Goal: Task Accomplishment & Management: Manage account settings

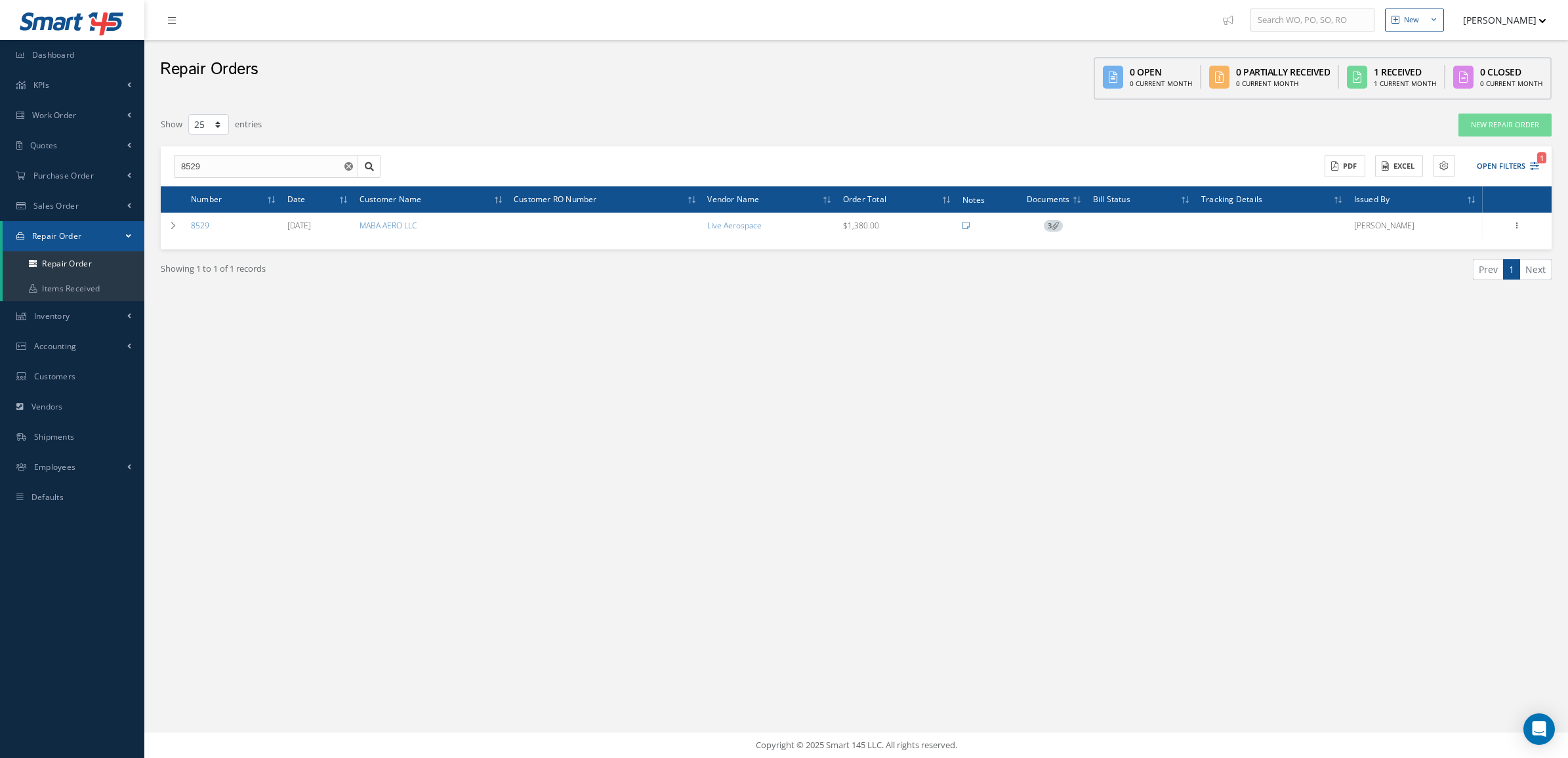
select select "25"
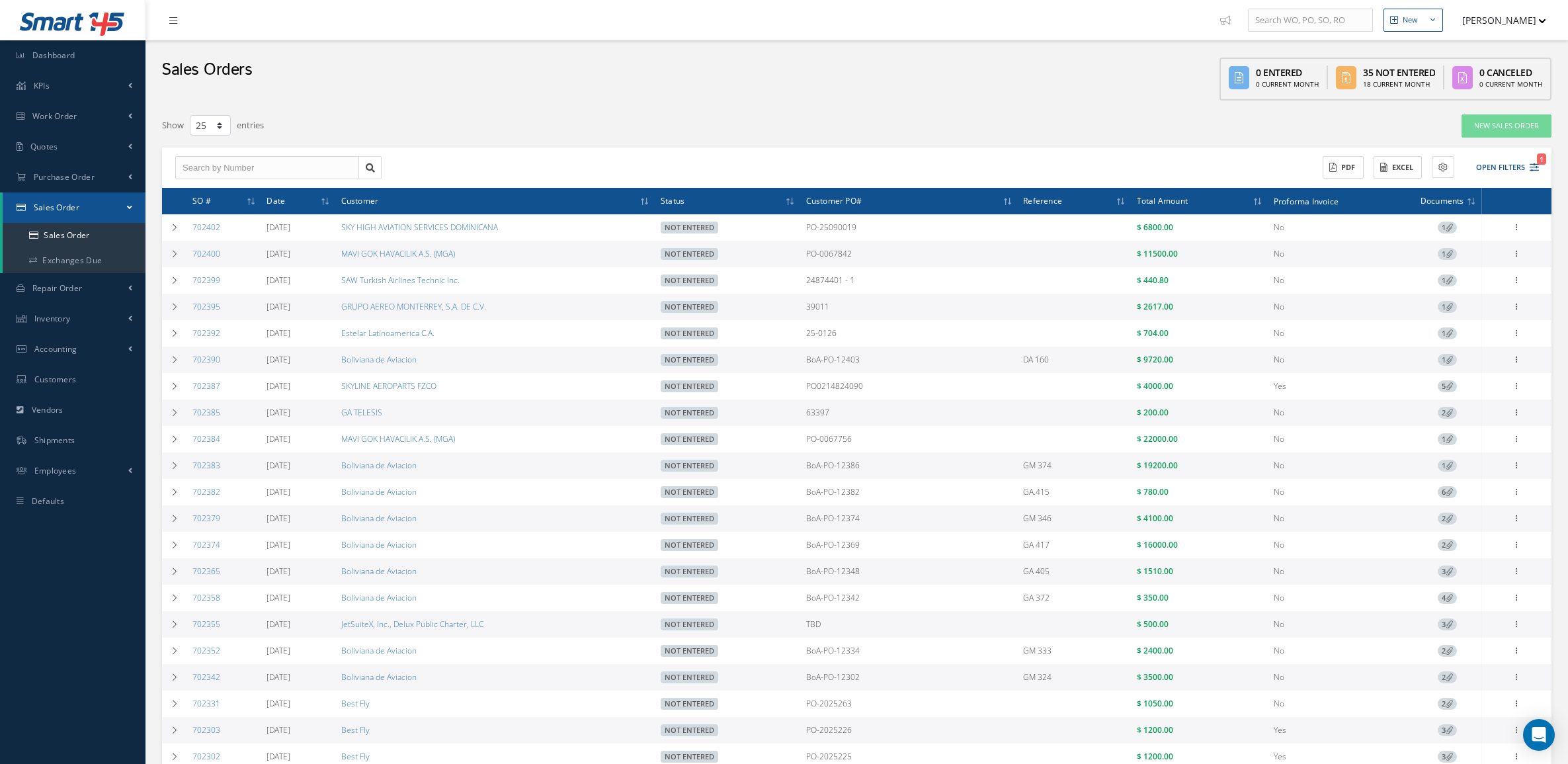
select select "25"
click at [87, 266] on link "Exchanges Due" at bounding box center [74, 260] width 143 height 25
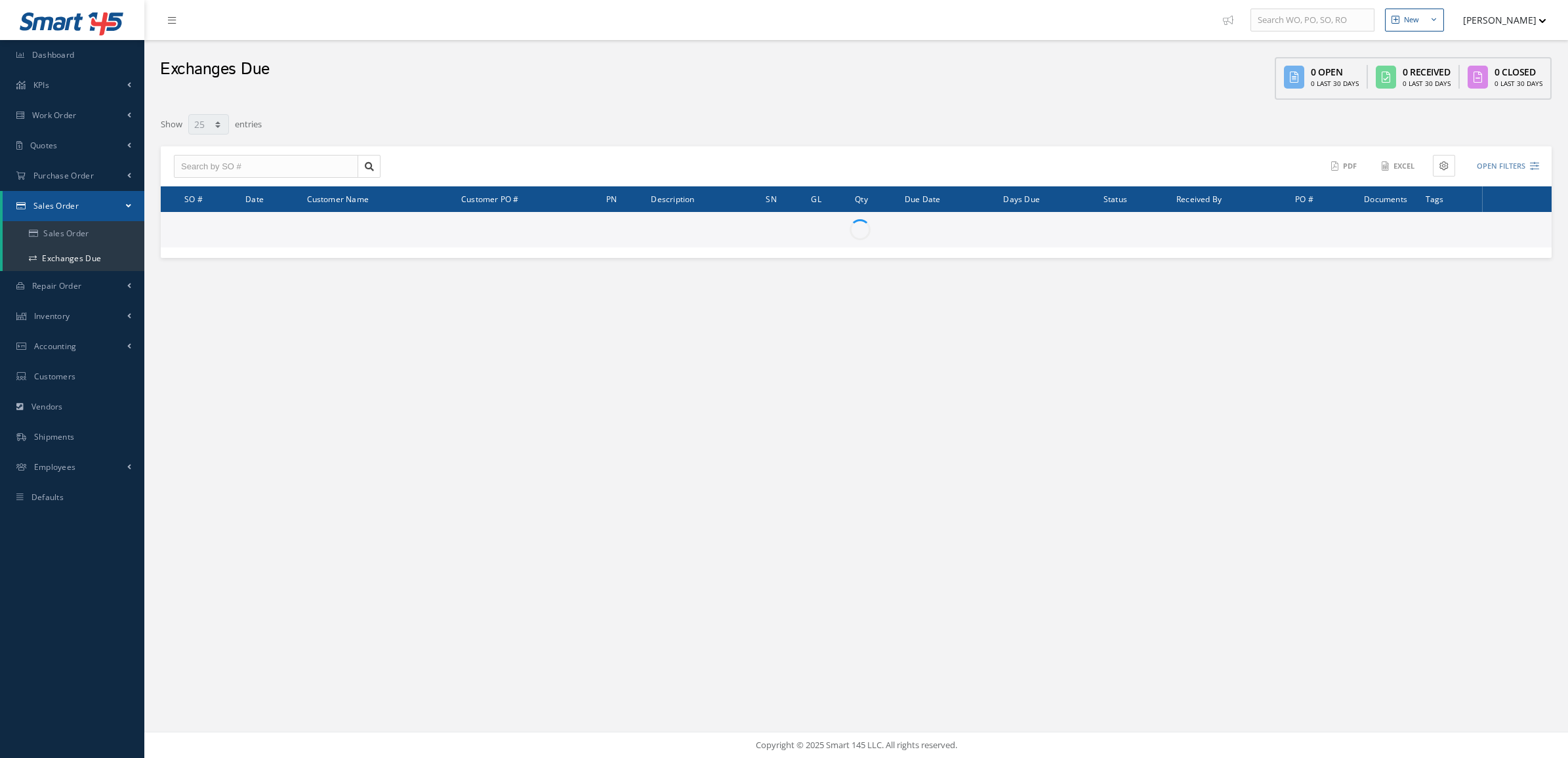
select select "25"
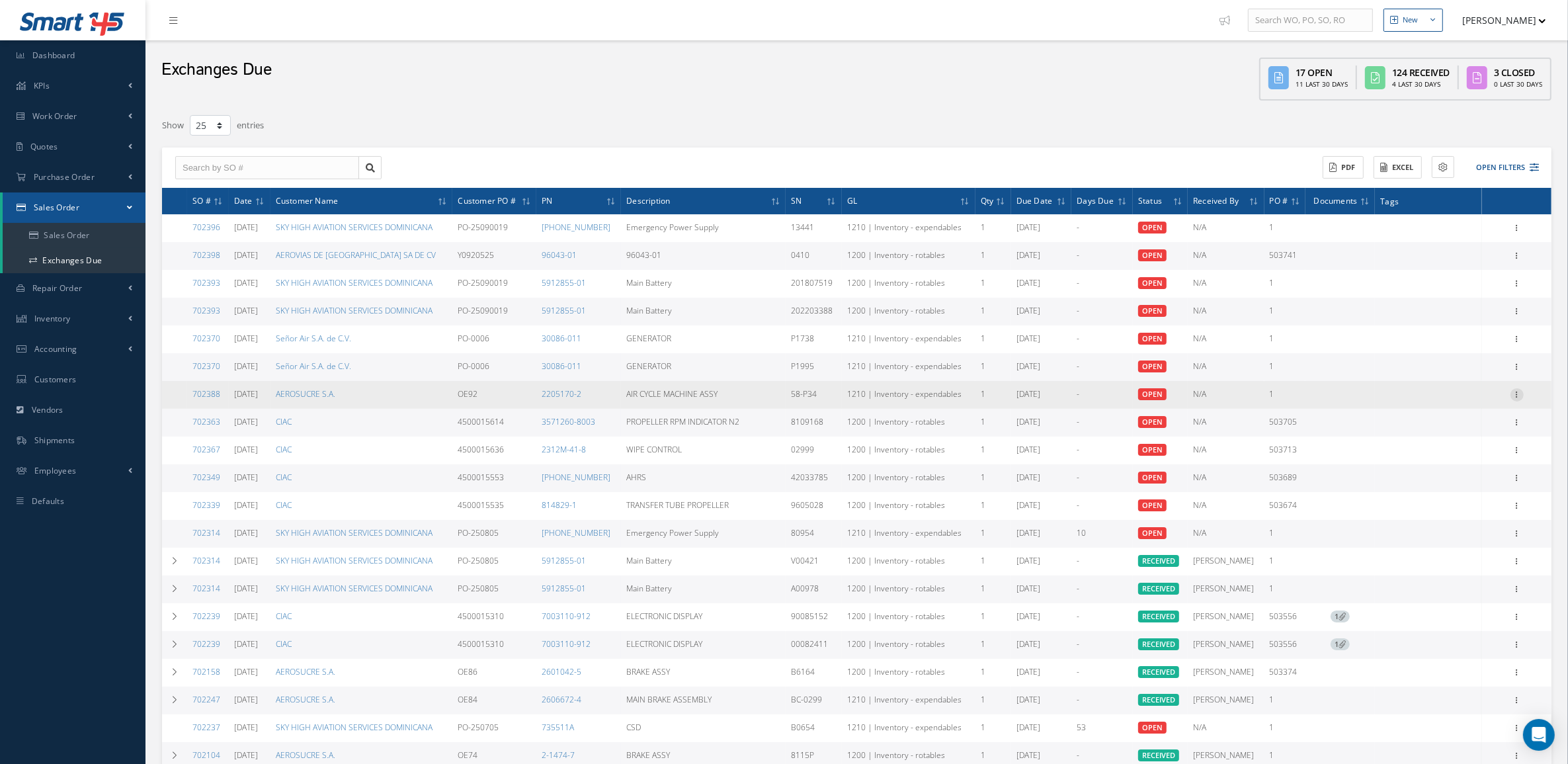
click at [1514, 392] on icon at bounding box center [1517, 393] width 13 height 10
click at [1495, 405] on link "Receive" at bounding box center [1456, 403] width 104 height 17
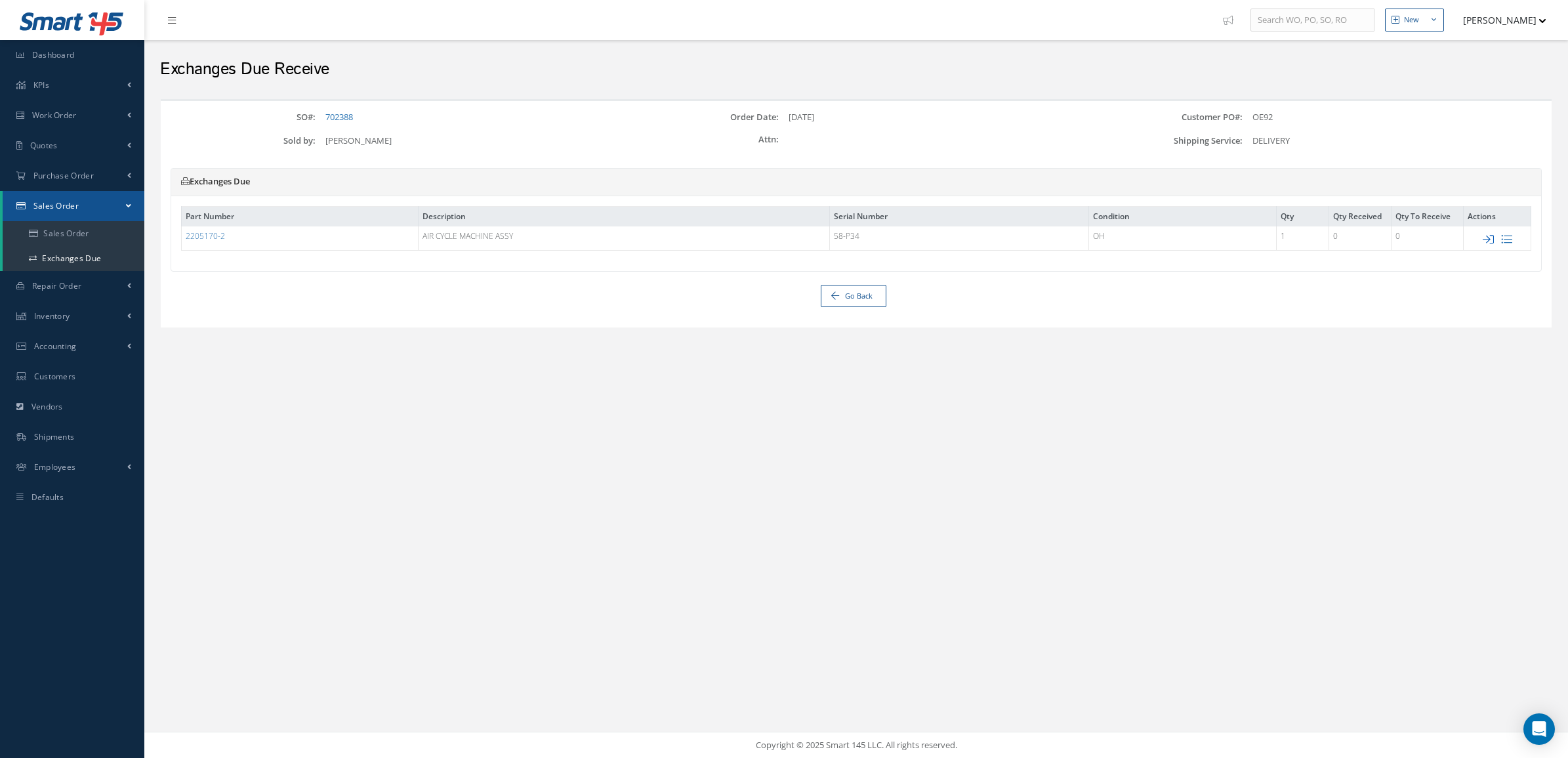
click at [1487, 239] on icon at bounding box center [1488, 239] width 11 height 11
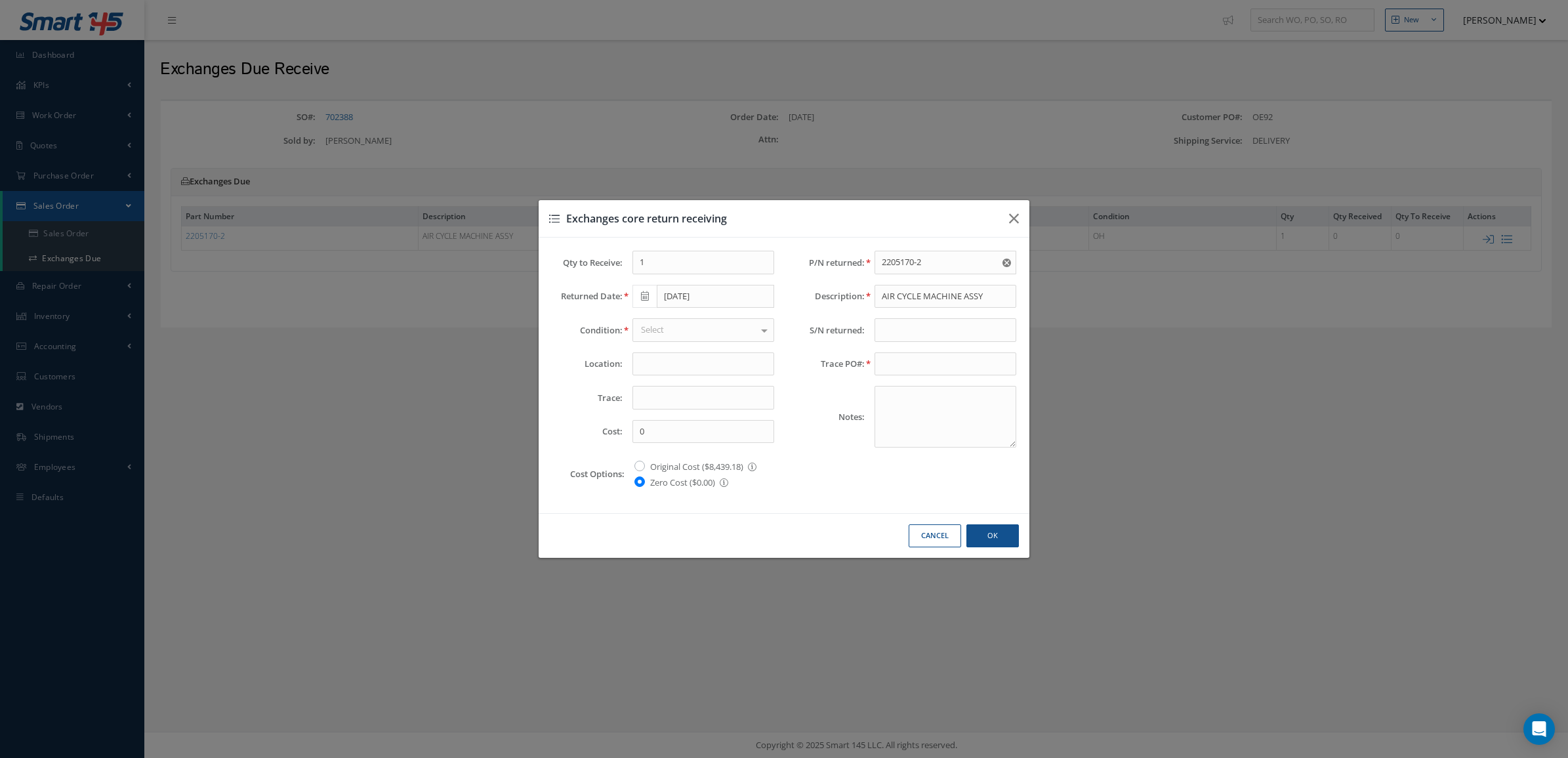
click at [647, 299] on icon at bounding box center [645, 295] width 8 height 9
click at [747, 415] on td "26" at bounding box center [740, 417] width 20 height 20
type input "09/26/2025"
click at [699, 330] on div at bounding box center [703, 330] width 141 height 23
click at [683, 428] on span "AR" at bounding box center [703, 419] width 141 height 23
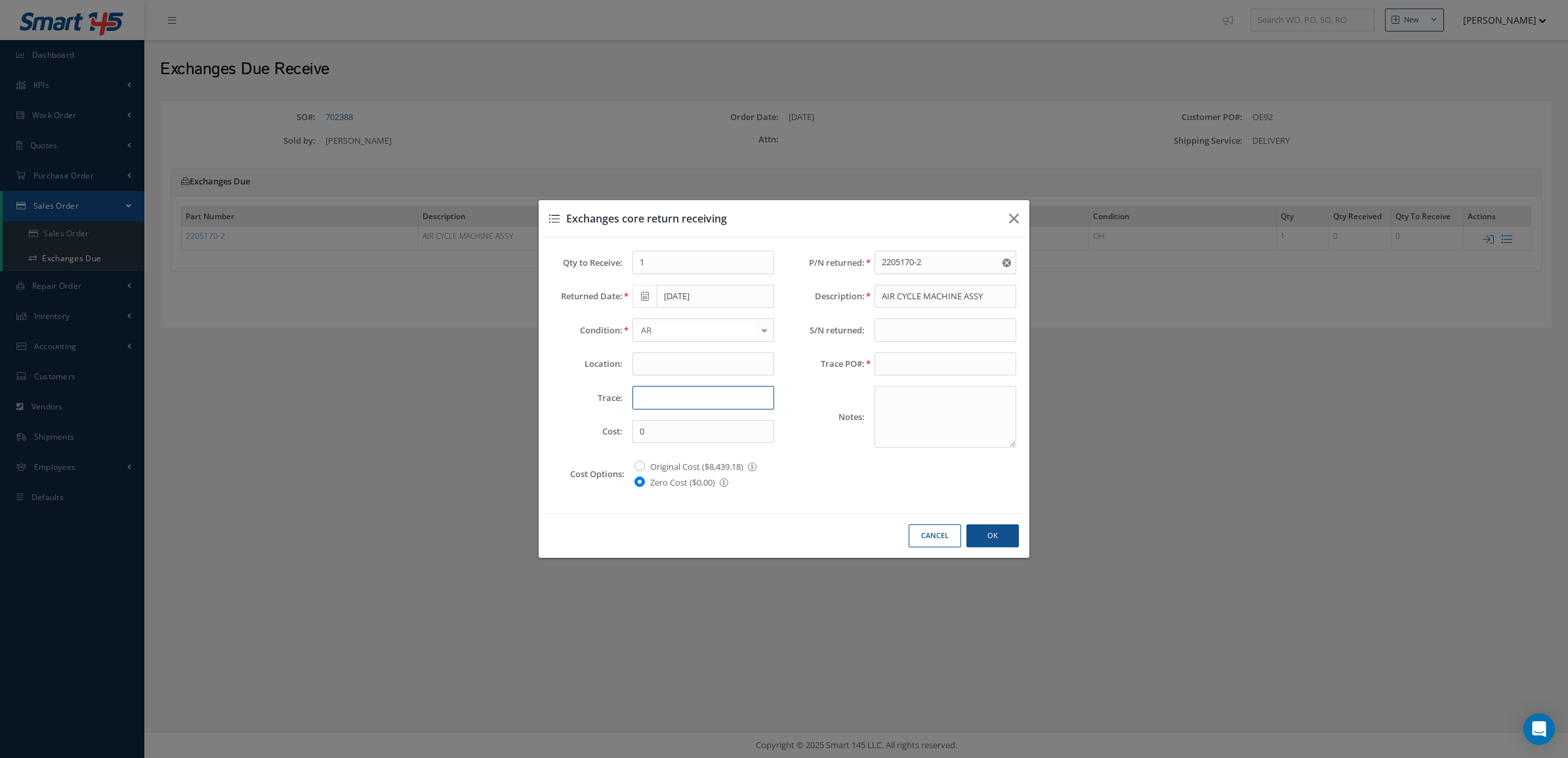
click at [681, 399] on input "text" at bounding box center [703, 398] width 141 height 23
type input "d"
type input "DHL"
click at [923, 327] on input "text" at bounding box center [945, 330] width 141 height 23
type input "379166-14"
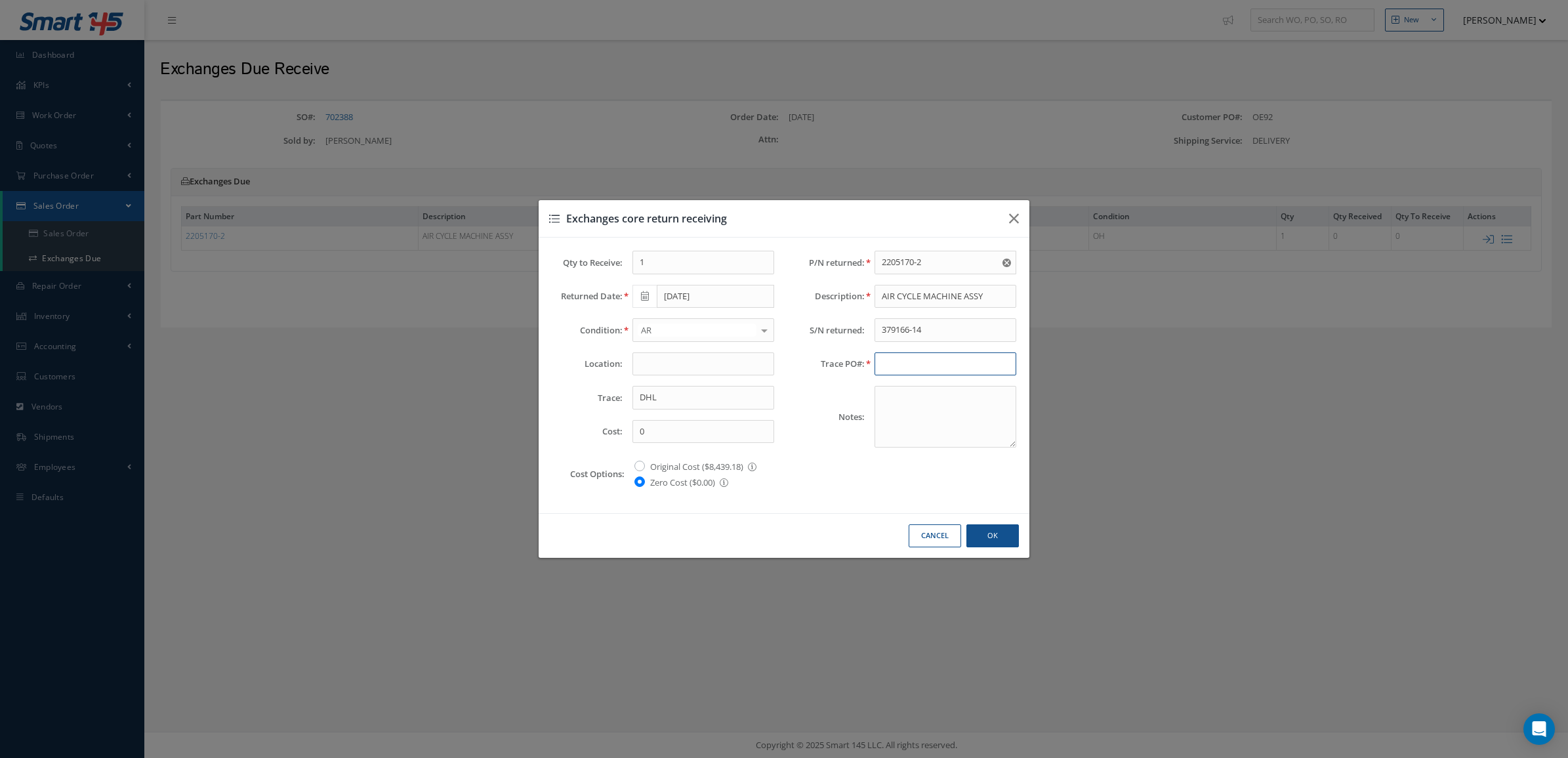
click at [902, 368] on input "text" at bounding box center [945, 364] width 141 height 23
type input "OE92 / SO 702388"
click at [995, 540] on button "Ok" at bounding box center [993, 535] width 53 height 23
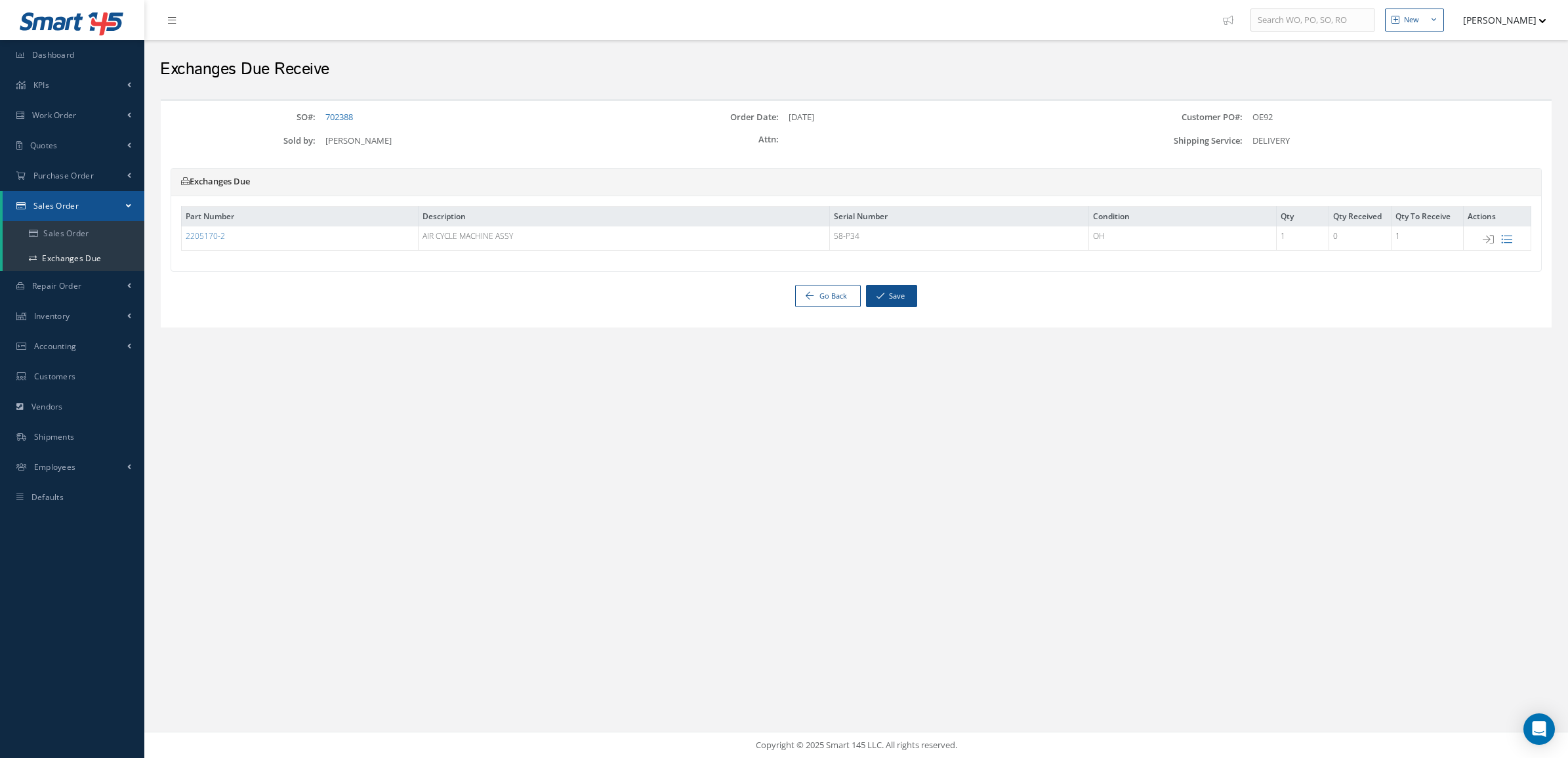
click at [1509, 235] on icon at bounding box center [1506, 239] width 11 height 11
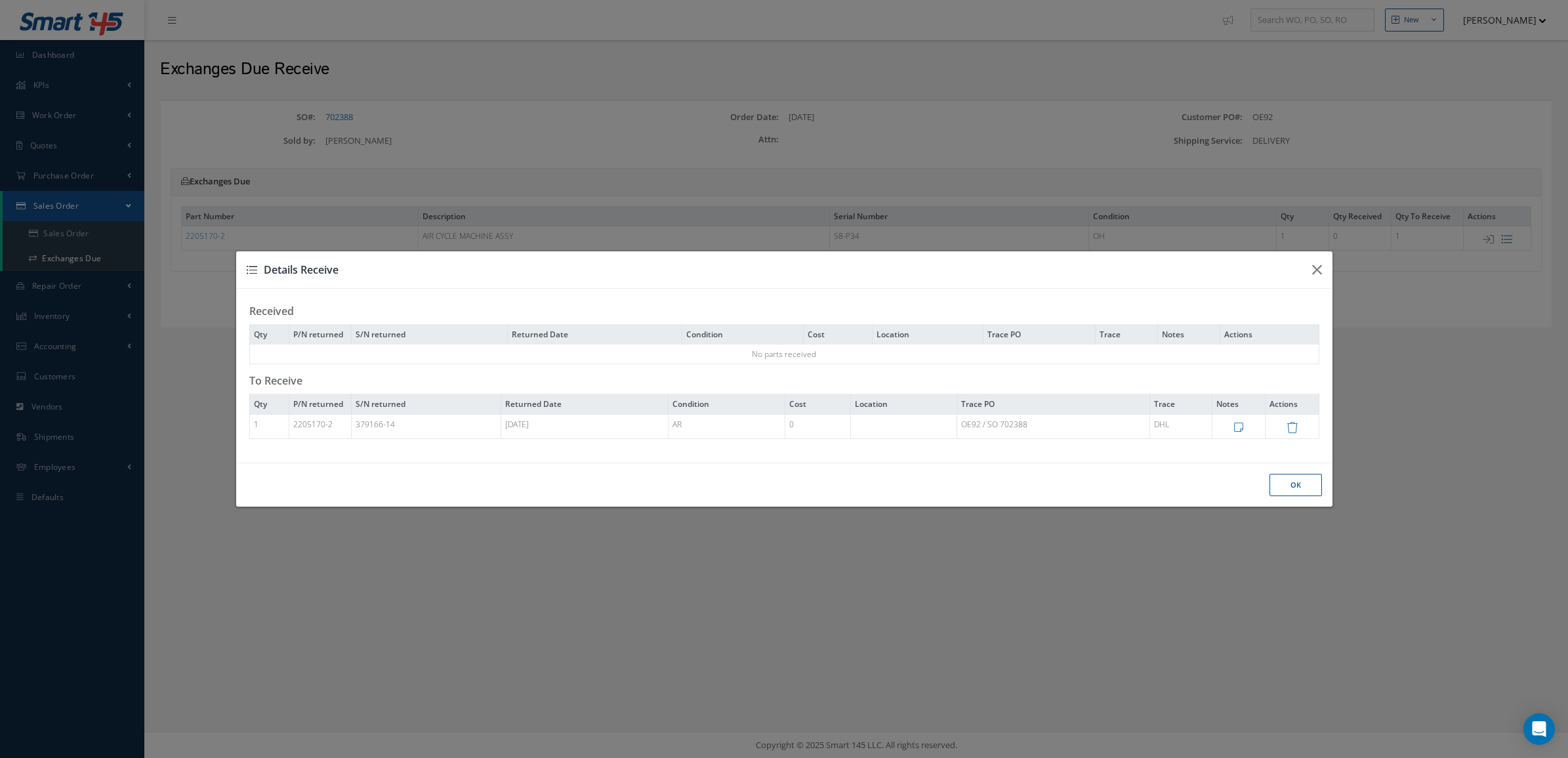
click at [1288, 479] on button "OK" at bounding box center [1296, 484] width 53 height 23
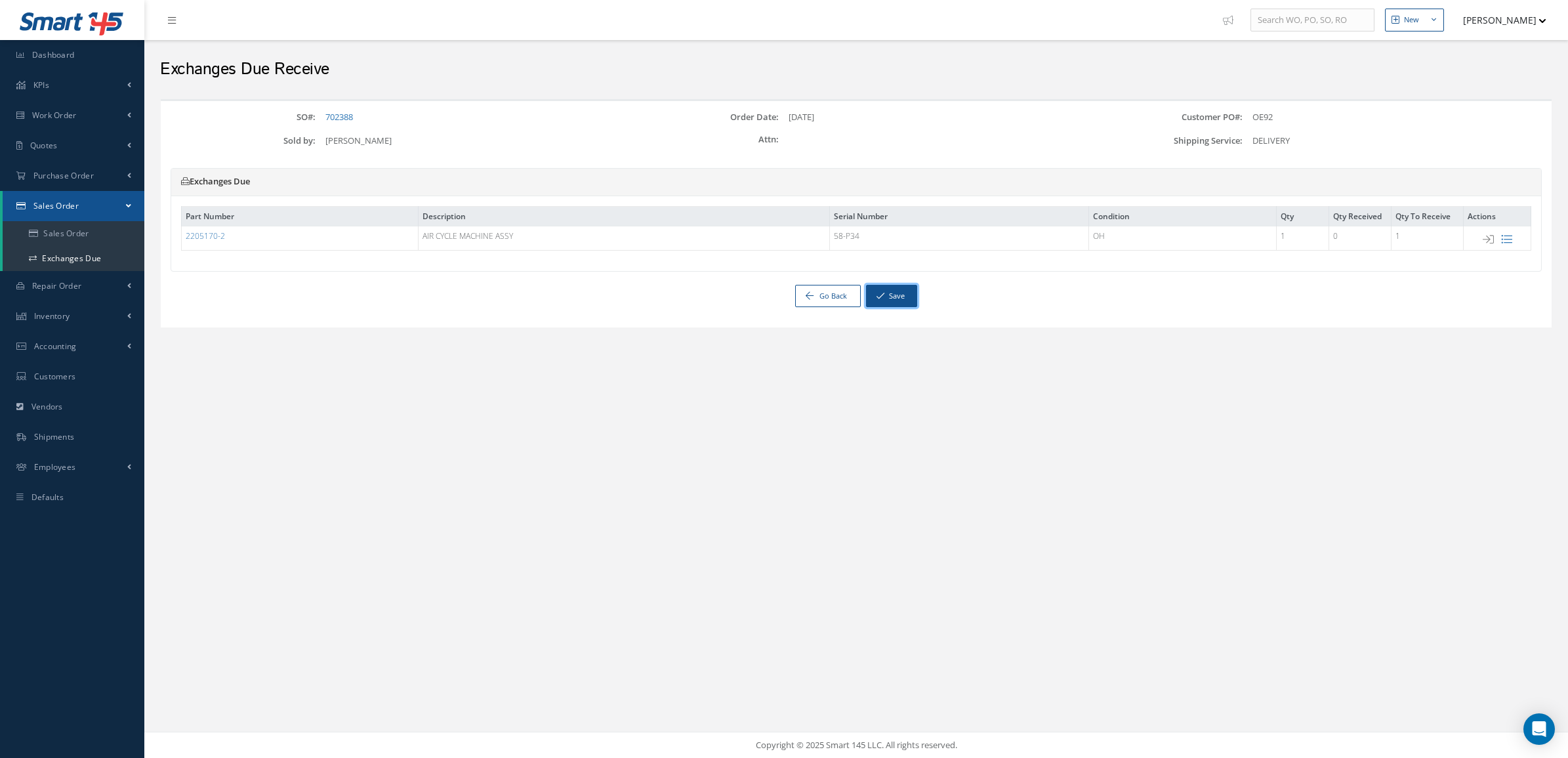
click at [904, 299] on button "Save" at bounding box center [891, 295] width 51 height 23
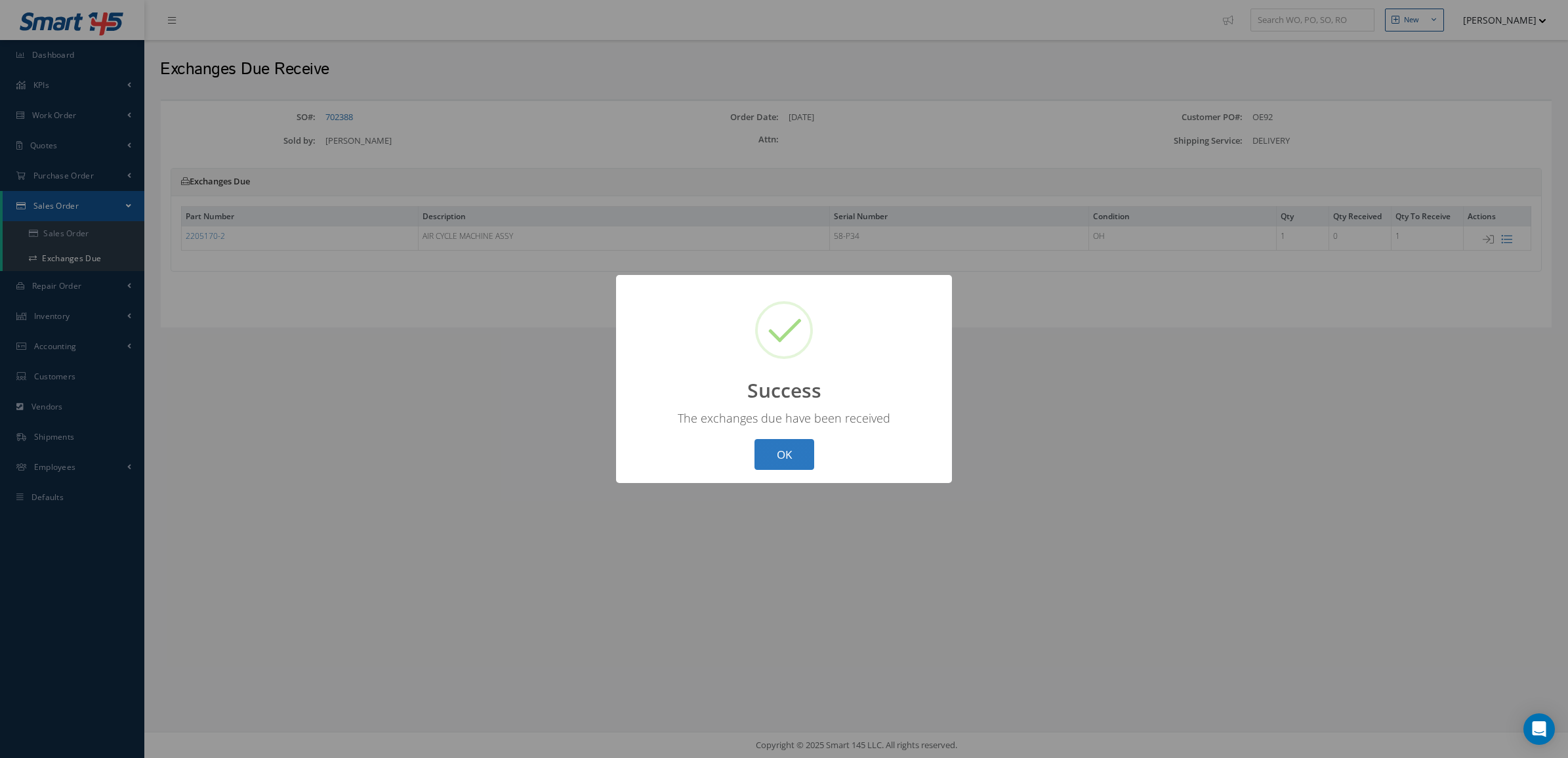
click at [791, 466] on button "OK" at bounding box center [784, 455] width 60 height 31
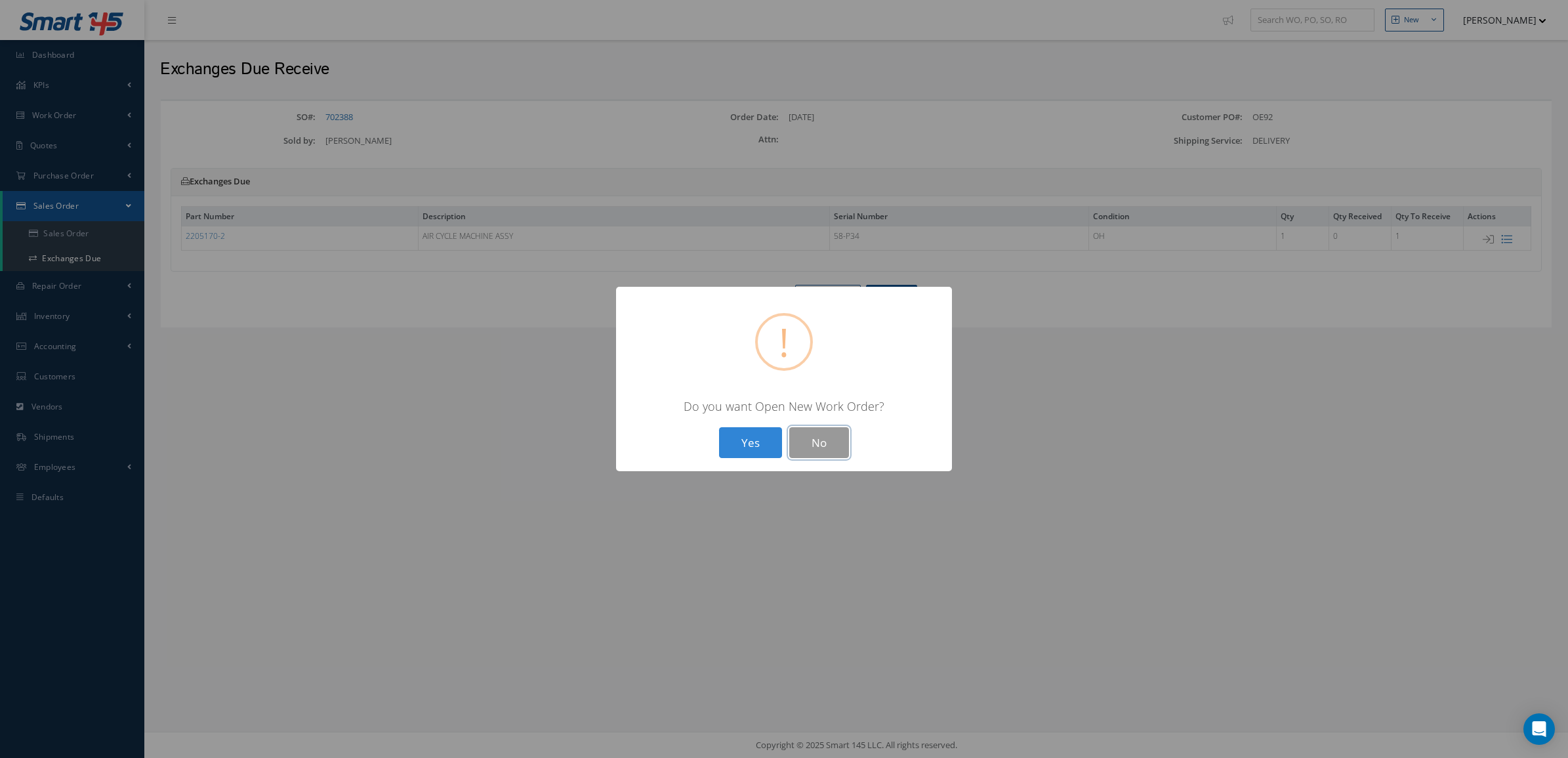
click at [811, 434] on button "No" at bounding box center [819, 443] width 60 height 31
select select "25"
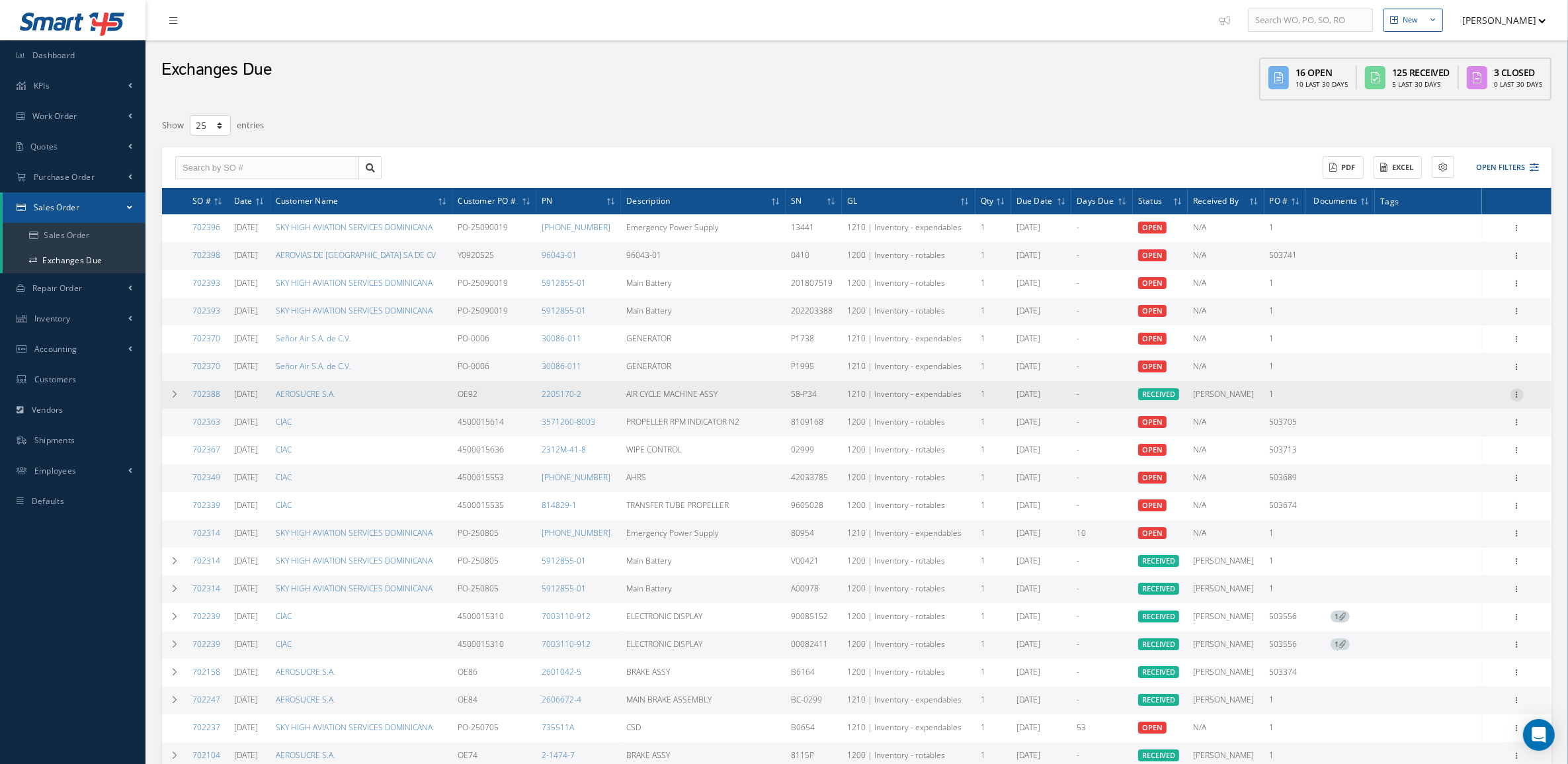
click at [1517, 392] on icon at bounding box center [1517, 393] width 13 height 10
click at [1482, 417] on link "Documents" at bounding box center [1456, 420] width 104 height 17
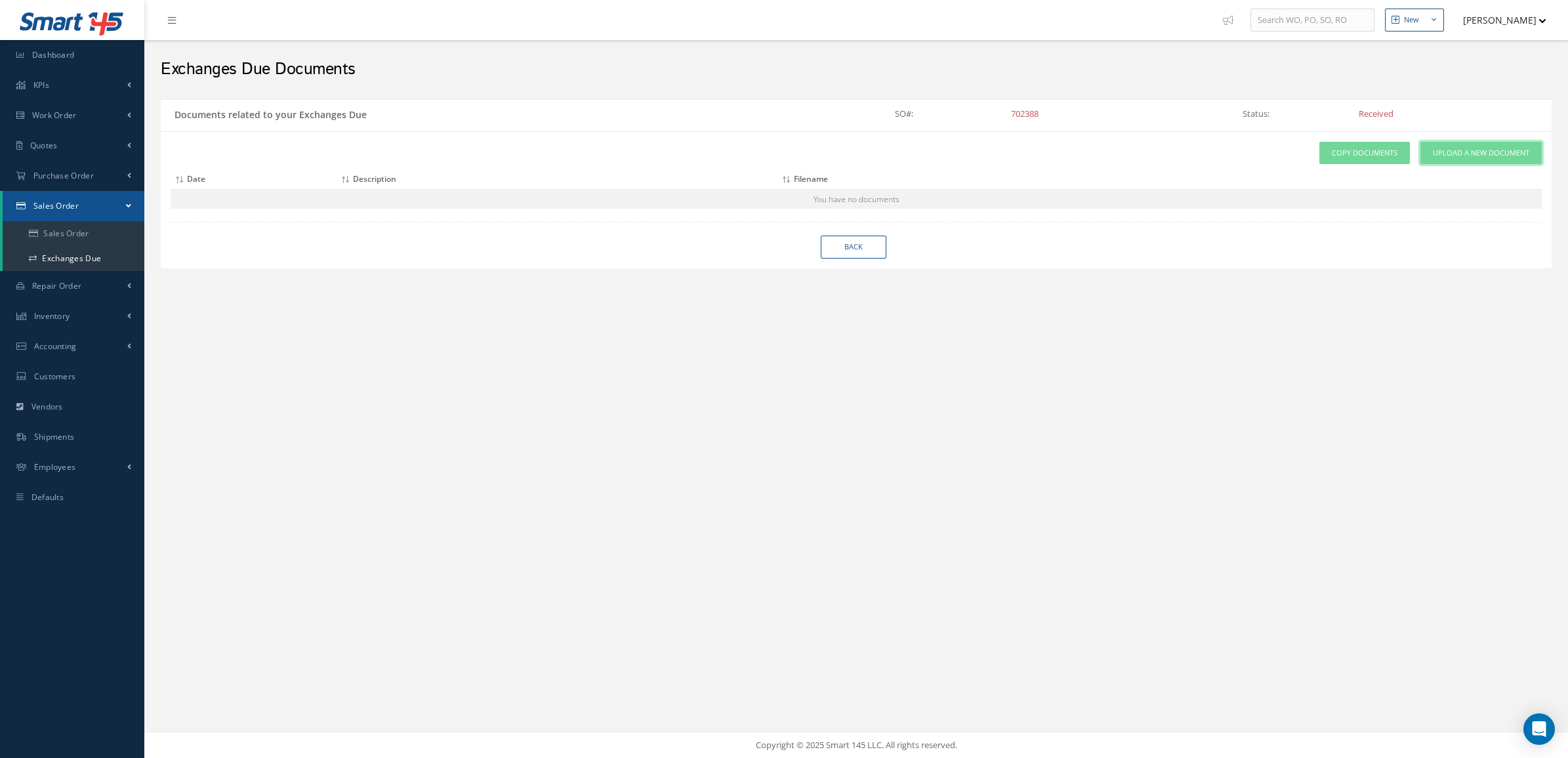
click at [1454, 163] on link "Upload a New Document" at bounding box center [1480, 152] width 121 height 23
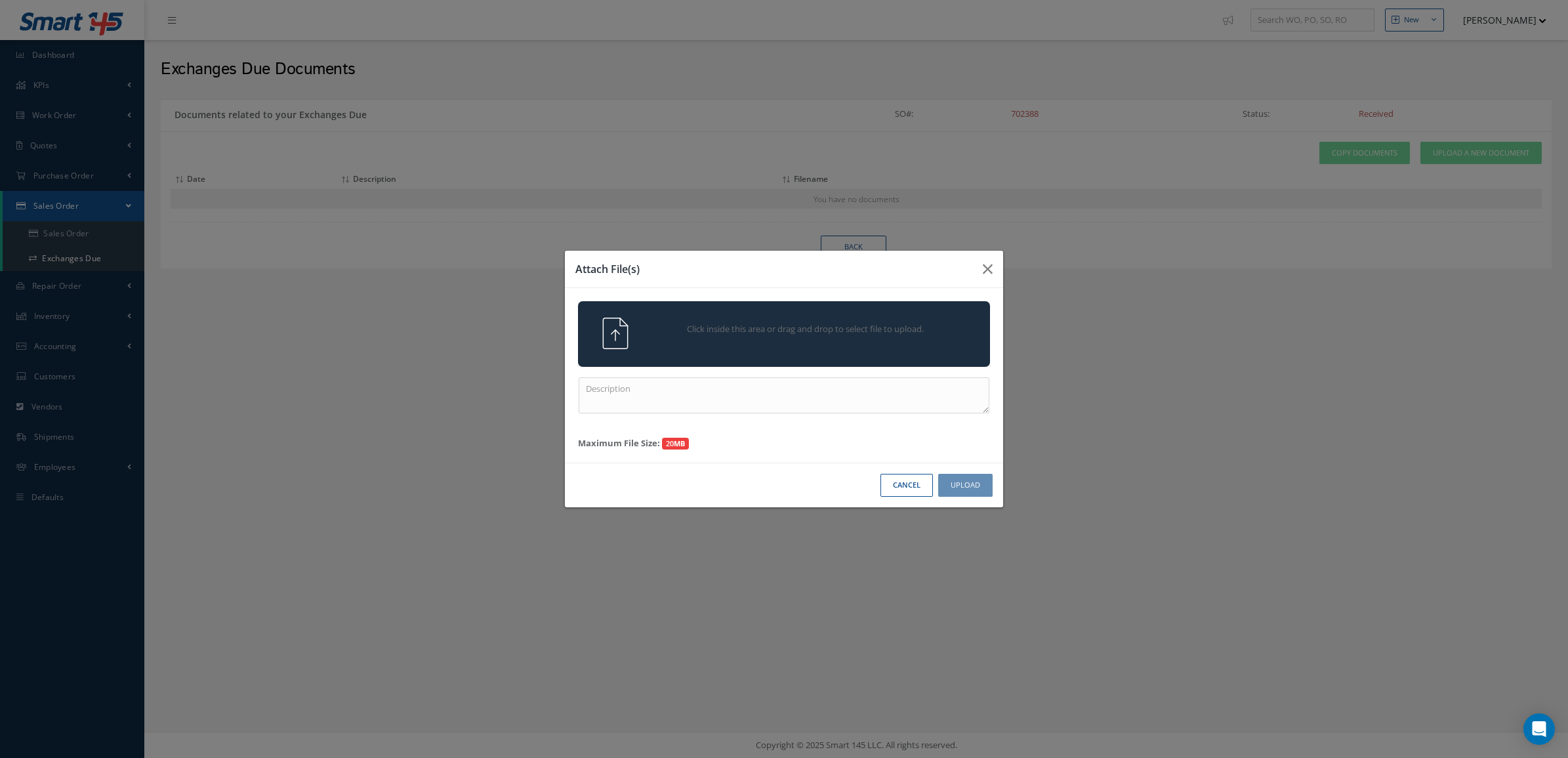
click at [850, 331] on span "Click inside this area or drag and drop to select file to upload." at bounding box center [805, 330] width 298 height 13
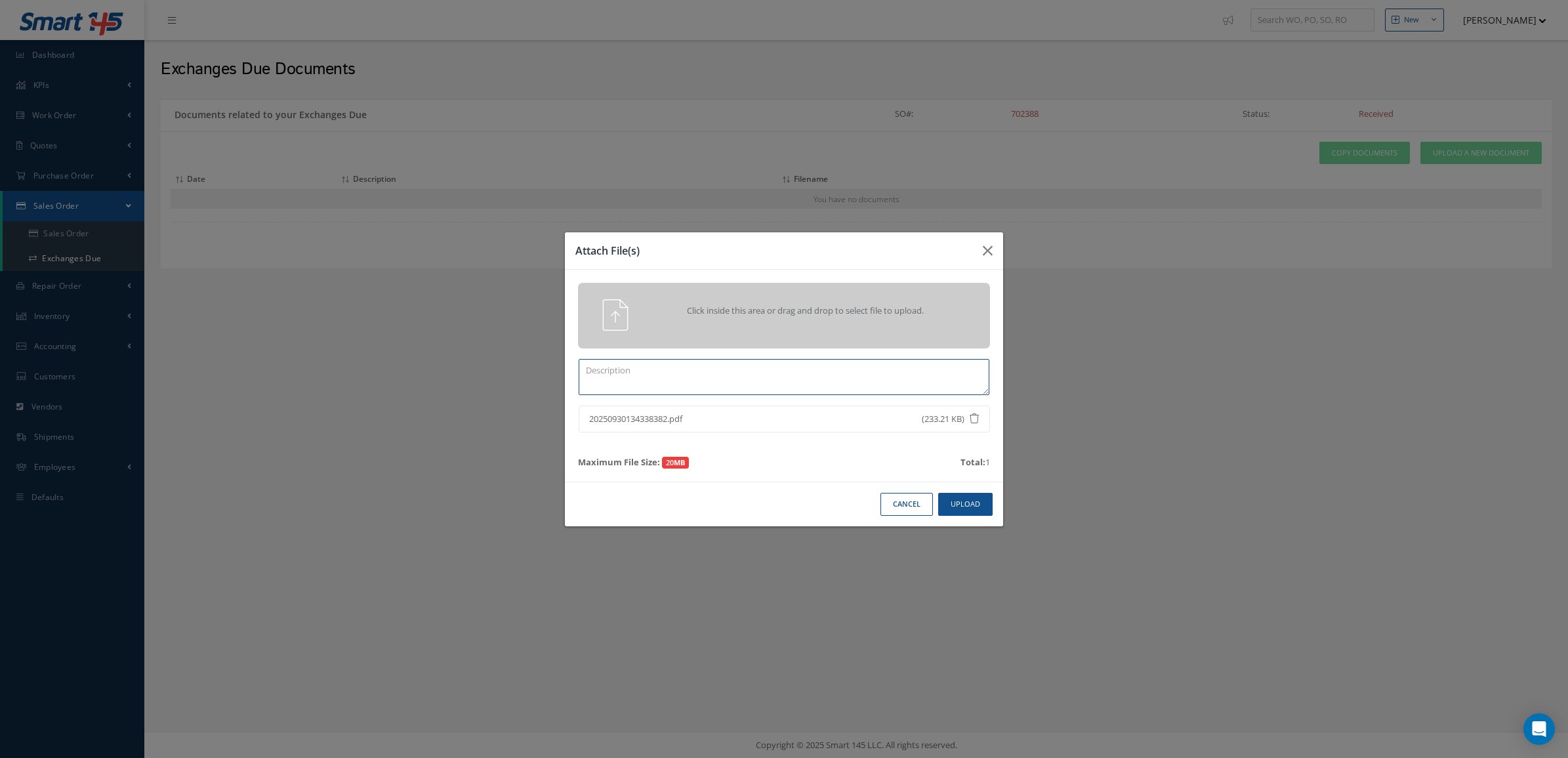
click at [899, 382] on textarea at bounding box center [783, 376] width 411 height 36
type textarea "TRACE / NIS"
click at [963, 503] on button "Upload" at bounding box center [965, 504] width 55 height 23
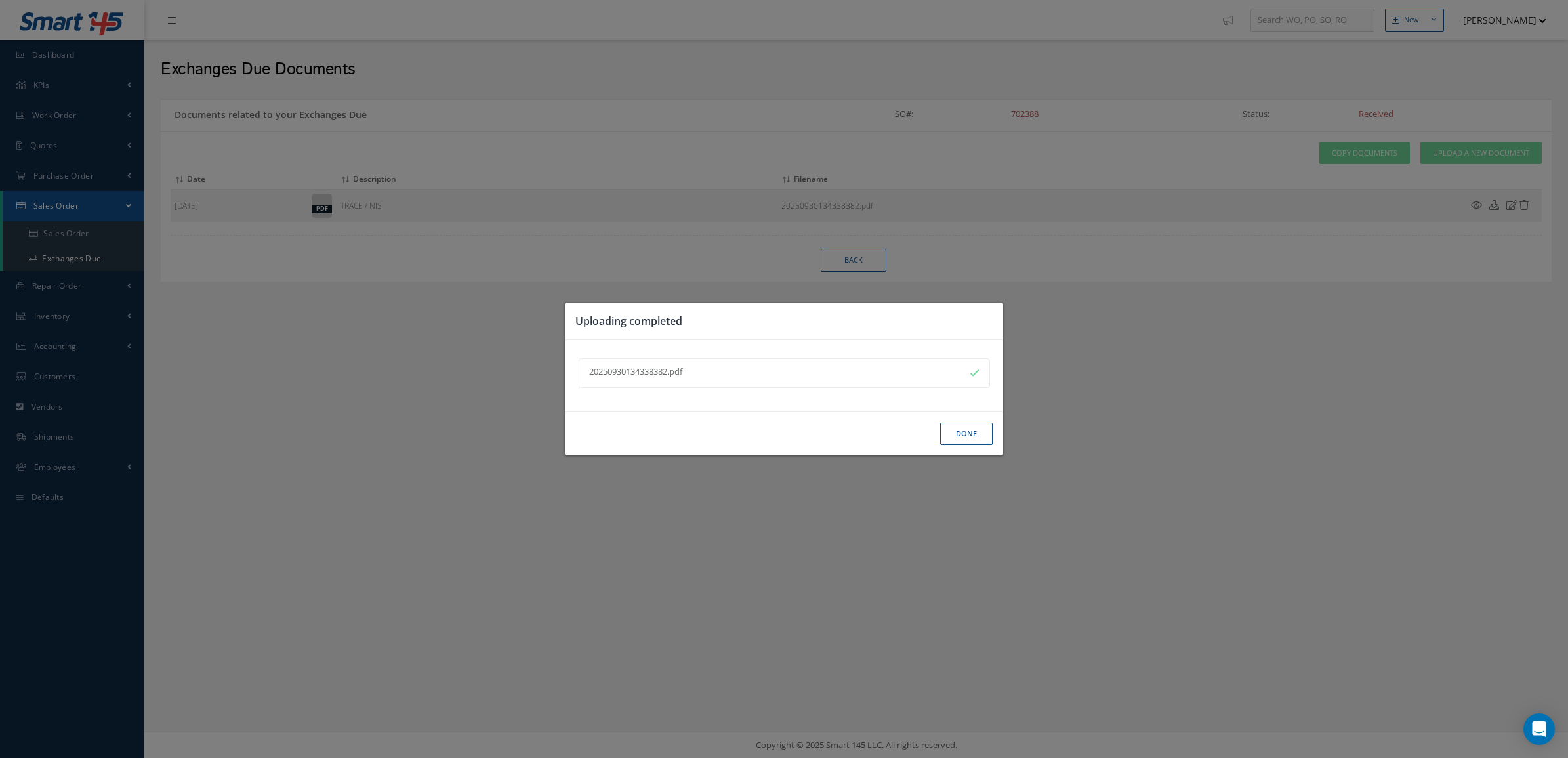
click at [960, 430] on button "Done" at bounding box center [966, 433] width 53 height 23
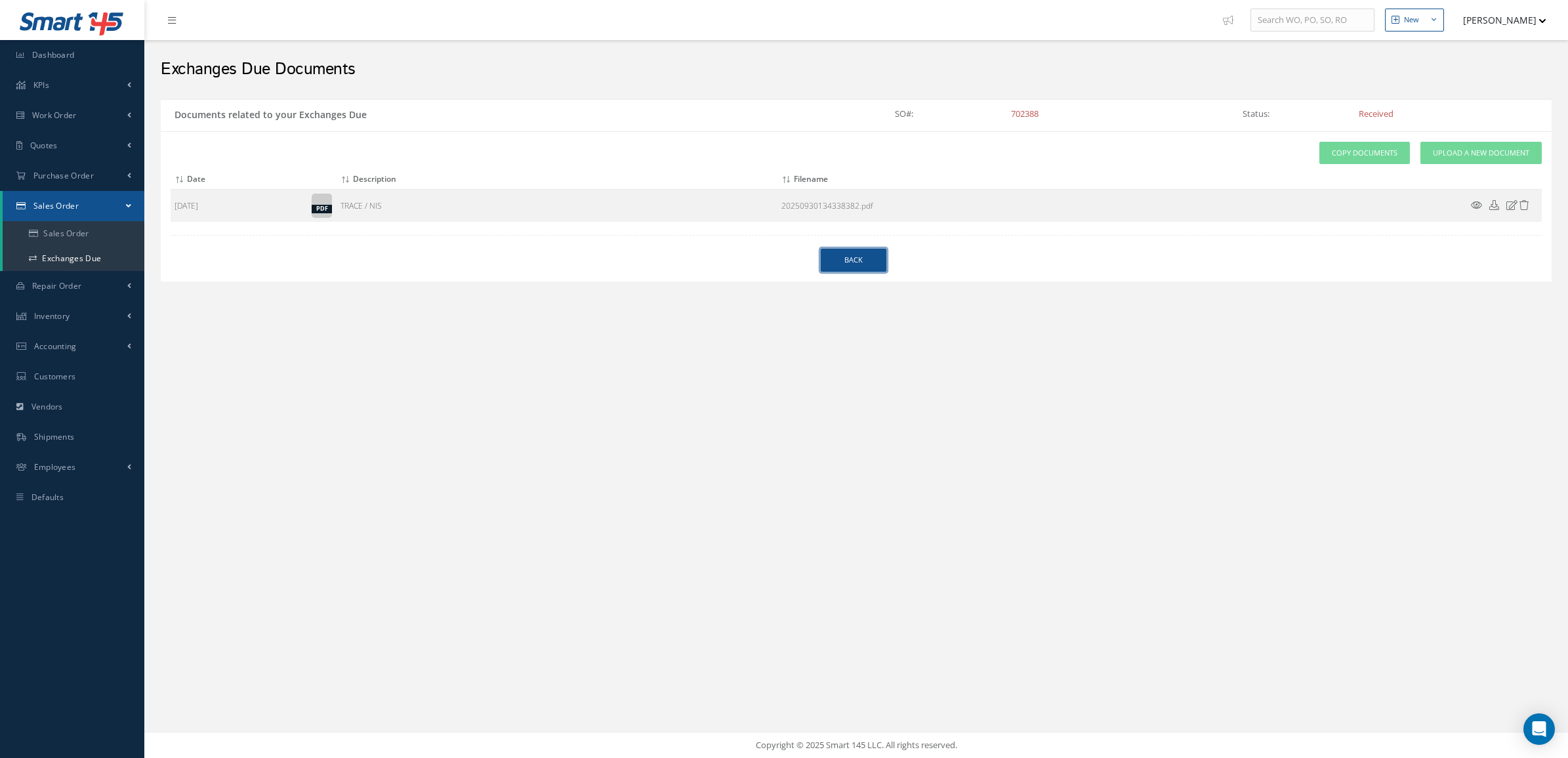
click at [847, 269] on link "Back" at bounding box center [853, 260] width 66 height 23
select select "25"
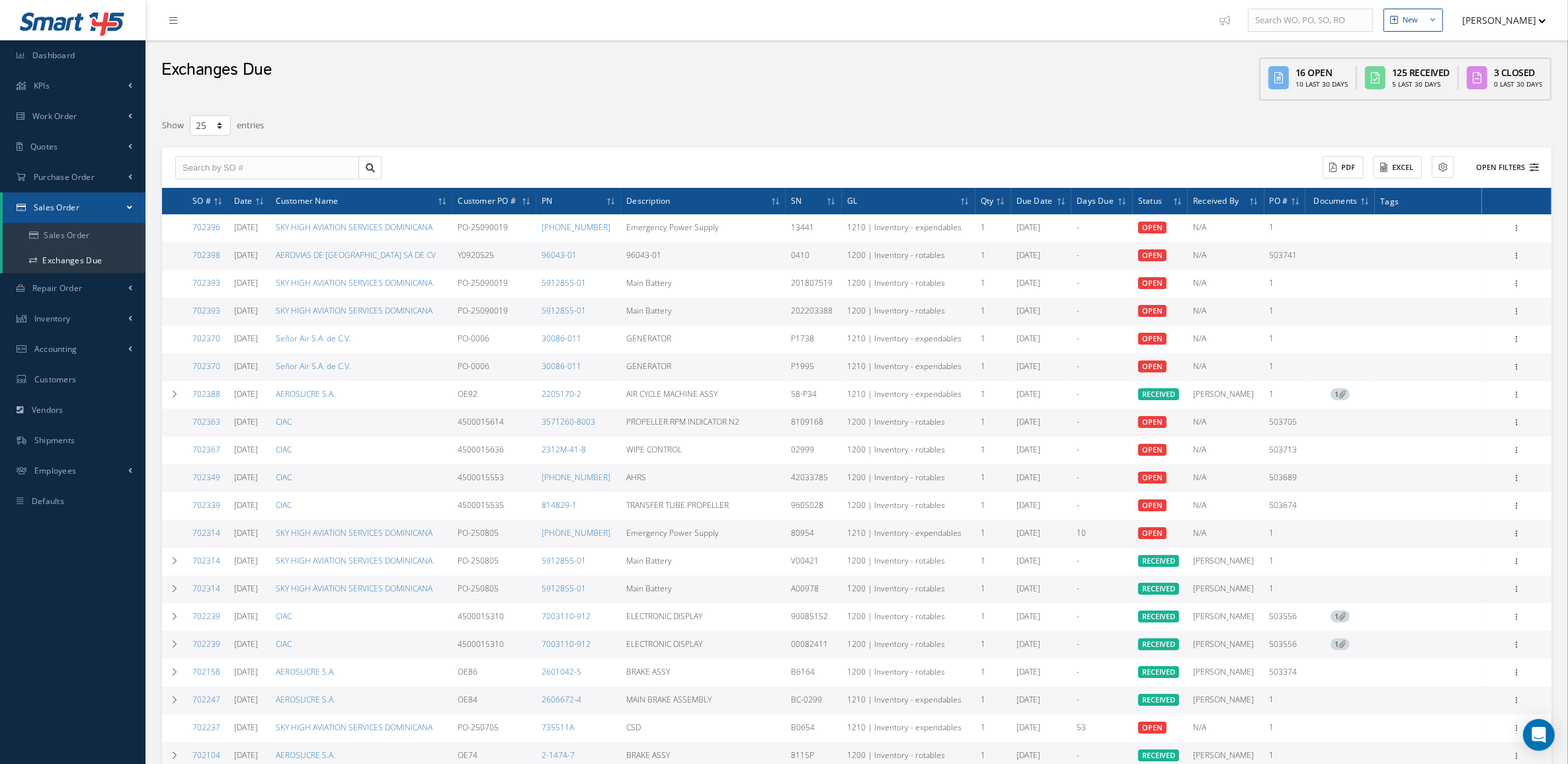
click at [1489, 166] on button "Open Filters" at bounding box center [1502, 168] width 75 height 22
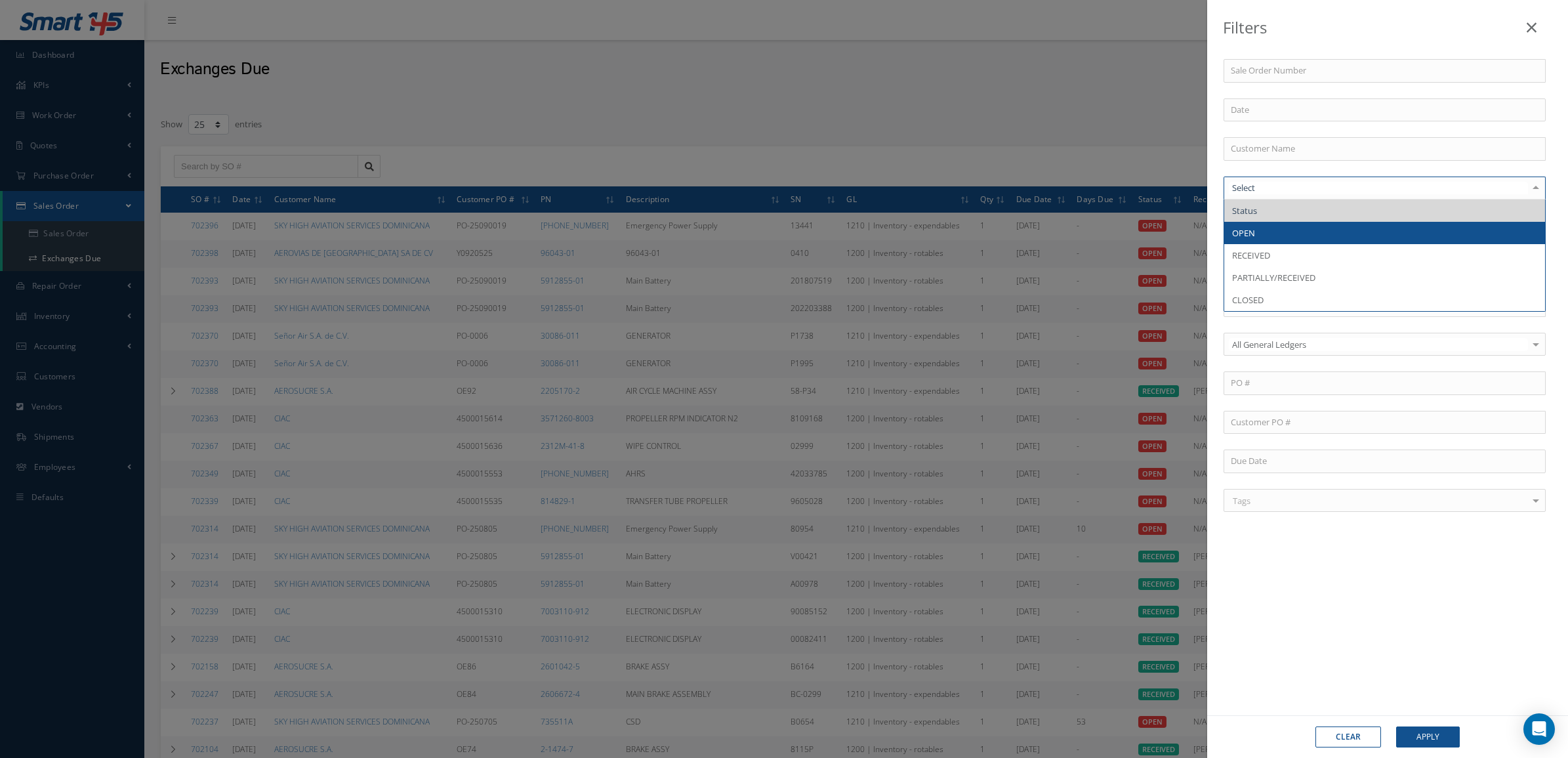
click at [1290, 237] on span "OPEN" at bounding box center [1385, 233] width 321 height 23
click at [1311, 193] on input "text" at bounding box center [1378, 187] width 299 height 12
click at [1312, 239] on span "OPEN" at bounding box center [1385, 233] width 321 height 23
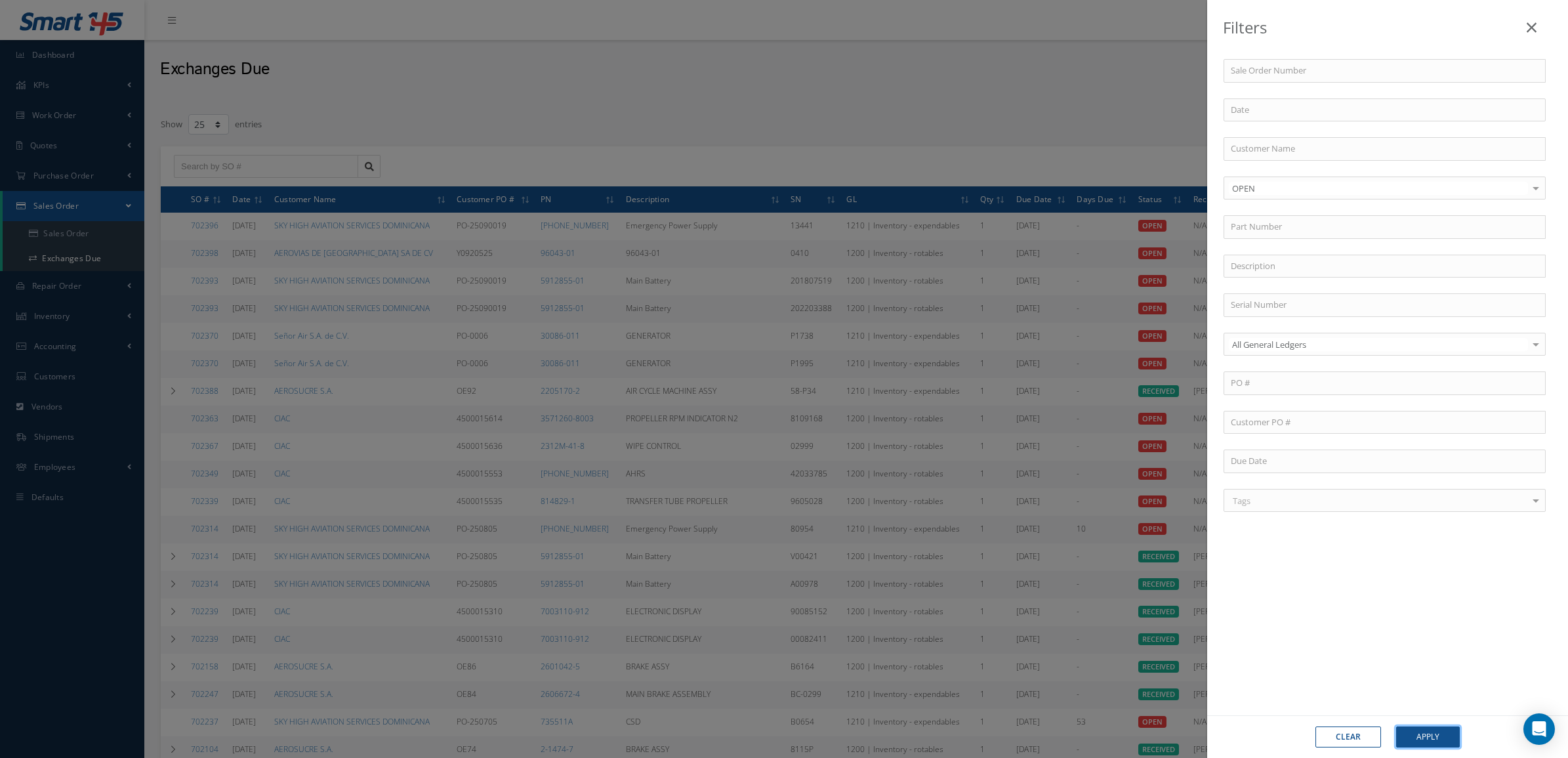
click at [1432, 740] on button "Apply" at bounding box center [1427, 737] width 63 height 21
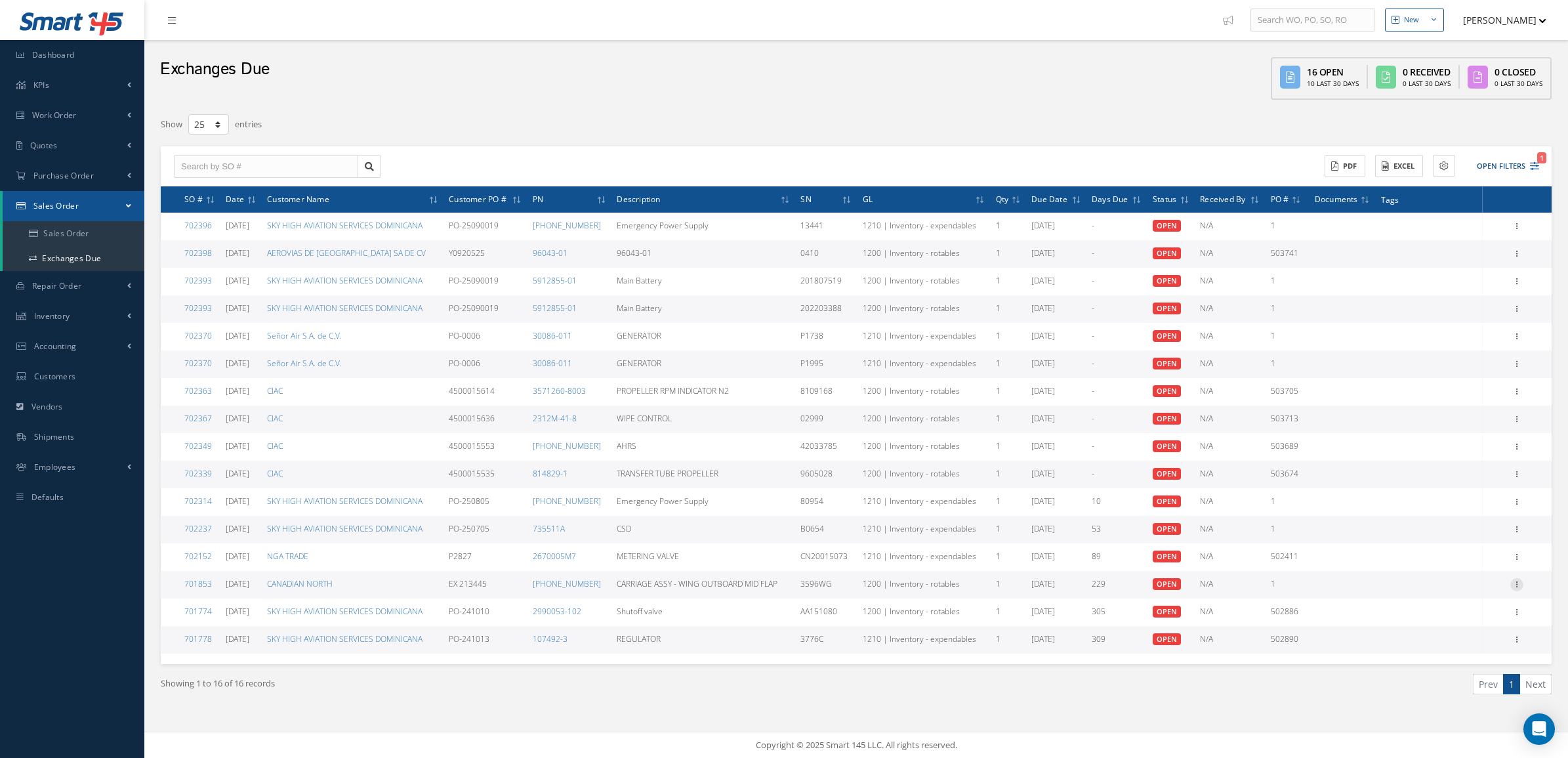
click at [1518, 586] on icon at bounding box center [1517, 583] width 13 height 10
drag, startPoint x: 597, startPoint y: 584, endPoint x: 539, endPoint y: 584, distance: 58.0
click at [539, 584] on tr "701853 12/30/2024 CANADIAN NORTH EX 213445 65-46481-123 CARRIAGE ASSY - WING OU…" at bounding box center [855, 585] width 1391 height 28
copy tr "65-46481-123"
click at [1515, 586] on icon at bounding box center [1517, 583] width 13 height 10
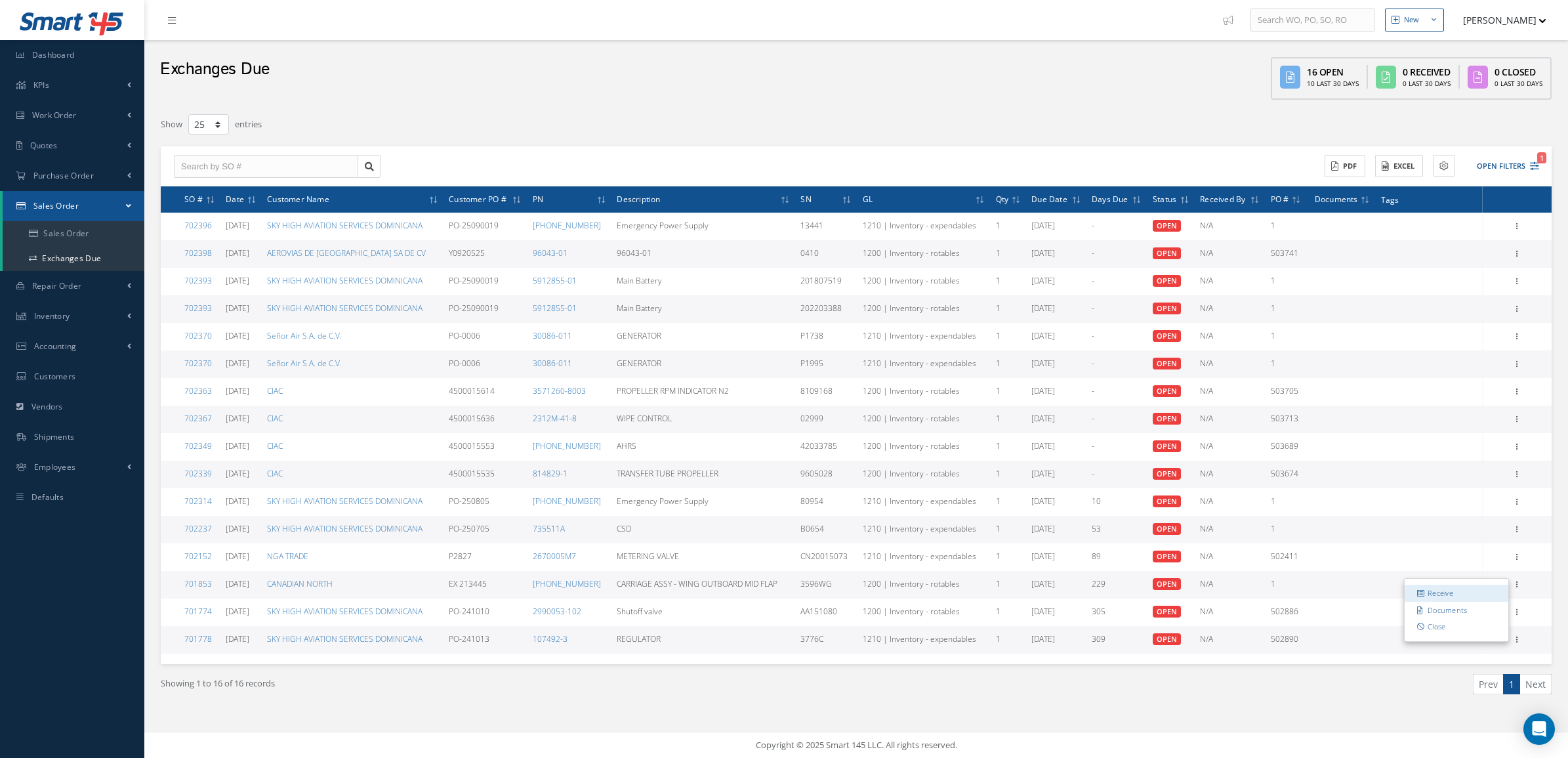
click at [1502, 591] on link "Receive" at bounding box center [1456, 592] width 104 height 17
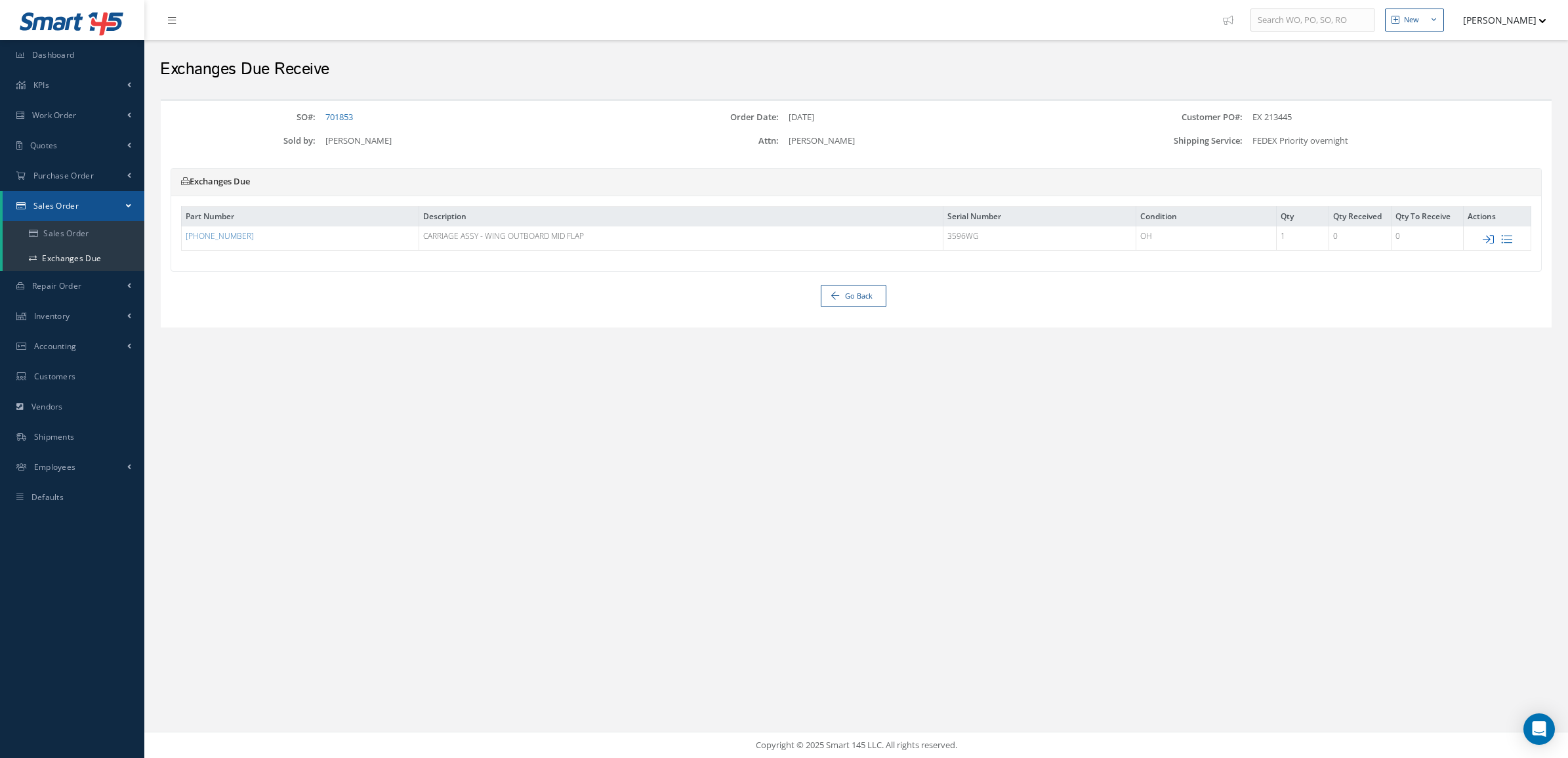
click at [1491, 235] on icon at bounding box center [1488, 239] width 11 height 11
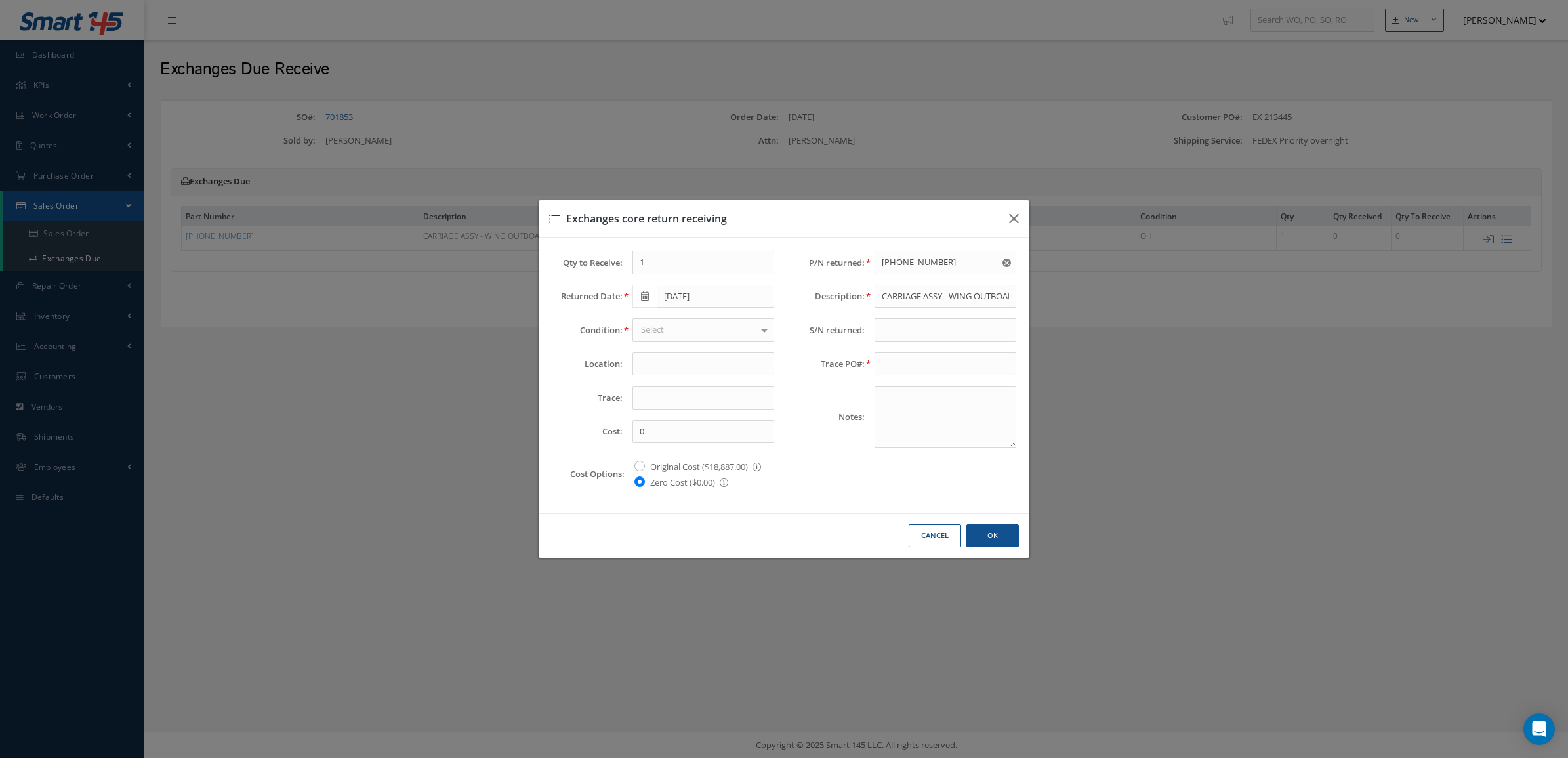
click at [637, 293] on span at bounding box center [644, 296] width 24 height 23
click at [680, 317] on th "September 2025" at bounding box center [701, 319] width 98 height 20
click at [630, 355] on div at bounding box center [703, 364] width 161 height 23
click at [640, 293] on span at bounding box center [644, 296] width 24 height 23
click at [667, 323] on th "September 2025" at bounding box center [701, 319] width 98 height 20
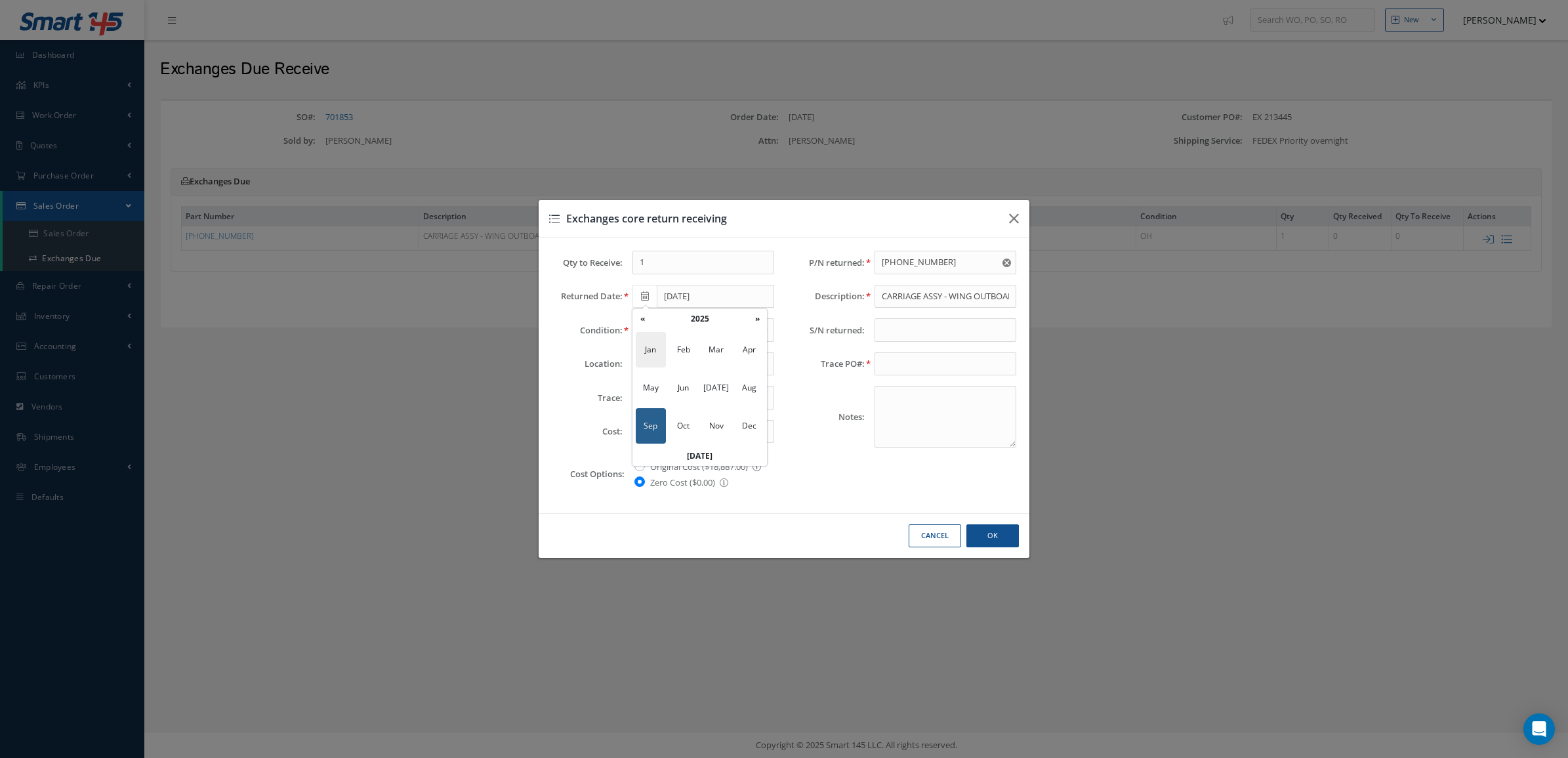
click at [656, 351] on span "Jan" at bounding box center [651, 349] width 30 height 36
click at [746, 401] on td "17" at bounding box center [740, 398] width 20 height 20
type input "01/17/2025"
click at [920, 543] on button "Cancel" at bounding box center [935, 535] width 53 height 23
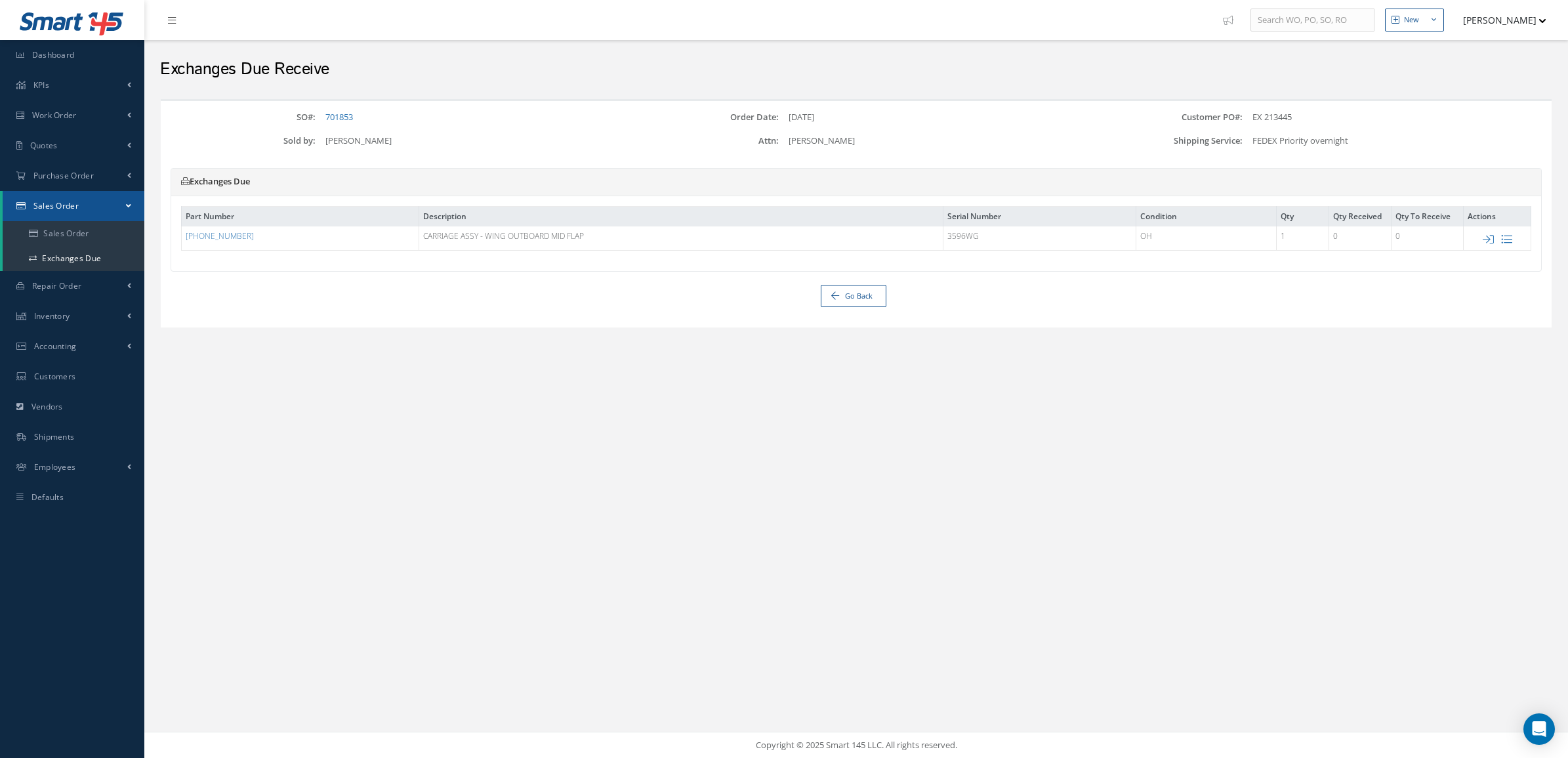
click at [211, 228] on td "65-46481-123" at bounding box center [300, 237] width 238 height 24
click at [212, 235] on link "65-46481-123" at bounding box center [220, 236] width 69 height 11
click at [342, 117] on link "701853" at bounding box center [339, 117] width 28 height 12
click at [827, 290] on link "Go Back" at bounding box center [853, 295] width 66 height 23
select select "25"
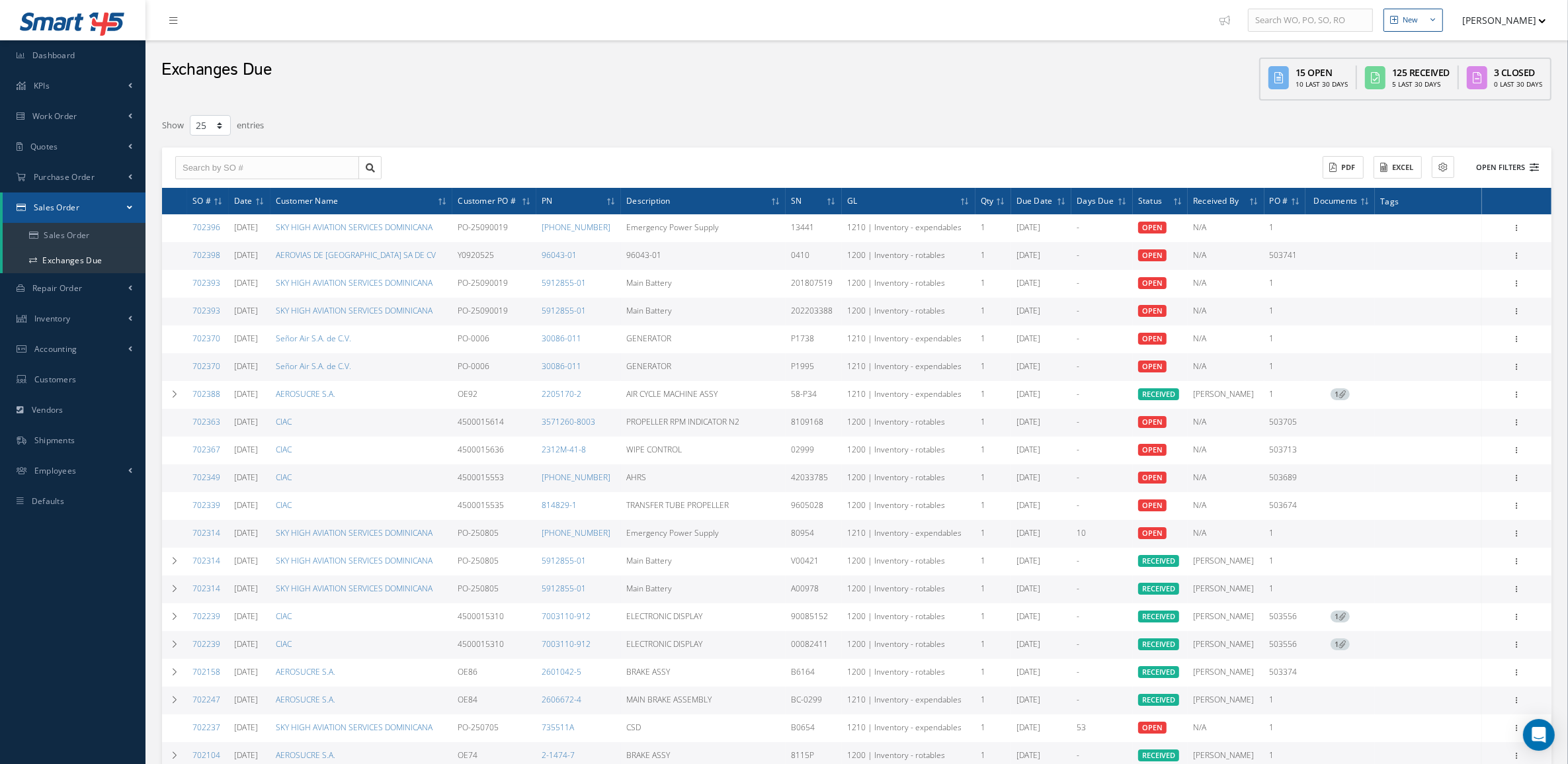
click at [1524, 160] on button "Open Filters" at bounding box center [1502, 168] width 75 height 22
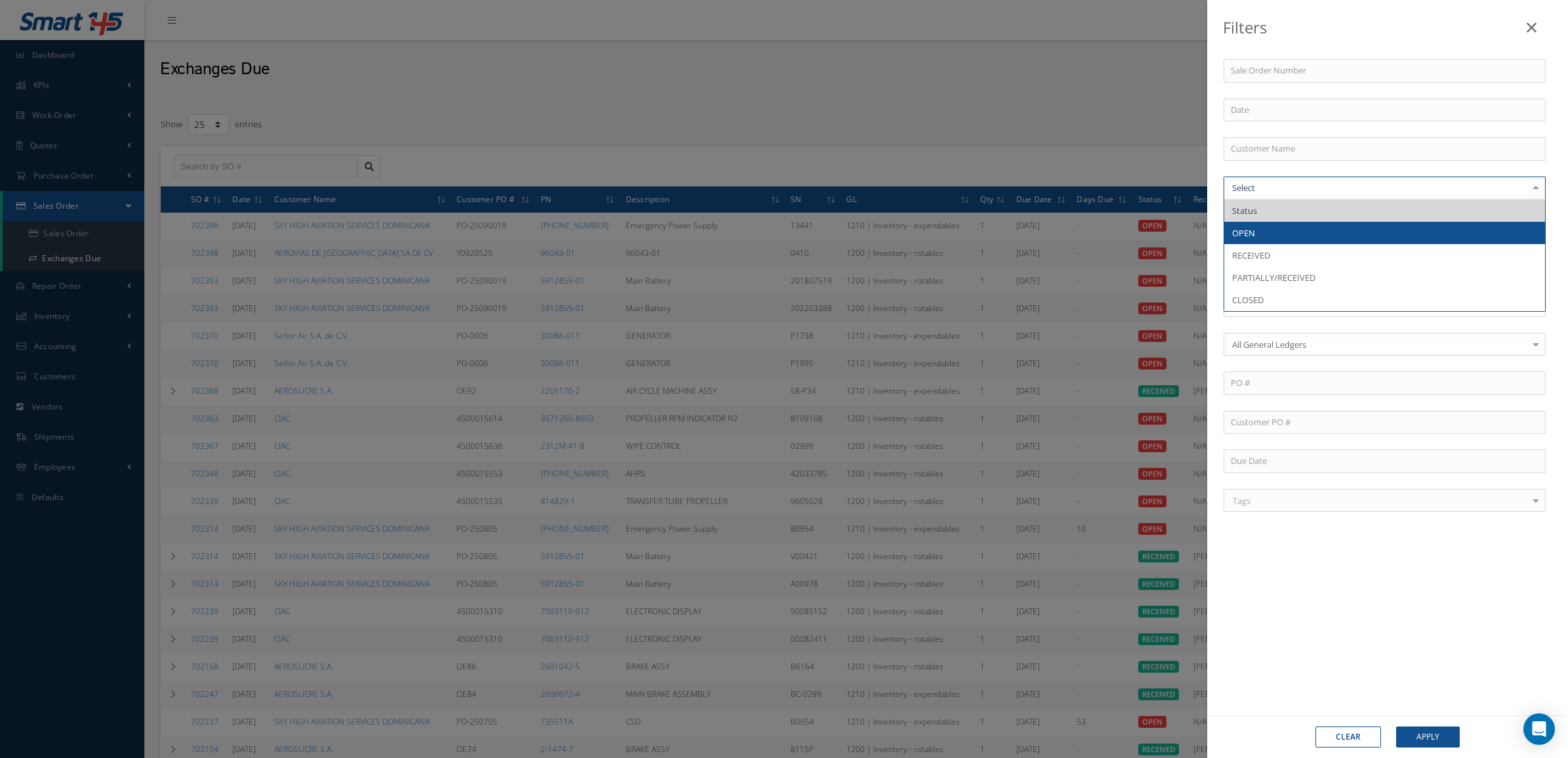
click at [1265, 225] on span "OPEN" at bounding box center [1385, 233] width 321 height 23
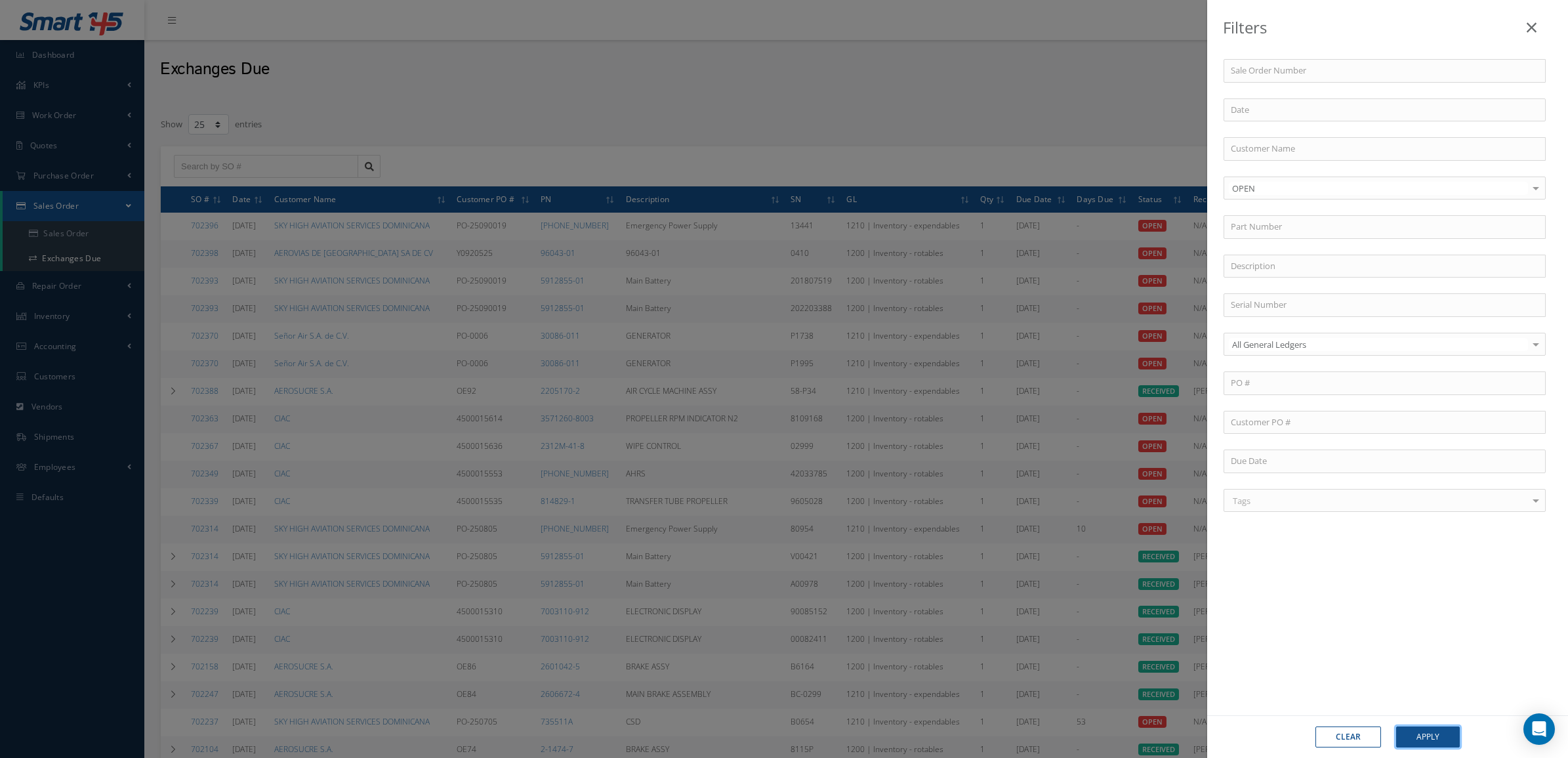
click at [1453, 734] on button "Apply" at bounding box center [1427, 737] width 63 height 21
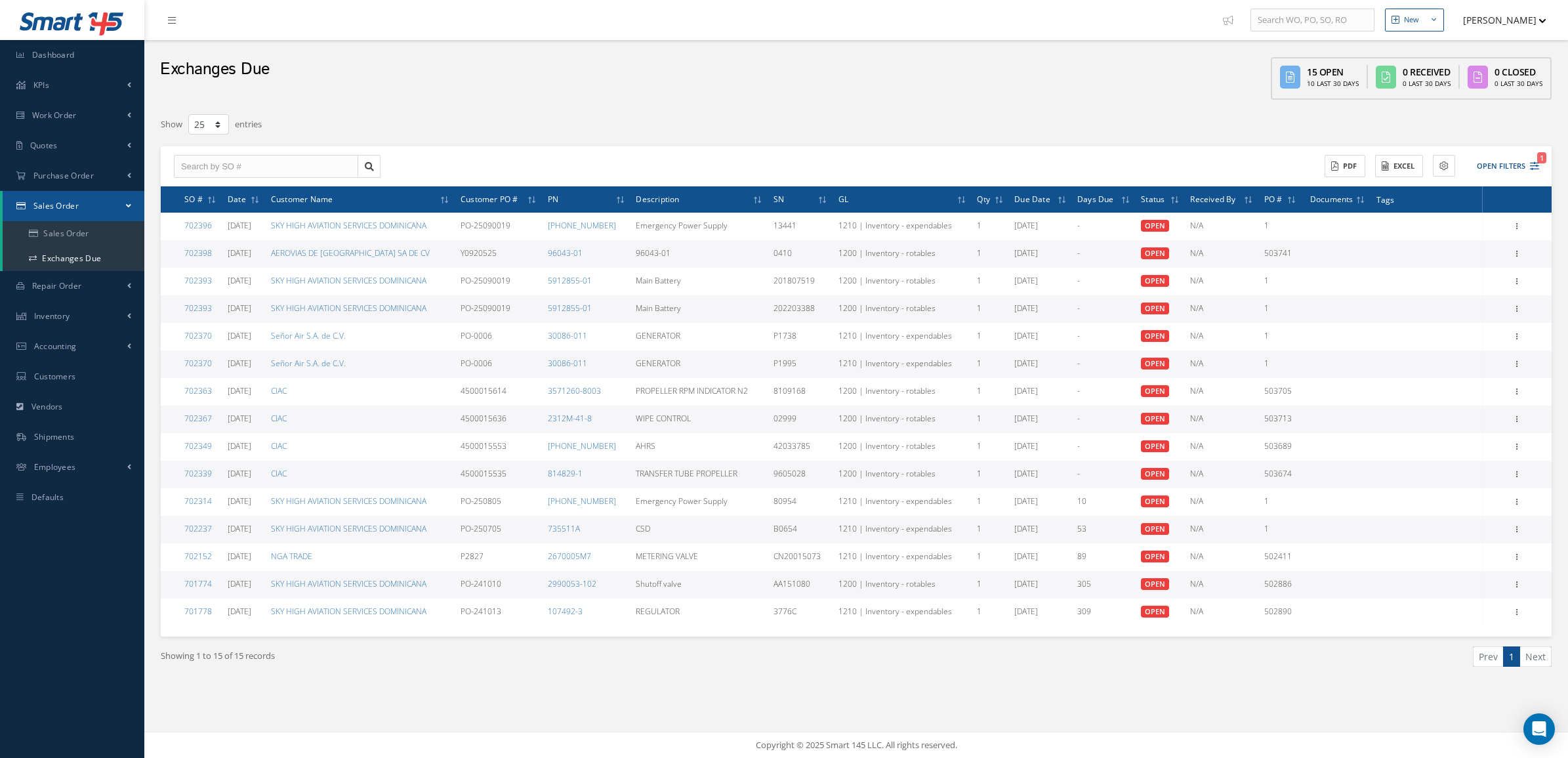
drag, startPoint x: 87, startPoint y: 598, endPoint x: 87, endPoint y: 589, distance: 9.0
click at [87, 598] on div "Smart 145 Dashboard KPIs Accounting Work Order Work Order Preview Work Order Wo…" at bounding box center [784, 379] width 1568 height 758
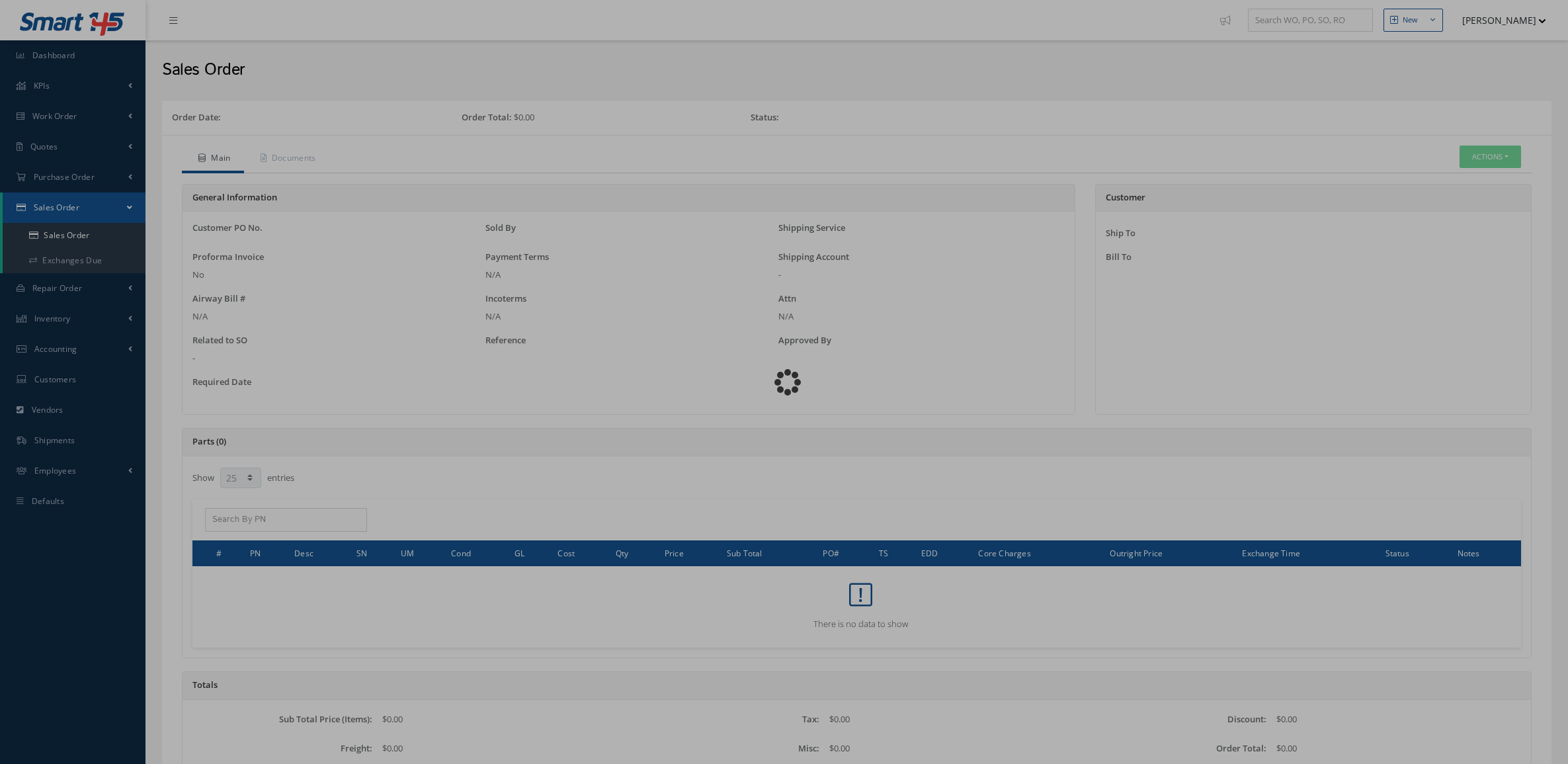
select select "25"
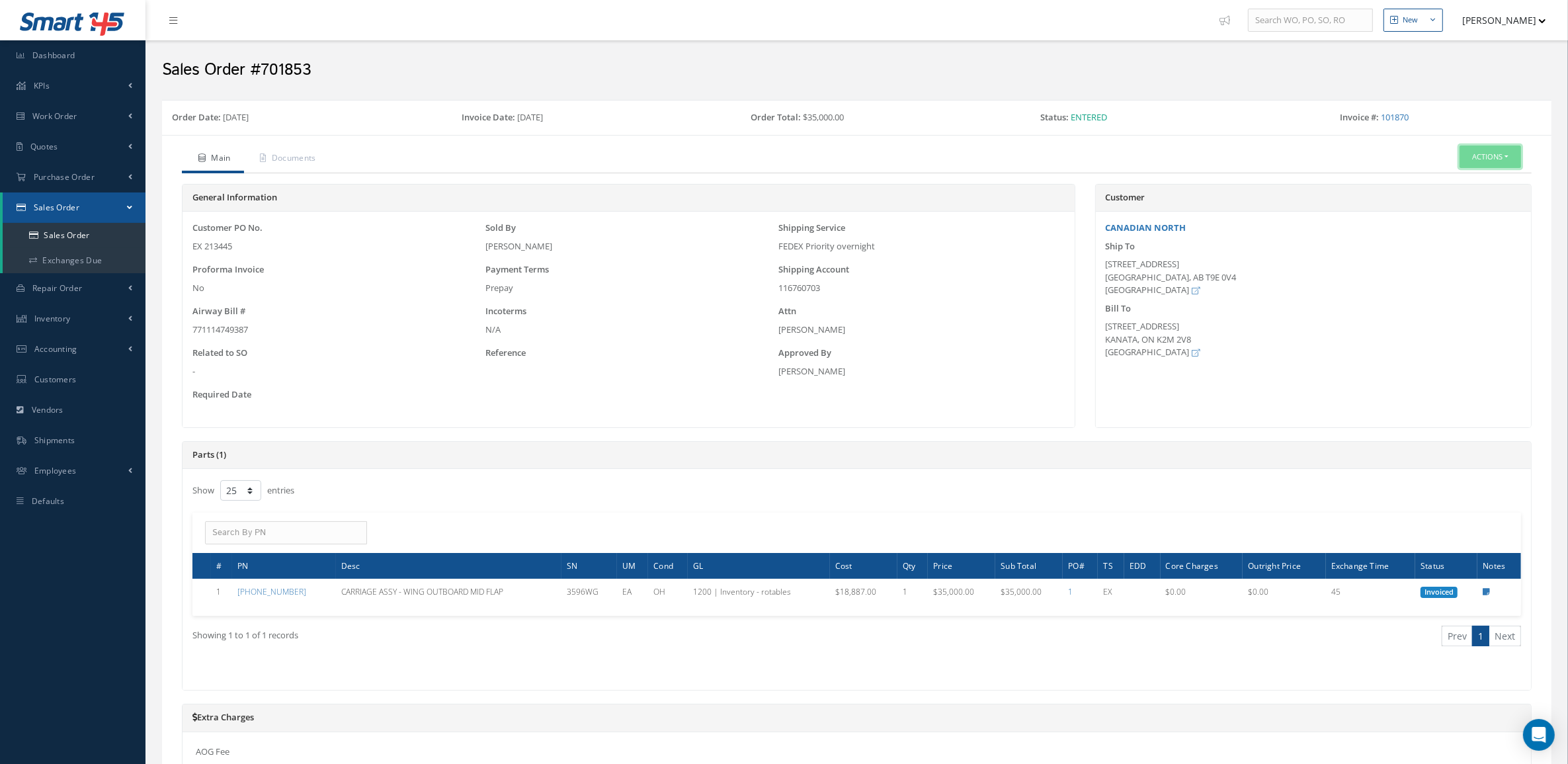
click at [1483, 154] on button "Actions" at bounding box center [1490, 157] width 62 height 23
click at [1478, 182] on link "Reverse Sales Order" at bounding box center [1470, 179] width 106 height 18
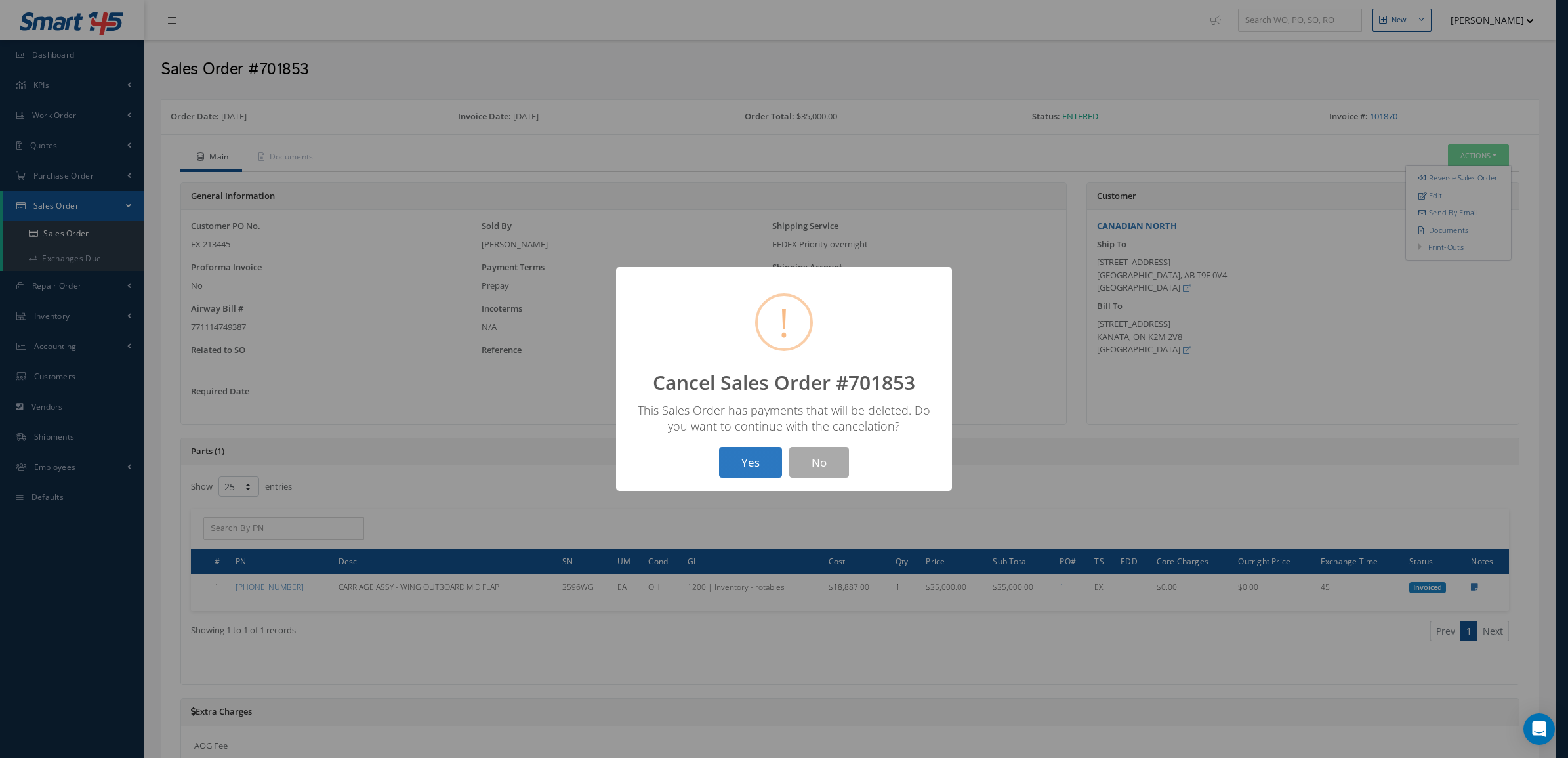
click at [736, 464] on button "Yes" at bounding box center [750, 463] width 63 height 31
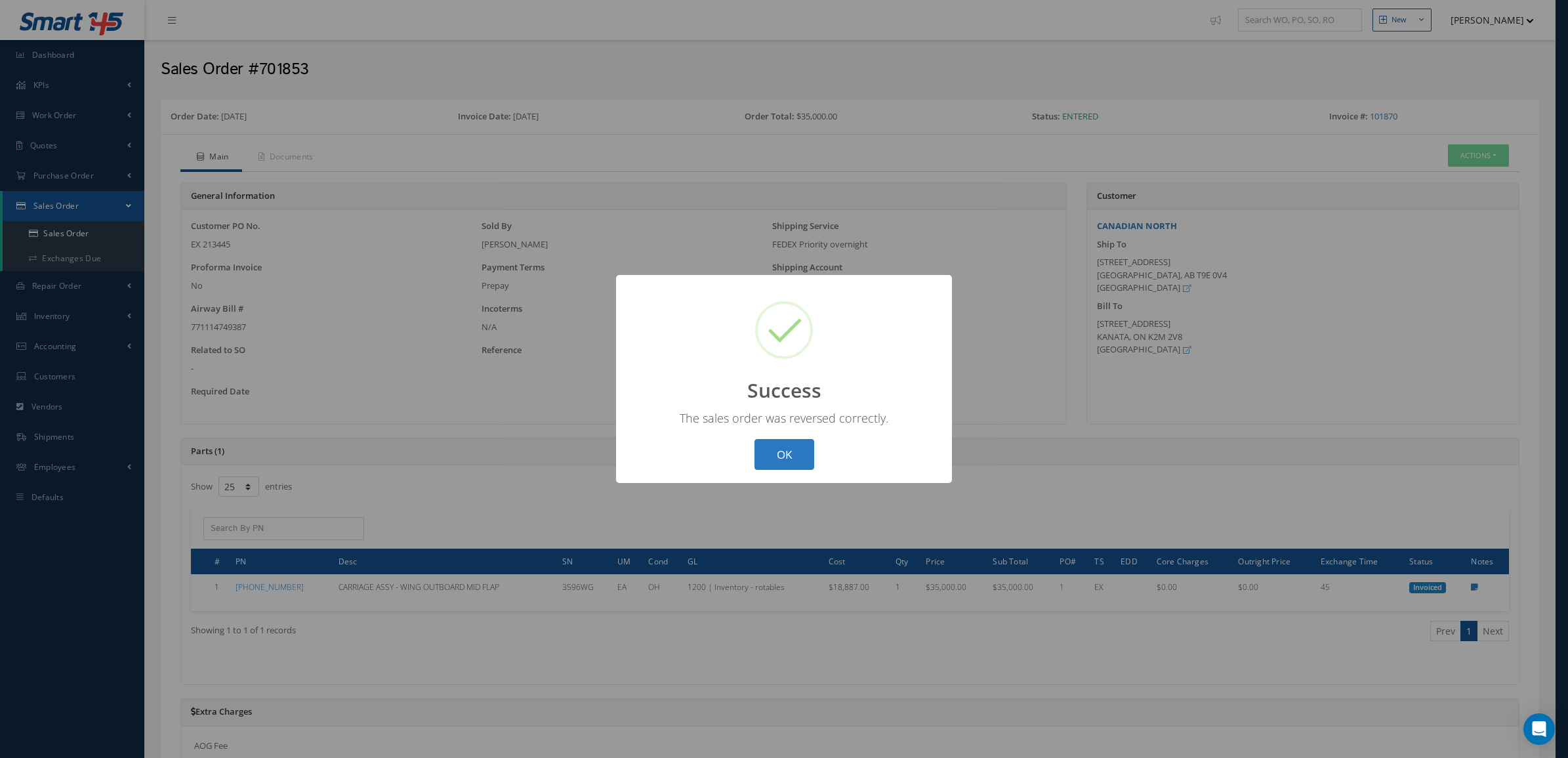
drag, startPoint x: 788, startPoint y: 452, endPoint x: 995, endPoint y: 306, distance: 253.3
click at [788, 451] on button "OK" at bounding box center [784, 455] width 60 height 31
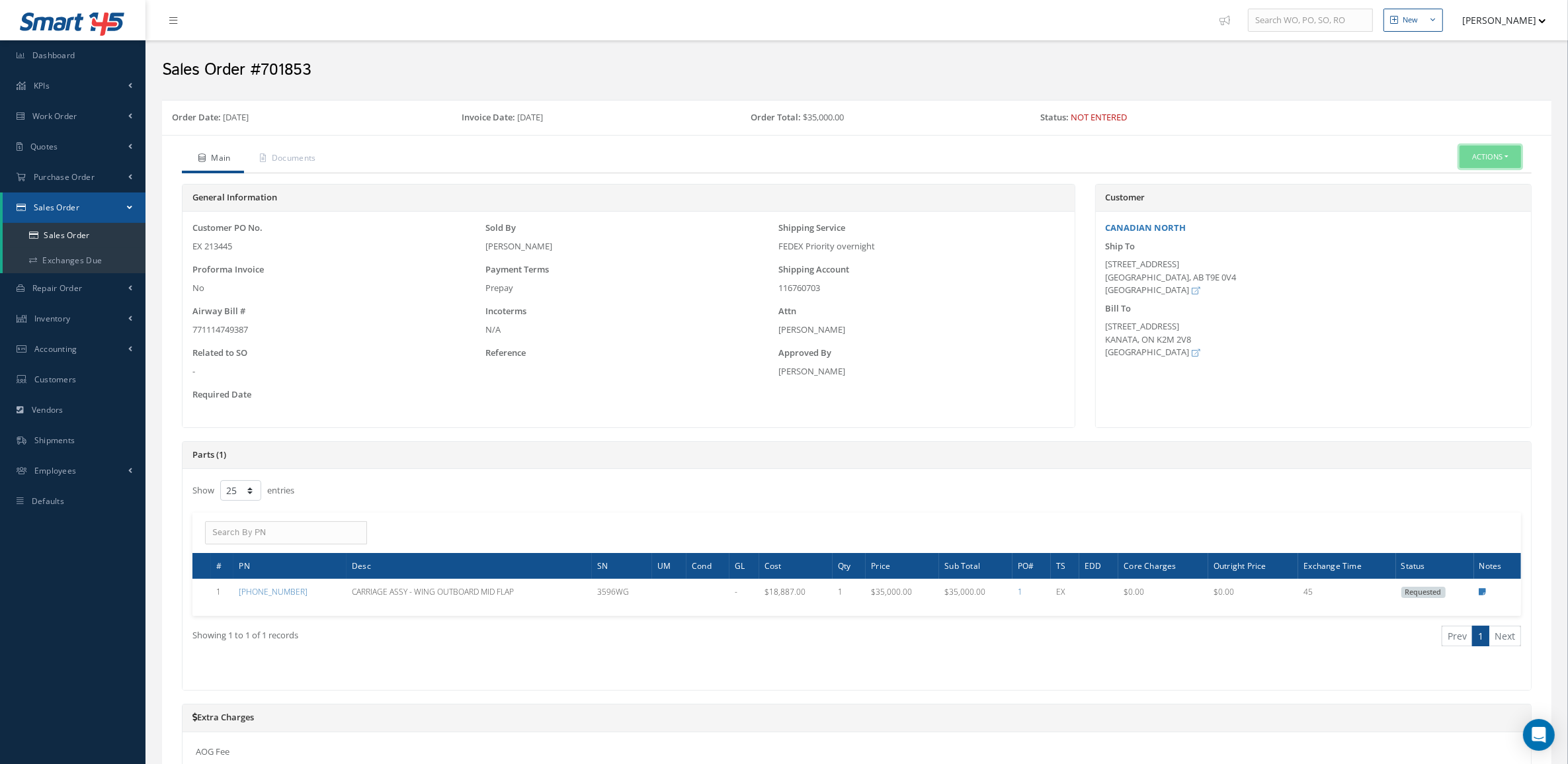
click at [1492, 151] on button "Actions" at bounding box center [1490, 157] width 62 height 23
click at [1463, 253] on link "Cancel" at bounding box center [1470, 249] width 106 height 18
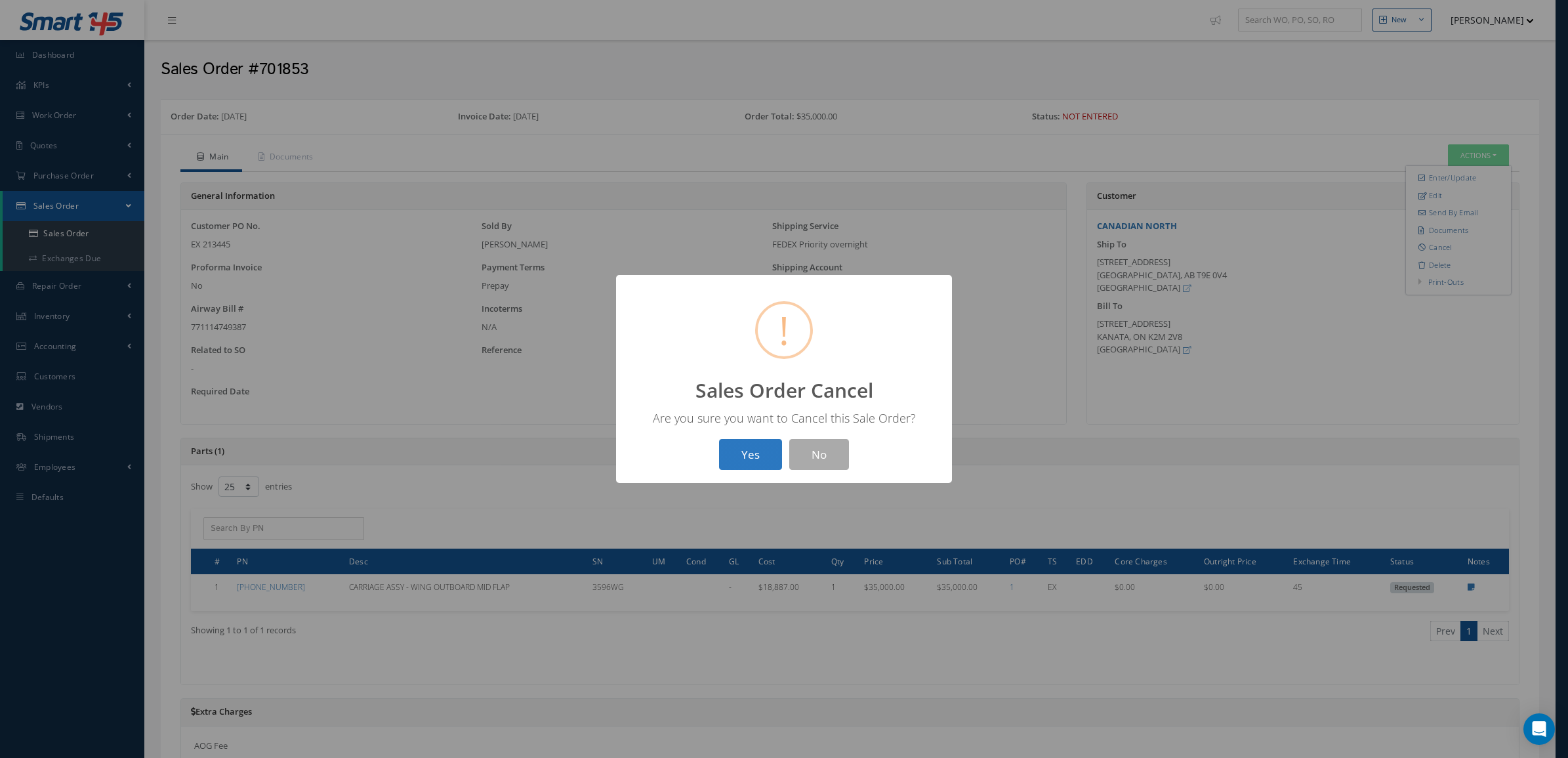
click at [756, 447] on button "Yes" at bounding box center [750, 455] width 63 height 31
click at [778, 452] on button "OK" at bounding box center [784, 455] width 60 height 31
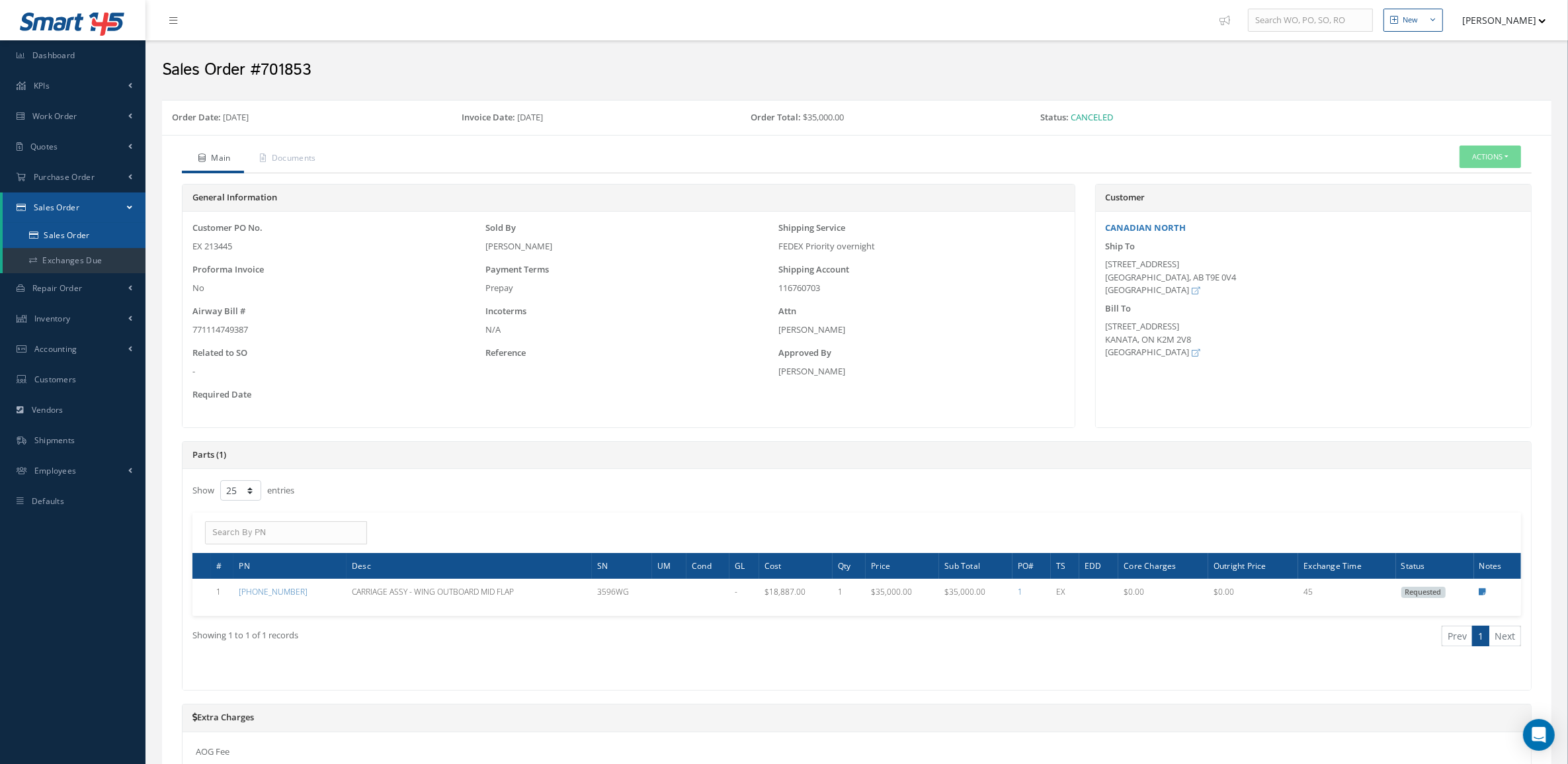
click at [98, 230] on link "Sales Order" at bounding box center [74, 235] width 143 height 25
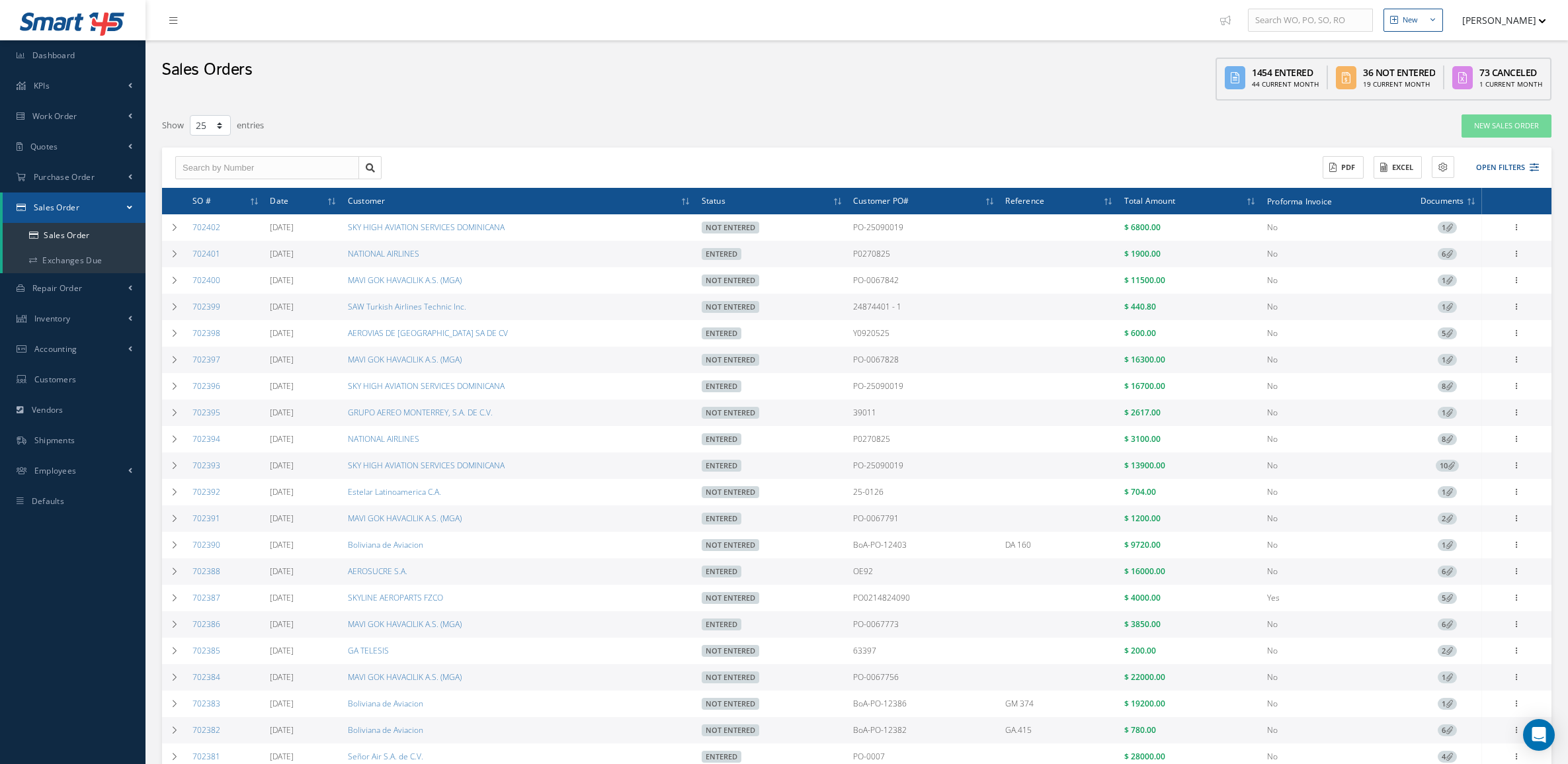
select select "25"
click at [63, 149] on link "Quotes" at bounding box center [73, 146] width 146 height 30
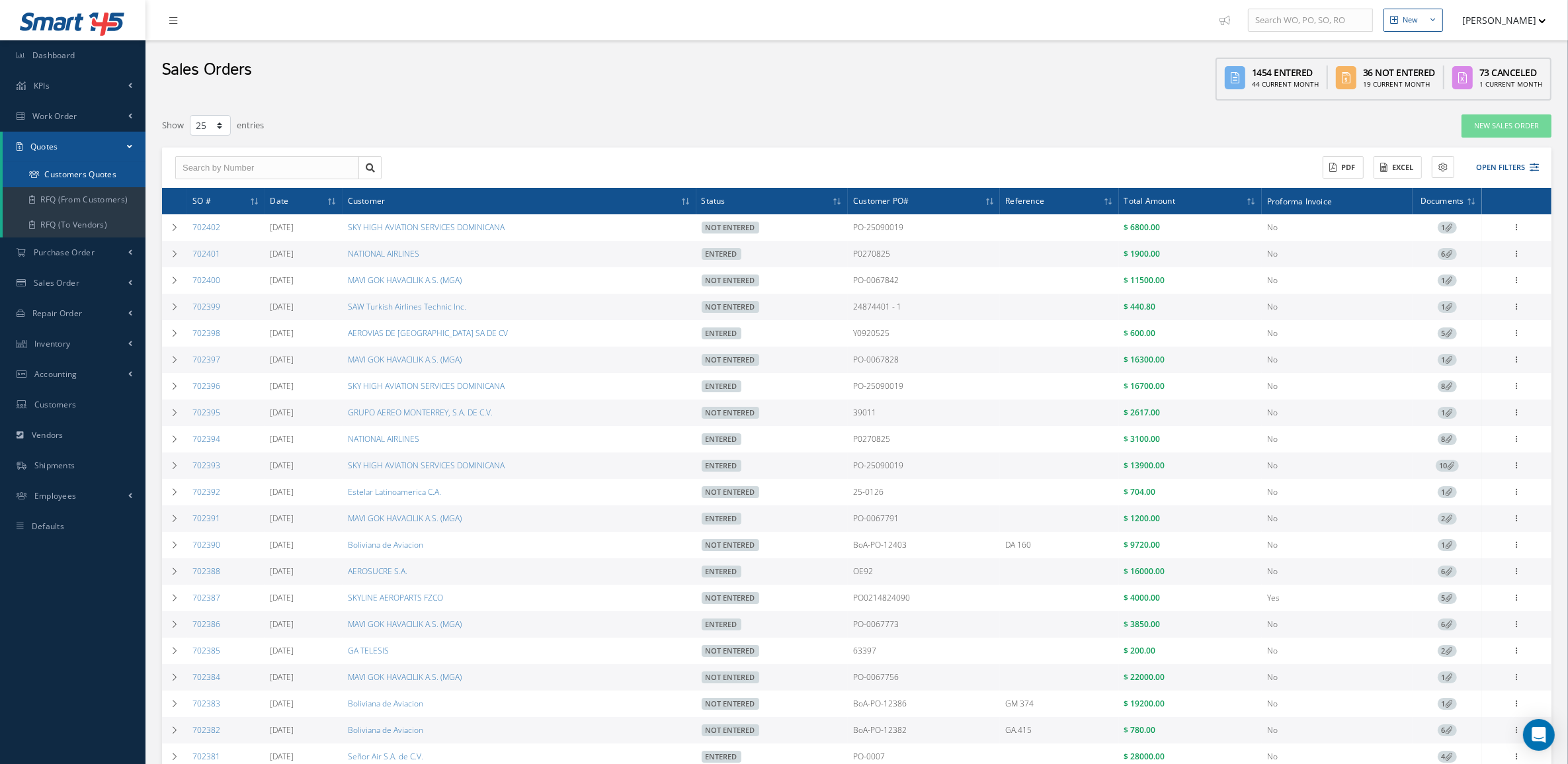
click at [74, 174] on link "Customers Quotes" at bounding box center [74, 174] width 143 height 25
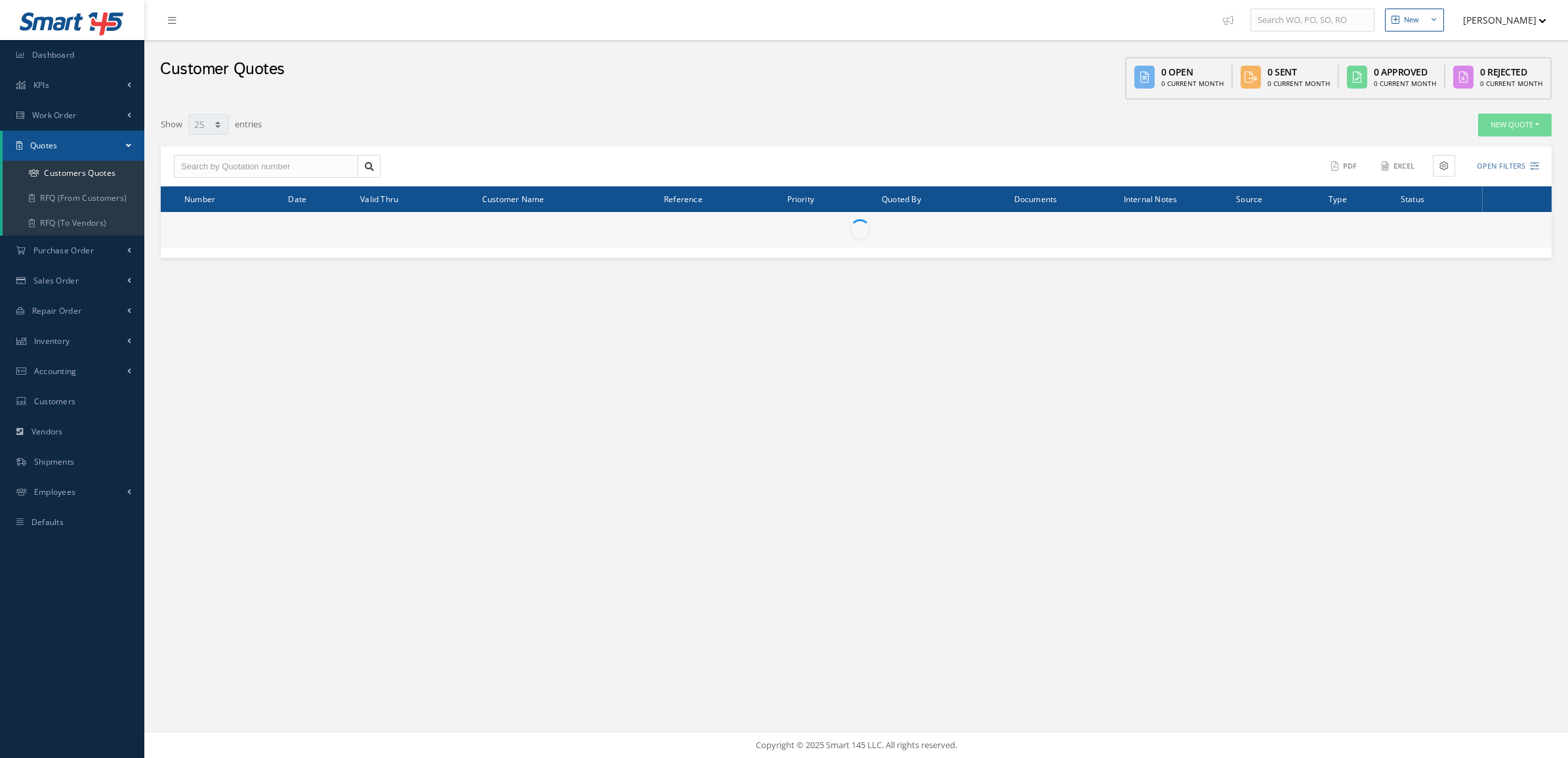
select select "25"
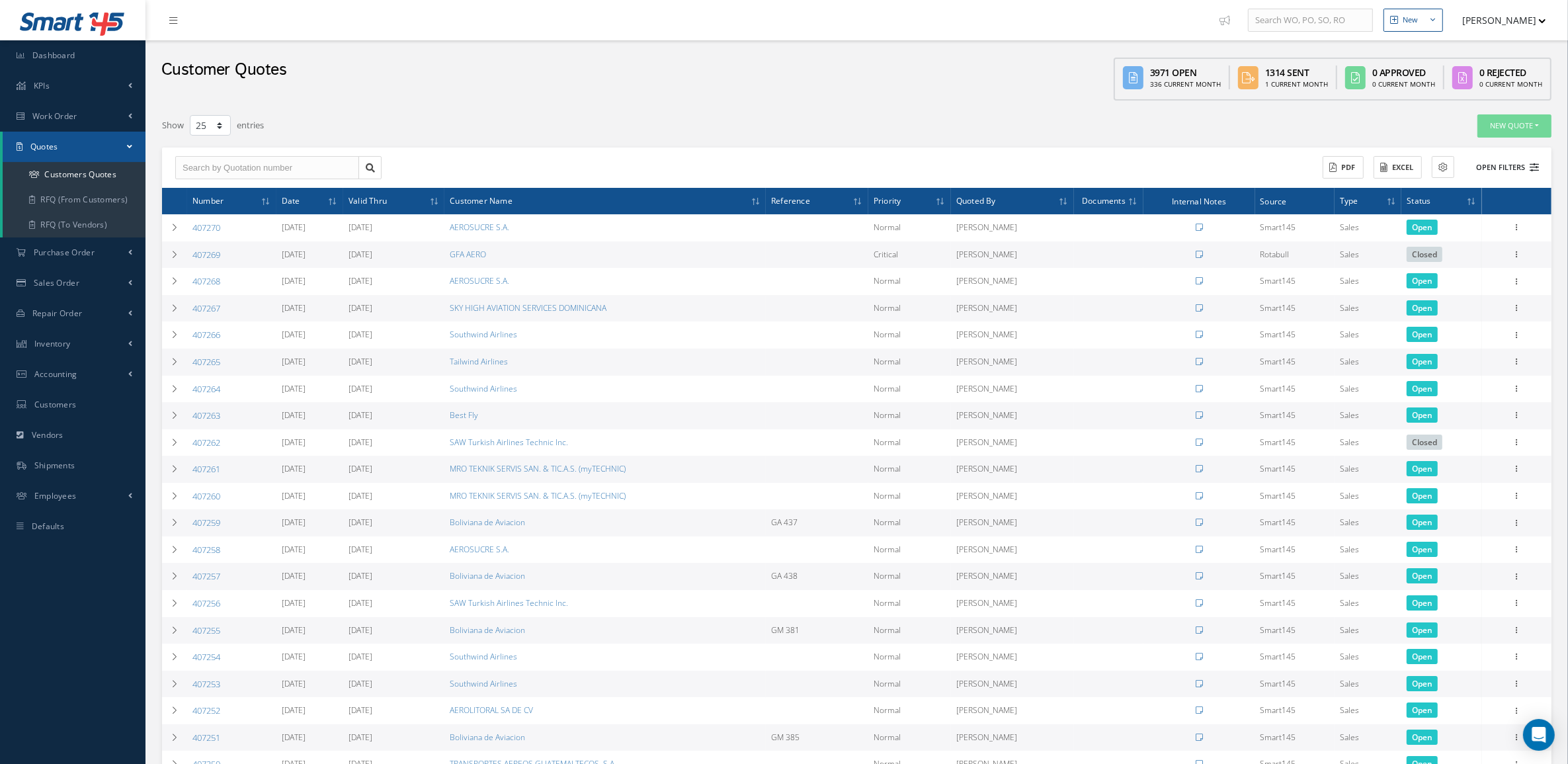
click at [1489, 166] on button "Open Filters" at bounding box center [1502, 168] width 75 height 22
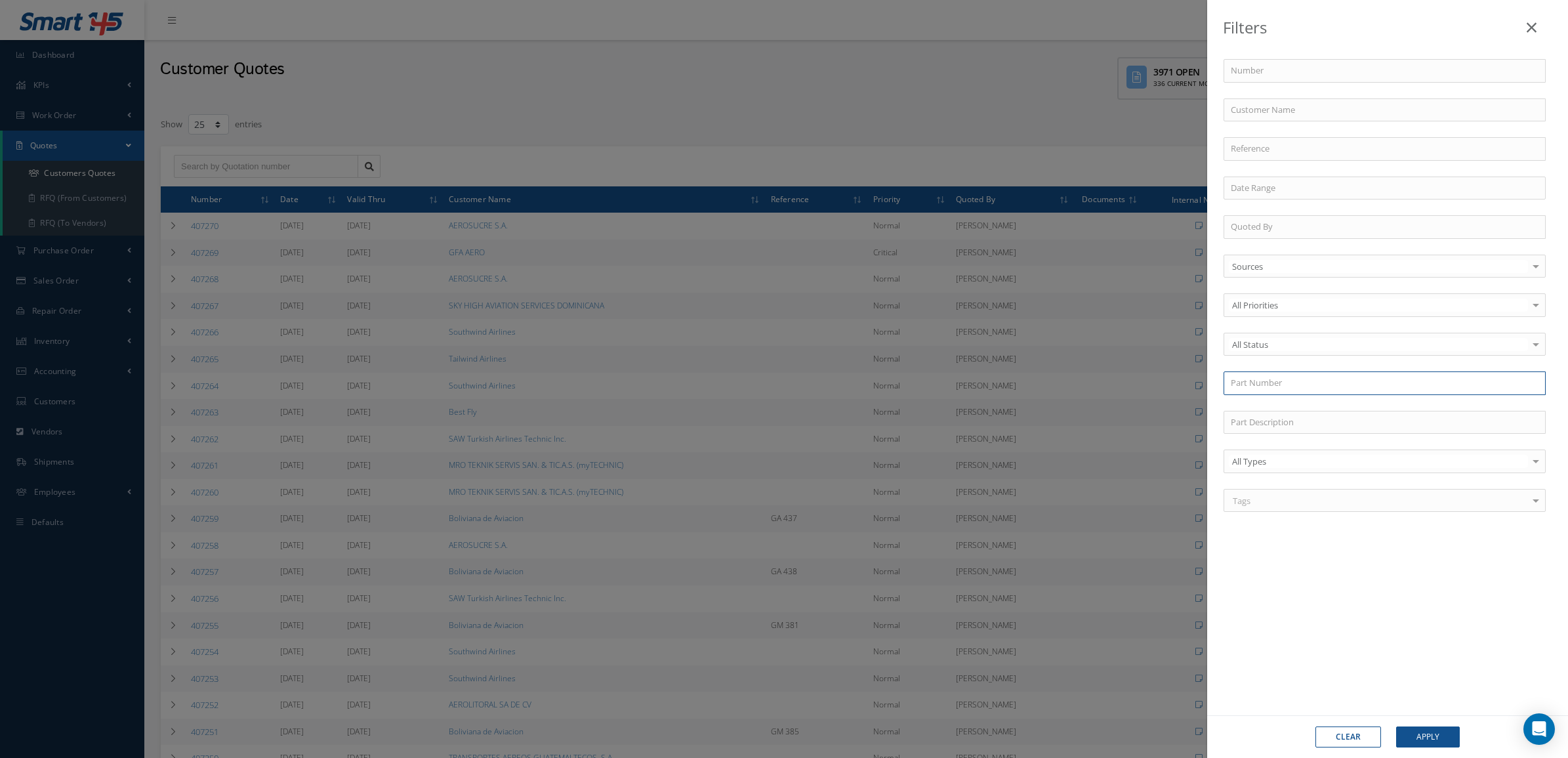
click at [1284, 379] on input "text" at bounding box center [1385, 383] width 322 height 23
click at [1332, 414] on div "1159SCAV514-2" at bounding box center [1385, 407] width 308 height 13
type input "1159SCAV514-2"
click at [1432, 732] on button "Apply" at bounding box center [1427, 737] width 63 height 21
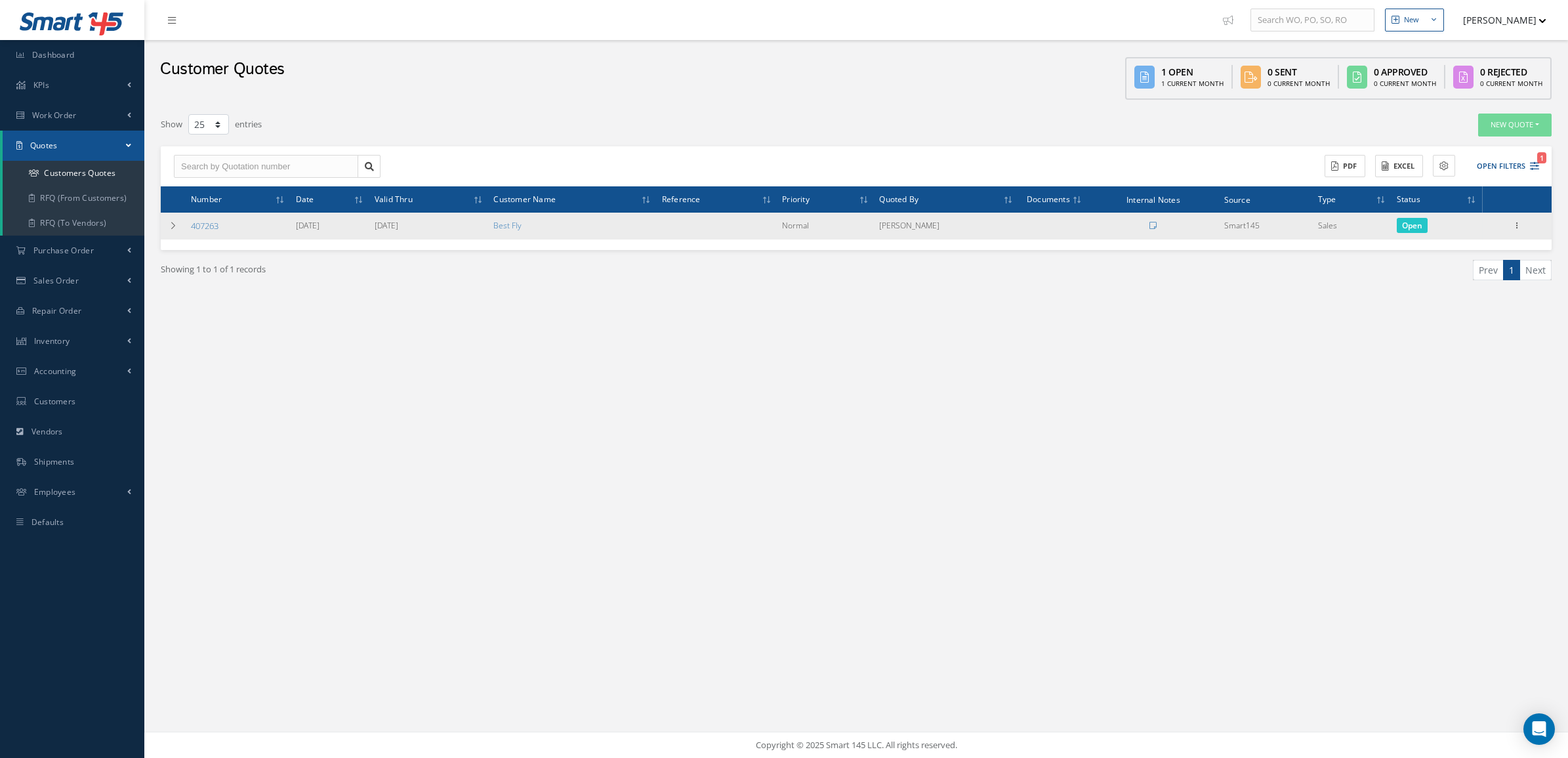
click at [1518, 218] on div "Edit Delete Send By Email Clone Convert to Sales Order Documents Close Print-Ou…" at bounding box center [1517, 226] width 16 height 16
click at [1513, 228] on icon at bounding box center [1517, 224] width 13 height 10
click at [1467, 305] on link "Convert to Sales Order" at bounding box center [1456, 306] width 104 height 27
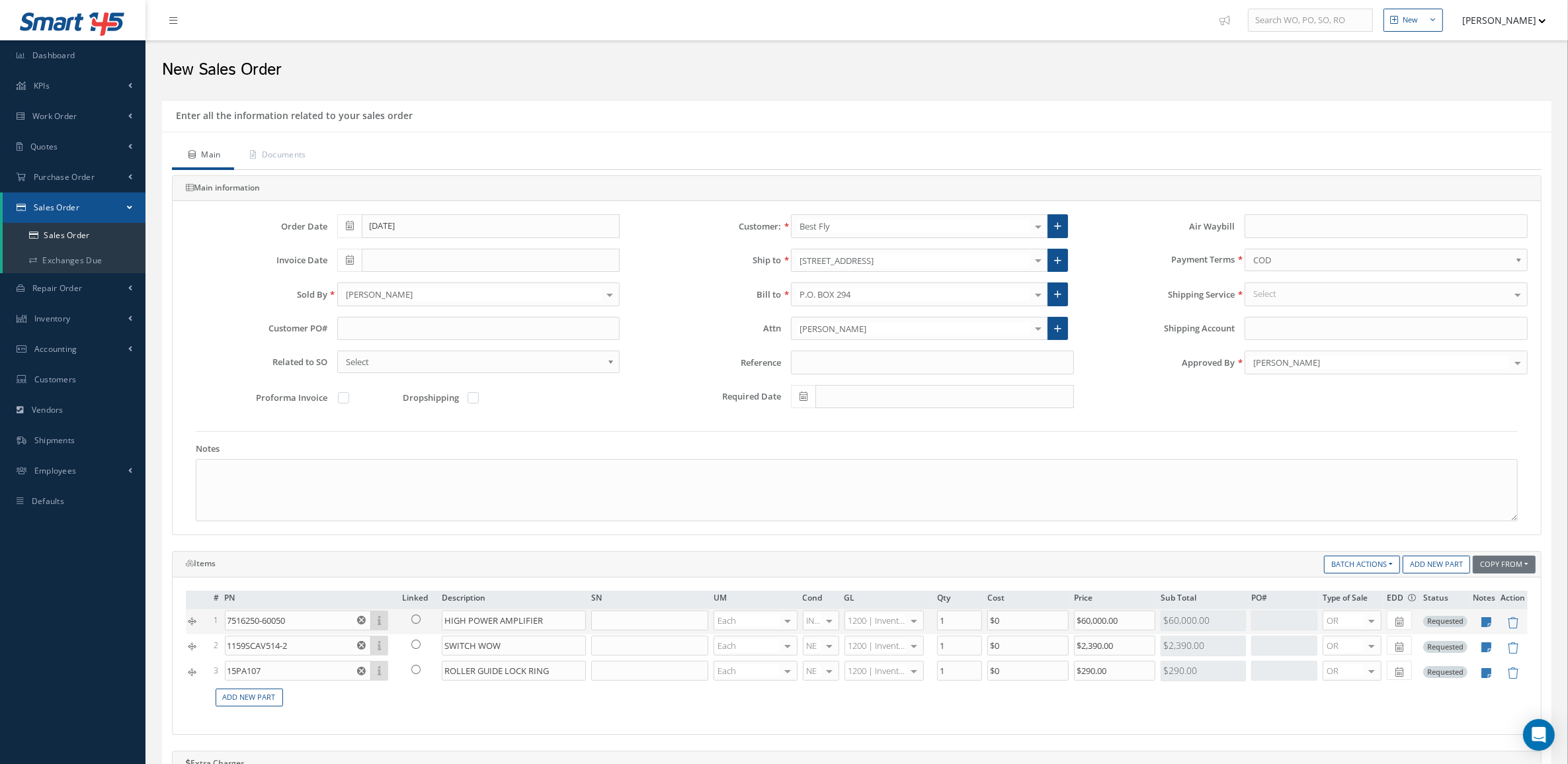
click at [1514, 615] on td at bounding box center [1512, 621] width 29 height 25
click at [1514, 619] on icon at bounding box center [1512, 622] width 11 height 11
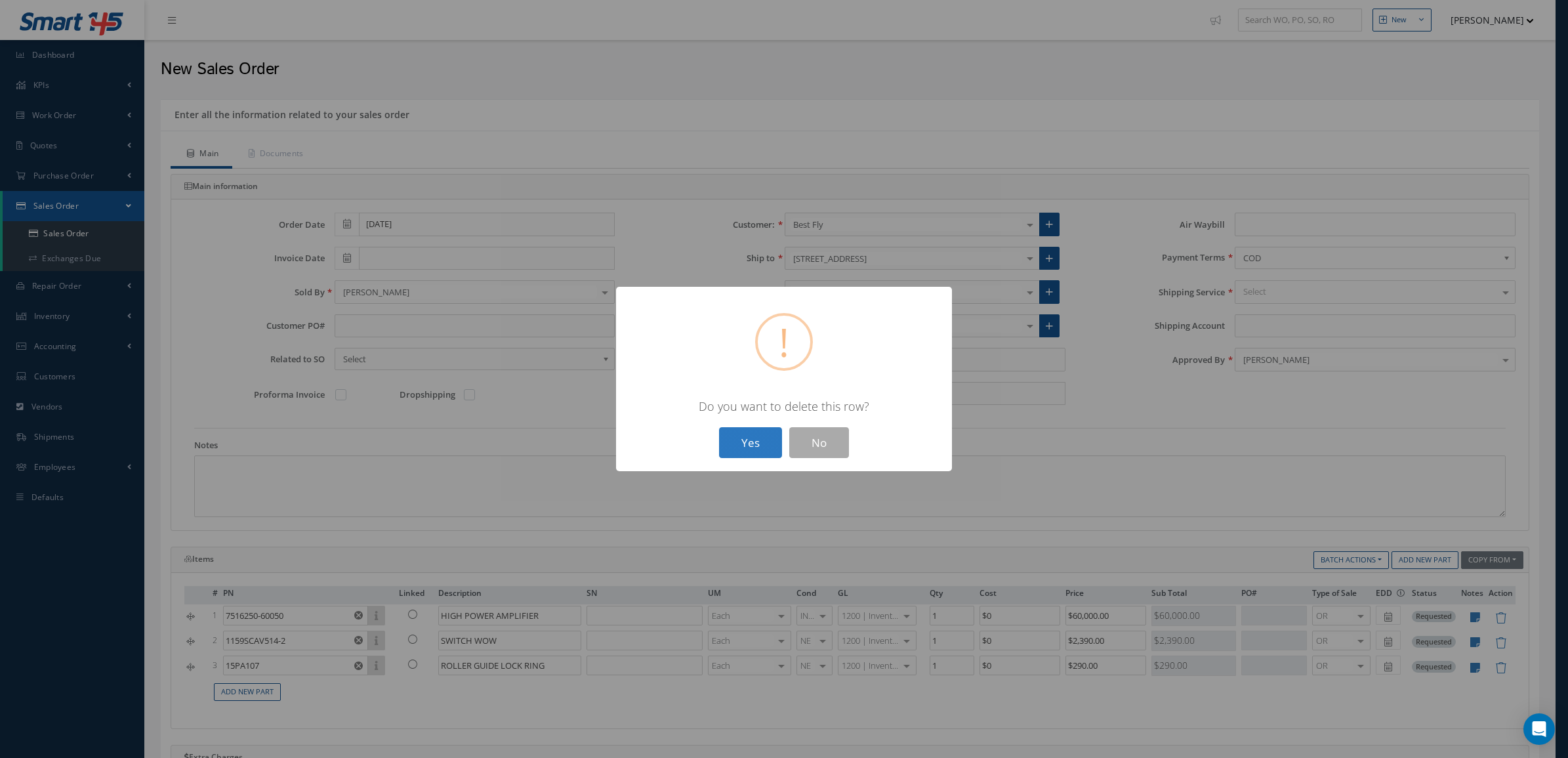
click at [740, 434] on button "Yes" at bounding box center [750, 443] width 63 height 31
type input "1159SCAV514-2"
type input "SWITCH WOW"
type input "$2,390"
type input "15PA107"
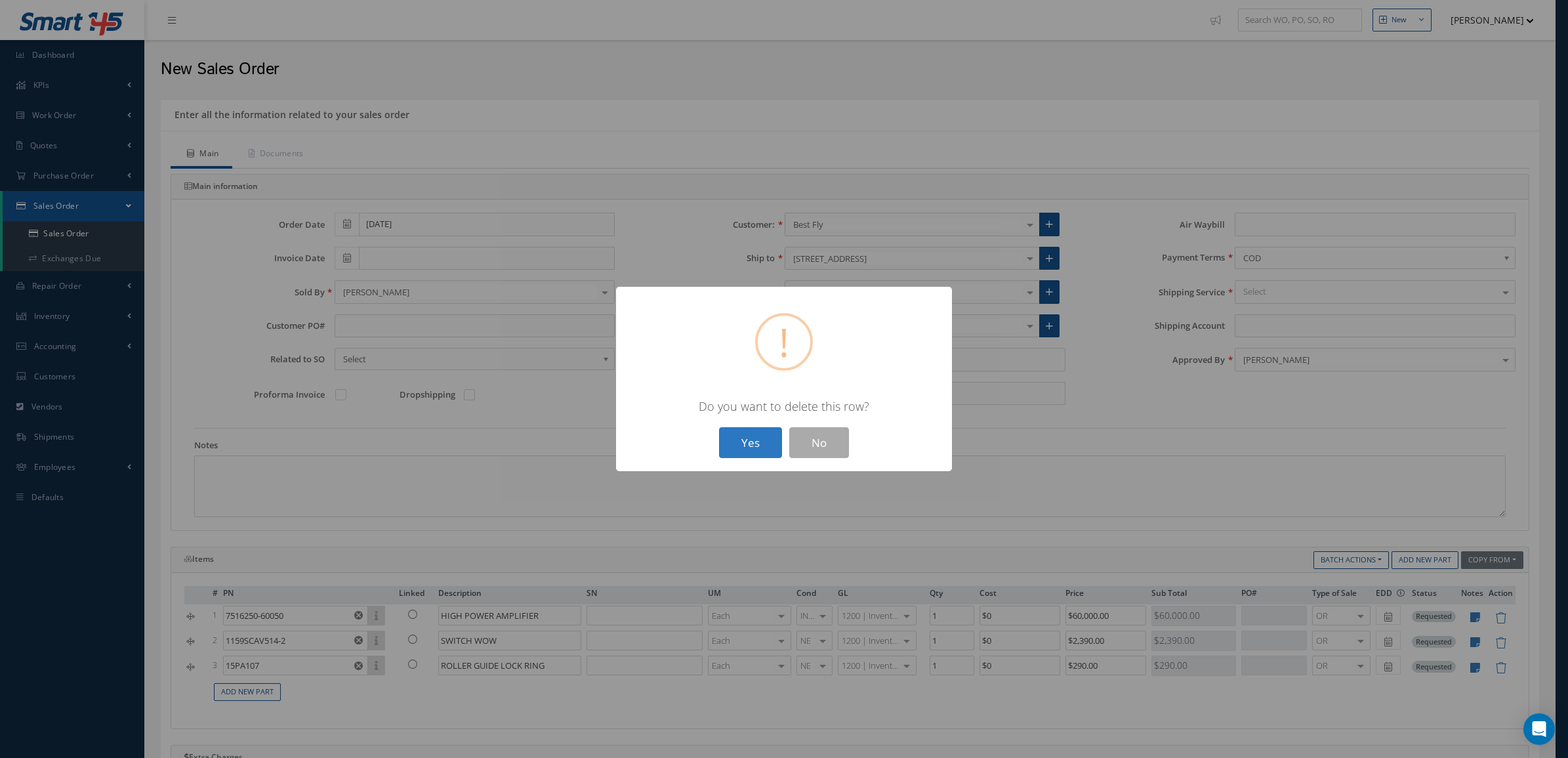
type input "ROLLER GUIDE LOCK RING"
type input "$290"
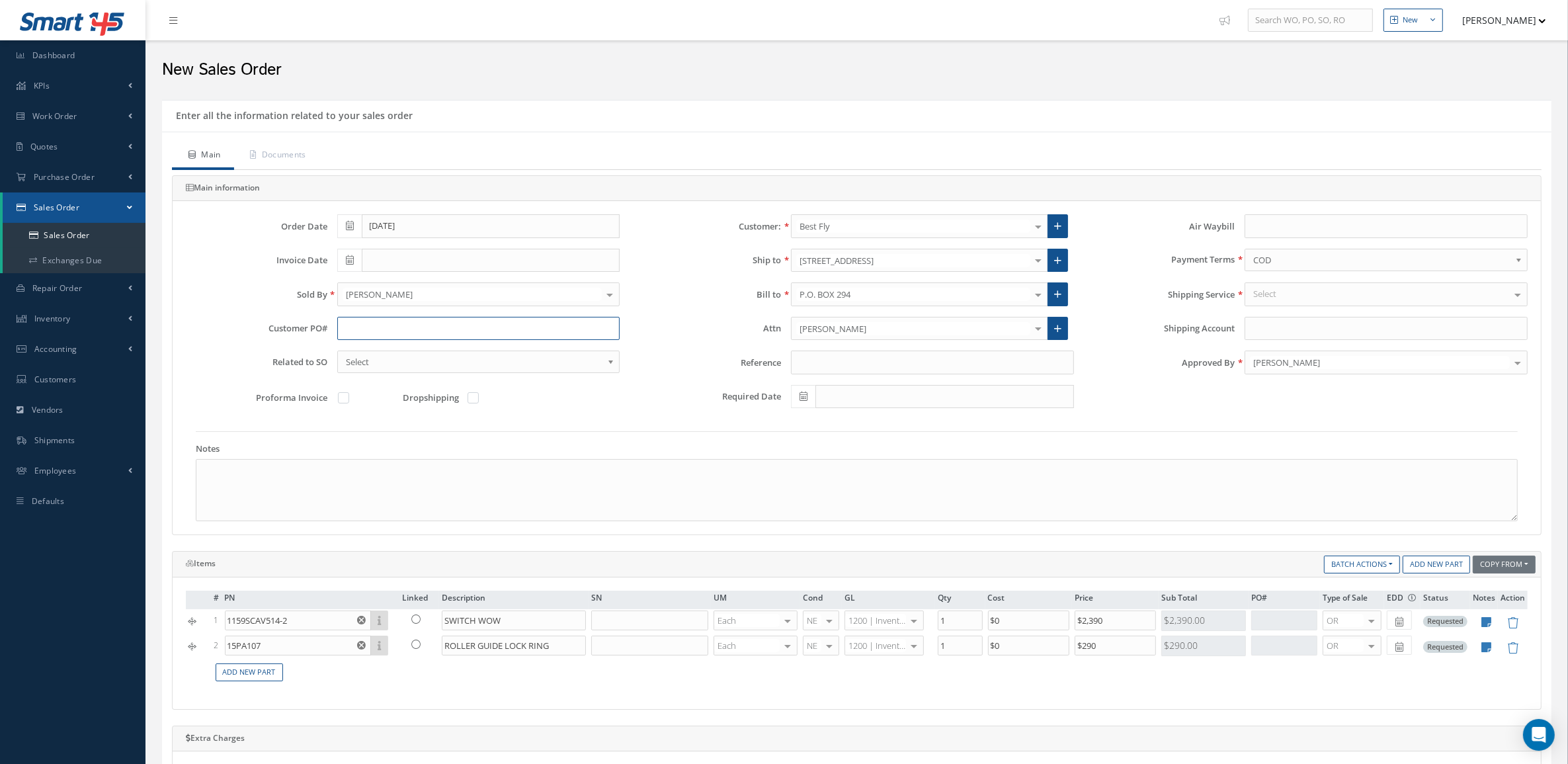
click at [348, 324] on input "text" at bounding box center [479, 329] width 283 height 24
type input "p"
type input "PO-2025039-P4-BFR"
click at [307, 146] on link "Documents" at bounding box center [276, 156] width 85 height 28
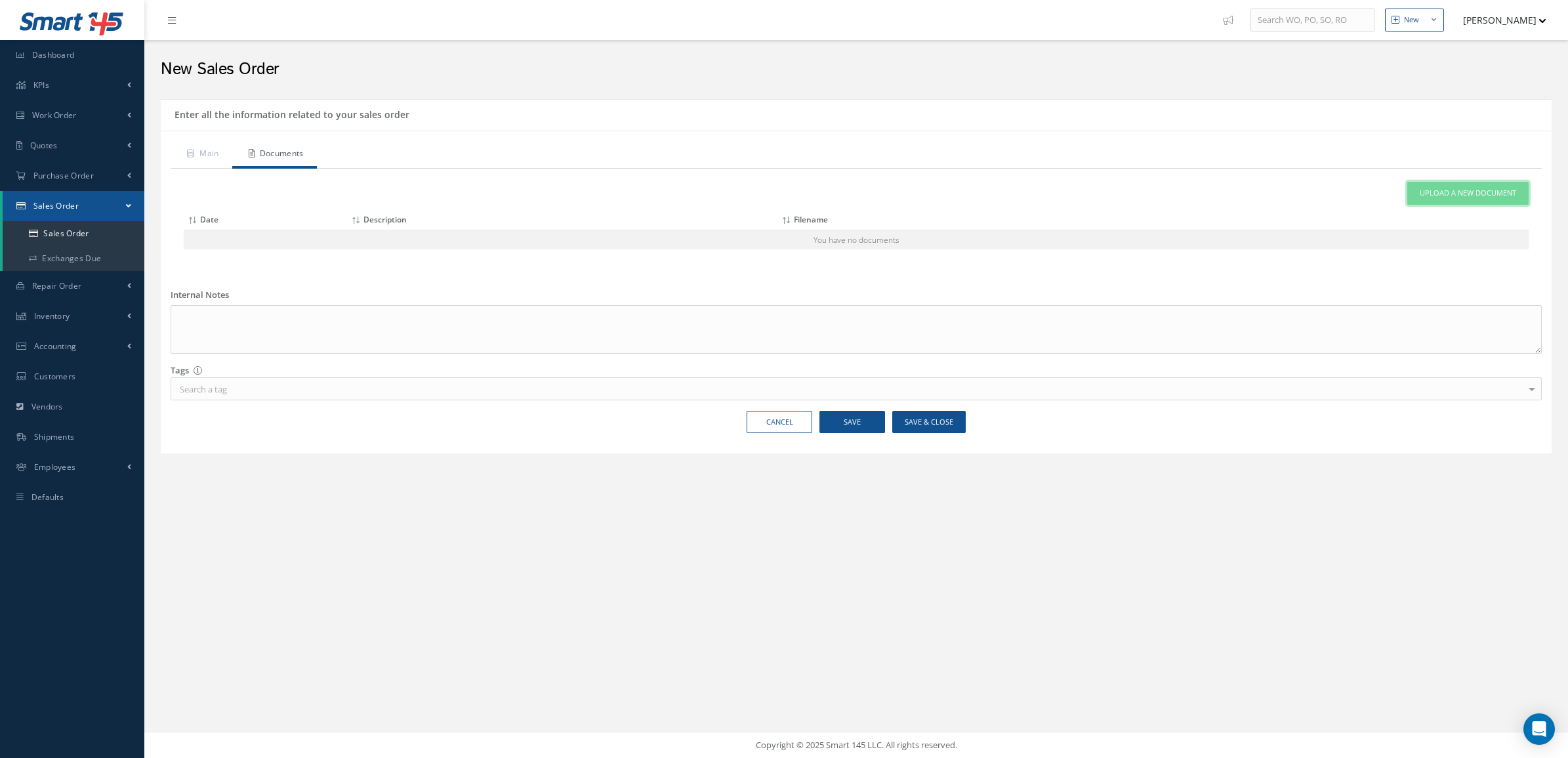
click at [1427, 197] on span "Upload a New Document" at bounding box center [1468, 193] width 96 height 11
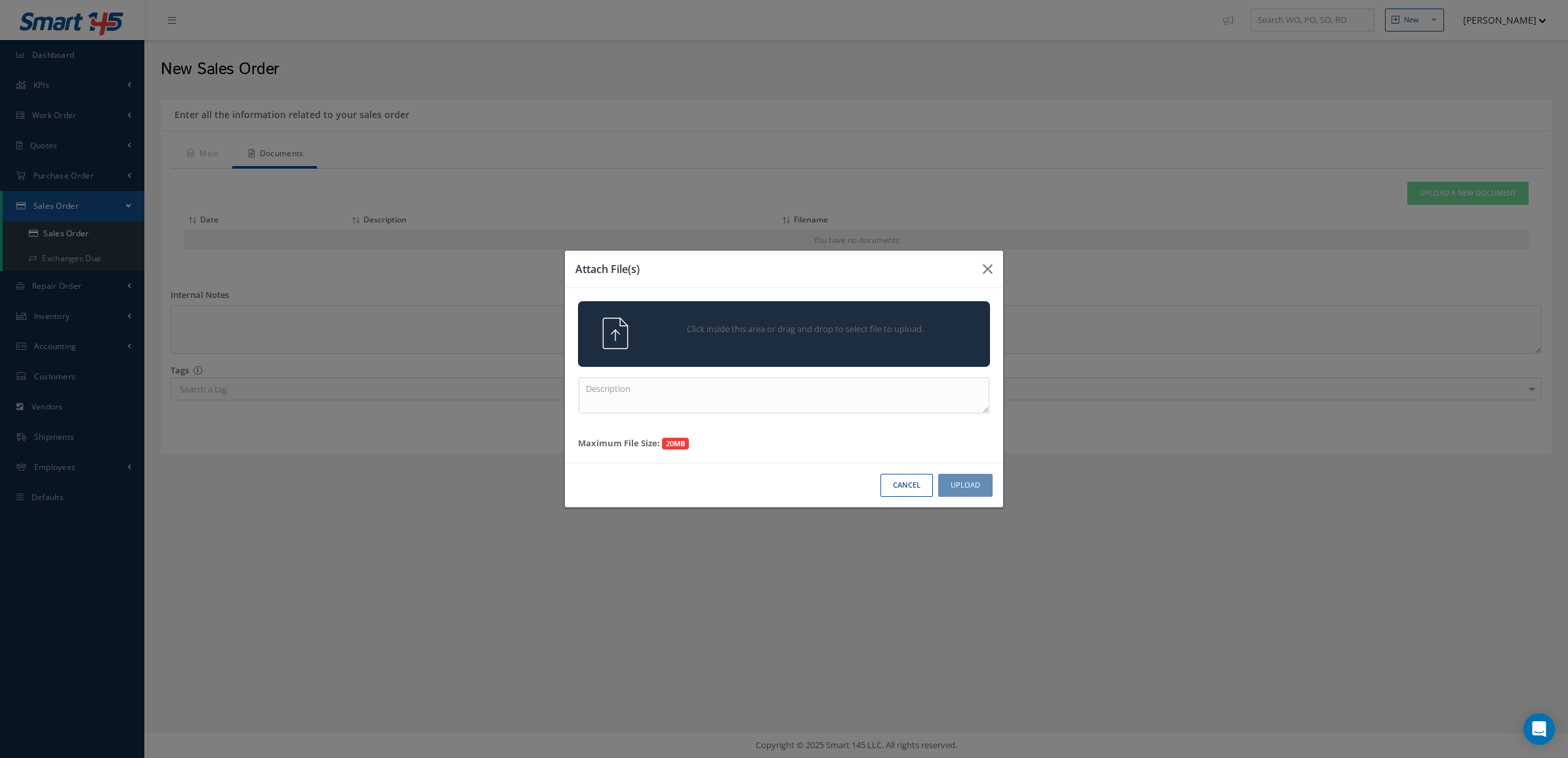
click at [936, 336] on div "Click inside this area or drag and drop to select file to upload." at bounding box center [802, 330] width 324 height 26
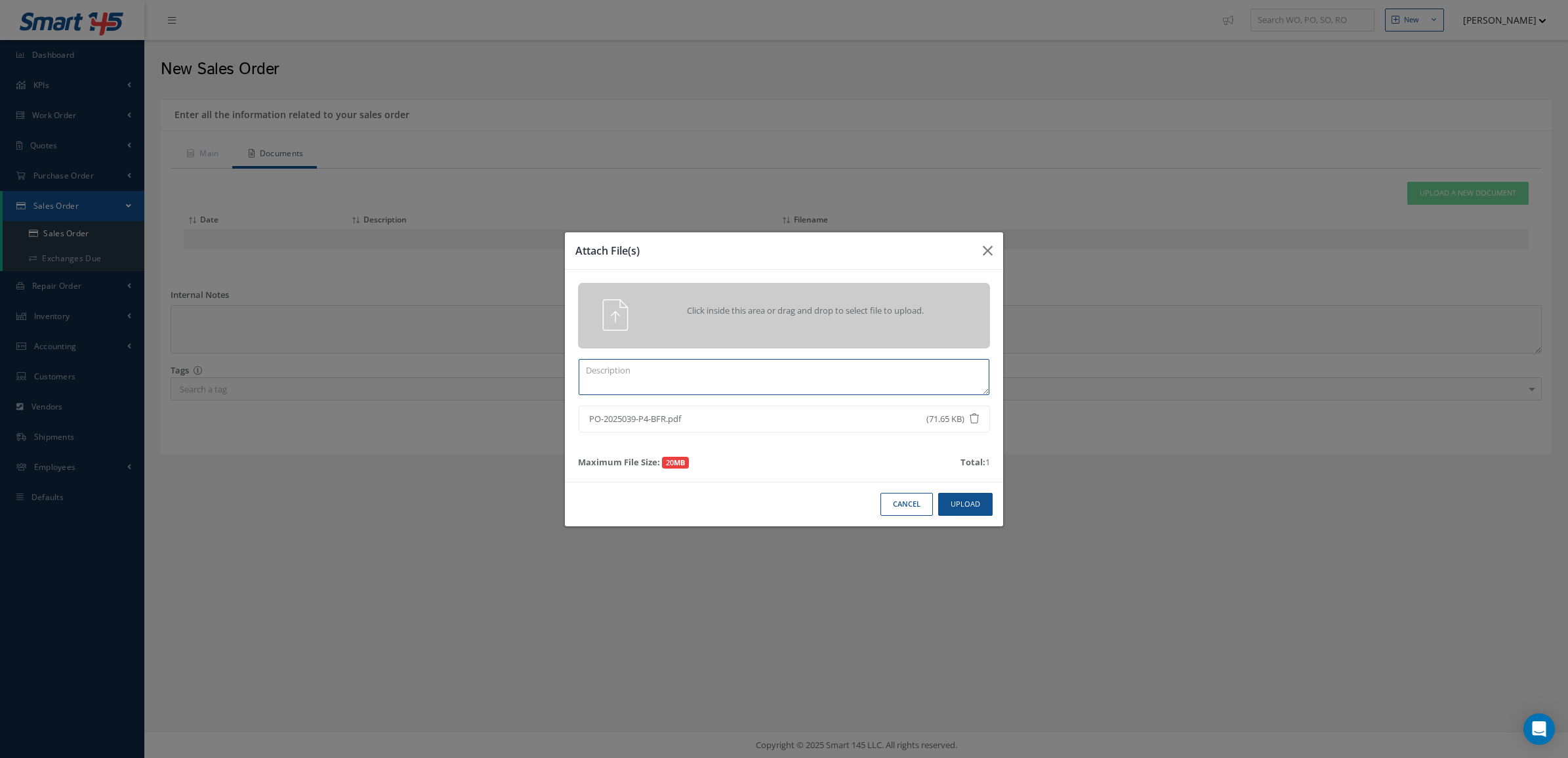
click at [881, 378] on textarea at bounding box center [783, 376] width 411 height 36
type textarea "PO"
click at [982, 506] on button "Upload" at bounding box center [965, 504] width 55 height 23
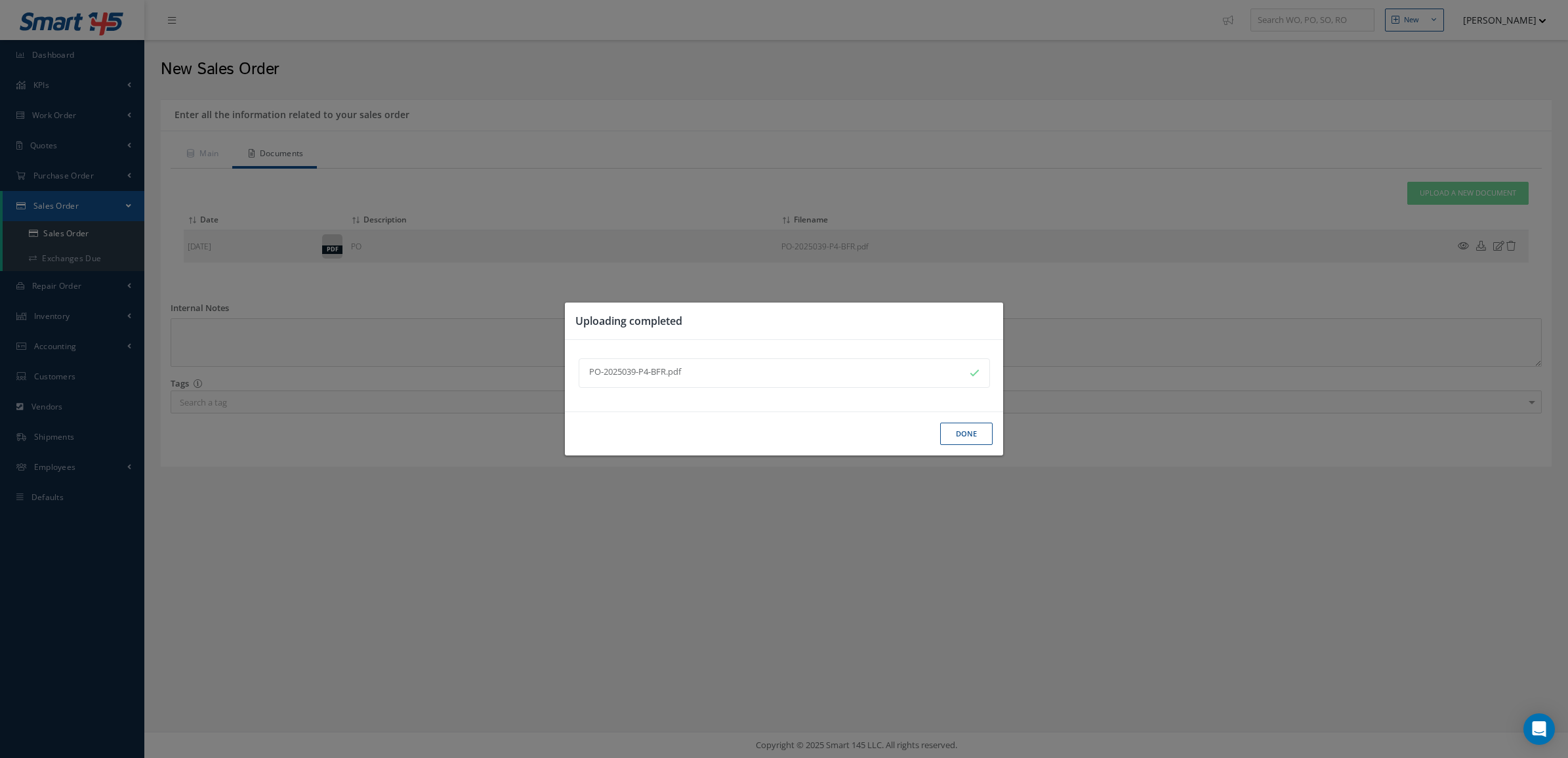
click at [952, 433] on button "Done" at bounding box center [966, 433] width 53 height 23
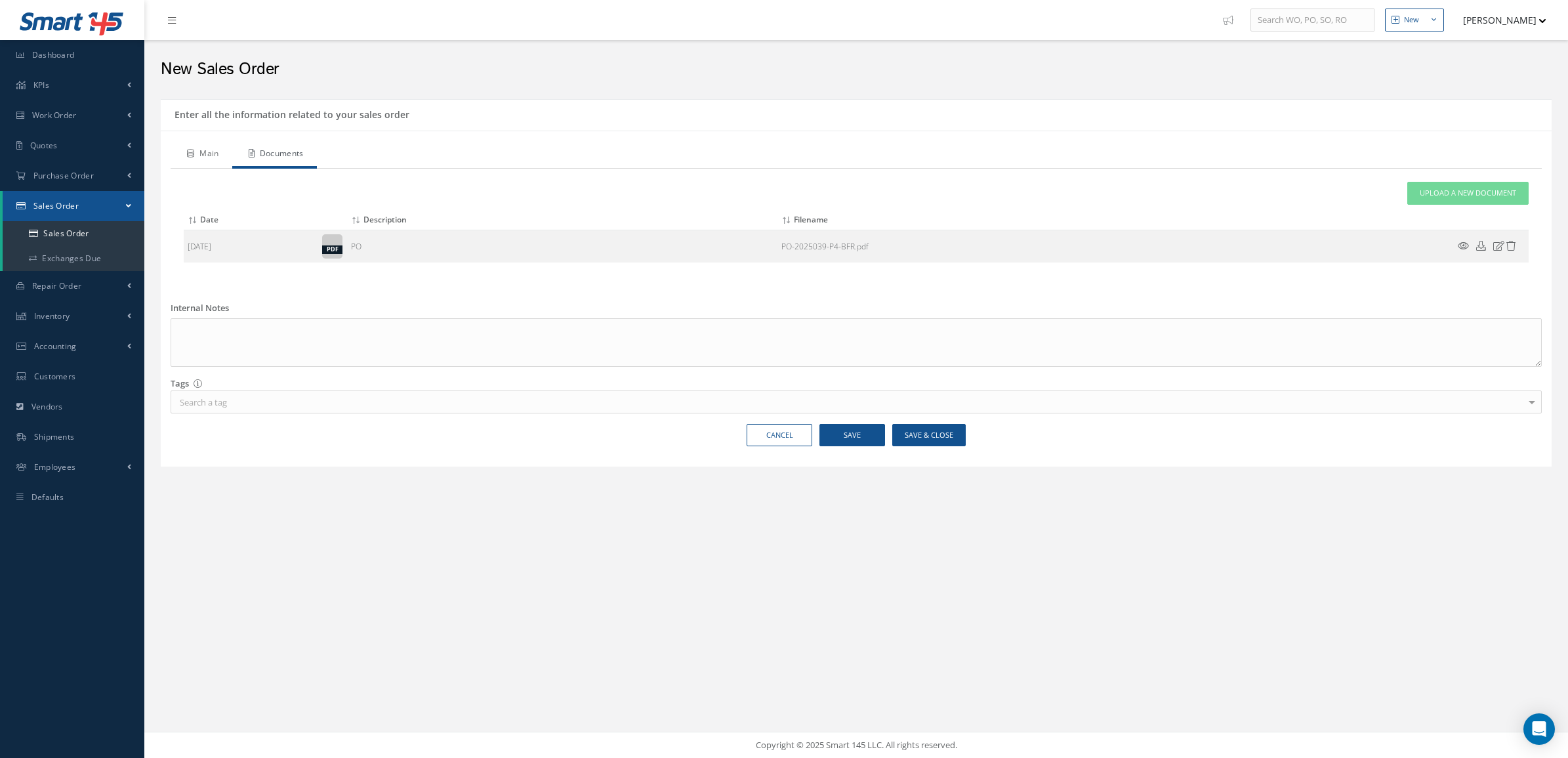
click at [219, 155] on link "Main" at bounding box center [201, 155] width 62 height 28
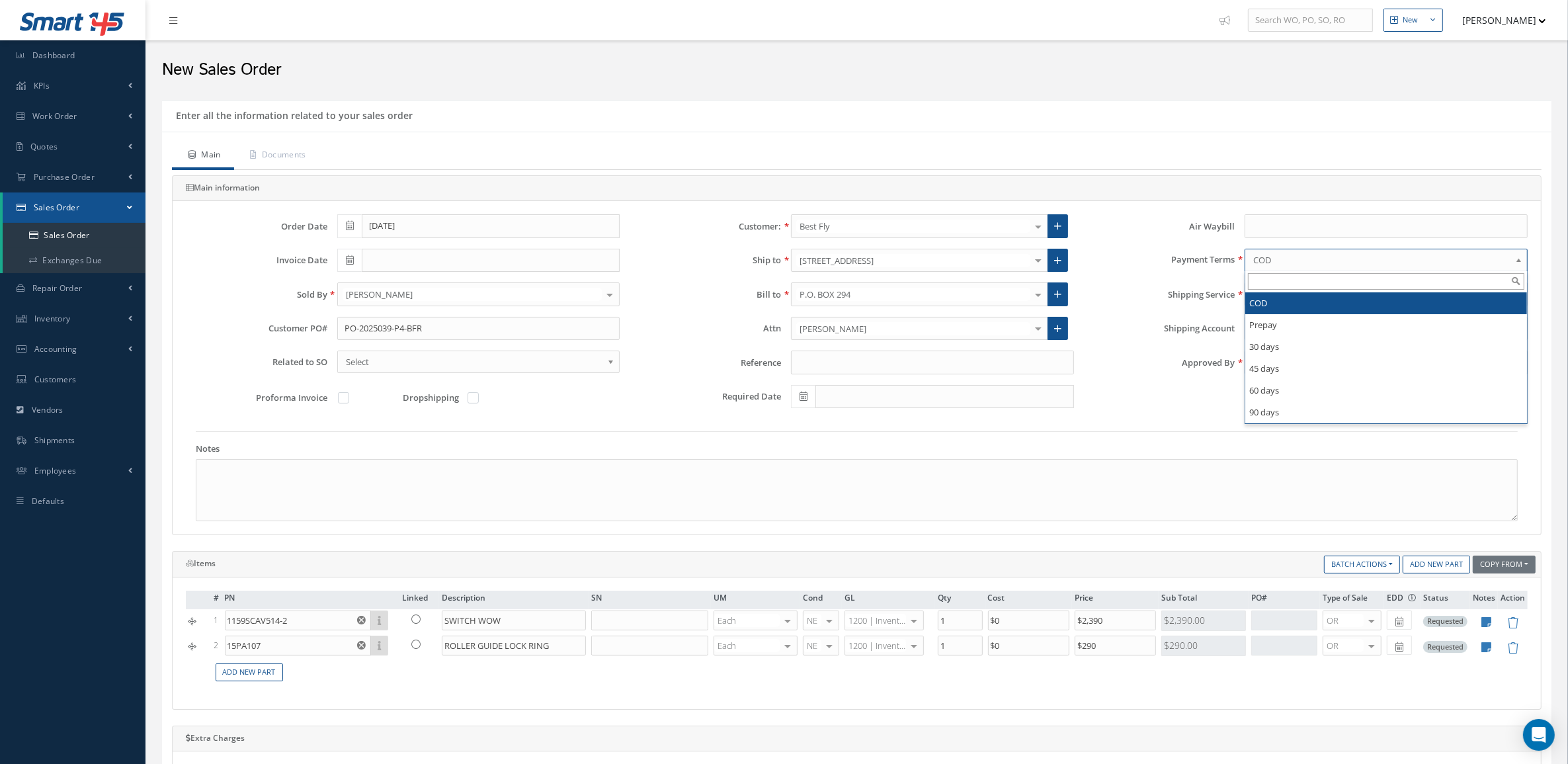
click at [1311, 258] on span "COD" at bounding box center [1382, 260] width 257 height 16
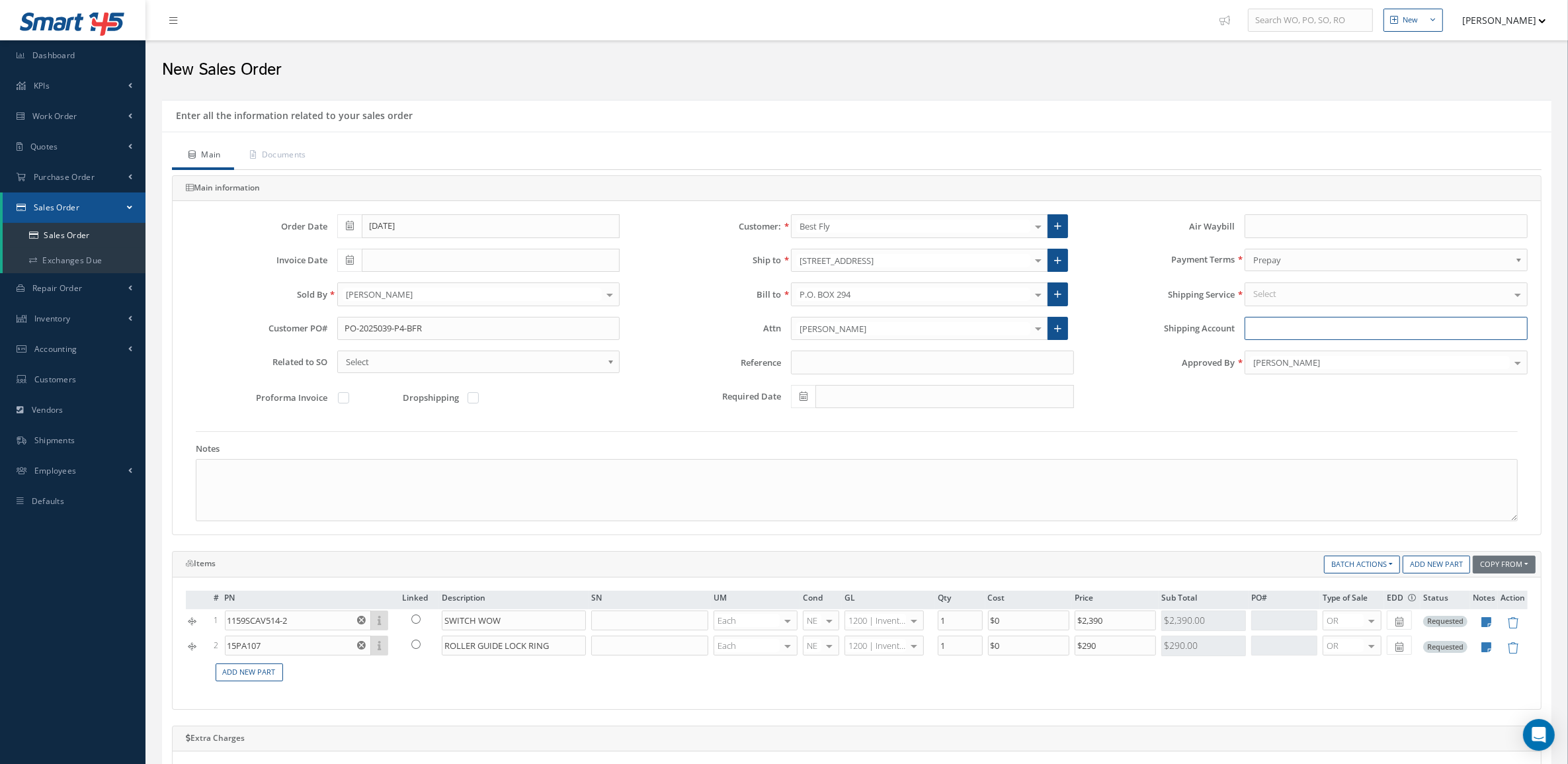
click at [1300, 327] on input "Shipping Account" at bounding box center [1386, 329] width 283 height 24
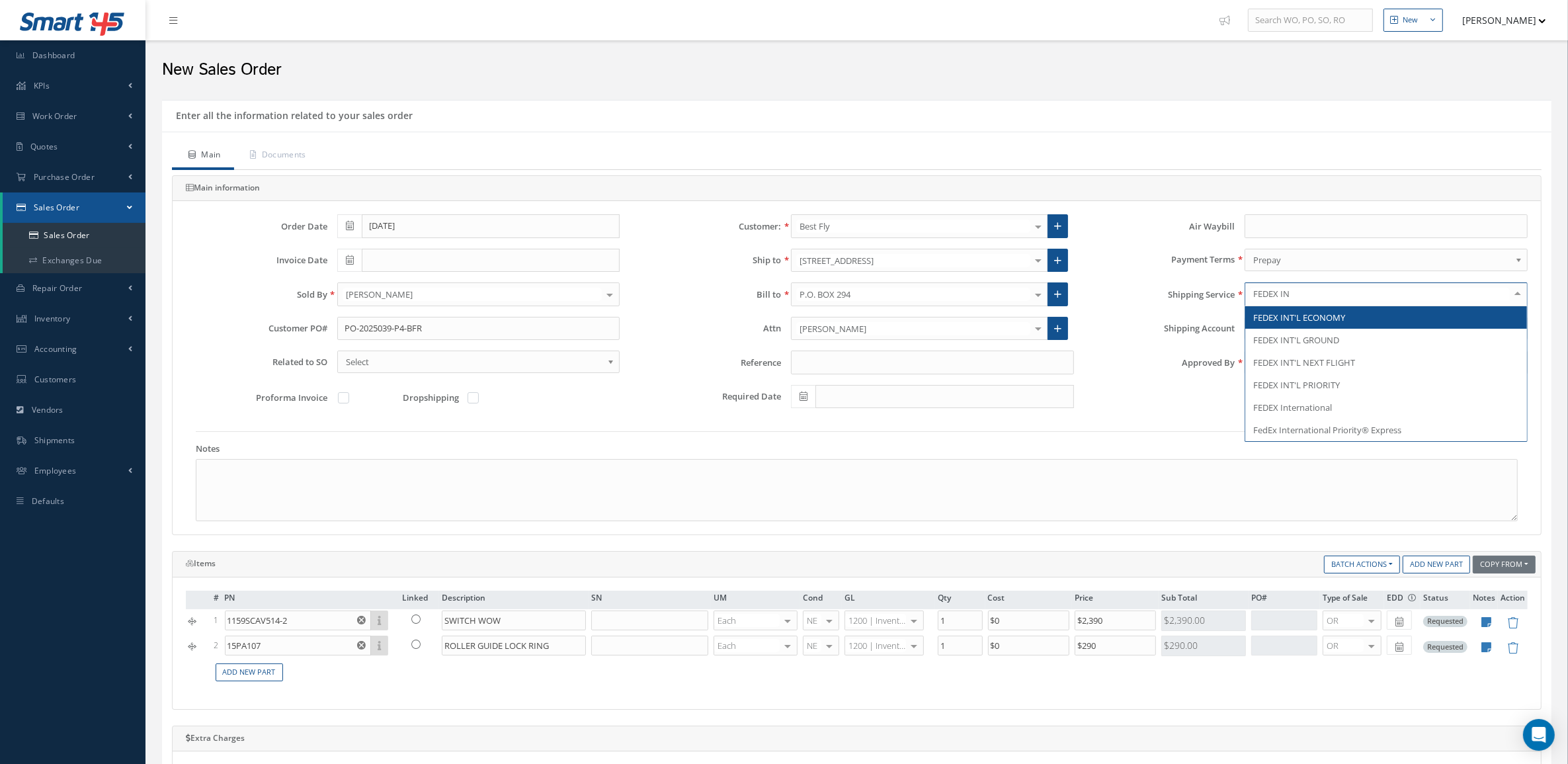
type input "FEDEX INT"
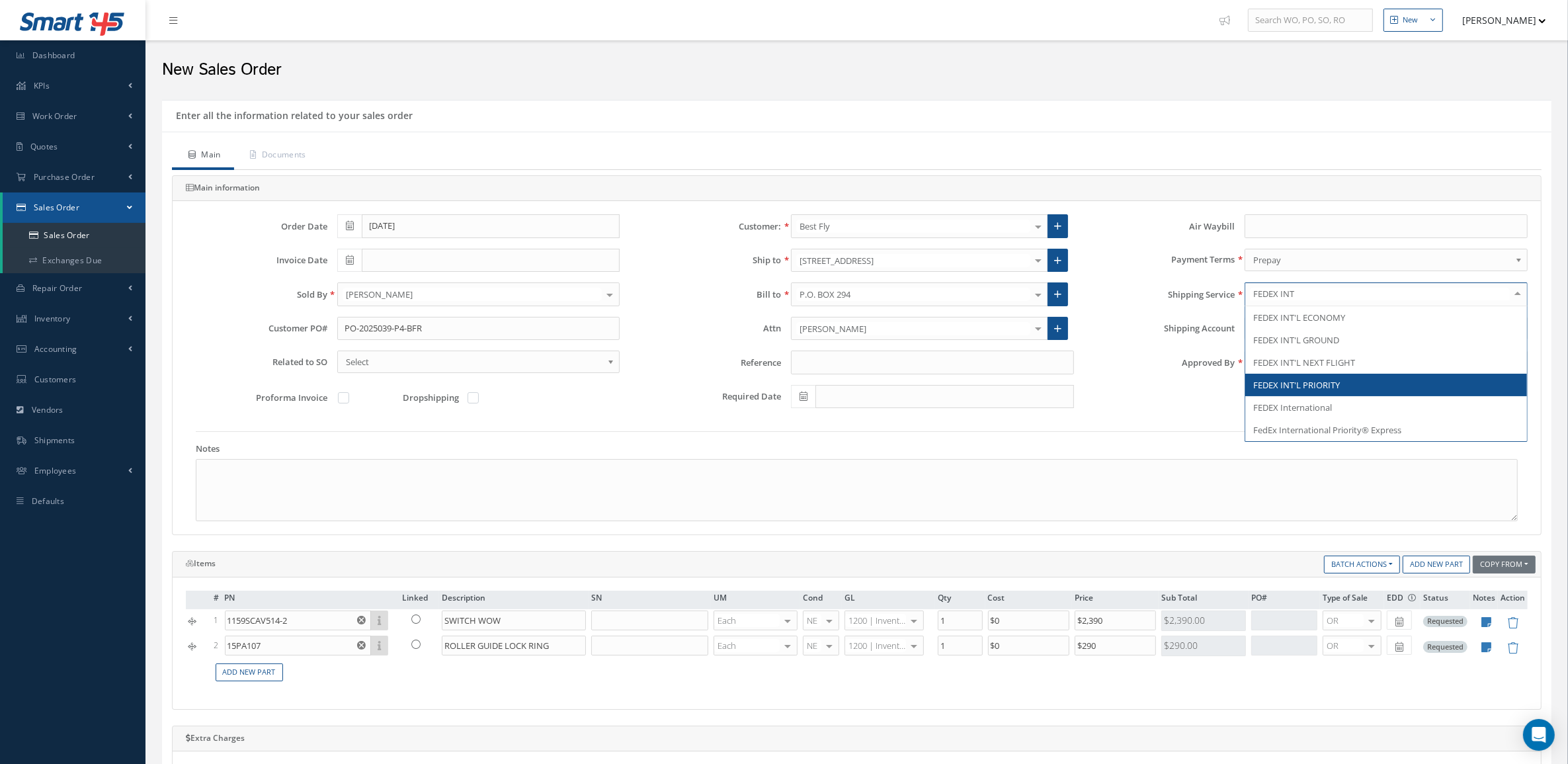
click at [1287, 379] on span "FEDEX INT'L PRIORITY" at bounding box center [1386, 385] width 282 height 23
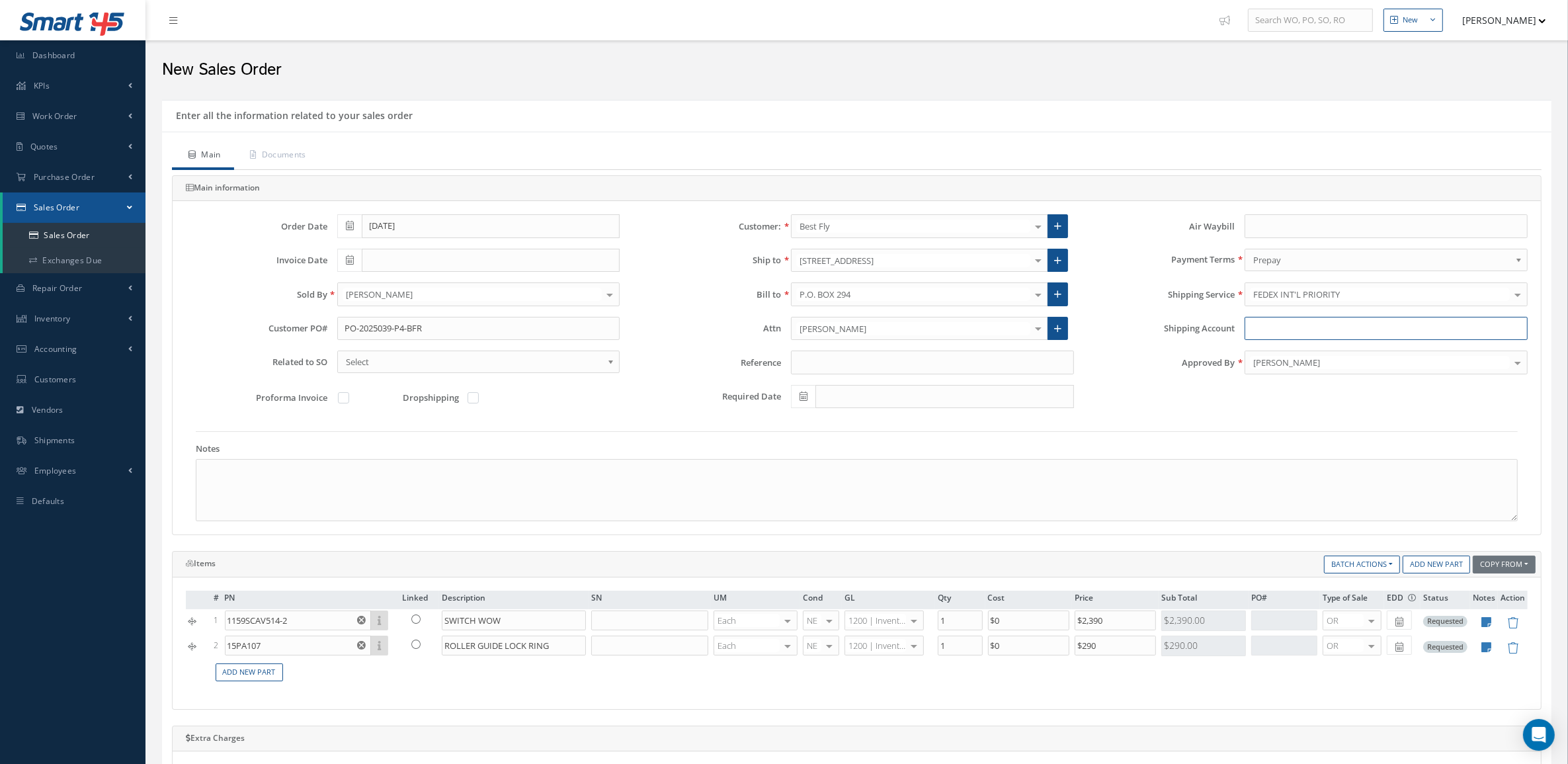
click at [1293, 336] on input "Shipping Account" at bounding box center [1386, 329] width 283 height 24
type input "355616193"
click at [1050, 261] on link at bounding box center [1058, 260] width 21 height 24
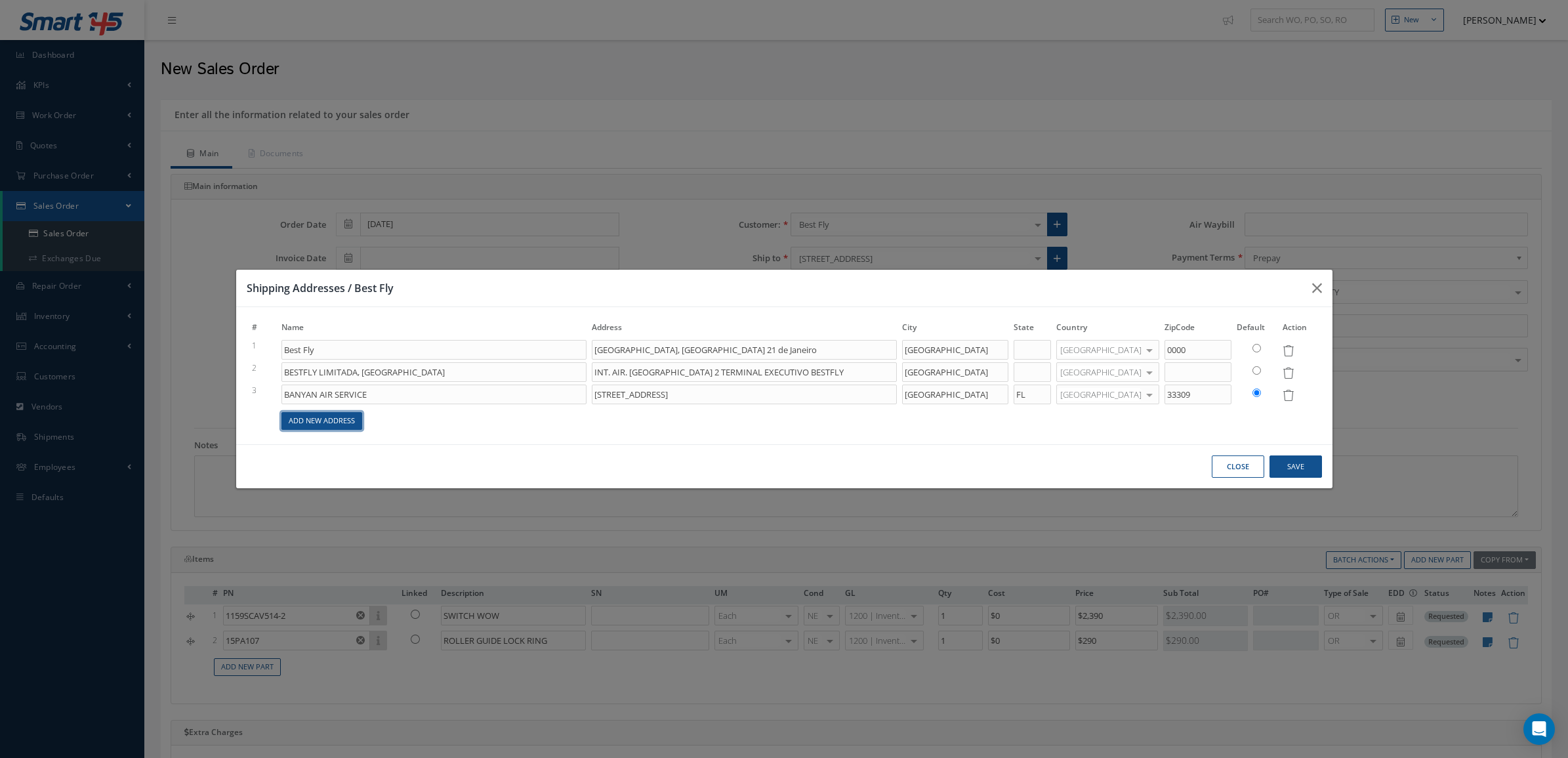
click at [322, 420] on link "Add New Address" at bounding box center [322, 421] width 81 height 18
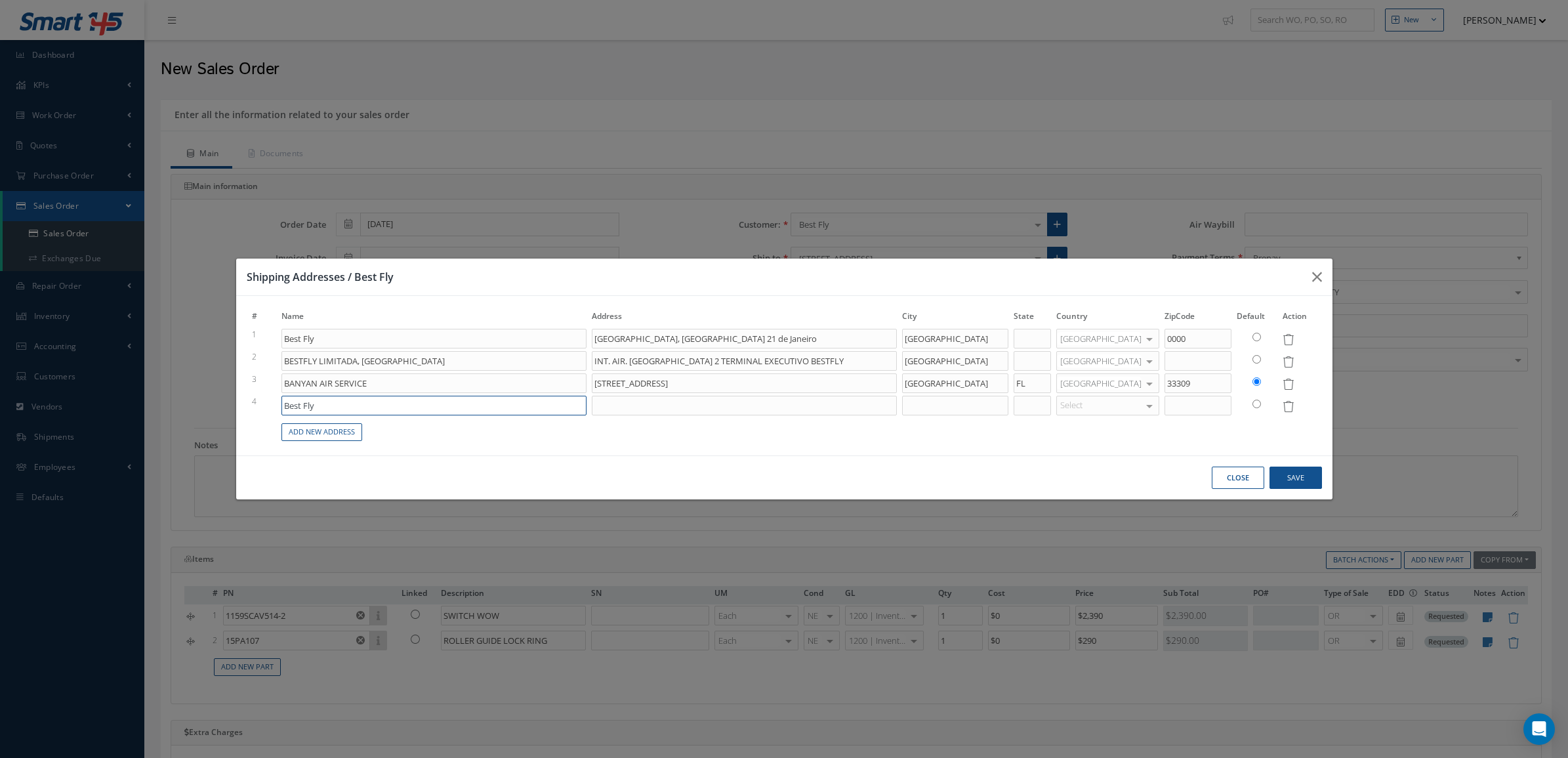
drag, startPoint x: 351, startPoint y: 402, endPoint x: -24, endPoint y: 362, distance: 377.1
click at [0, 362] on html "Smart 145 Dashboard KPIs Accounting Work Order Work Order Preview" at bounding box center [784, 379] width 1568 height 758
type input "JETSTREAM AVIATION CONGO"
click at [737, 408] on input at bounding box center [744, 405] width 305 height 20
type input "MAYA-MAYA AIRPORT CONGO"
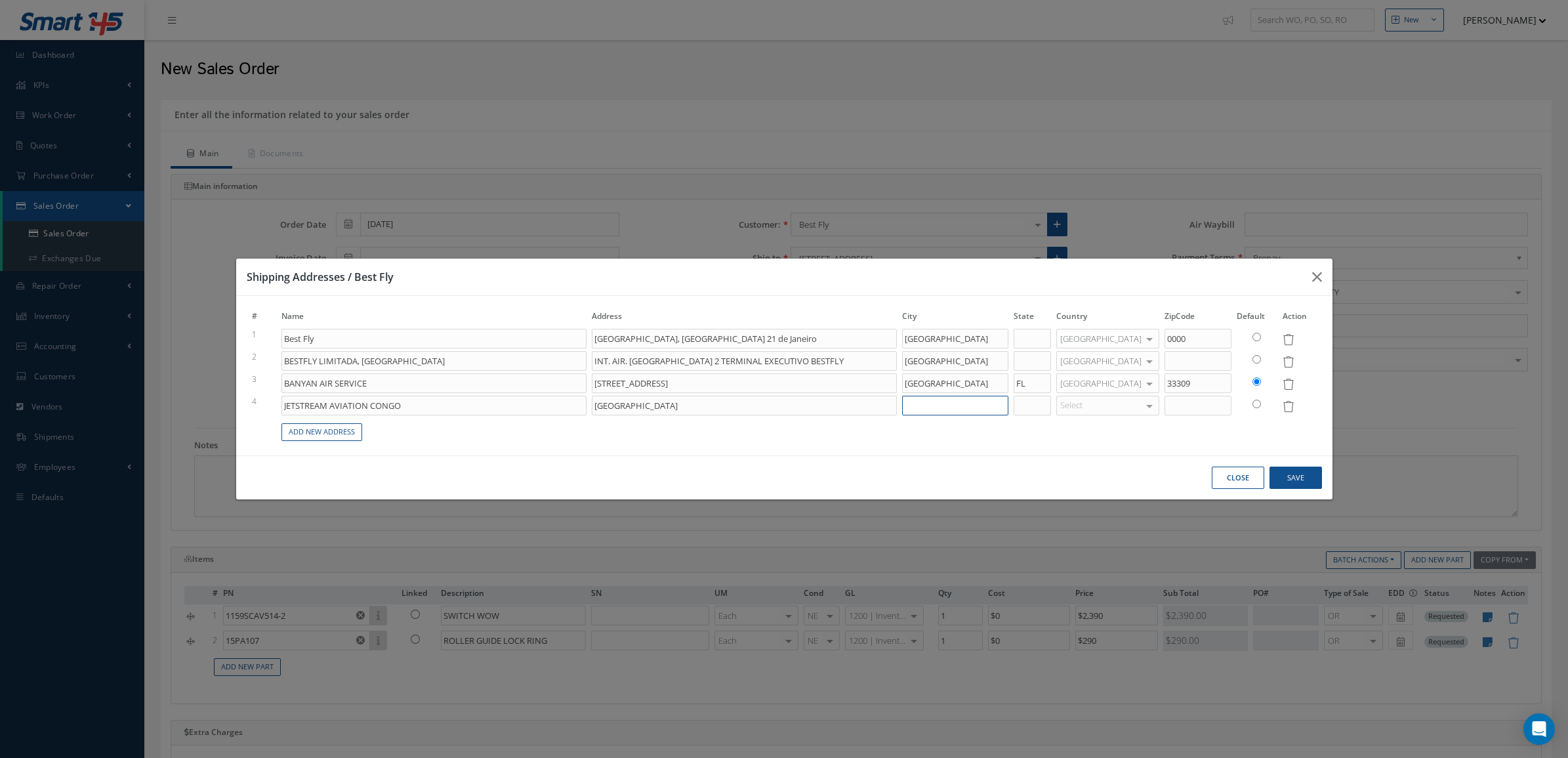
click at [1009, 401] on input at bounding box center [955, 405] width 106 height 20
type input "REPUBLIC OF THE CONGO"
drag, startPoint x: 729, startPoint y: 410, endPoint x: 570, endPoint y: 401, distance: 159.3
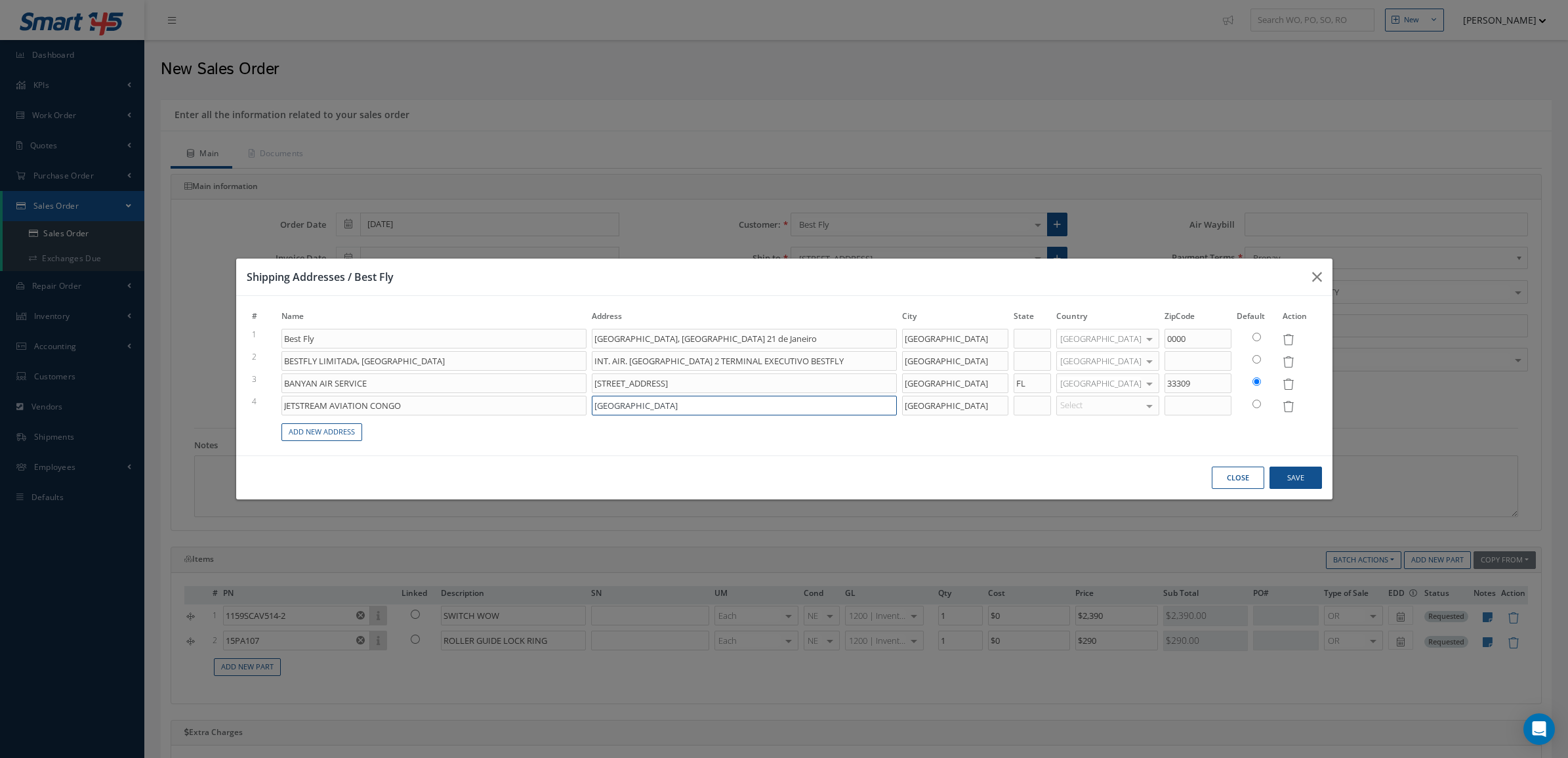
click at [570, 401] on tr "4 JETSTREAM AVIATION CONGO MAYA-MAYA AIRPORT CONGO REPUBLIC OF THE CONGO Select…" at bounding box center [784, 406] width 1070 height 23
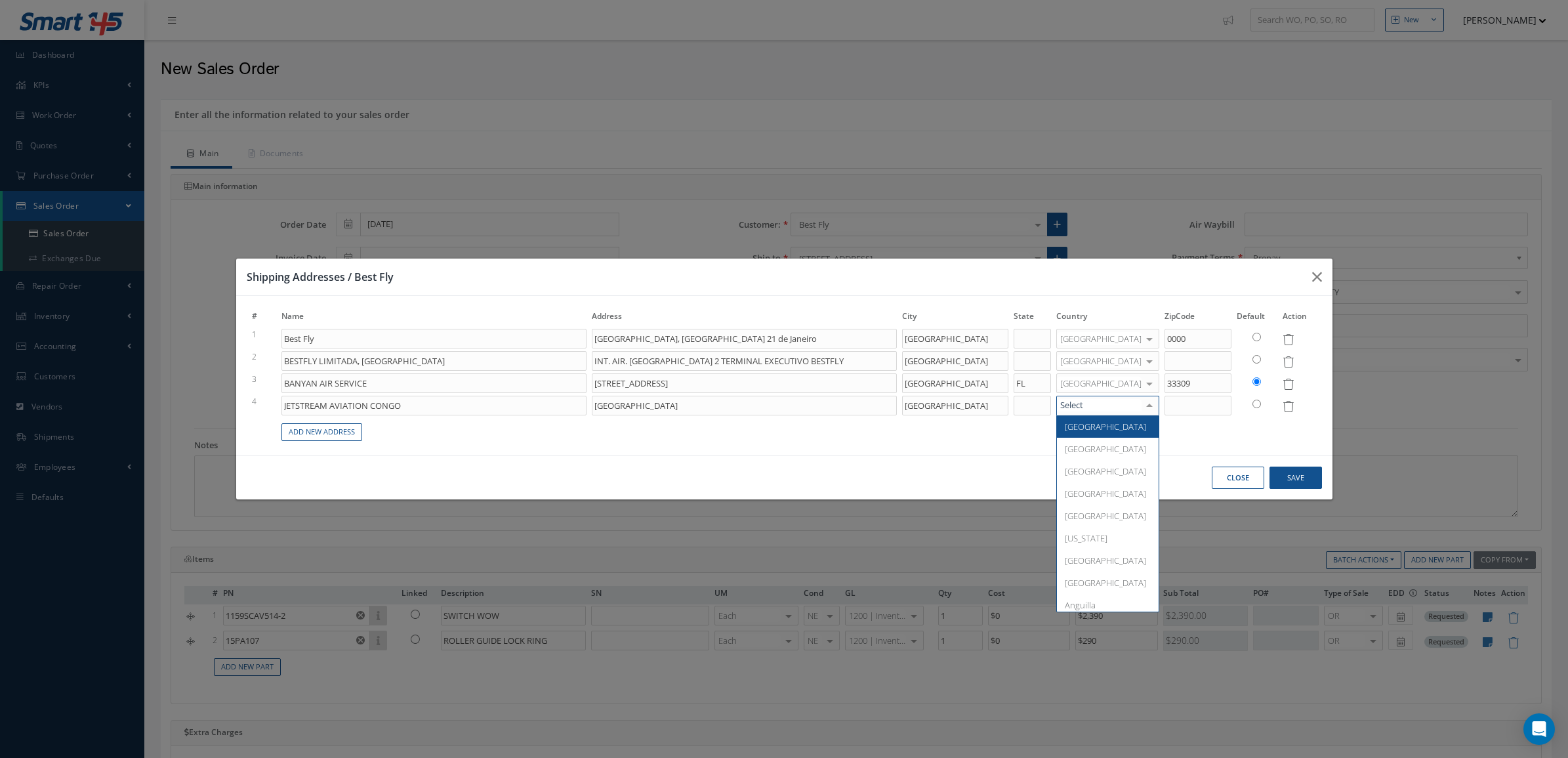
click at [1117, 406] on div at bounding box center [1107, 405] width 103 height 20
type input "CON"
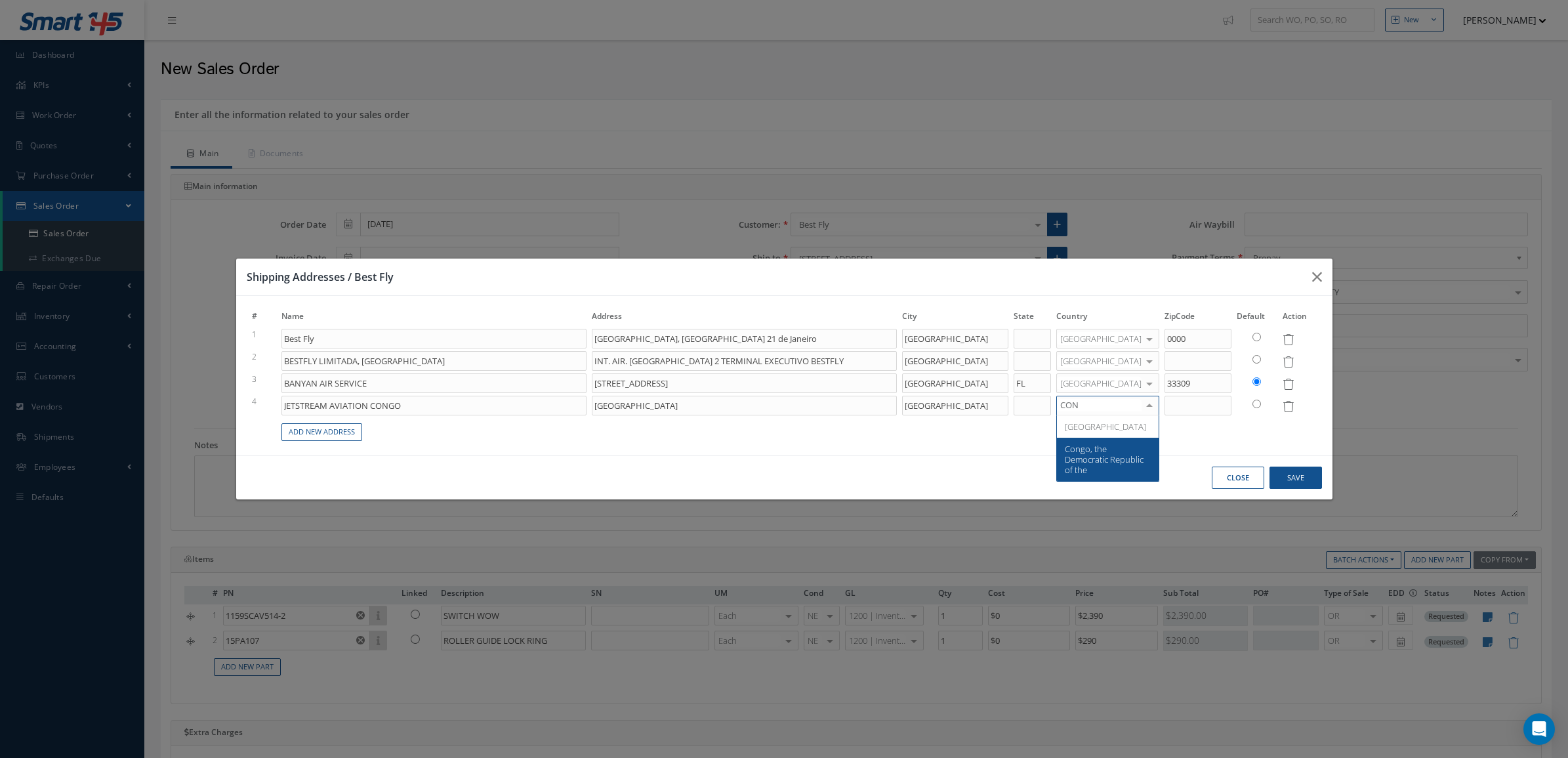
click at [1129, 457] on span "Congo, the Democratic Republic of the" at bounding box center [1104, 459] width 79 height 33
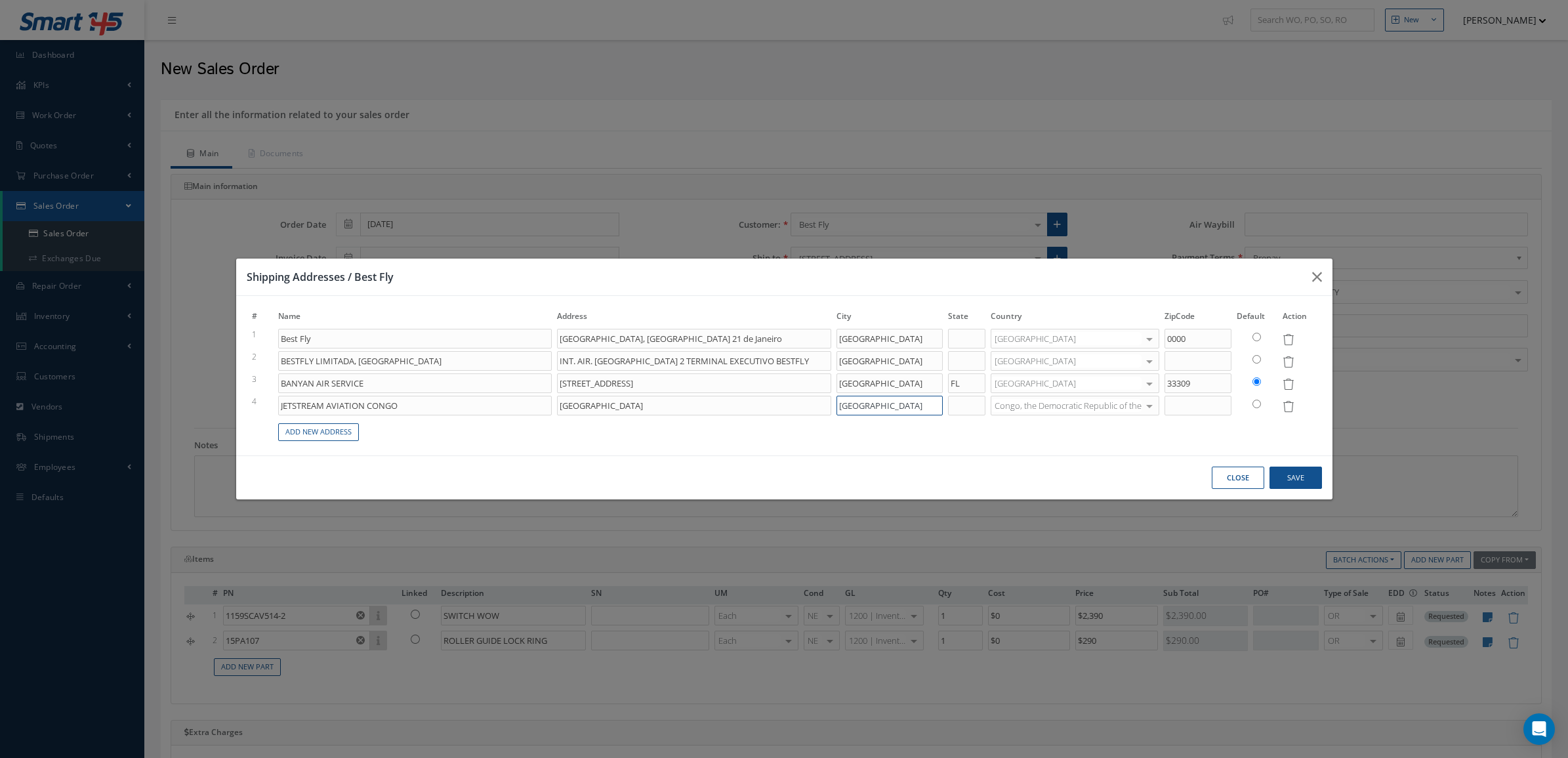
scroll to position [0, 3]
drag, startPoint x: 837, startPoint y: 406, endPoint x: 1053, endPoint y: 414, distance: 216.1
click at [1053, 414] on tr "4 JETSTREAM AVIATION CONGO MAYA-MAYA AIRPORT CONGO REPUBLIC OF THE CONGO Congo,…" at bounding box center [784, 406] width 1070 height 23
paste input "Brazzaville"
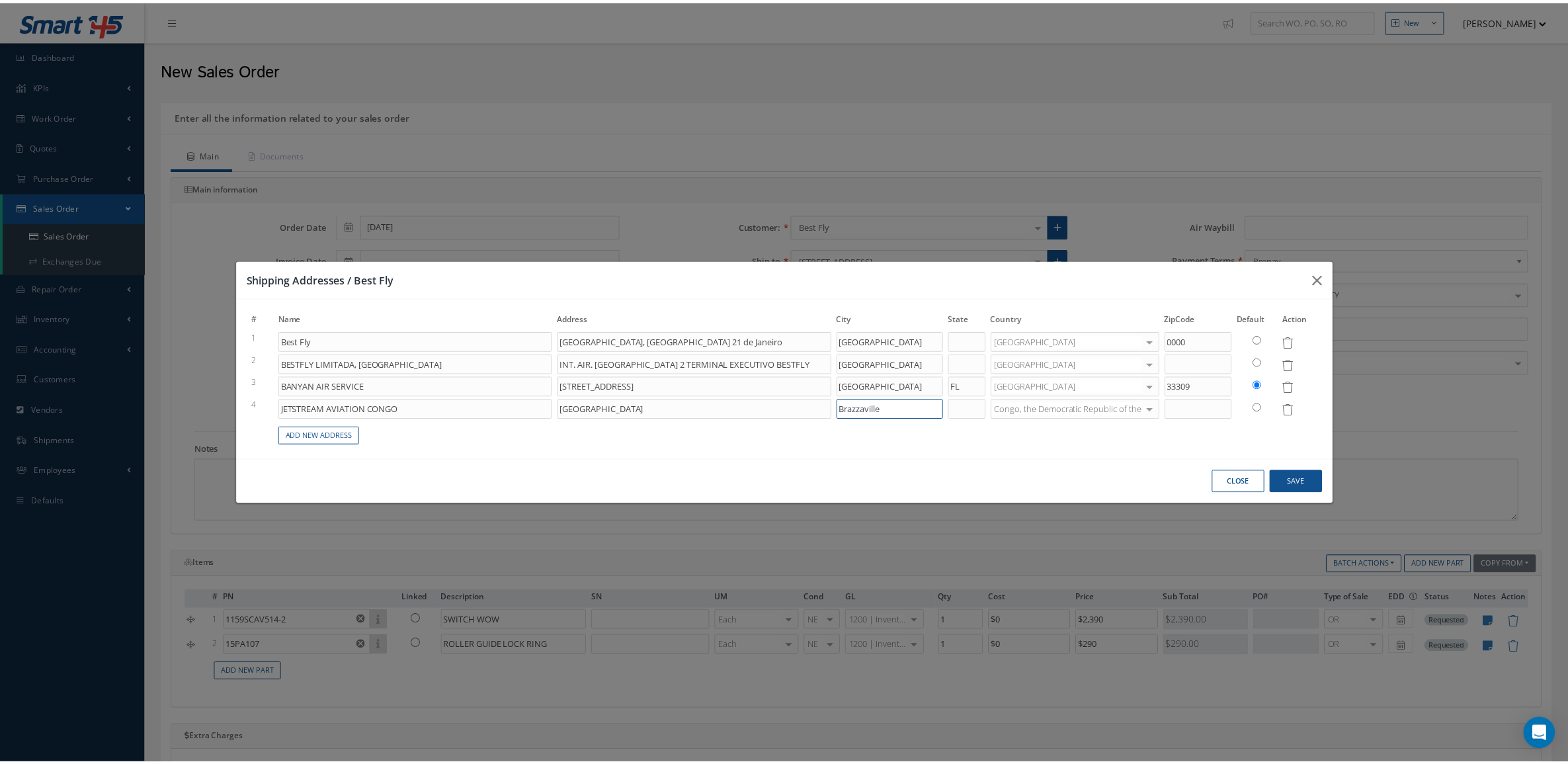
scroll to position [0, 0]
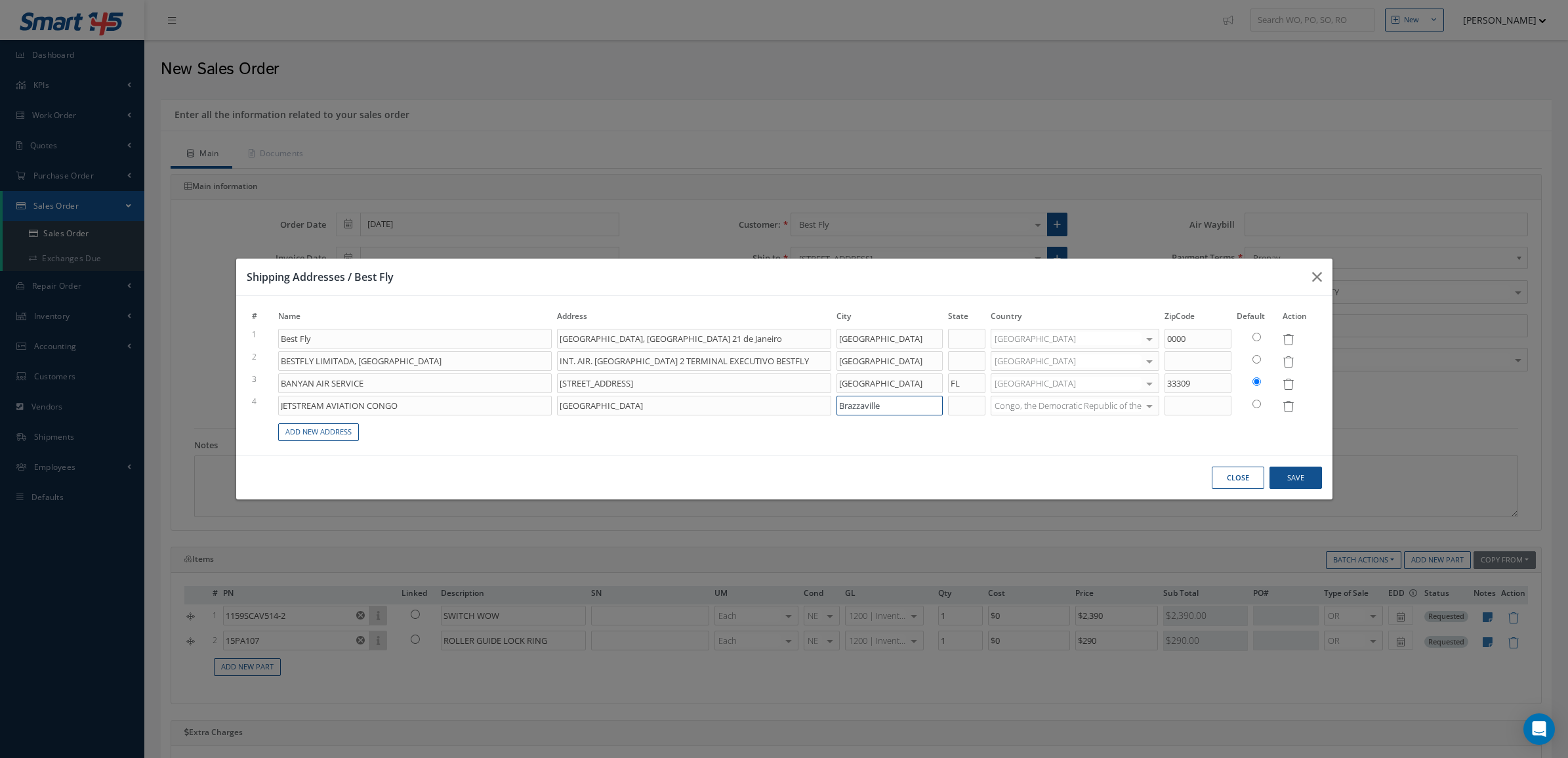
type input "Brazzaville"
click at [1296, 477] on button "Save" at bounding box center [1296, 478] width 53 height 23
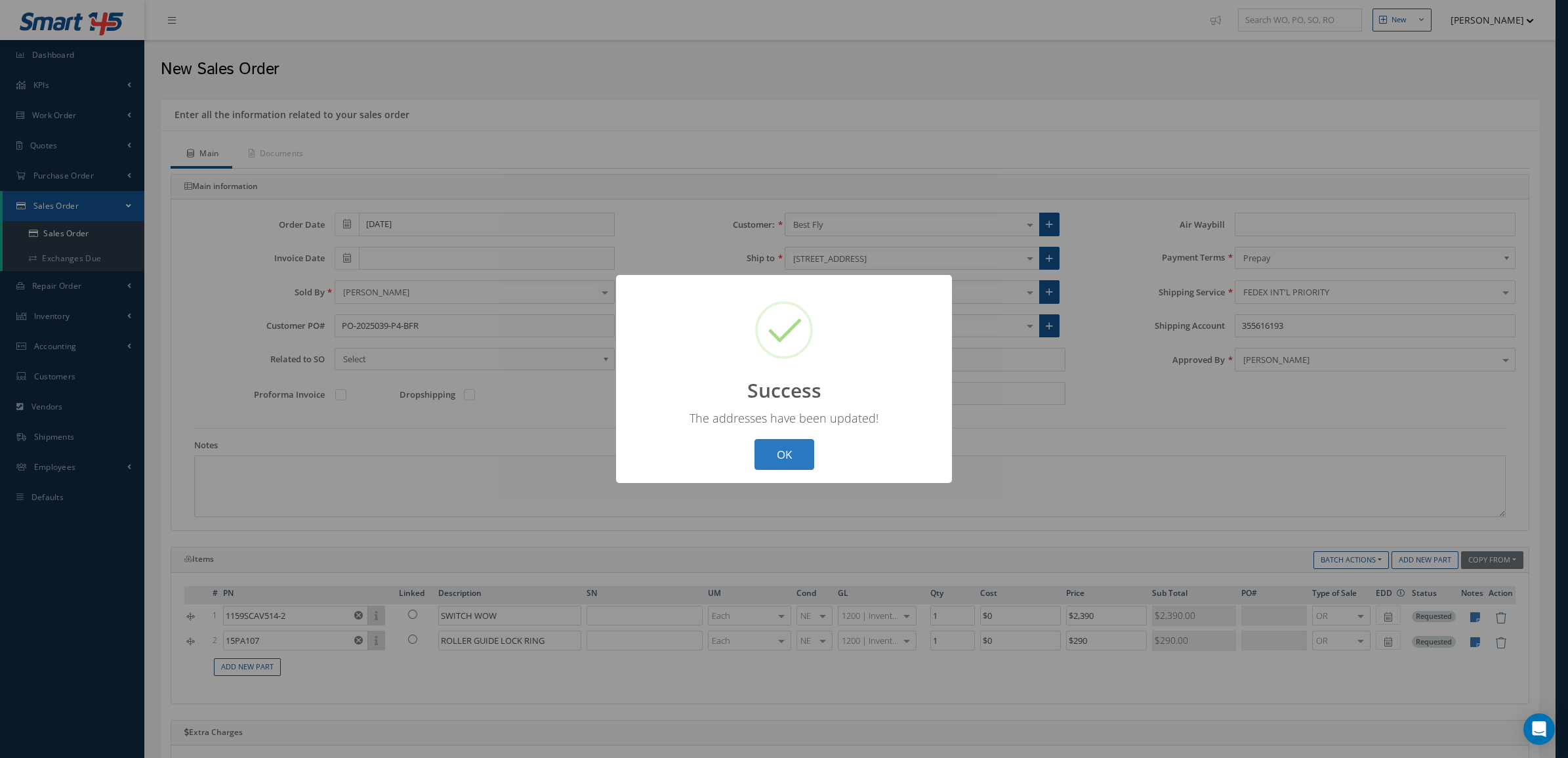
click at [792, 457] on button "OK" at bounding box center [784, 455] width 60 height 31
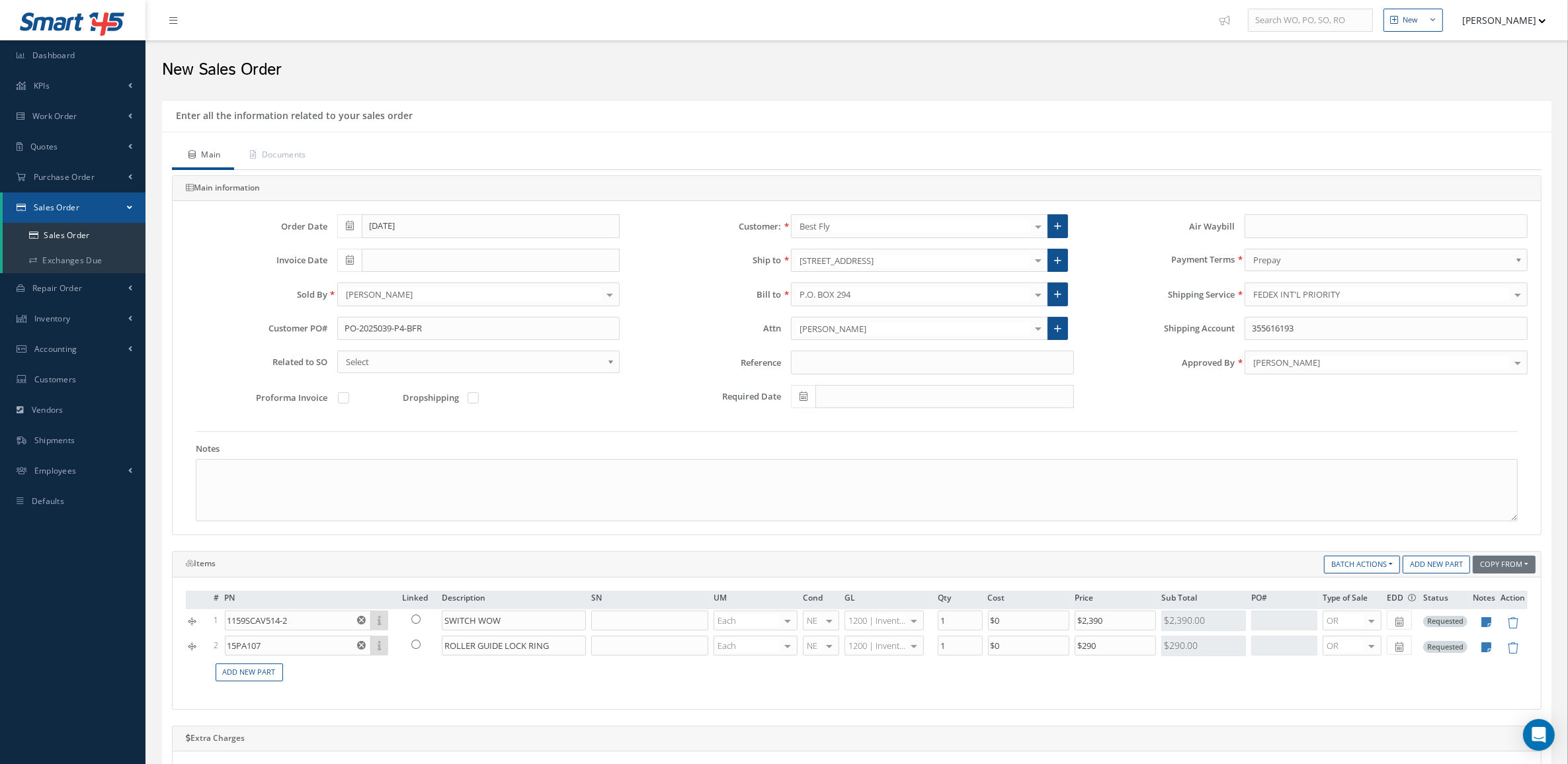
click at [1043, 266] on div at bounding box center [1038, 260] width 18 height 22
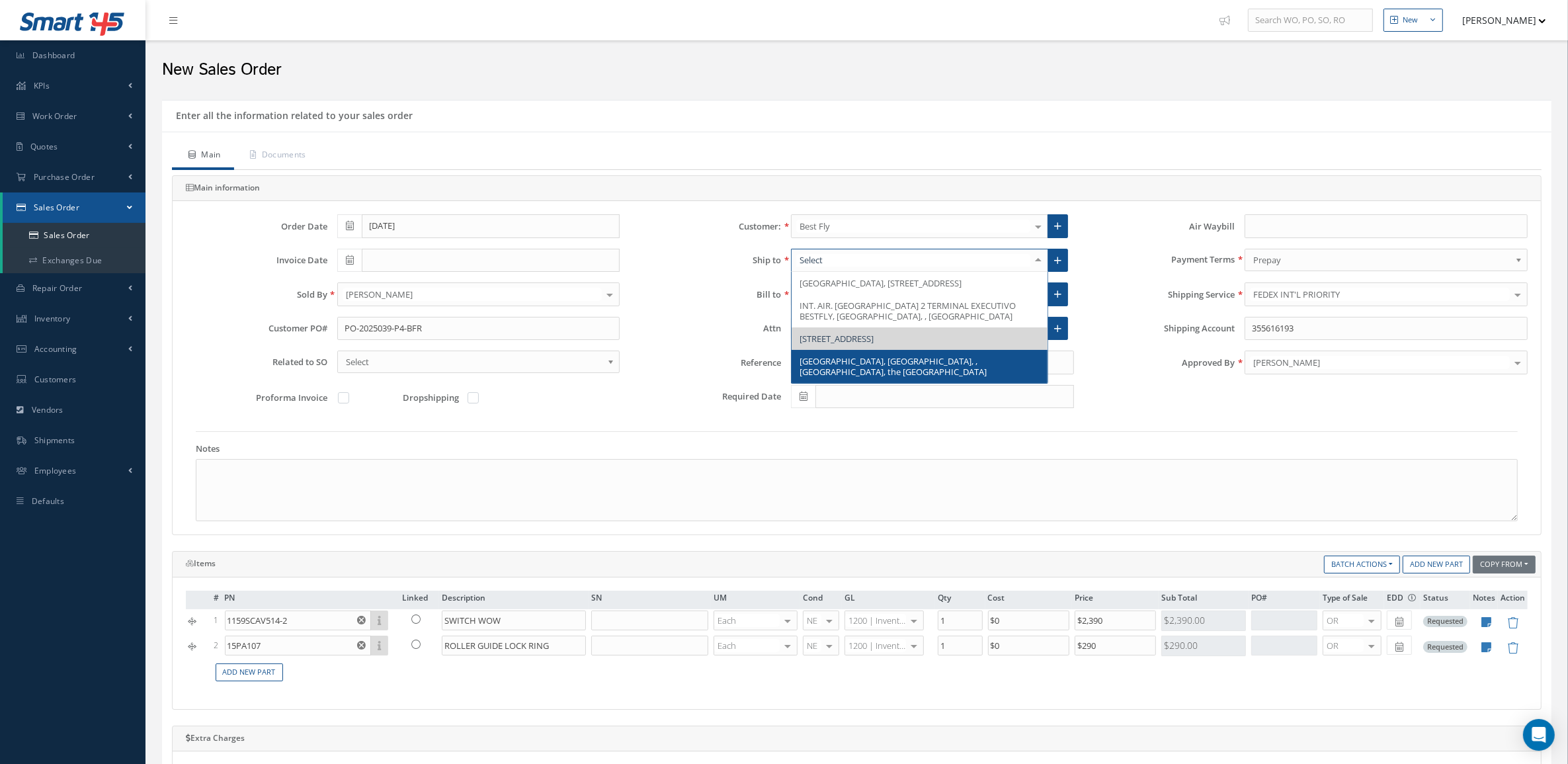
click at [966, 378] on span "MAYA-MAYA AIRPORT CONGO, Brazzaville, , Congo, the Democratic Republic of the" at bounding box center [893, 366] width 187 height 23
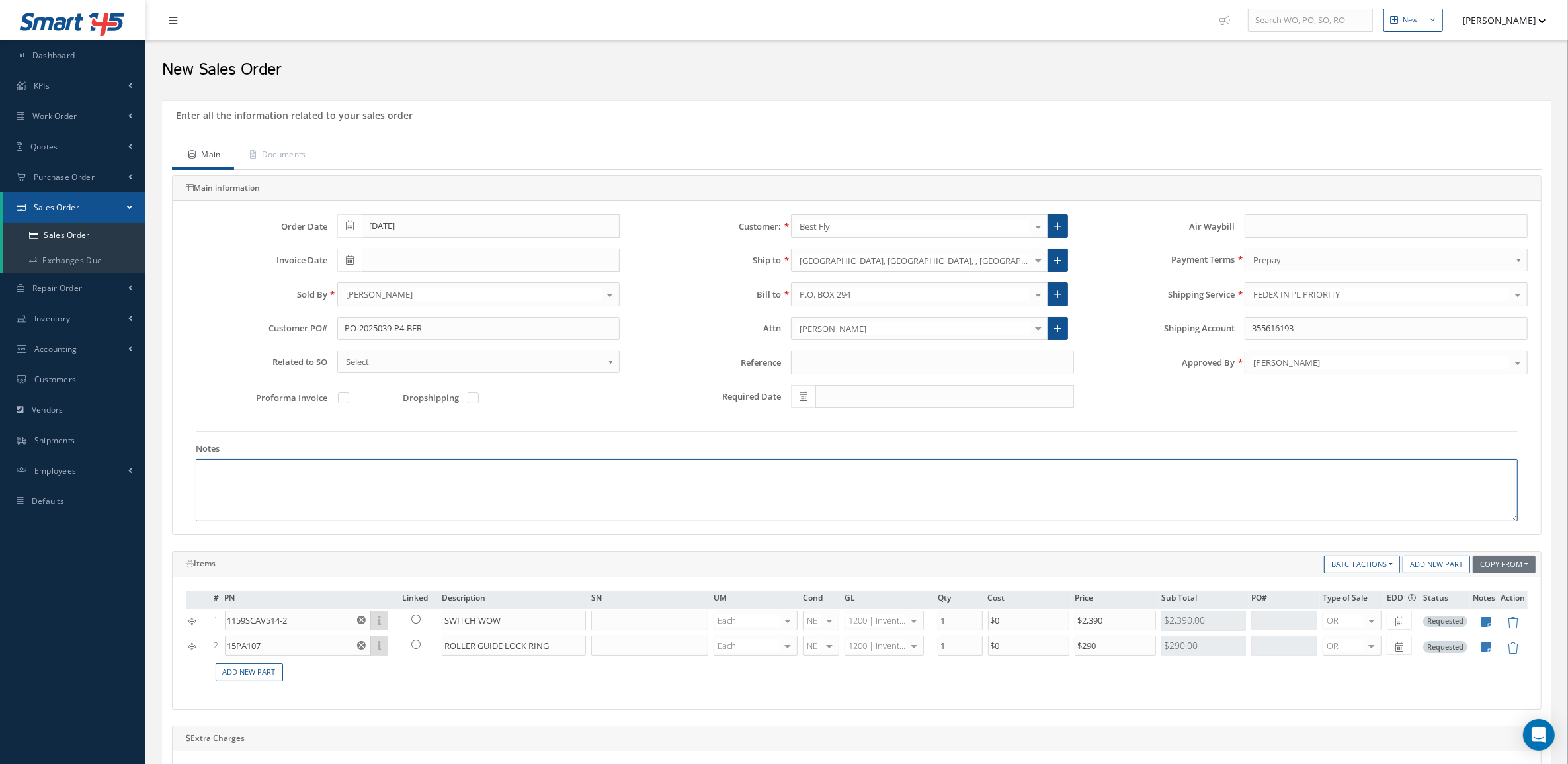
click at [319, 488] on textarea at bounding box center [856, 490] width 1322 height 63
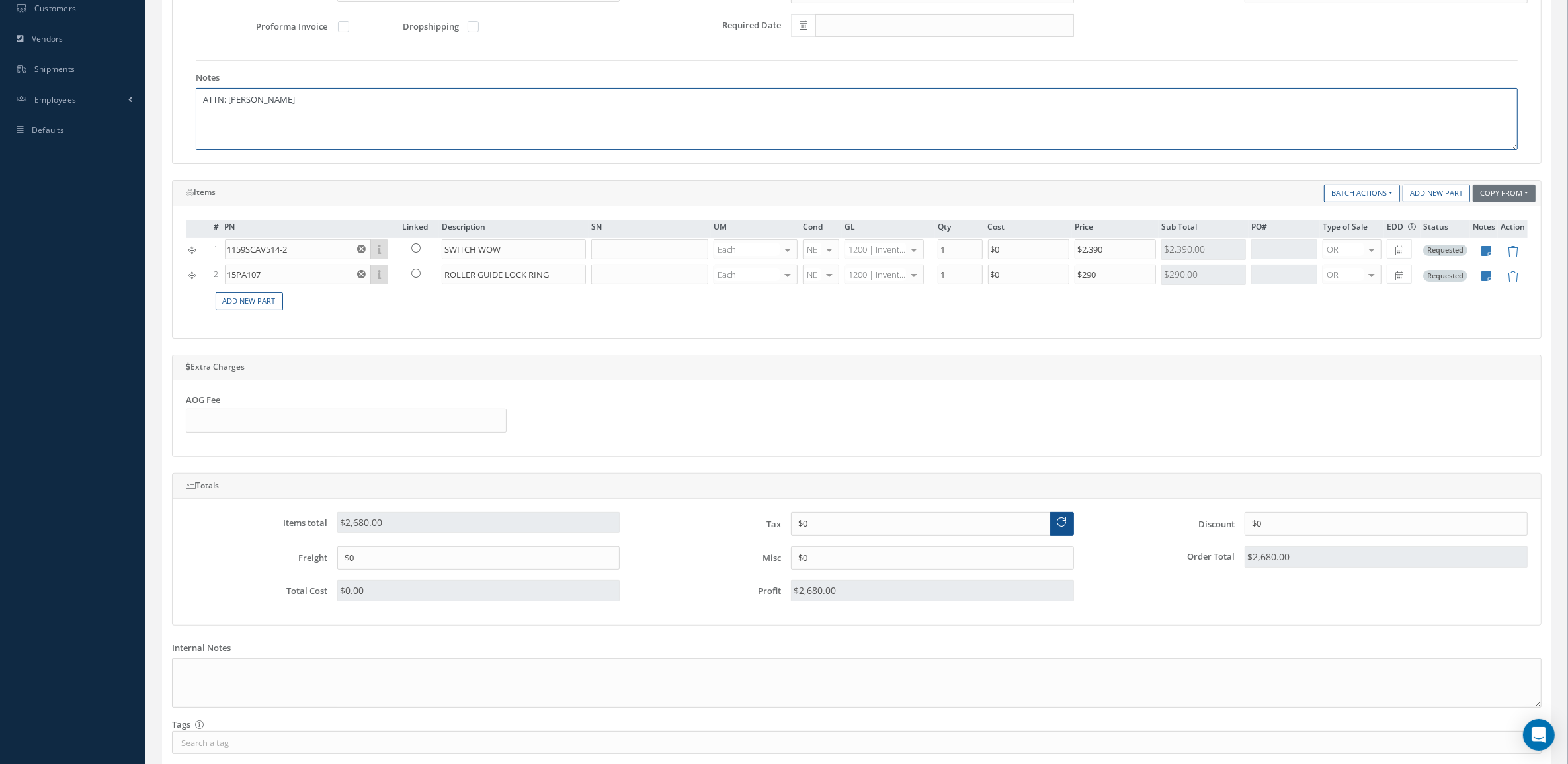
scroll to position [464, 0]
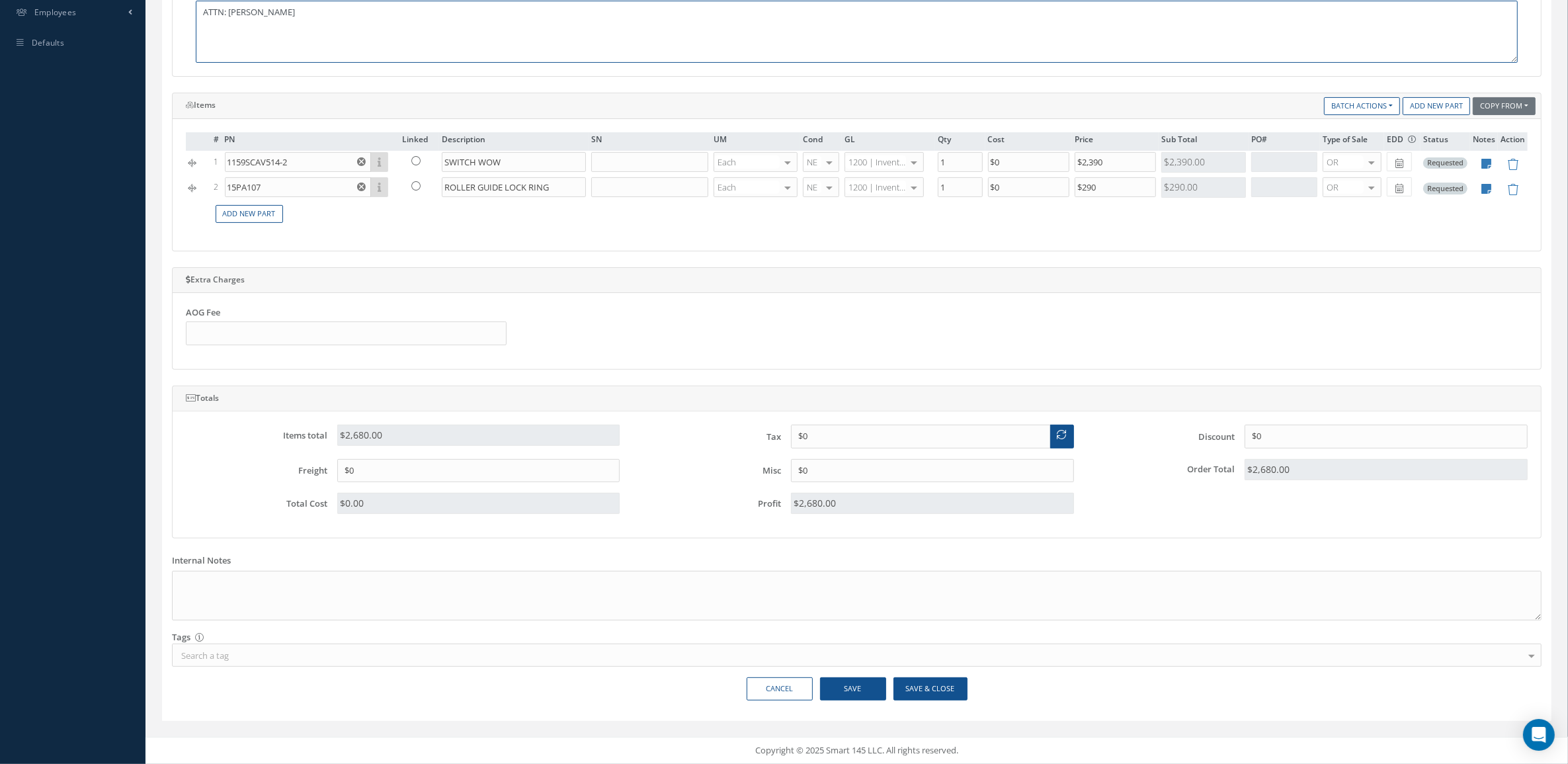
type textarea "ATTN: ABBAS FAWAZ"
click at [938, 688] on button "Save & Close" at bounding box center [930, 688] width 74 height 23
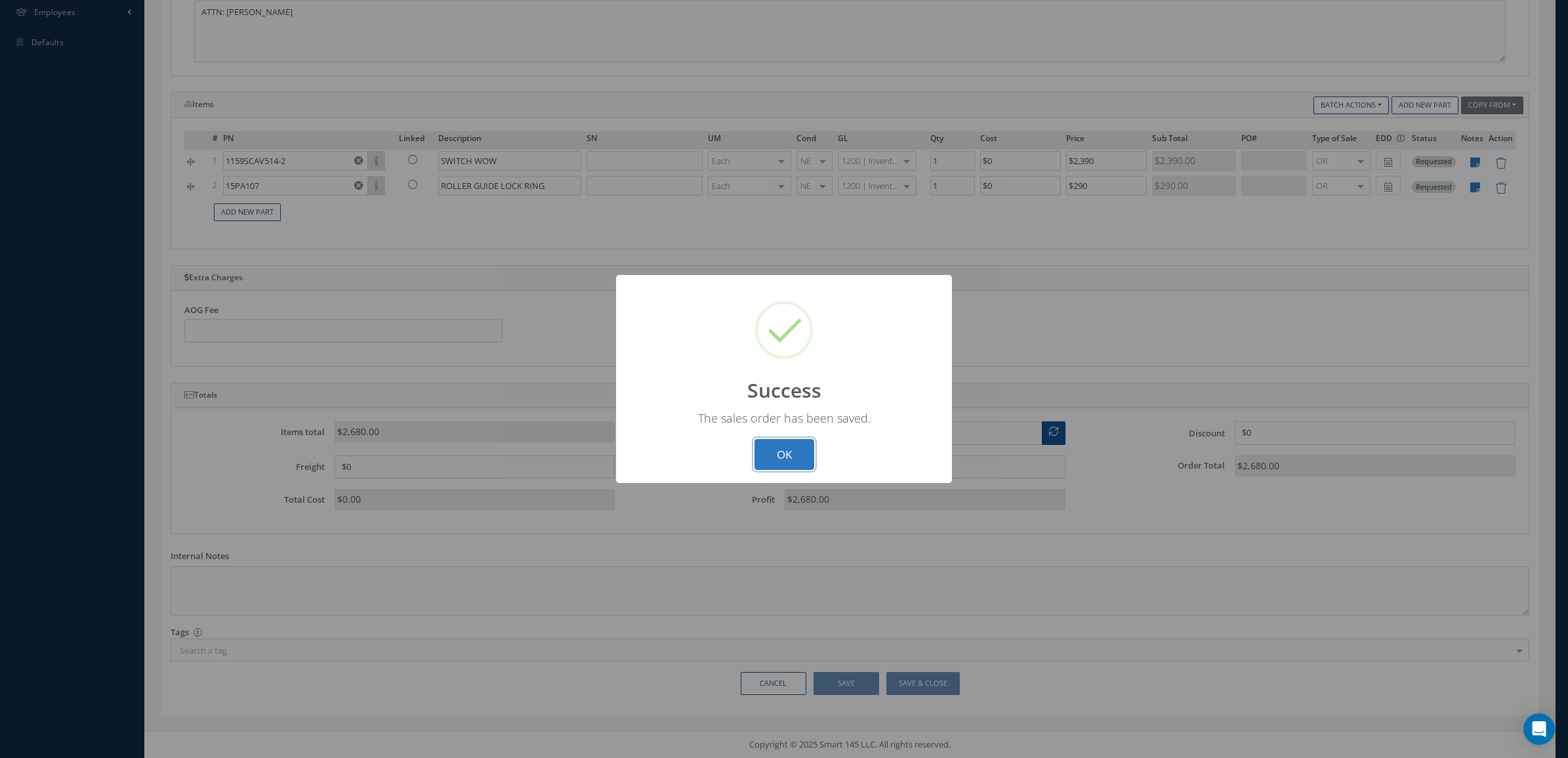
click at [776, 457] on button "OK" at bounding box center [784, 455] width 60 height 31
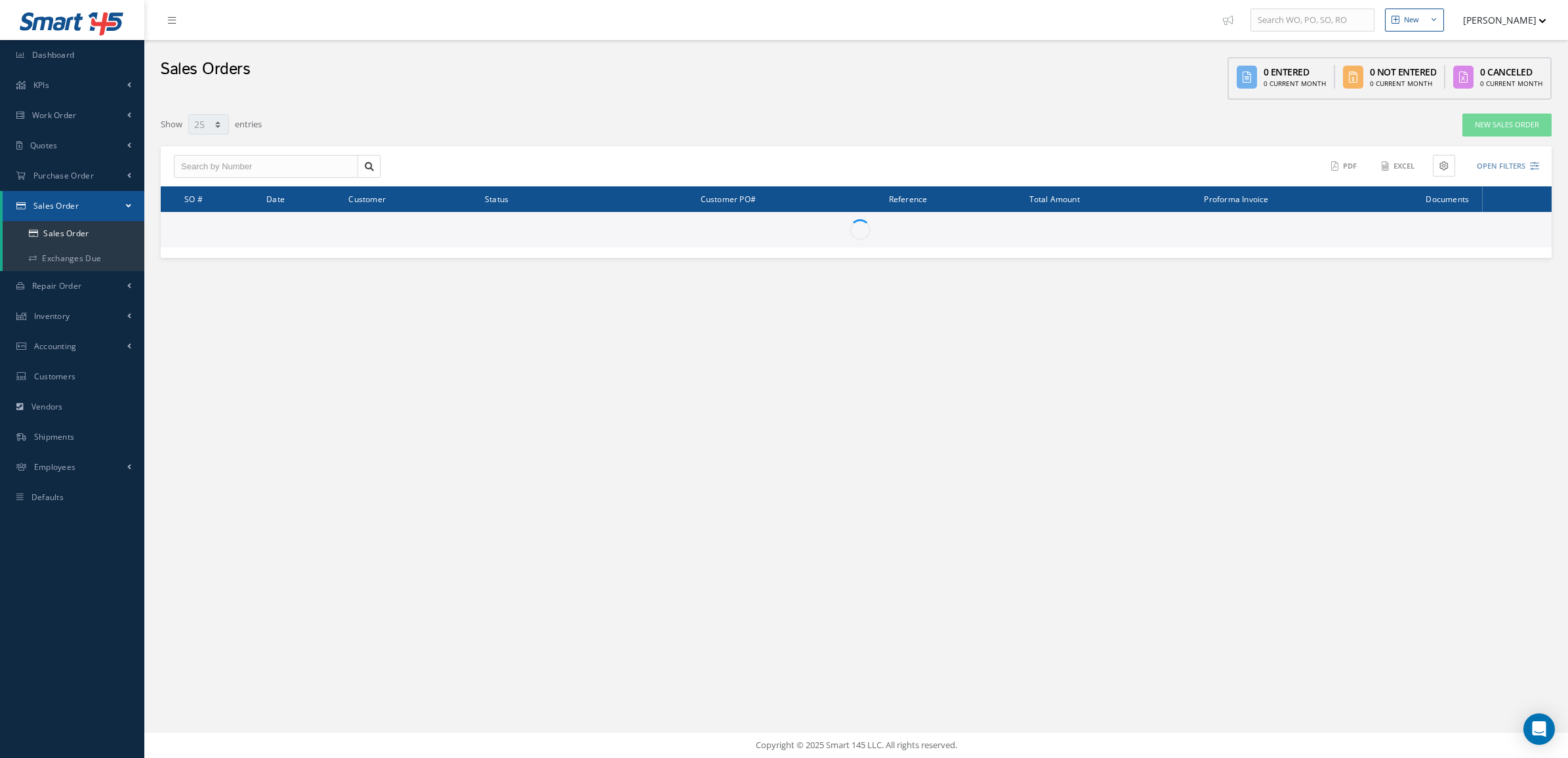
select select "25"
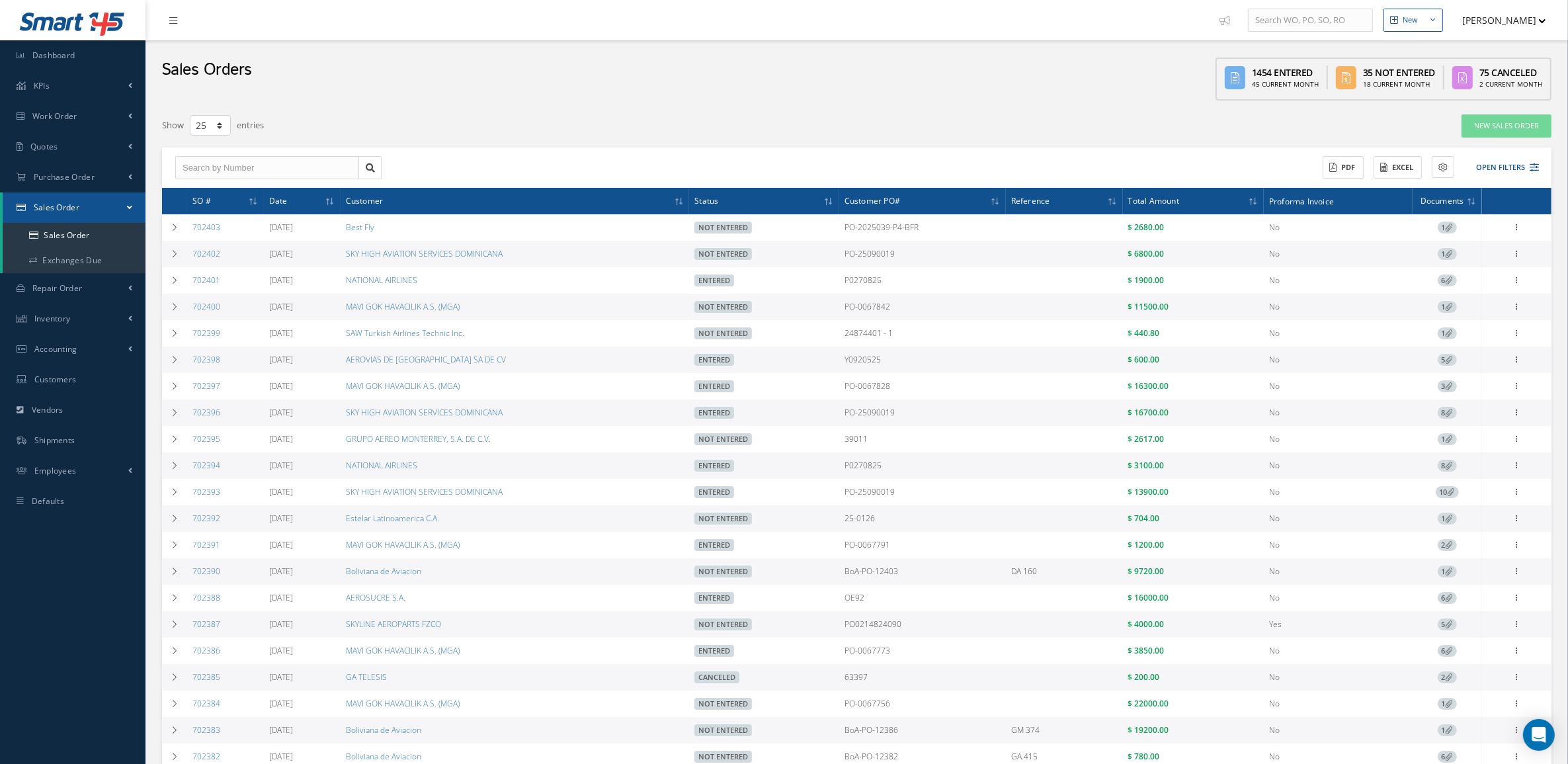
click at [154, 148] on div "Filters SO # Customer Name Select All Status All Status Entered Not Entered Par…" at bounding box center [856, 532] width 1409 height 837
click at [1506, 157] on button "Open Filters" at bounding box center [1502, 168] width 75 height 22
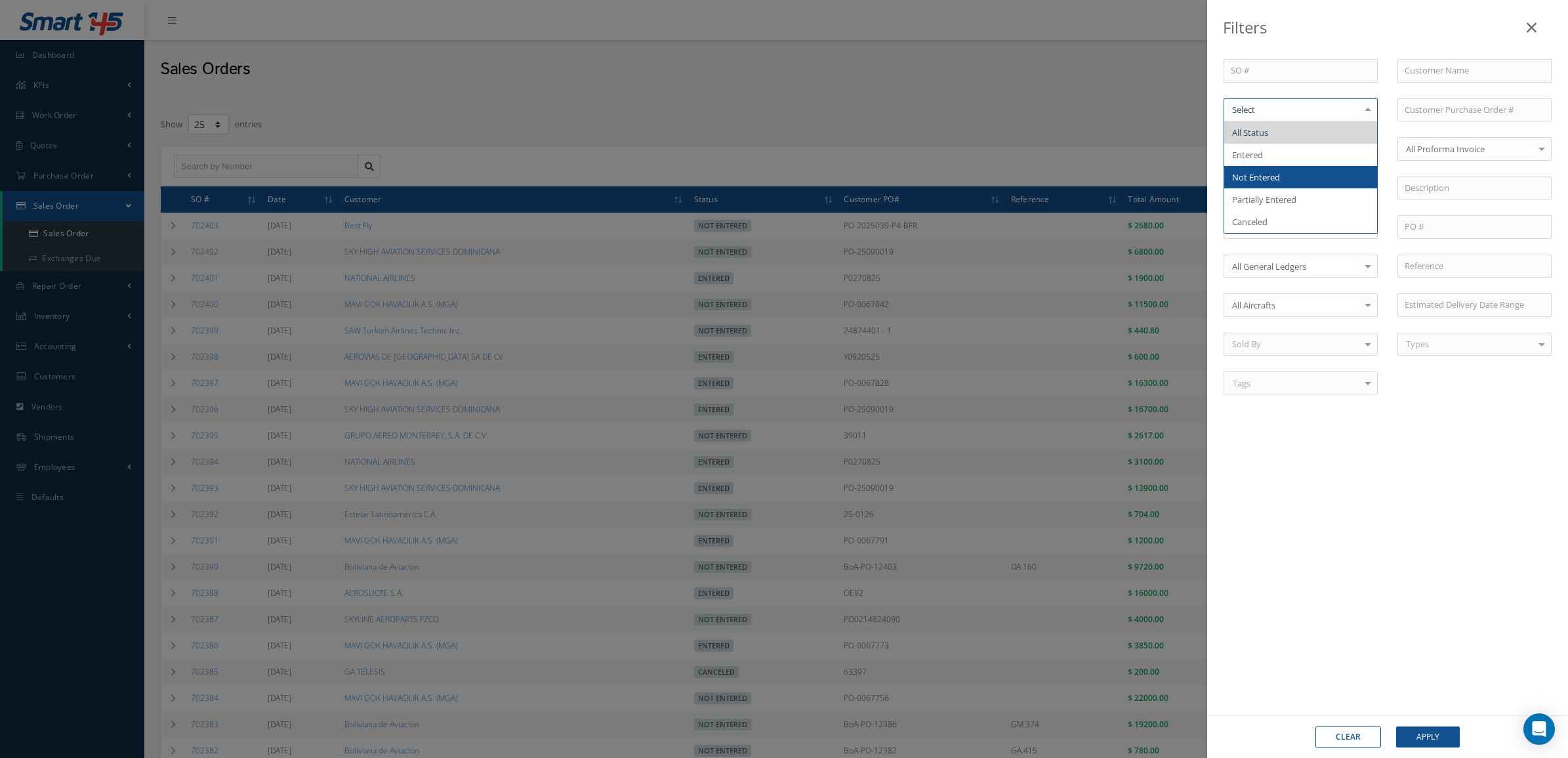
click at [1295, 177] on span "Not Entered" at bounding box center [1301, 177] width 153 height 23
click at [1427, 732] on button "Apply" at bounding box center [1427, 737] width 63 height 21
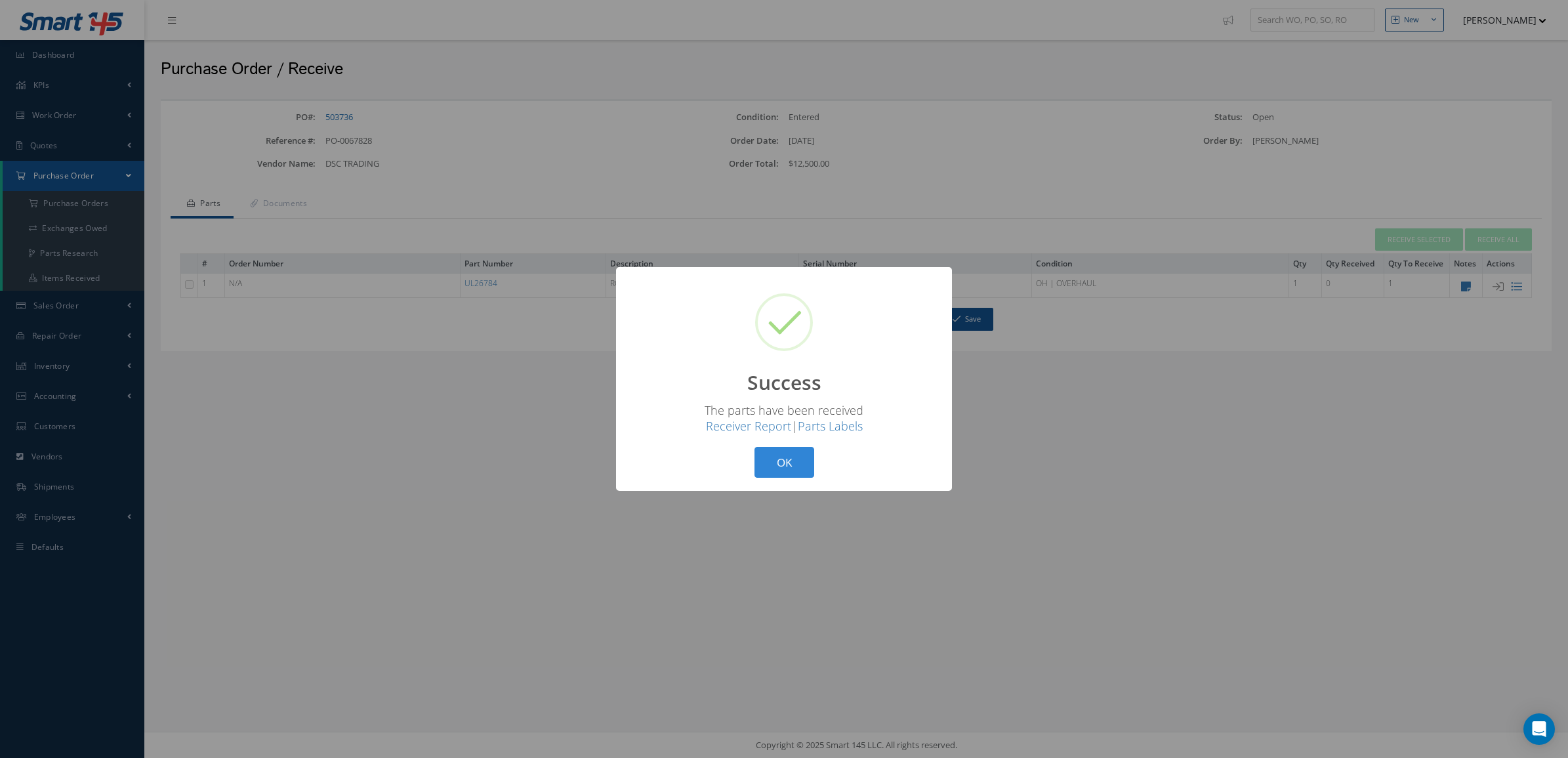
click at [780, 458] on button "OK" at bounding box center [784, 463] width 60 height 31
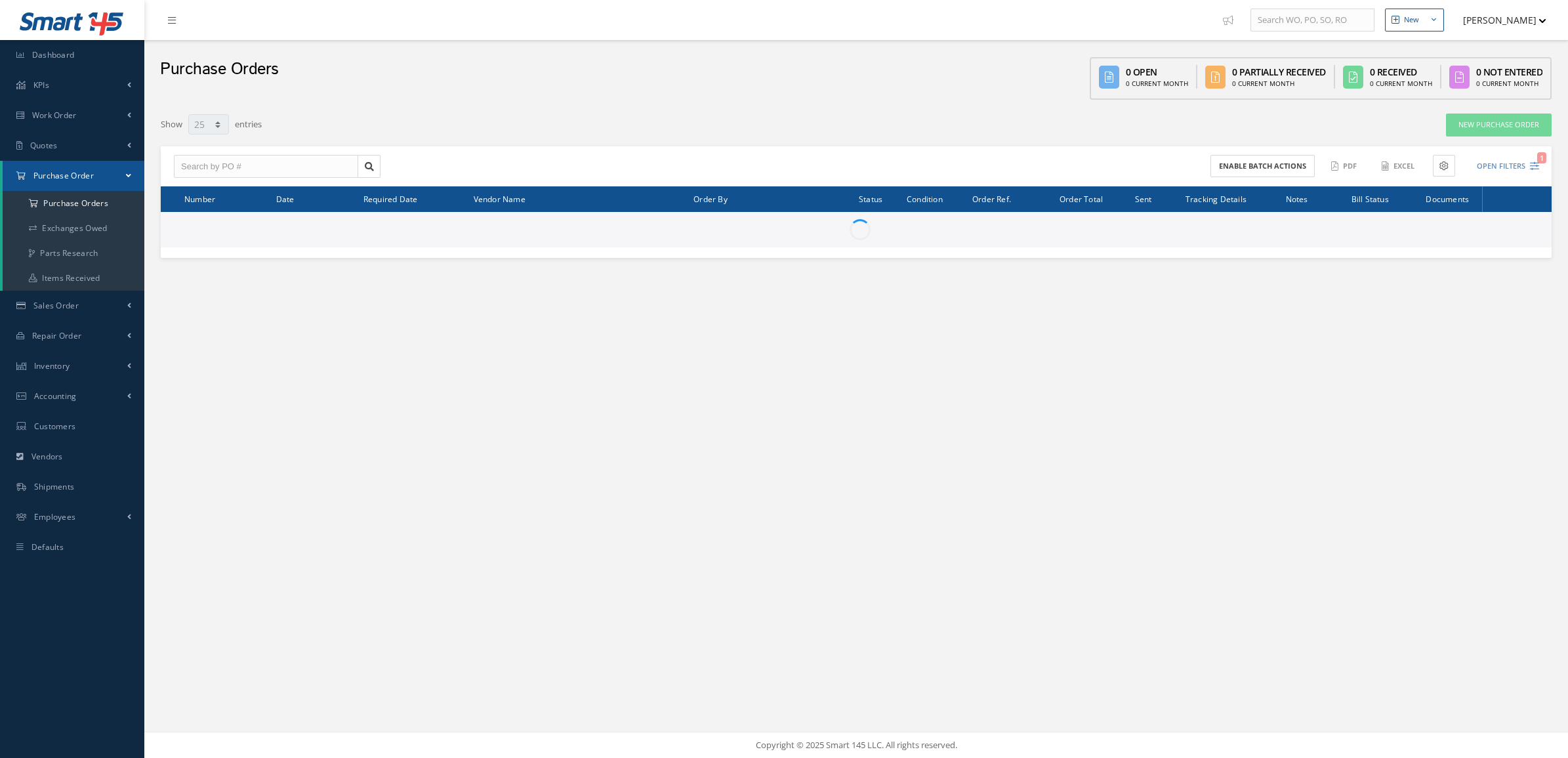
select select "25"
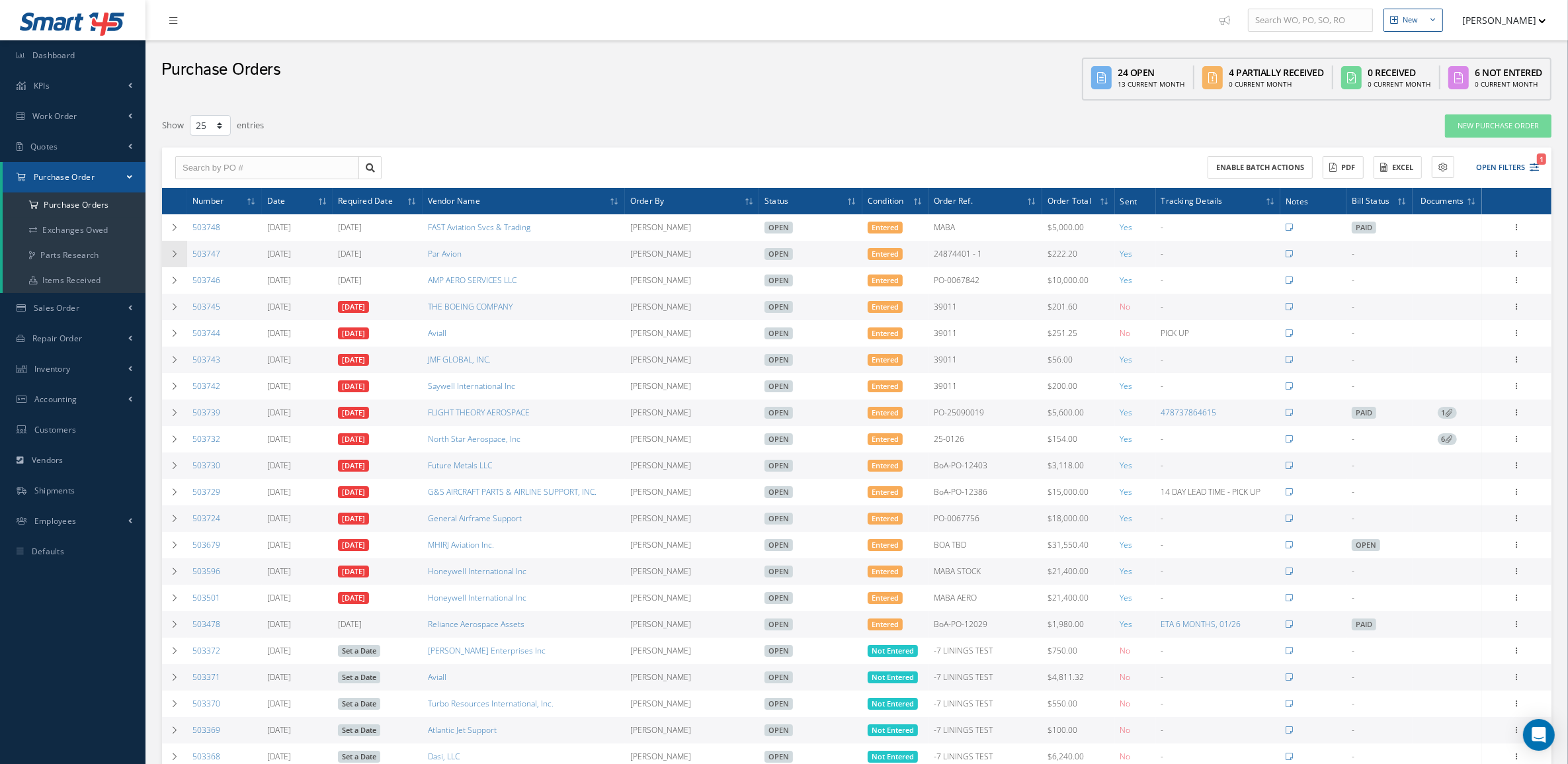
click at [170, 257] on icon at bounding box center [174, 254] width 10 height 8
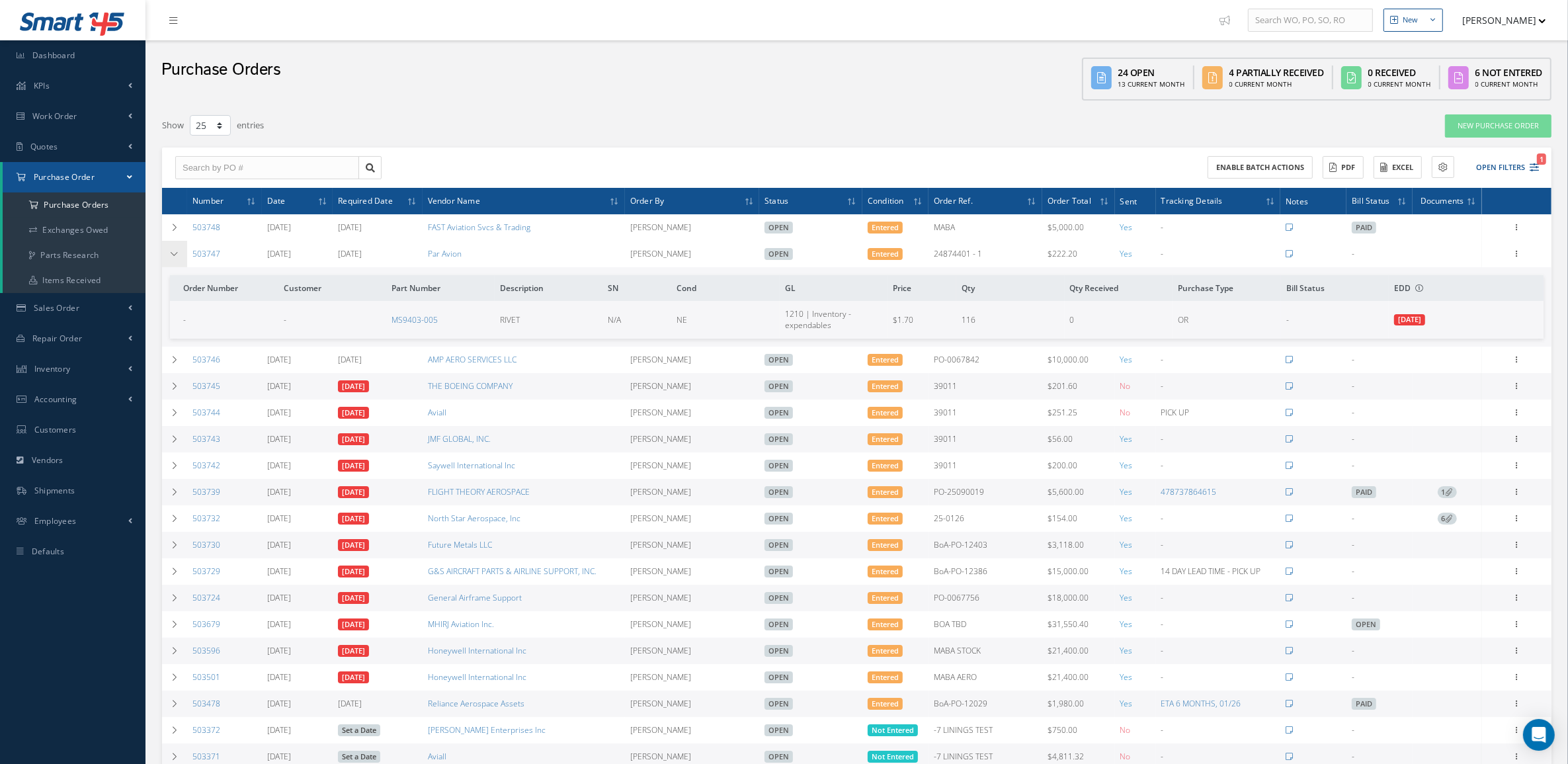
click at [177, 260] on td at bounding box center [174, 254] width 25 height 26
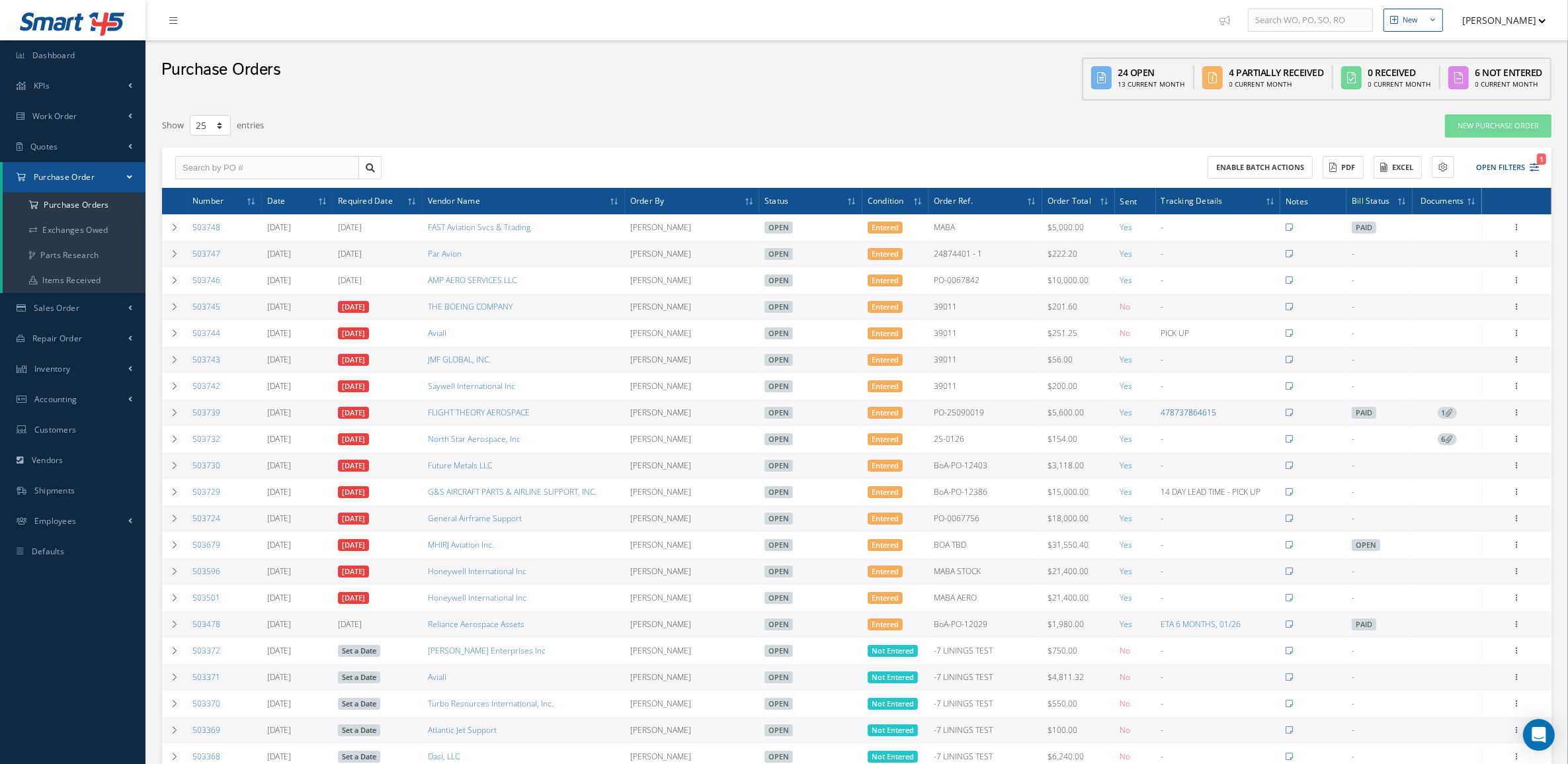
click at [1167, 413] on link "478737864615" at bounding box center [1189, 412] width 56 height 11
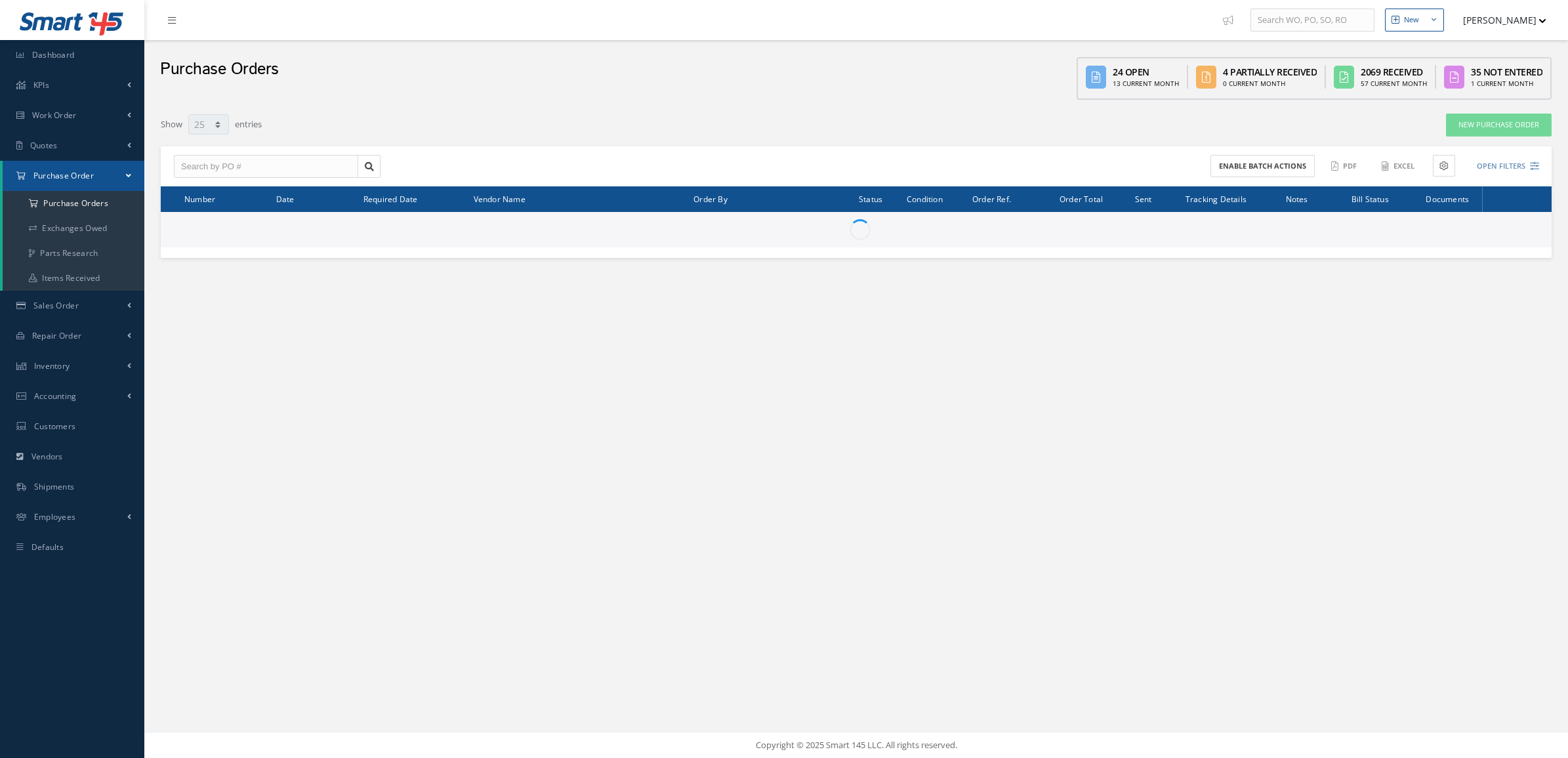
select select "25"
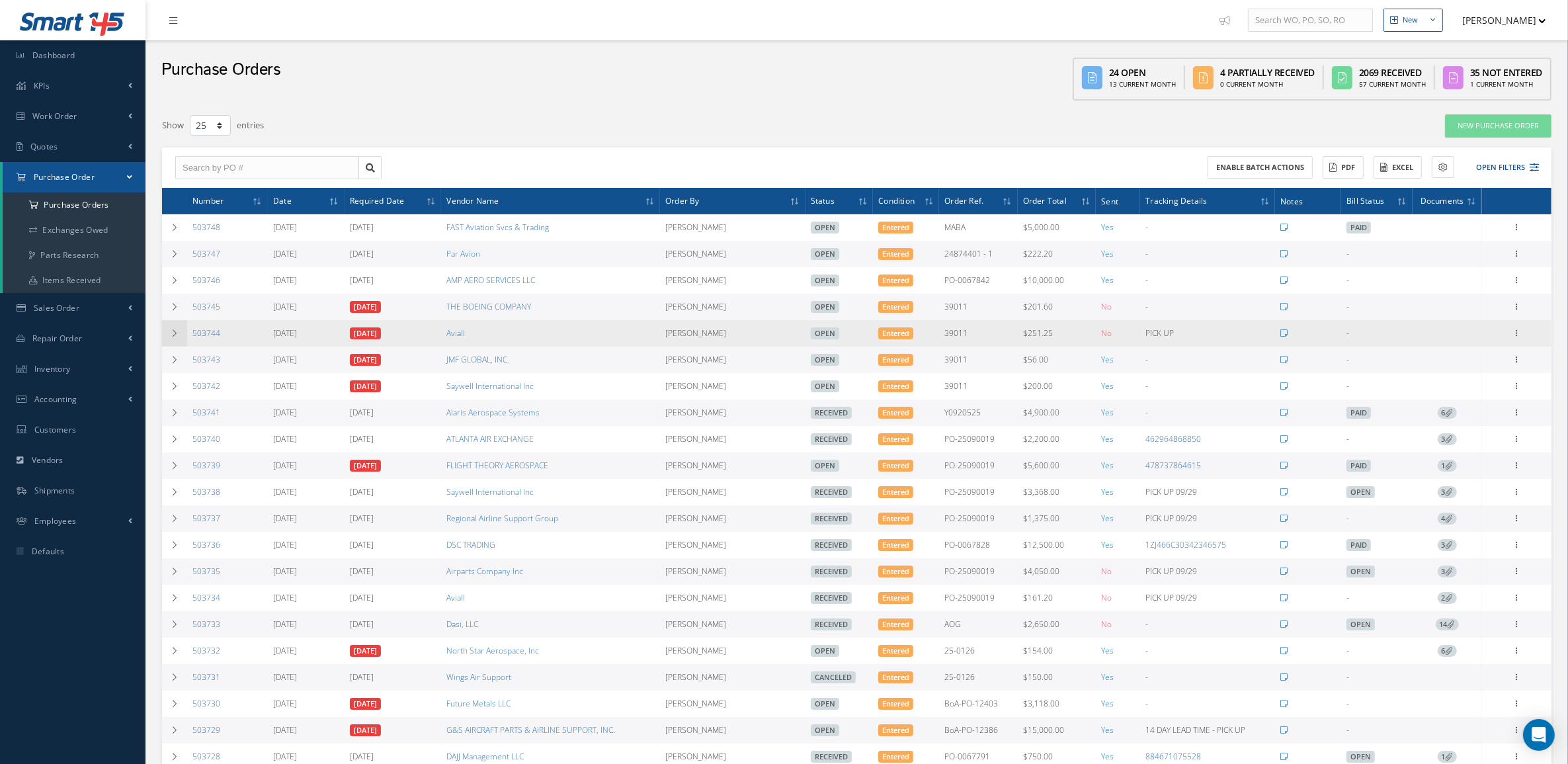
click at [179, 331] on icon at bounding box center [174, 333] width 10 height 8
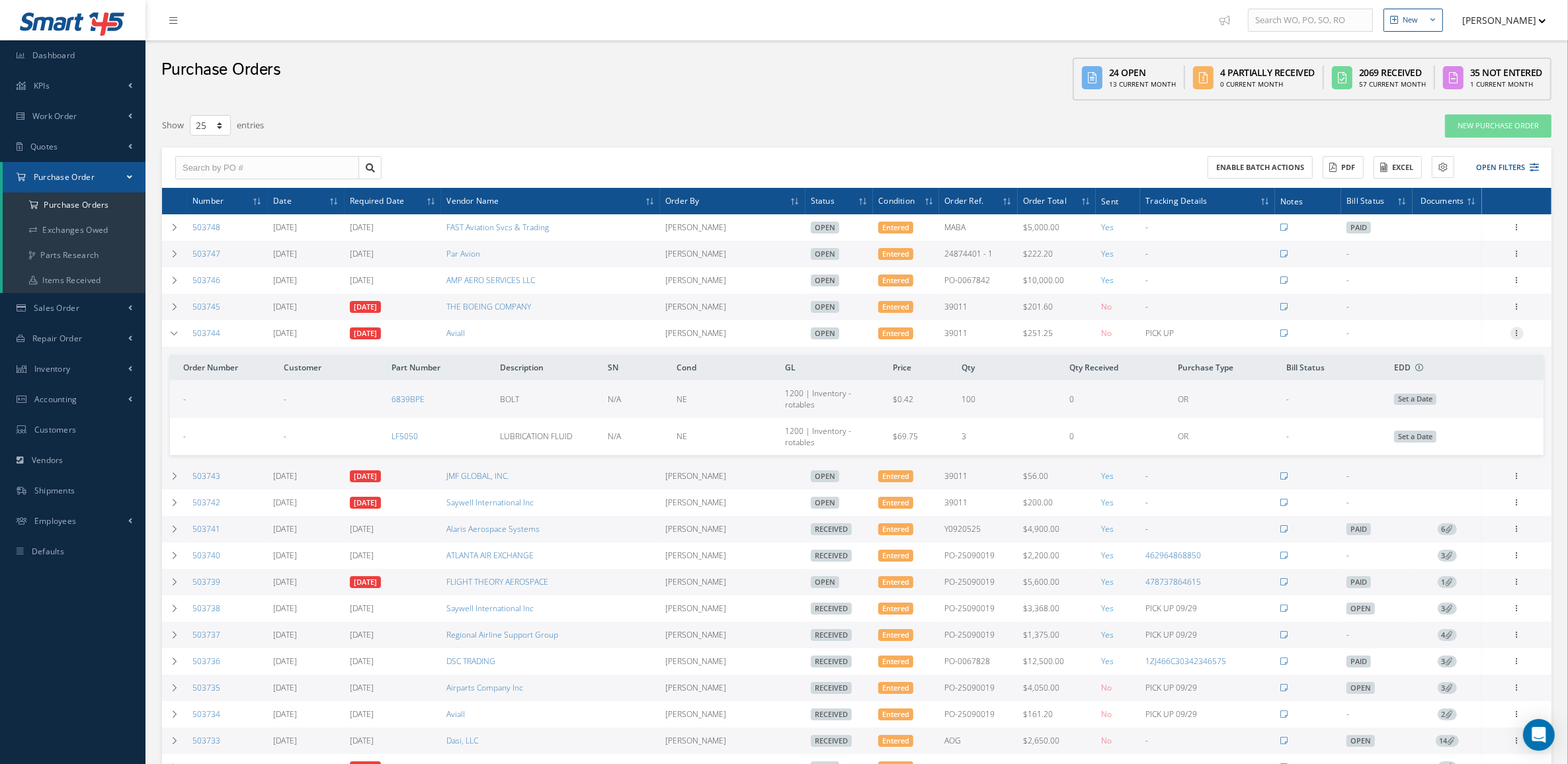
click at [1517, 338] on icon at bounding box center [1517, 332] width 13 height 10
click at [1464, 457] on link "Documents" at bounding box center [1456, 460] width 104 height 17
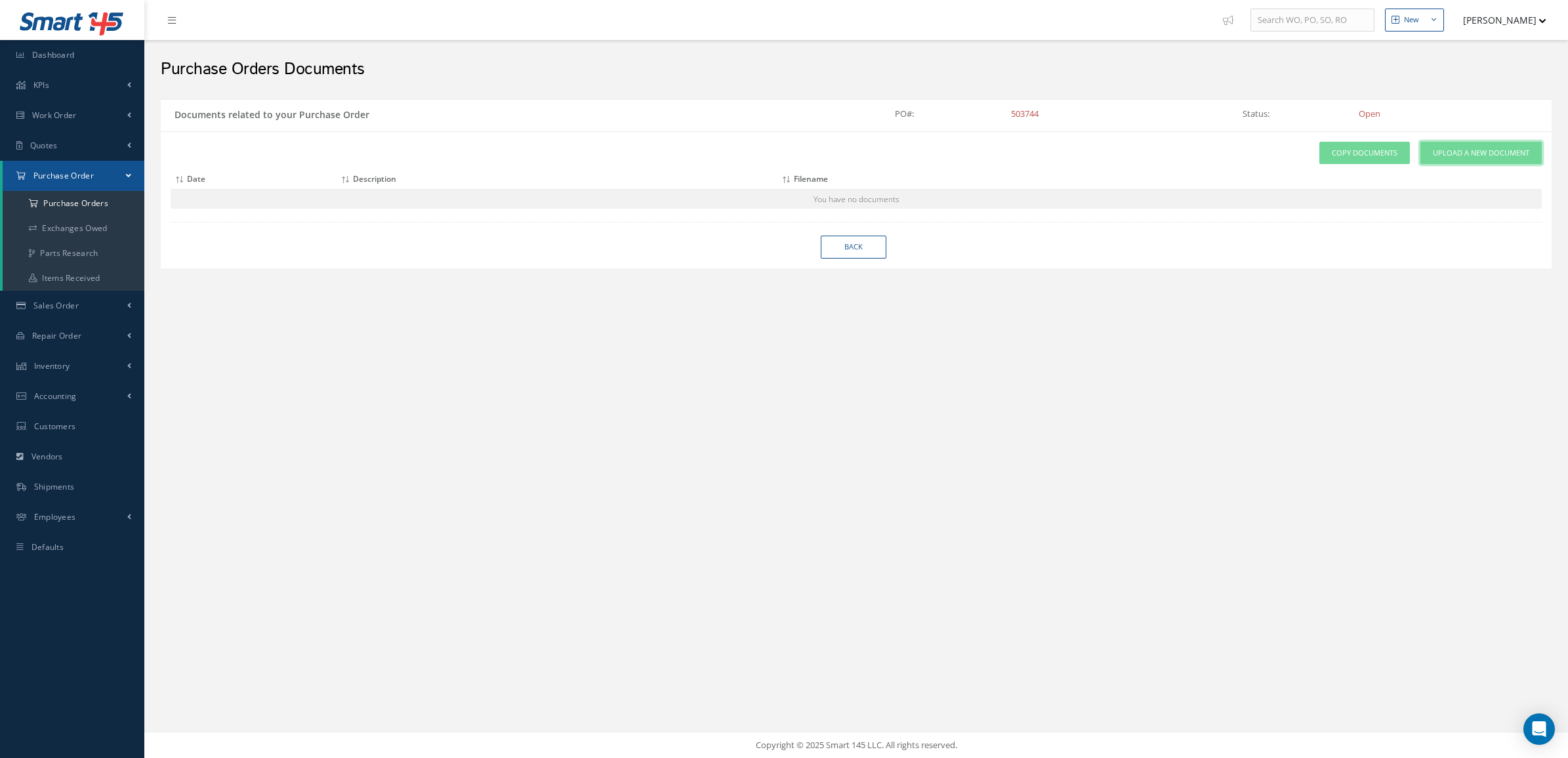
click at [1505, 149] on span "Upload a New Document" at bounding box center [1481, 152] width 96 height 11
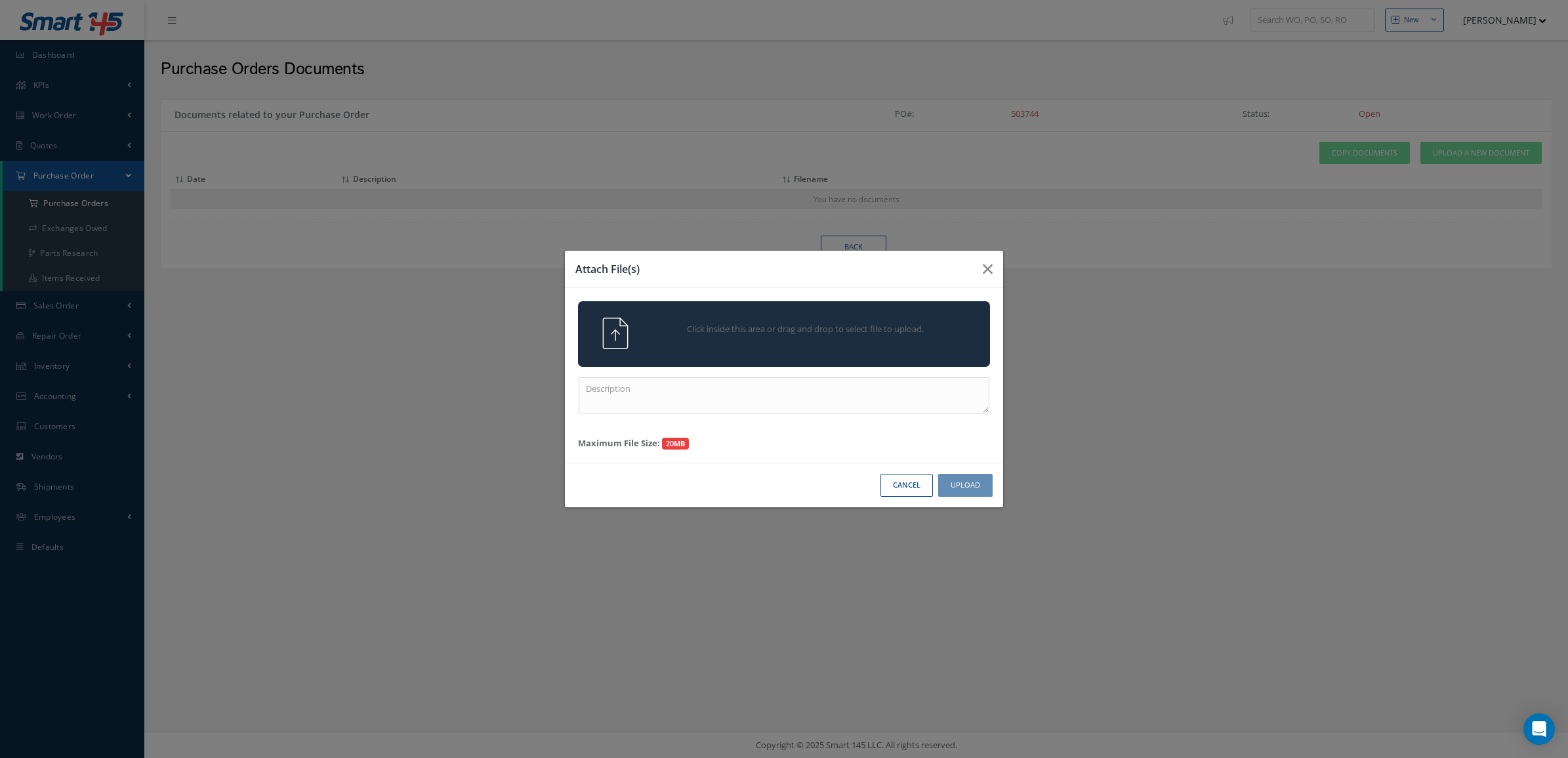
click at [839, 336] on div "Click inside this area or drag and drop to select file to upload." at bounding box center [802, 330] width 324 height 26
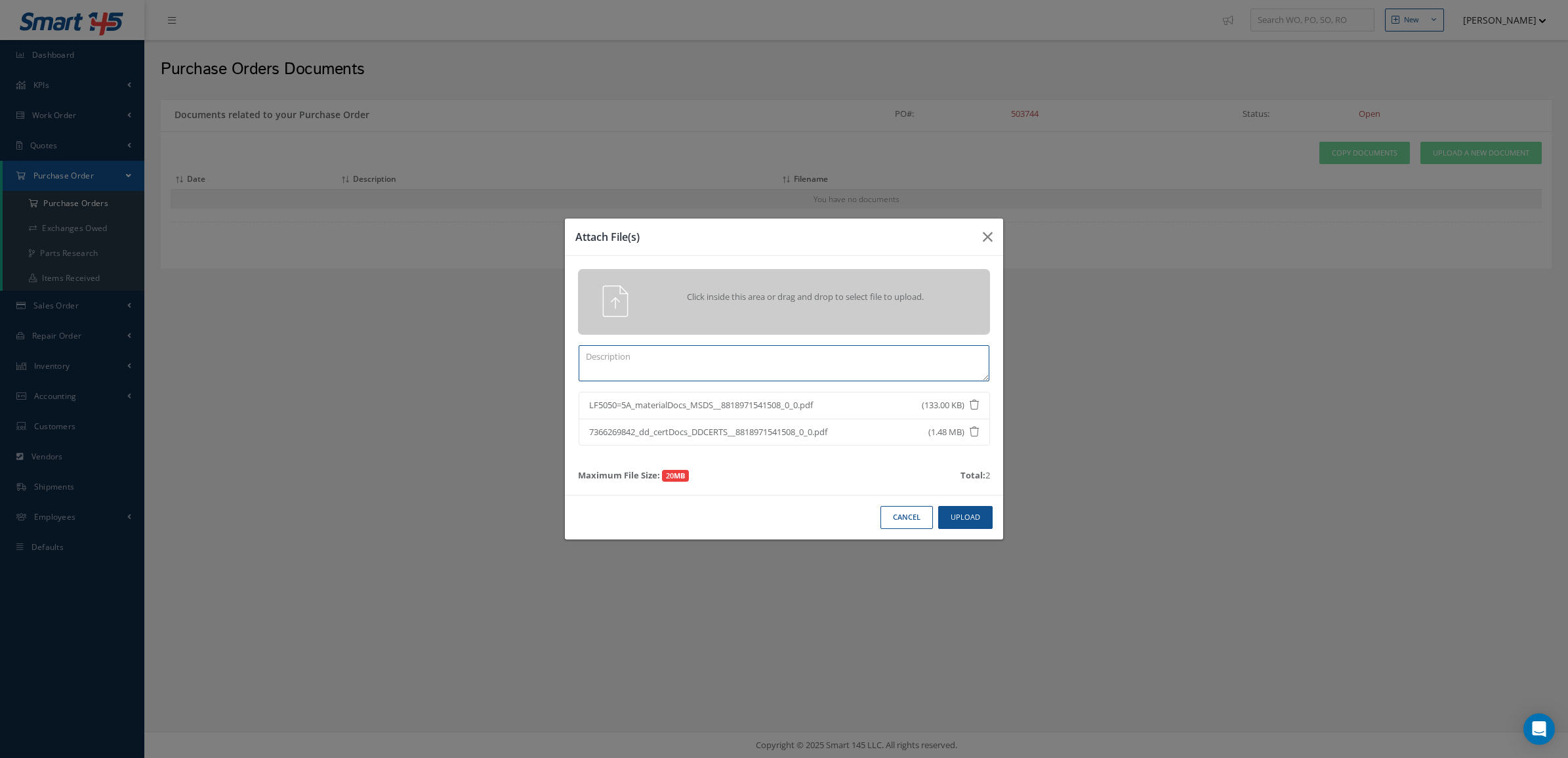
click at [904, 374] on textarea at bounding box center [783, 363] width 411 height 36
paste textarea "LF5050"
type textarea "LF5050 QTY 3"
click at [972, 512] on button "Upload" at bounding box center [965, 517] width 55 height 23
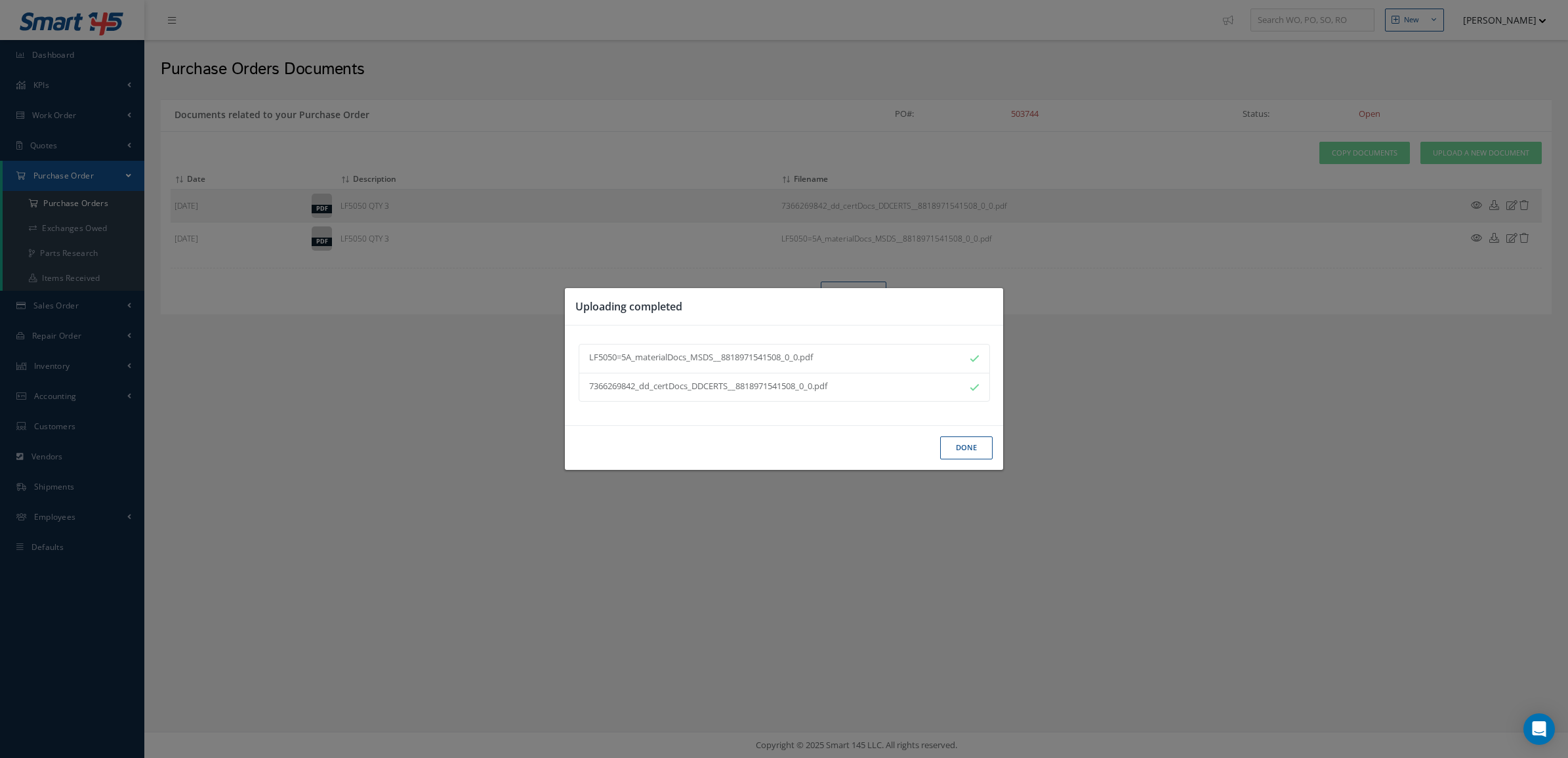
click at [972, 438] on button "Done" at bounding box center [966, 447] width 53 height 23
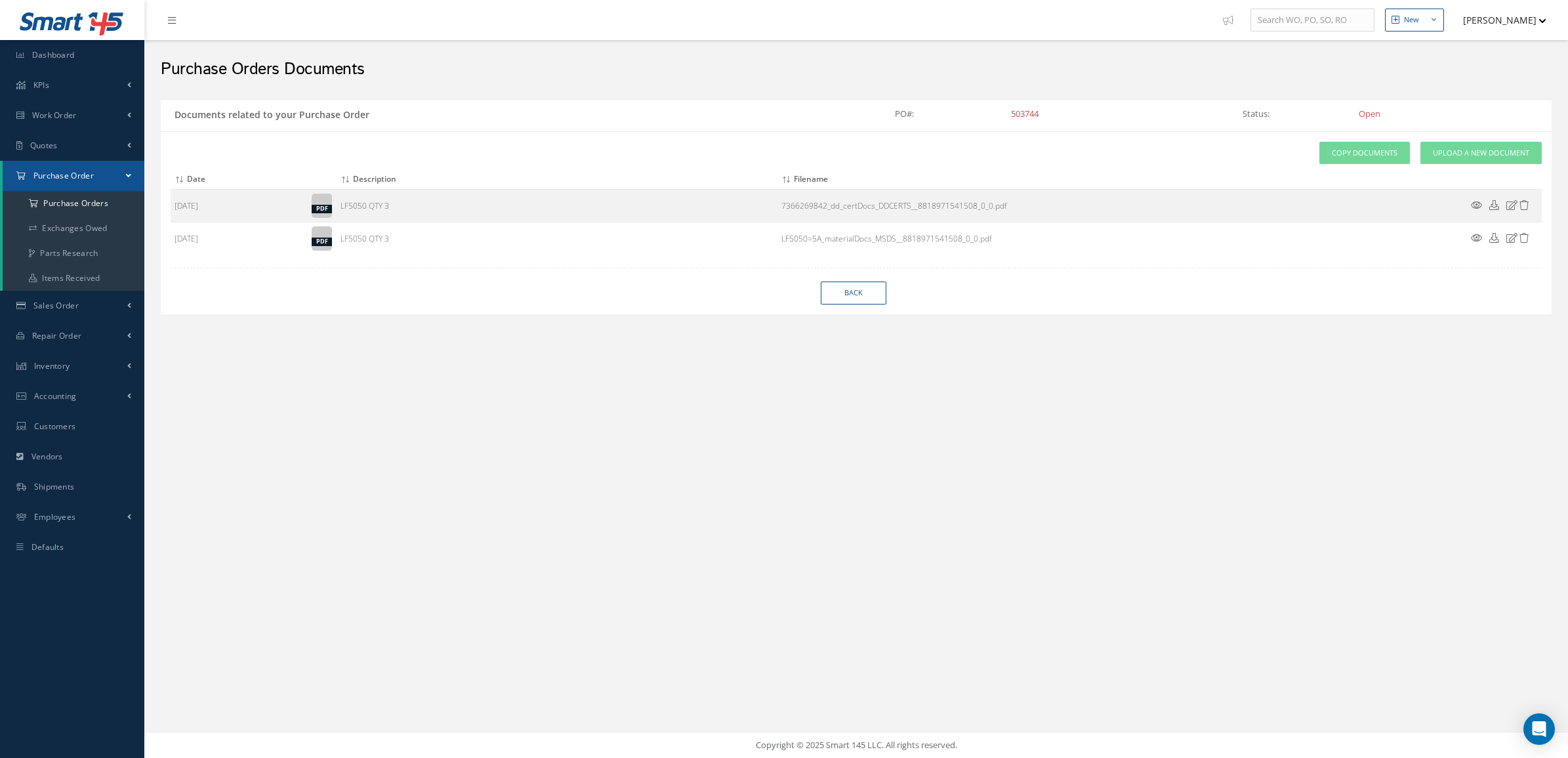
click at [237, 386] on div "New New Work Order New Purchase Order New Customer Quote New Sales Order New Re…" at bounding box center [856, 379] width 1424 height 758
click at [116, 208] on a=1&status_id=2&status_id=3&status_id=5&collapsedFilters"] "Purchase Orders" at bounding box center [74, 204] width 141 height 25
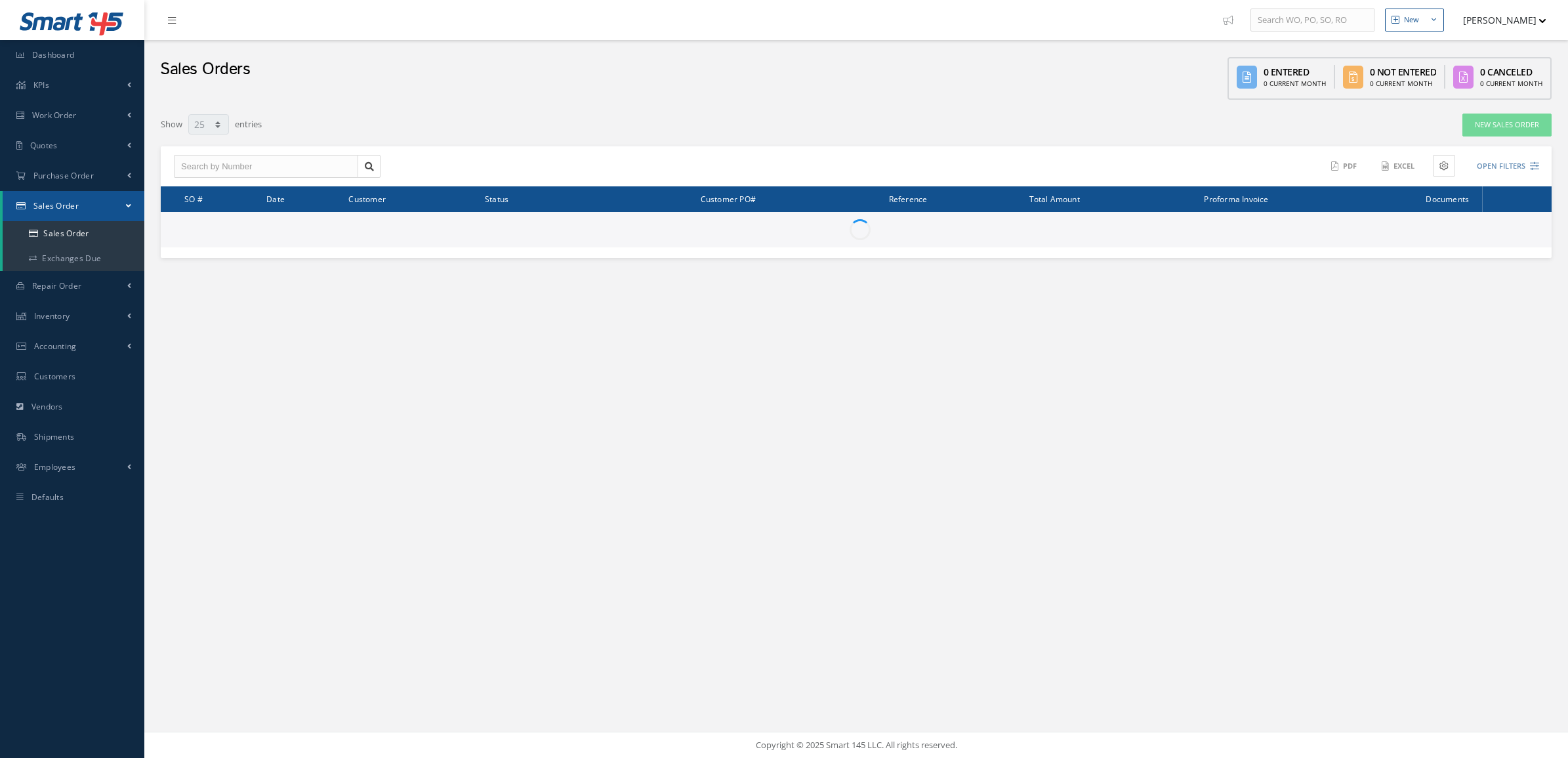
select select "25"
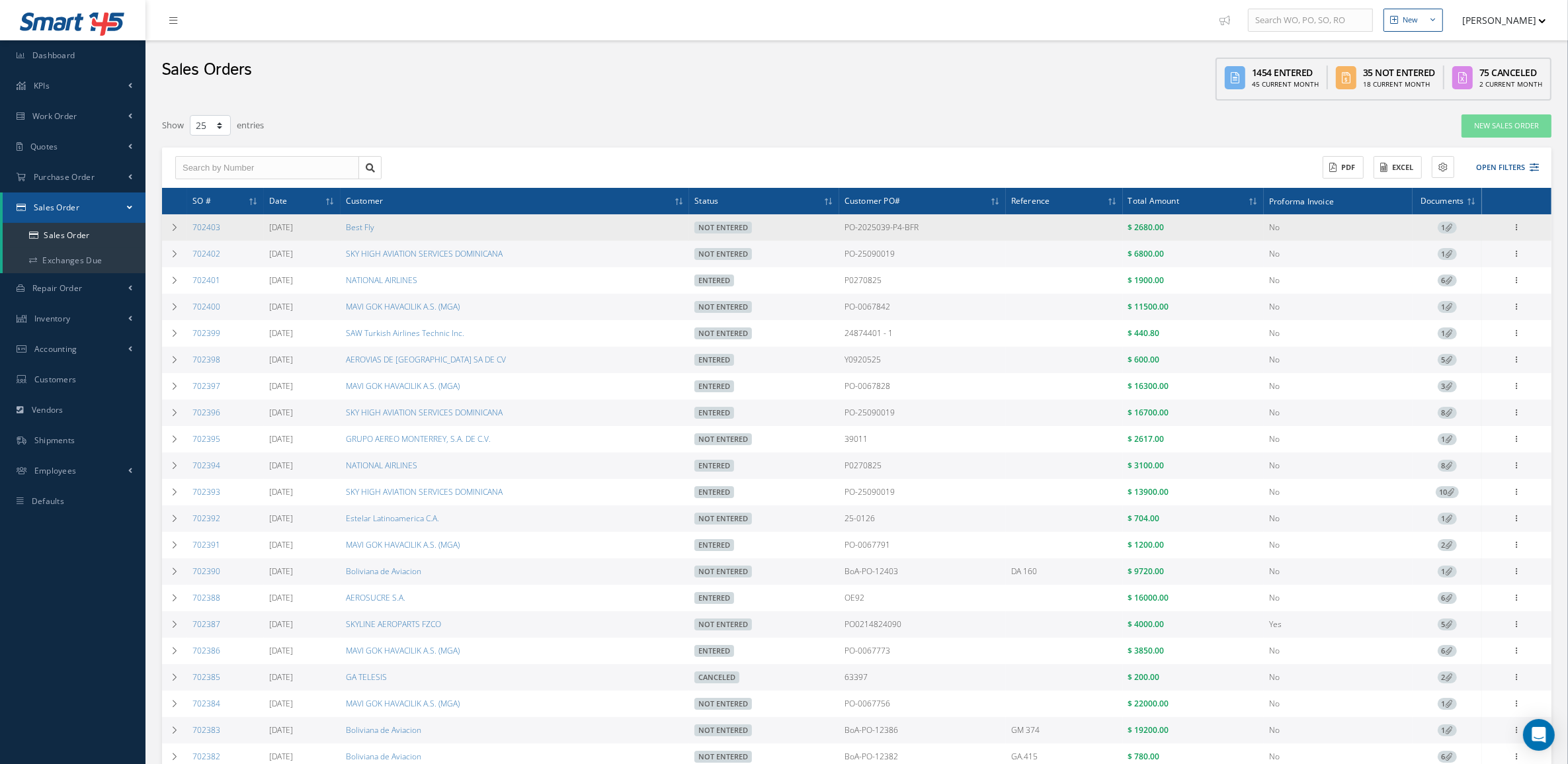
drag, startPoint x: 232, startPoint y: 233, endPoint x: 190, endPoint y: 229, distance: 42.2
click at [190, 229] on td "702403" at bounding box center [226, 227] width 76 height 26
copy link "702403"
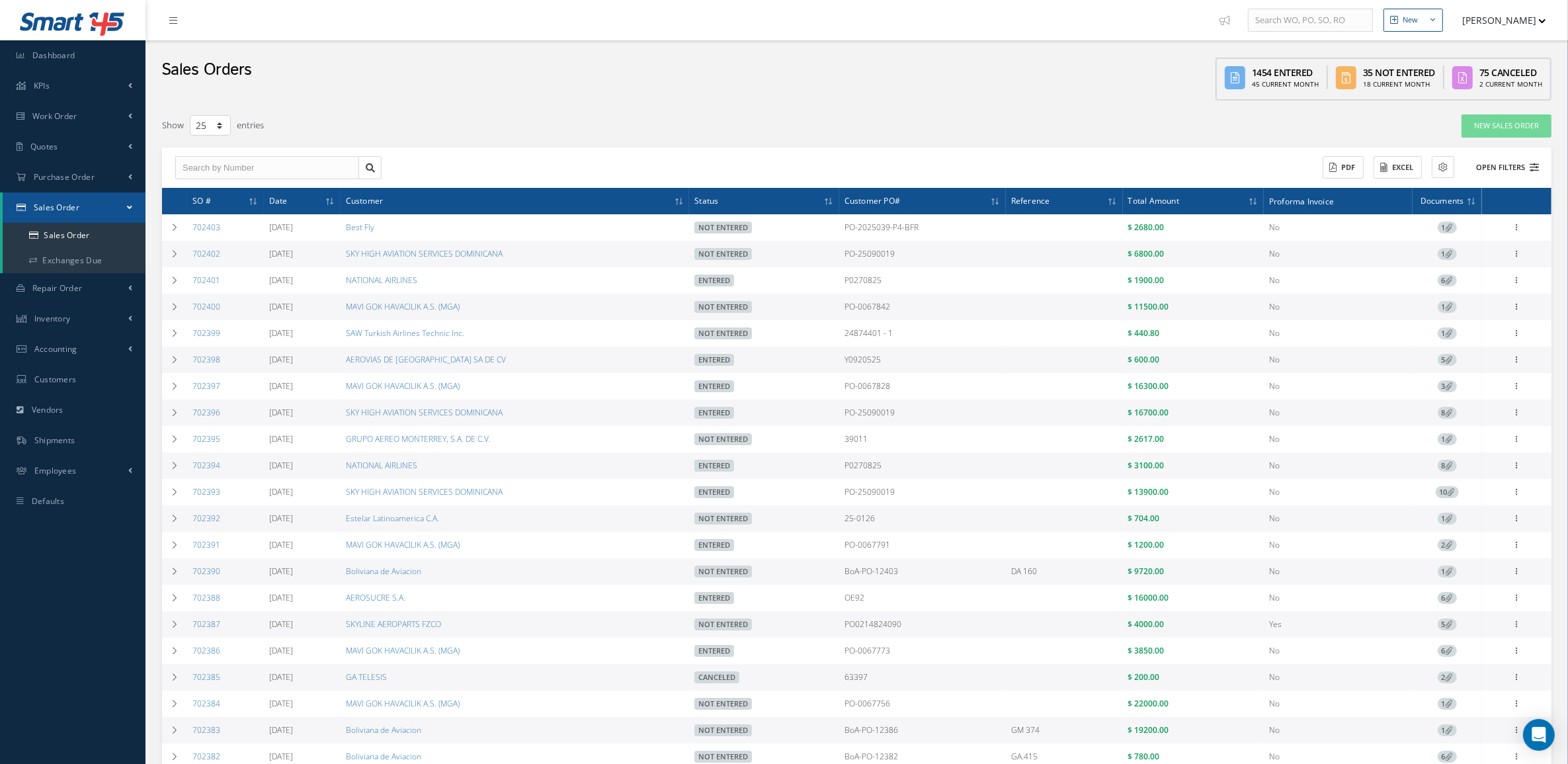
click at [1511, 162] on button "Open Filters" at bounding box center [1502, 168] width 75 height 22
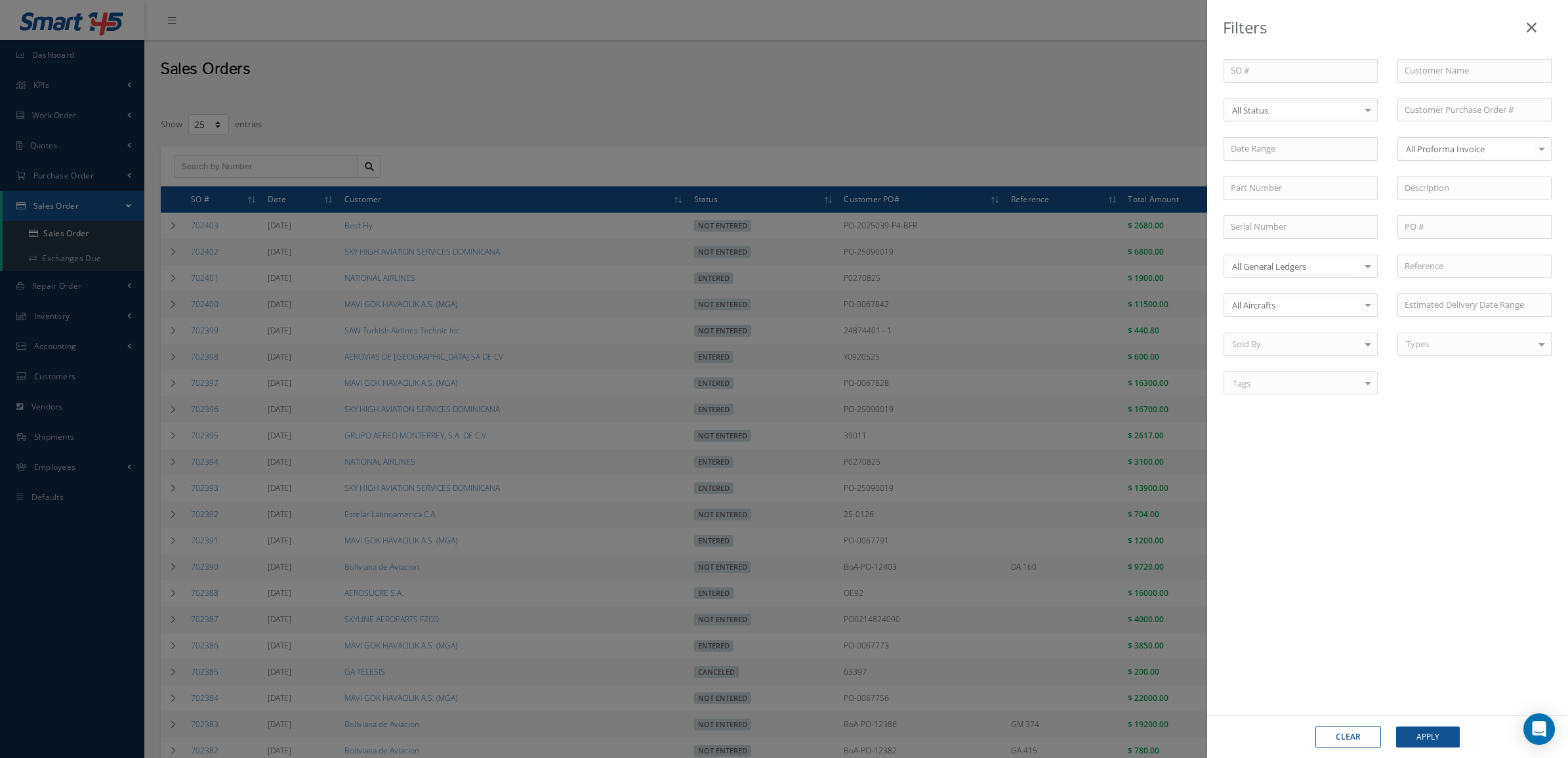
click at [1329, 102] on div "All Status" at bounding box center [1300, 110] width 154 height 23
click at [1316, 172] on span "Not Entered" at bounding box center [1301, 177] width 153 height 23
click at [1401, 735] on button "Apply" at bounding box center [1427, 737] width 63 height 21
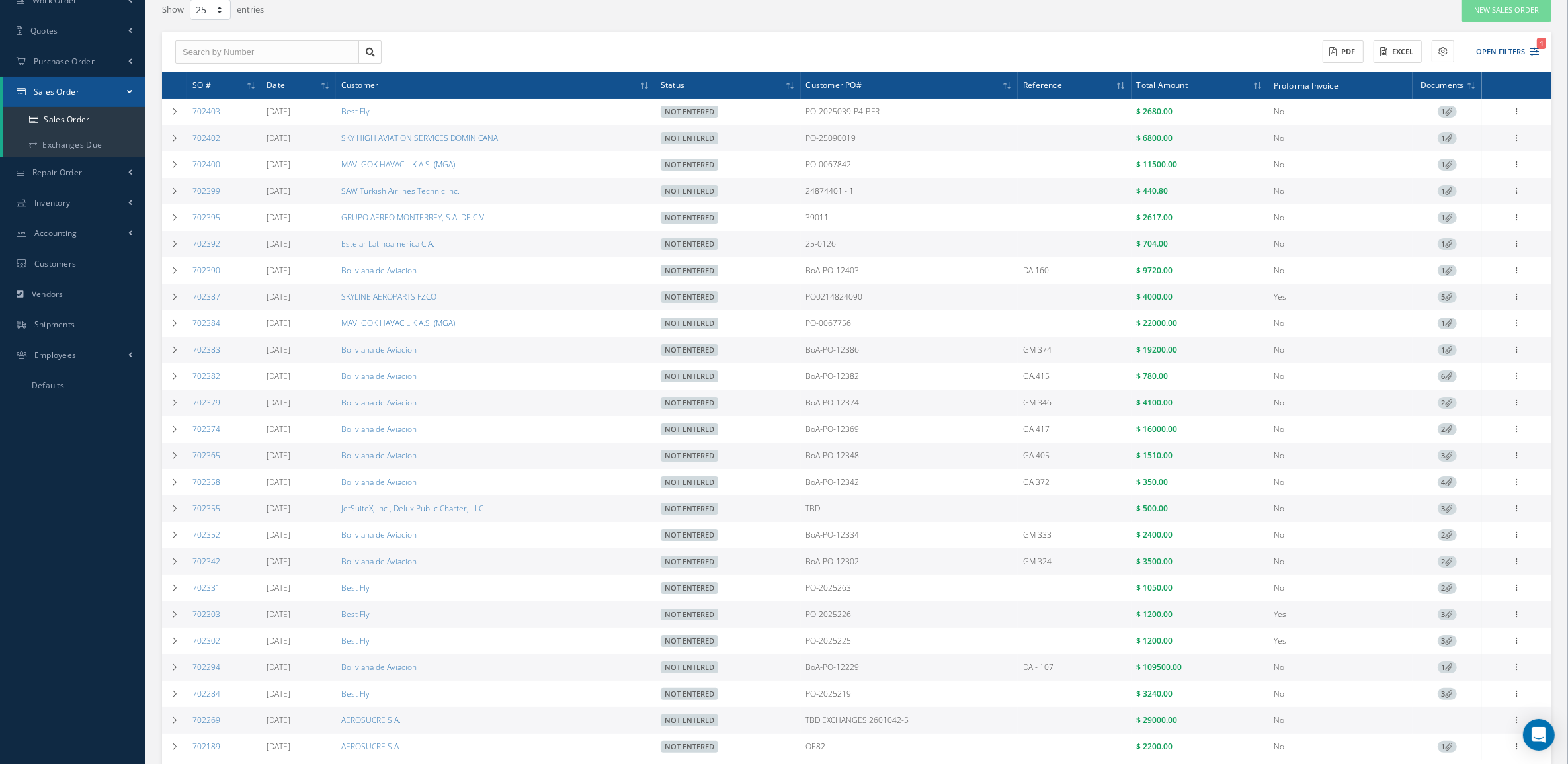
scroll to position [225, 0]
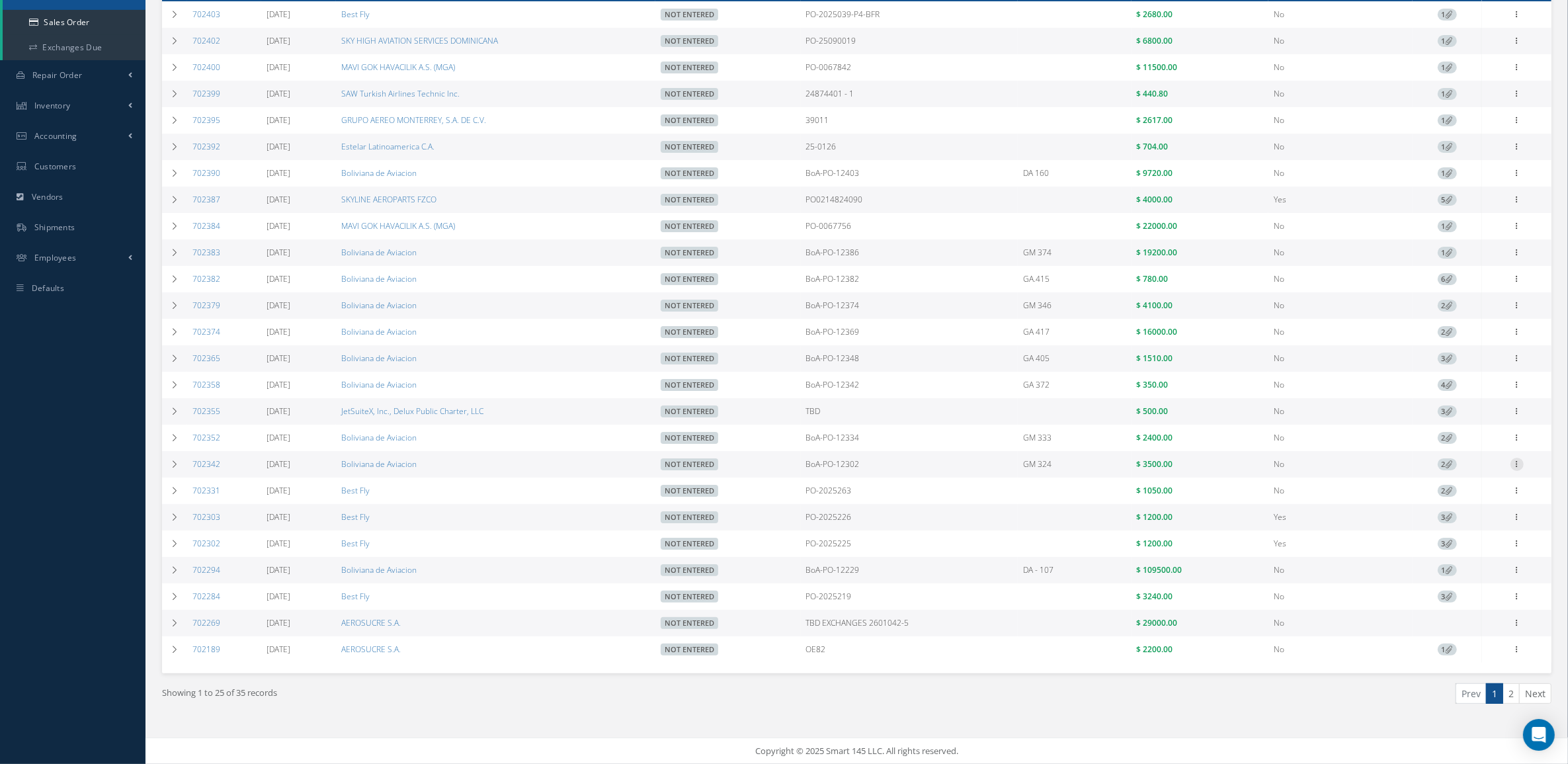
click at [1516, 462] on icon at bounding box center [1517, 463] width 13 height 10
click at [1456, 490] on link "Edit" at bounding box center [1456, 490] width 104 height 17
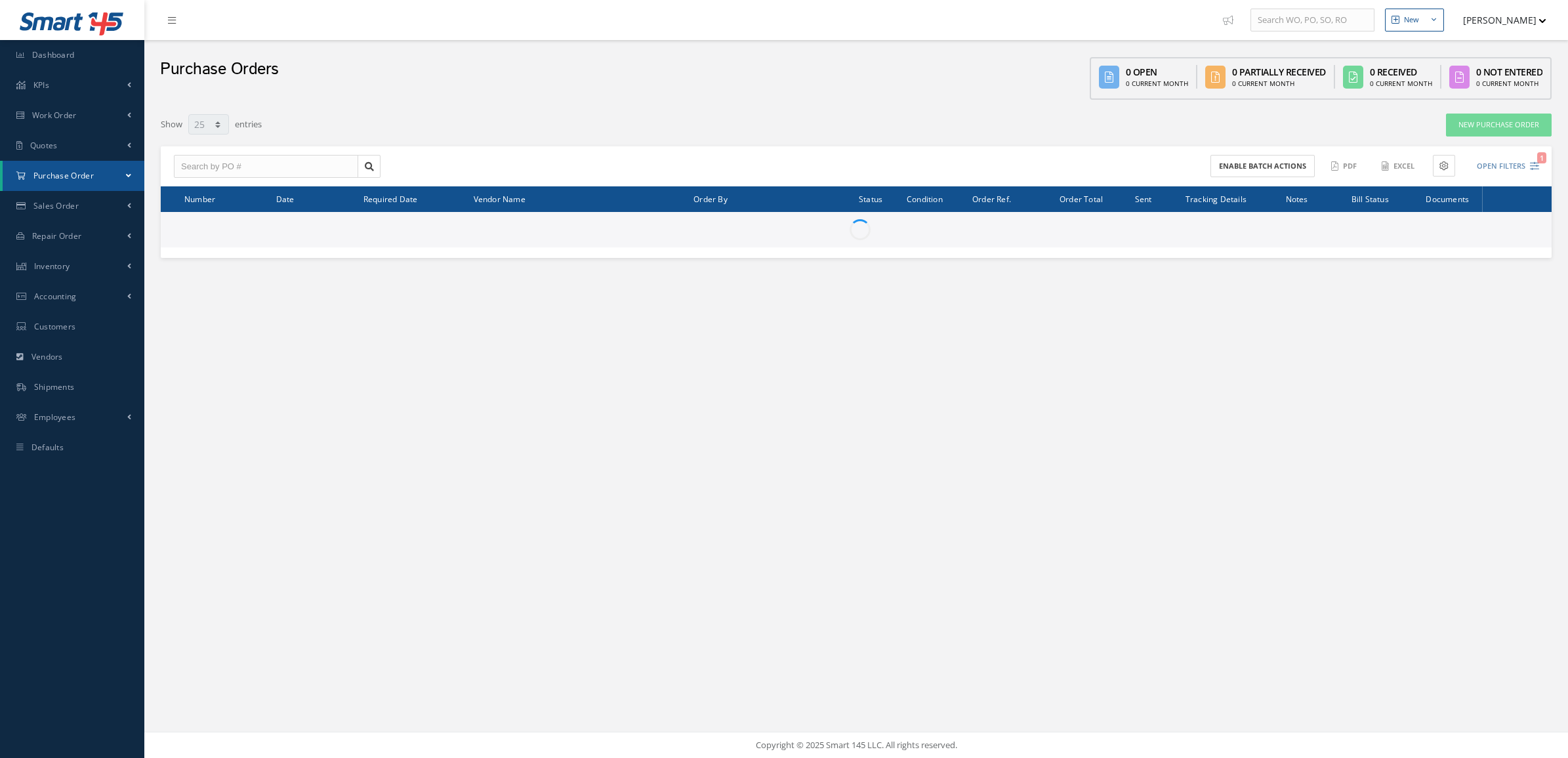
select select "25"
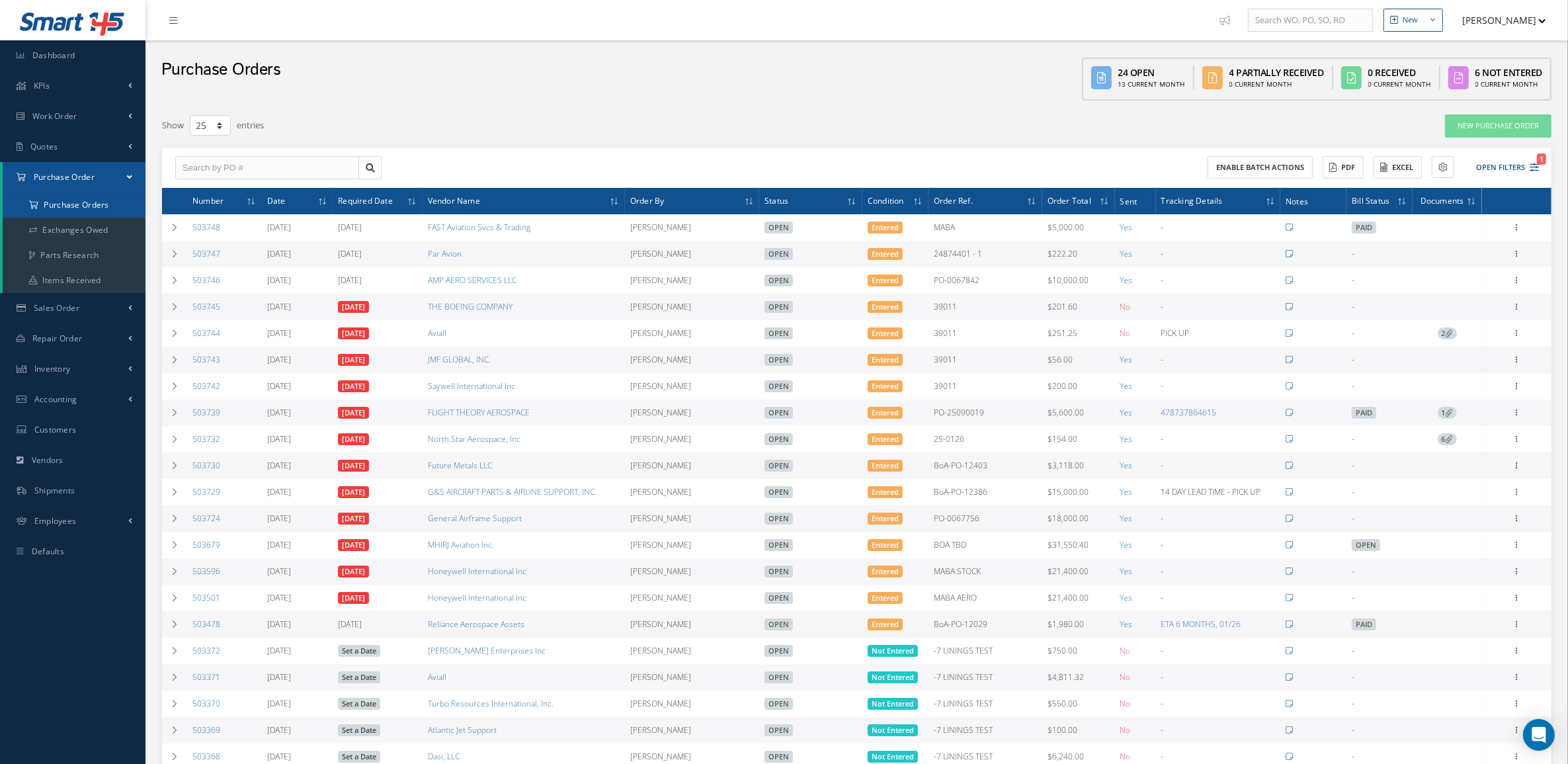
click at [111, 215] on a=1&status_id=2&status_id=3&status_id=5&collapsedFilters"] "Purchase Orders" at bounding box center [74, 205] width 143 height 25
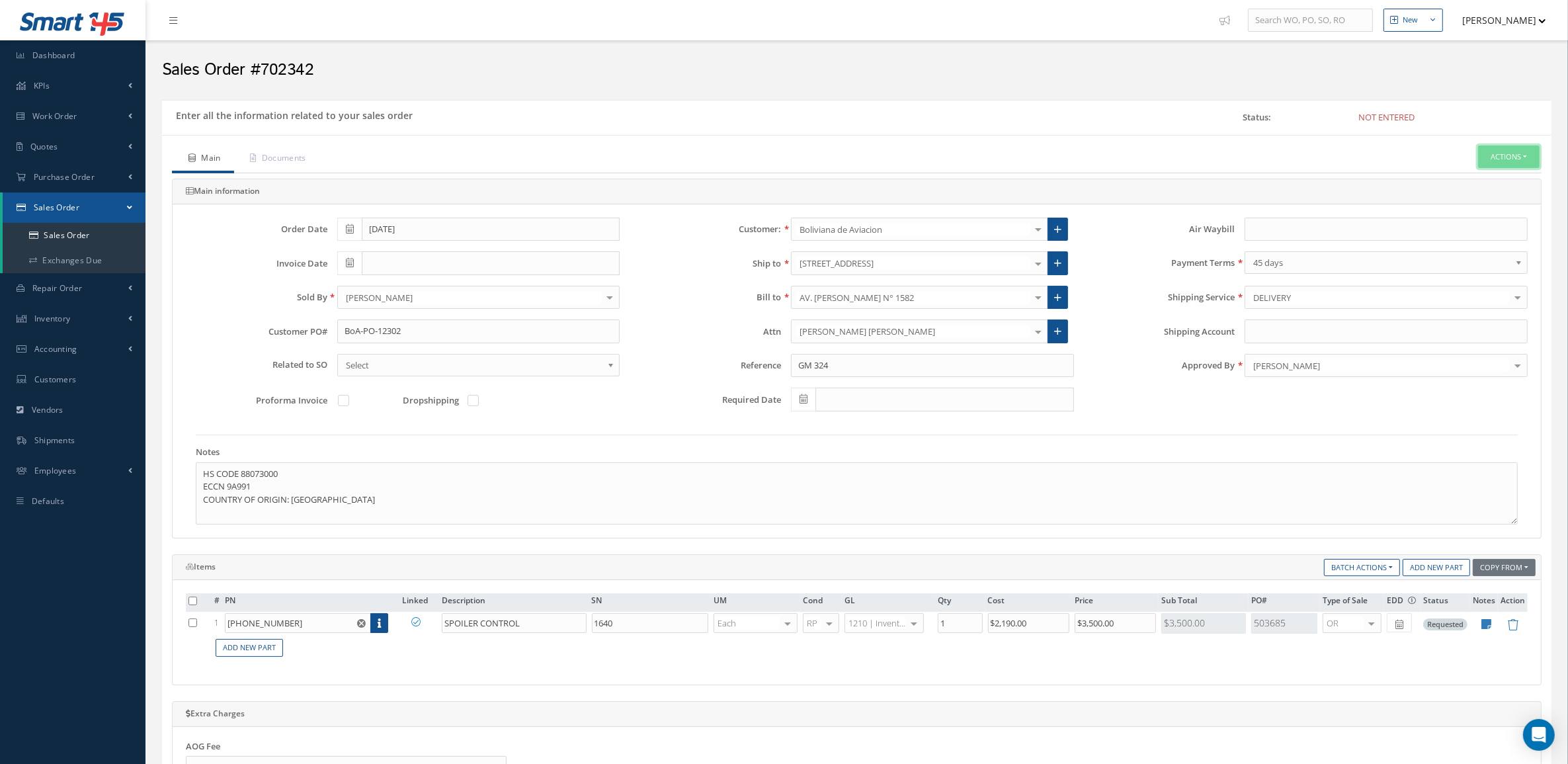
click at [1515, 167] on button "Actions" at bounding box center [1508, 157] width 62 height 23
click at [1509, 179] on link "Enter/Update" at bounding box center [1489, 179] width 106 height 18
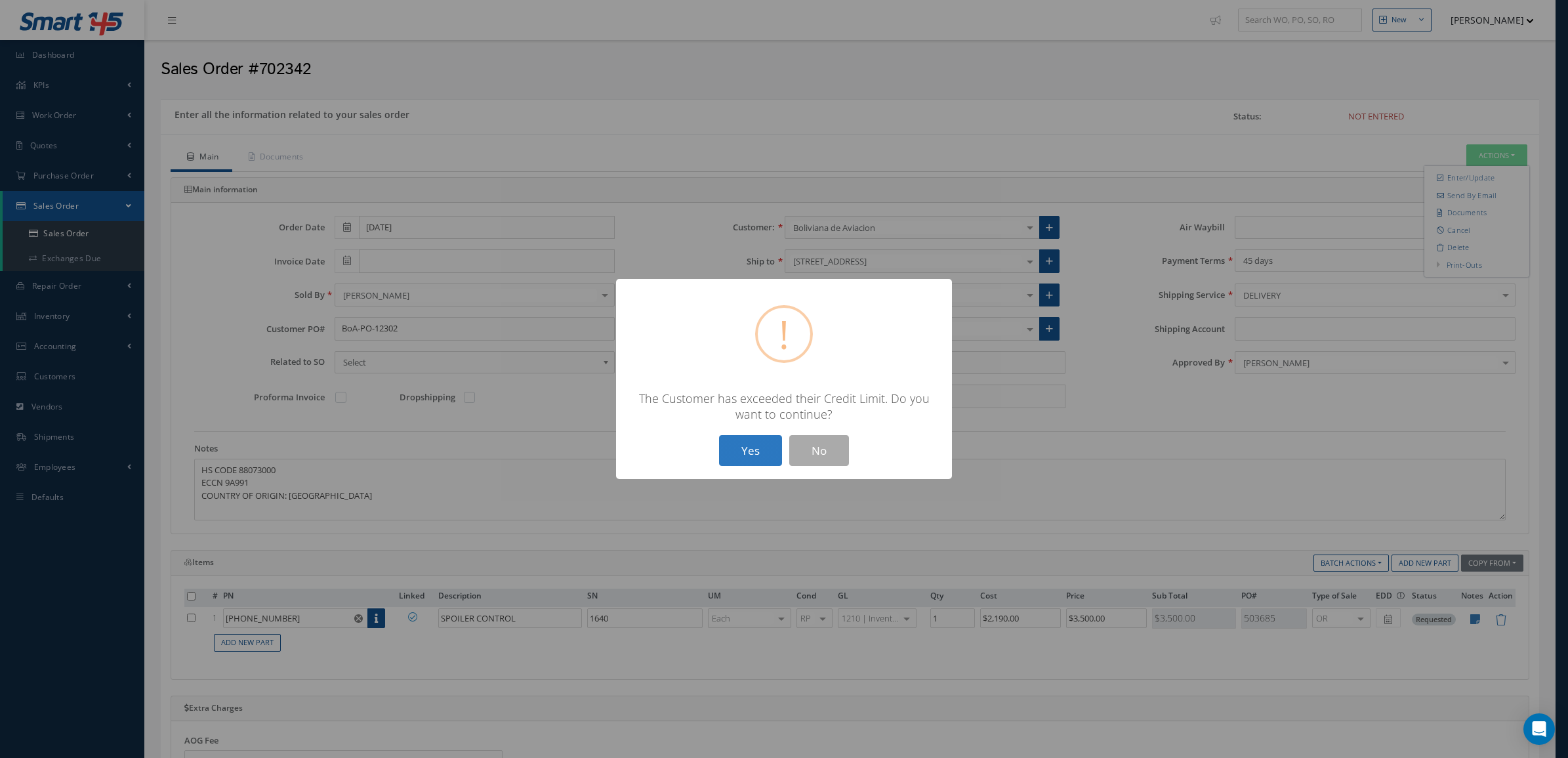
click at [774, 441] on button "Yes" at bounding box center [750, 450] width 63 height 31
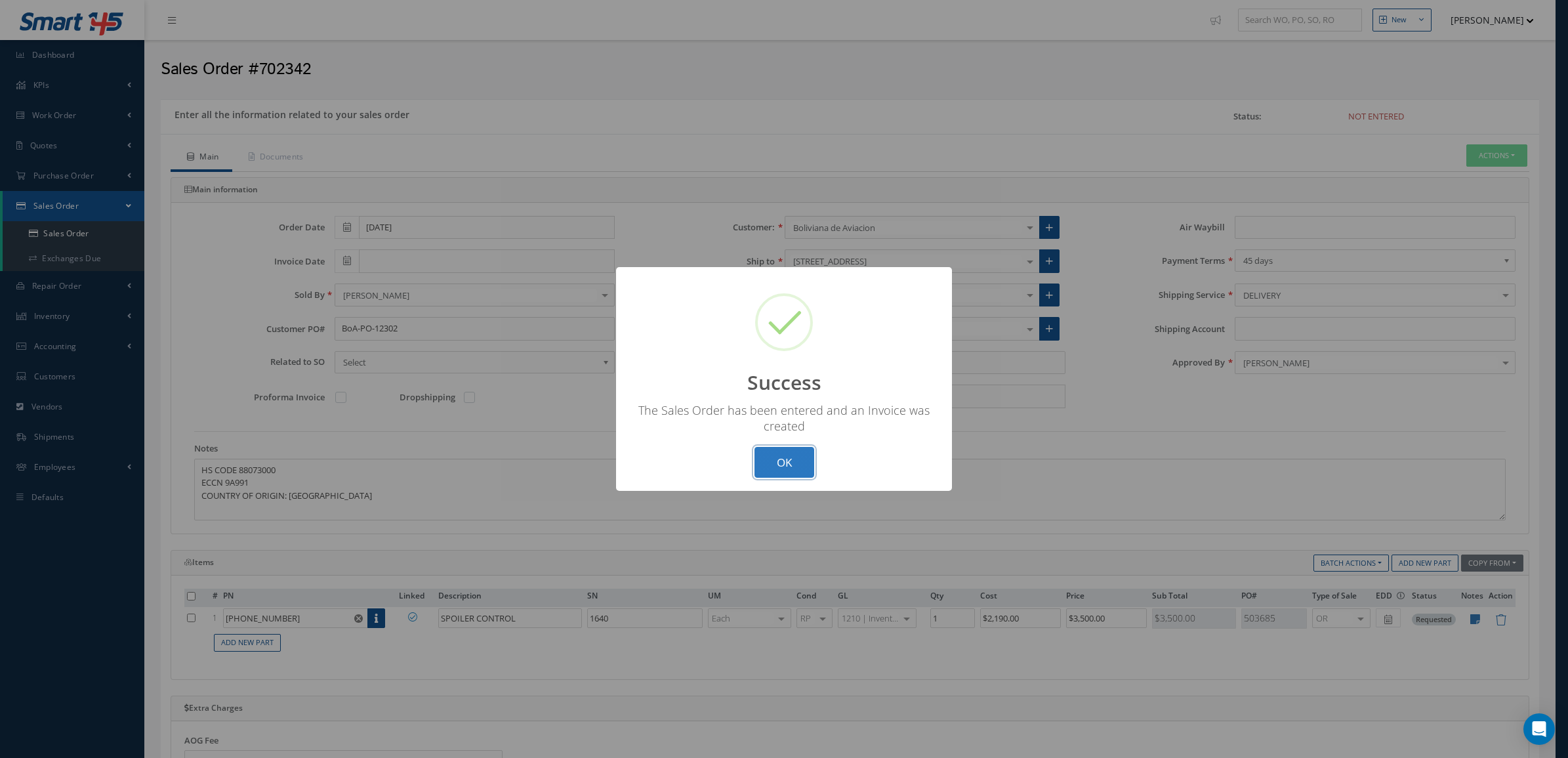
click at [779, 464] on button "OK" at bounding box center [784, 463] width 60 height 31
type input "[DATE]"
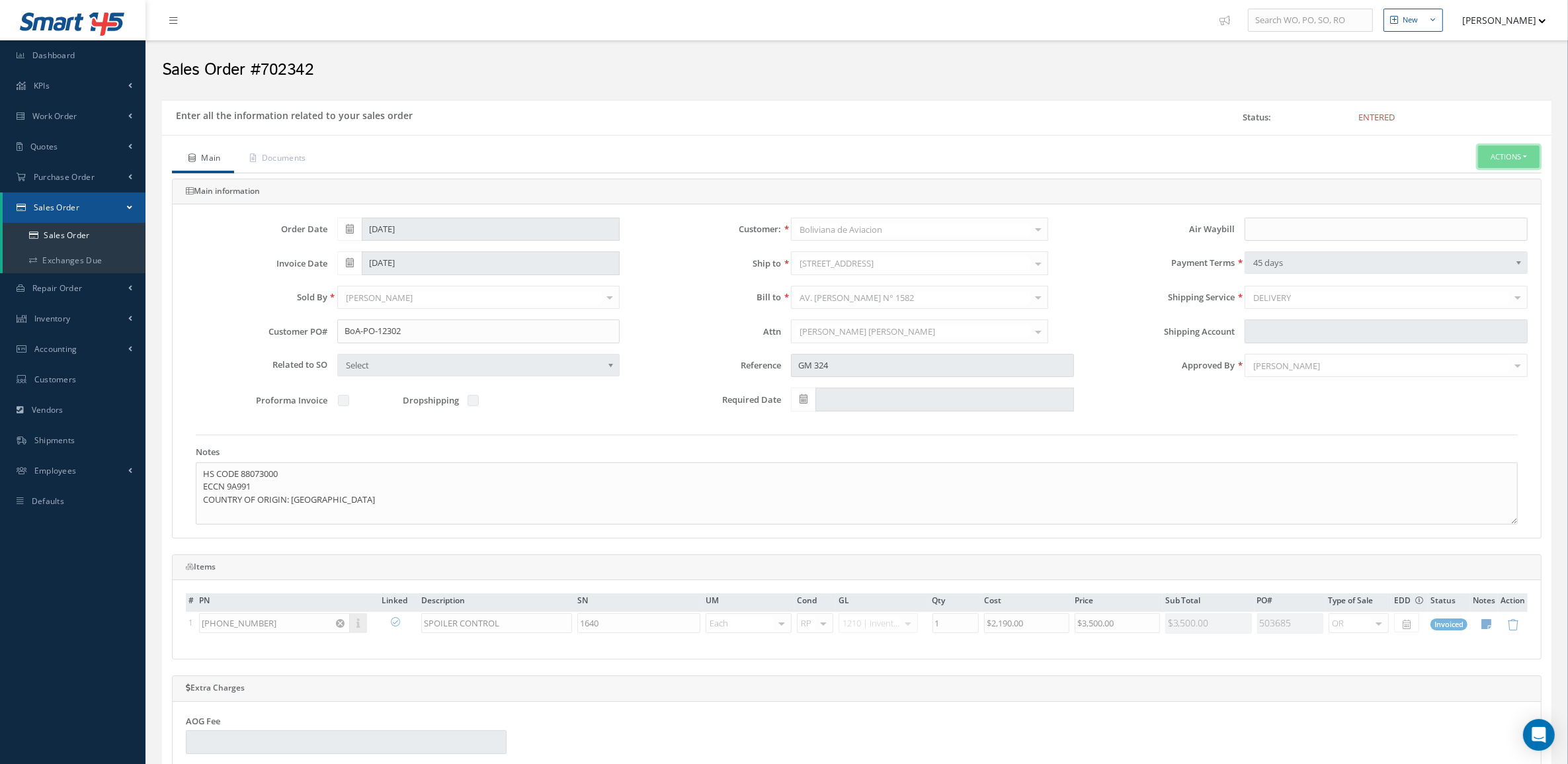
click at [1490, 161] on button "Actions" at bounding box center [1508, 157] width 62 height 23
click at [1397, 470] on link "Multiple Reports" at bounding box center [1389, 461] width 101 height 21
checkbox input "true"
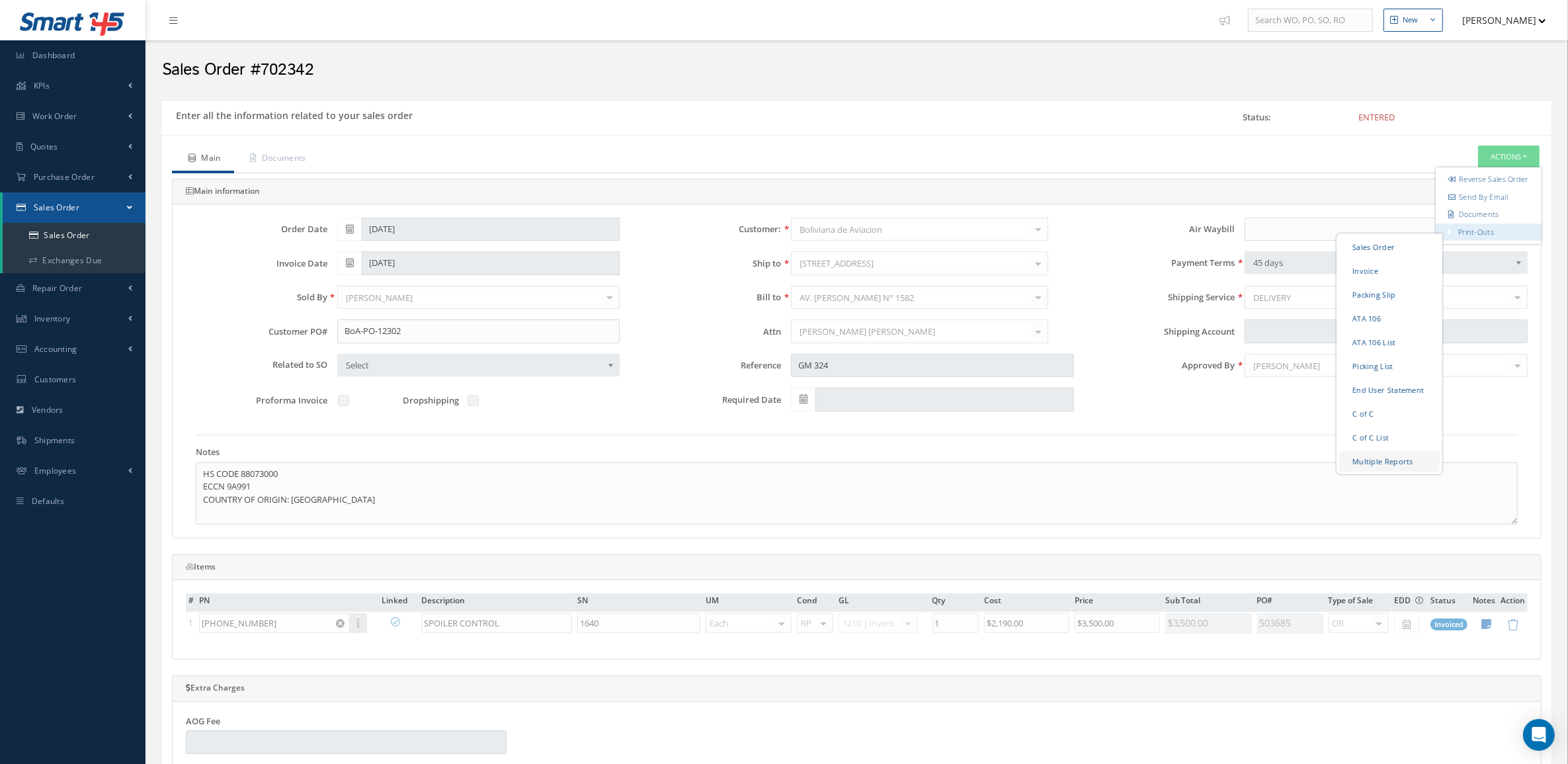
checkbox input "true"
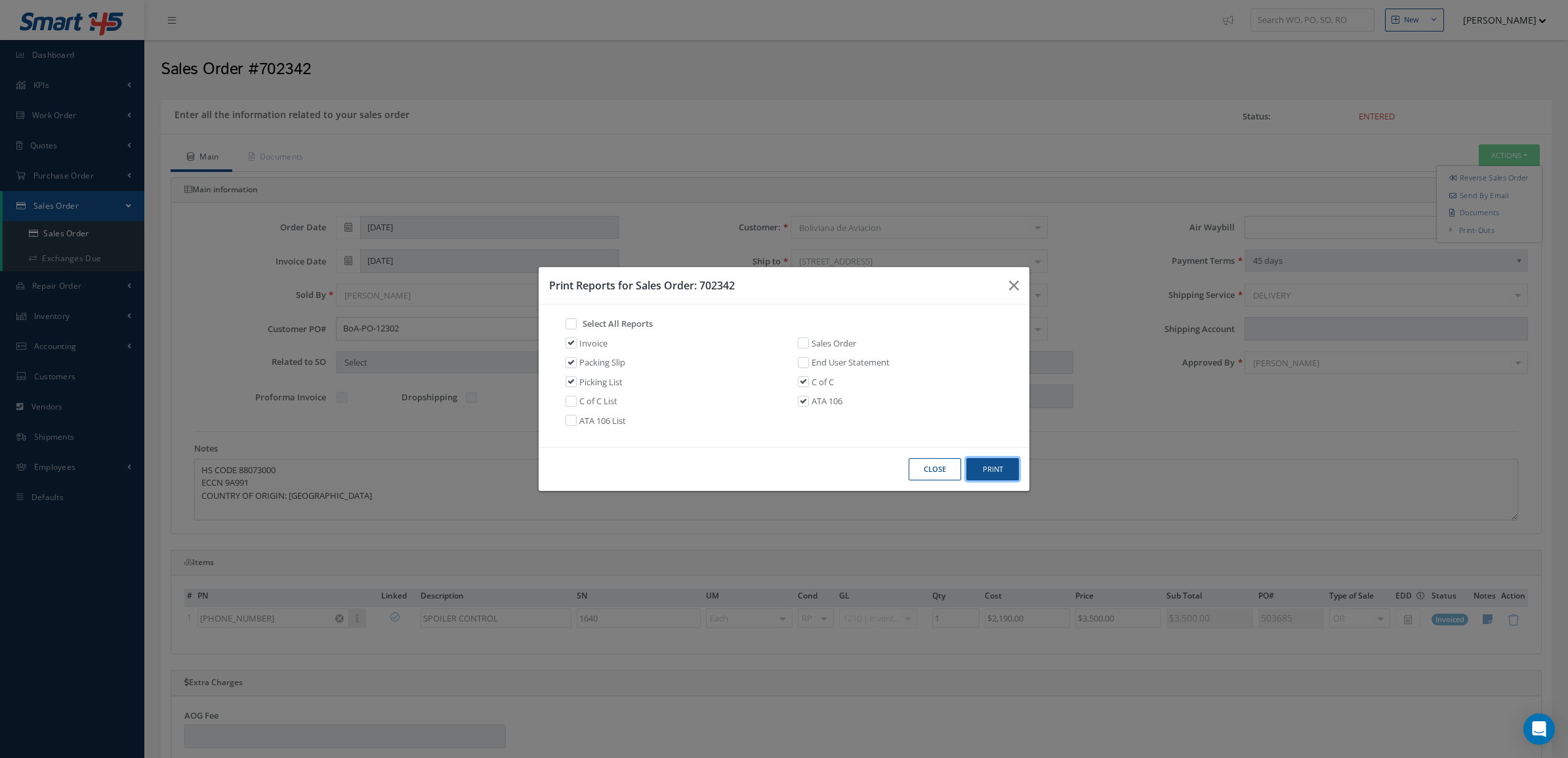
click at [982, 469] on button "Print" at bounding box center [993, 469] width 53 height 23
click at [923, 468] on button "Close" at bounding box center [935, 469] width 53 height 23
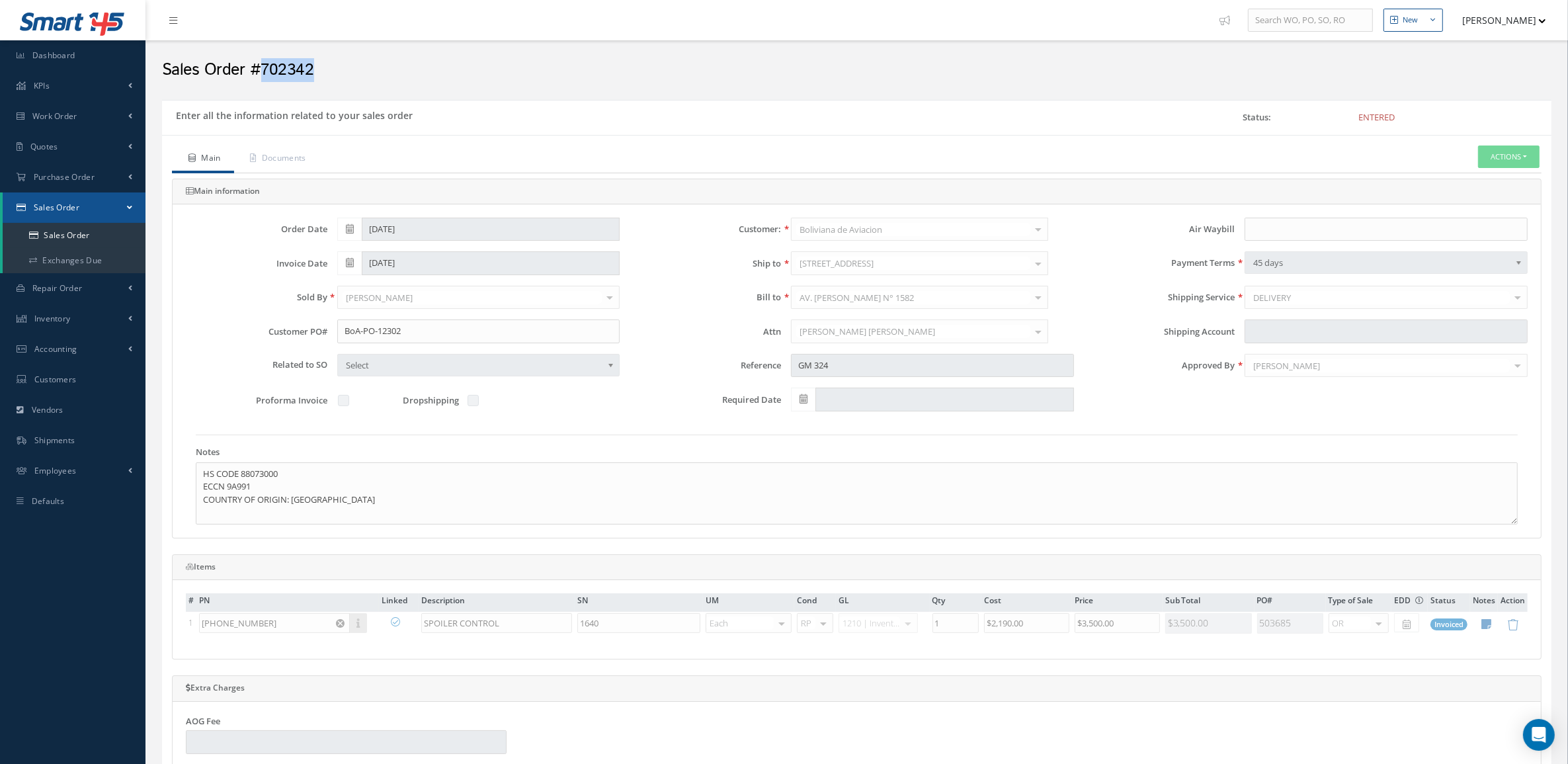
drag, startPoint x: 324, startPoint y: 66, endPoint x: 262, endPoint y: 60, distance: 62.3
click at [262, 60] on h2 "Sales Order #702342" at bounding box center [856, 70] width 1389 height 20
copy h2 "702342"
click at [296, 161] on link "Documents" at bounding box center [276, 160] width 85 height 28
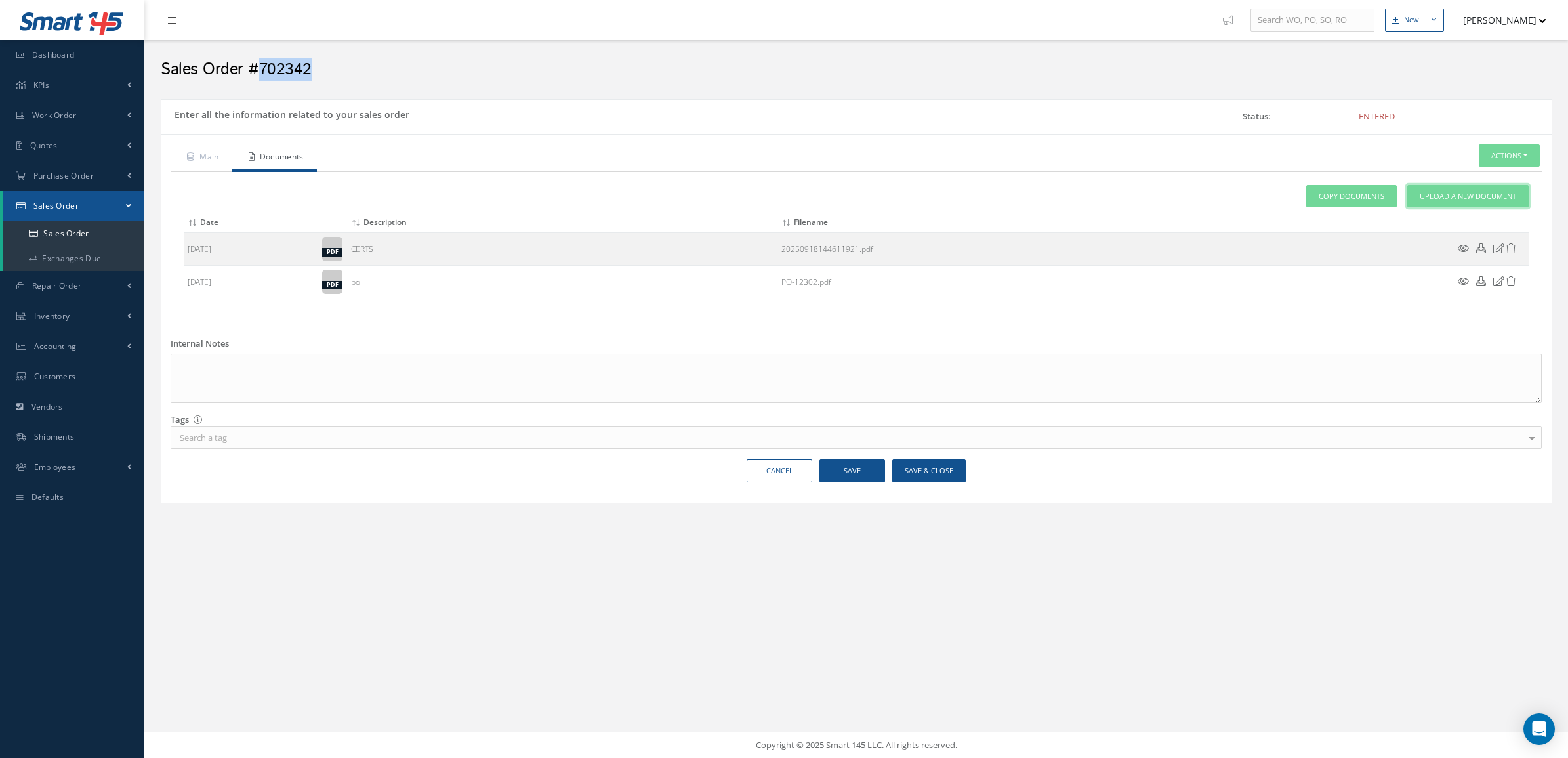
click at [1462, 195] on span "Upload a New Document" at bounding box center [1468, 196] width 96 height 11
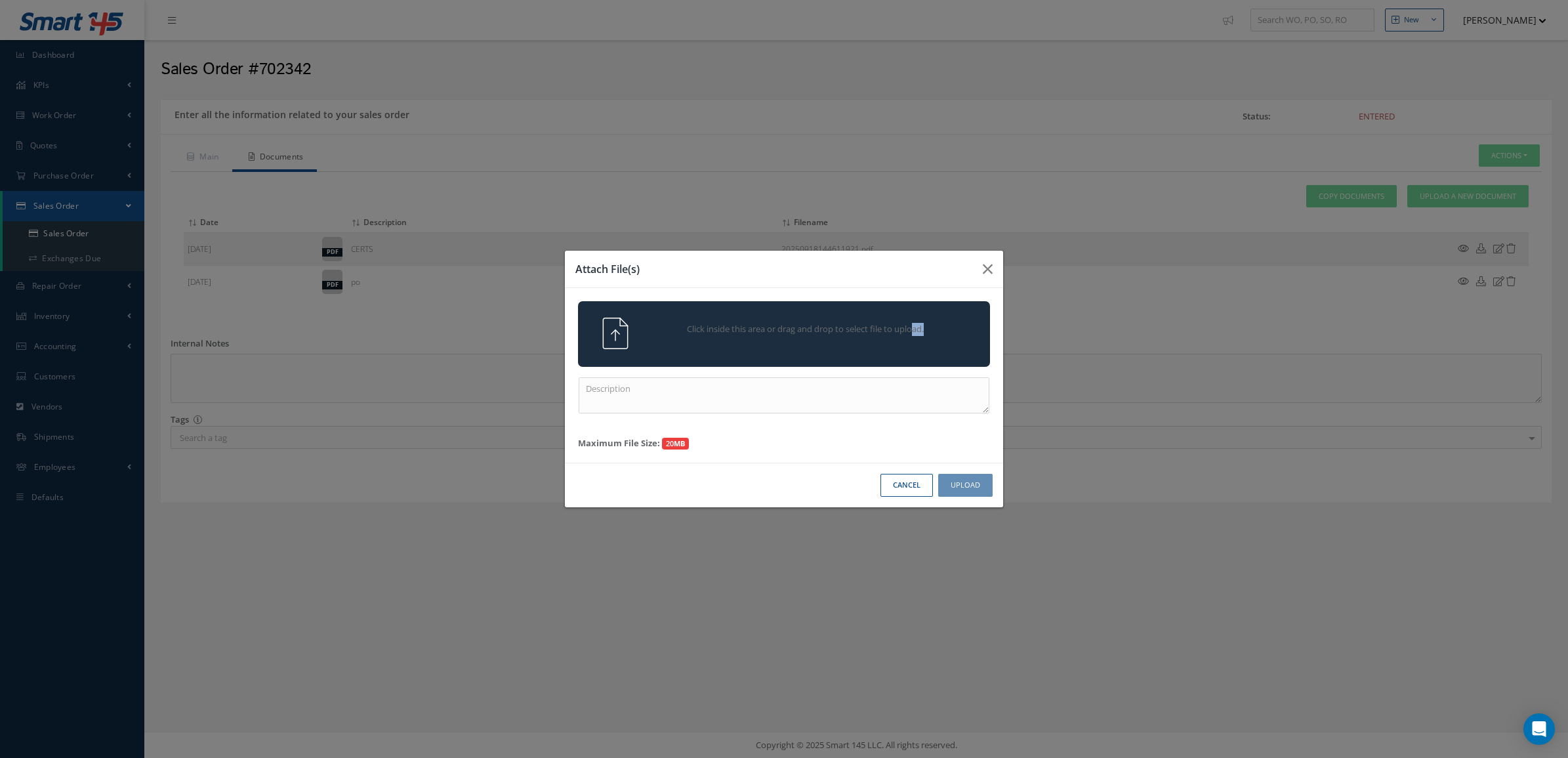
drag, startPoint x: 841, startPoint y: 339, endPoint x: 817, endPoint y: 403, distance: 68.4
click at [818, 405] on div "Click inside this area or drag and drop to select file to upload. Maximum File …" at bounding box center [783, 375] width 438 height 174
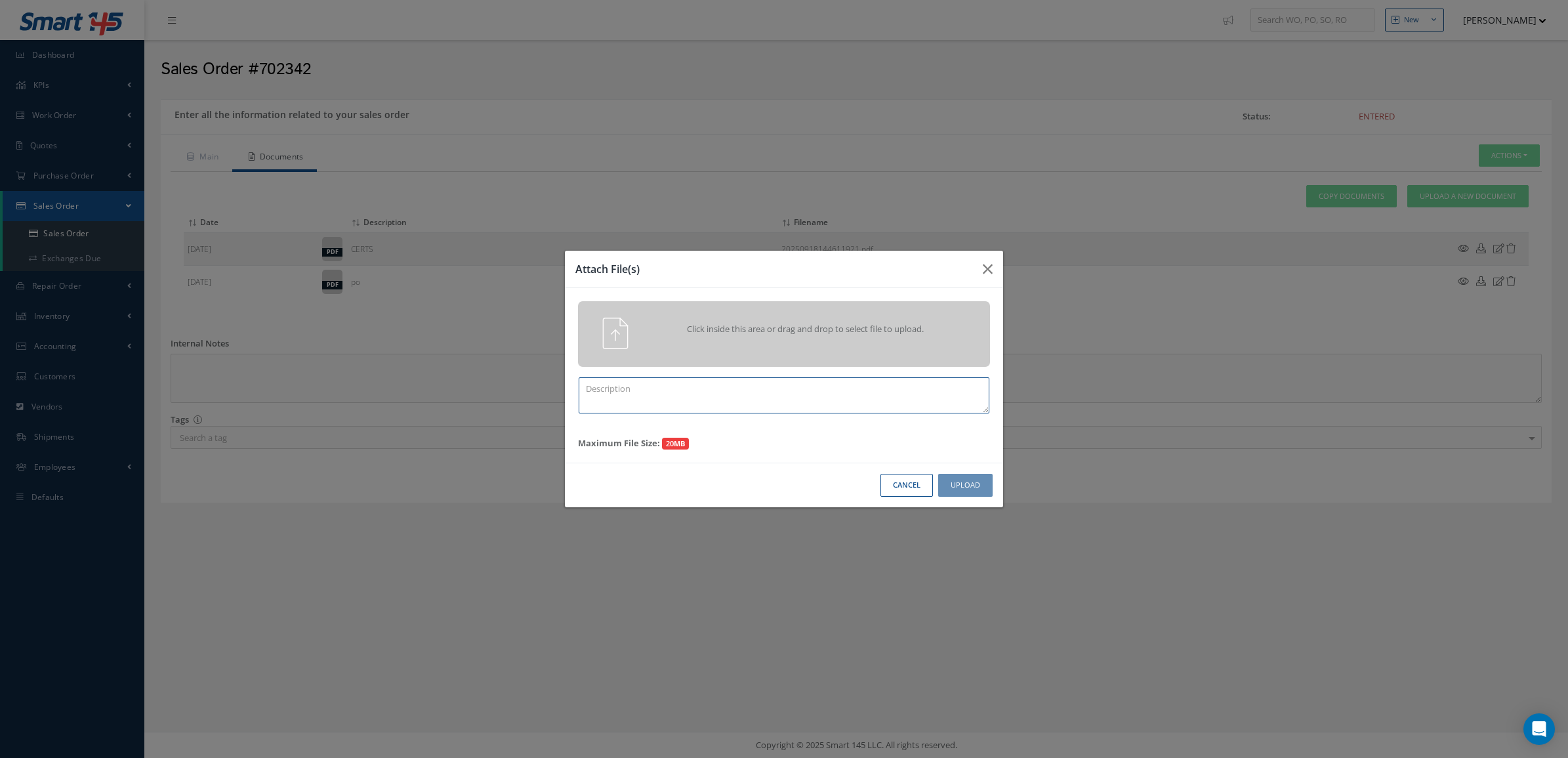
click at [813, 401] on textarea at bounding box center [783, 395] width 411 height 36
type textarea "p"
paste textarea "702342"
type textarea "PPW SO 702342"
click at [637, 316] on div "Click inside this area or drag and drop to select file to upload." at bounding box center [783, 334] width 412 height 66
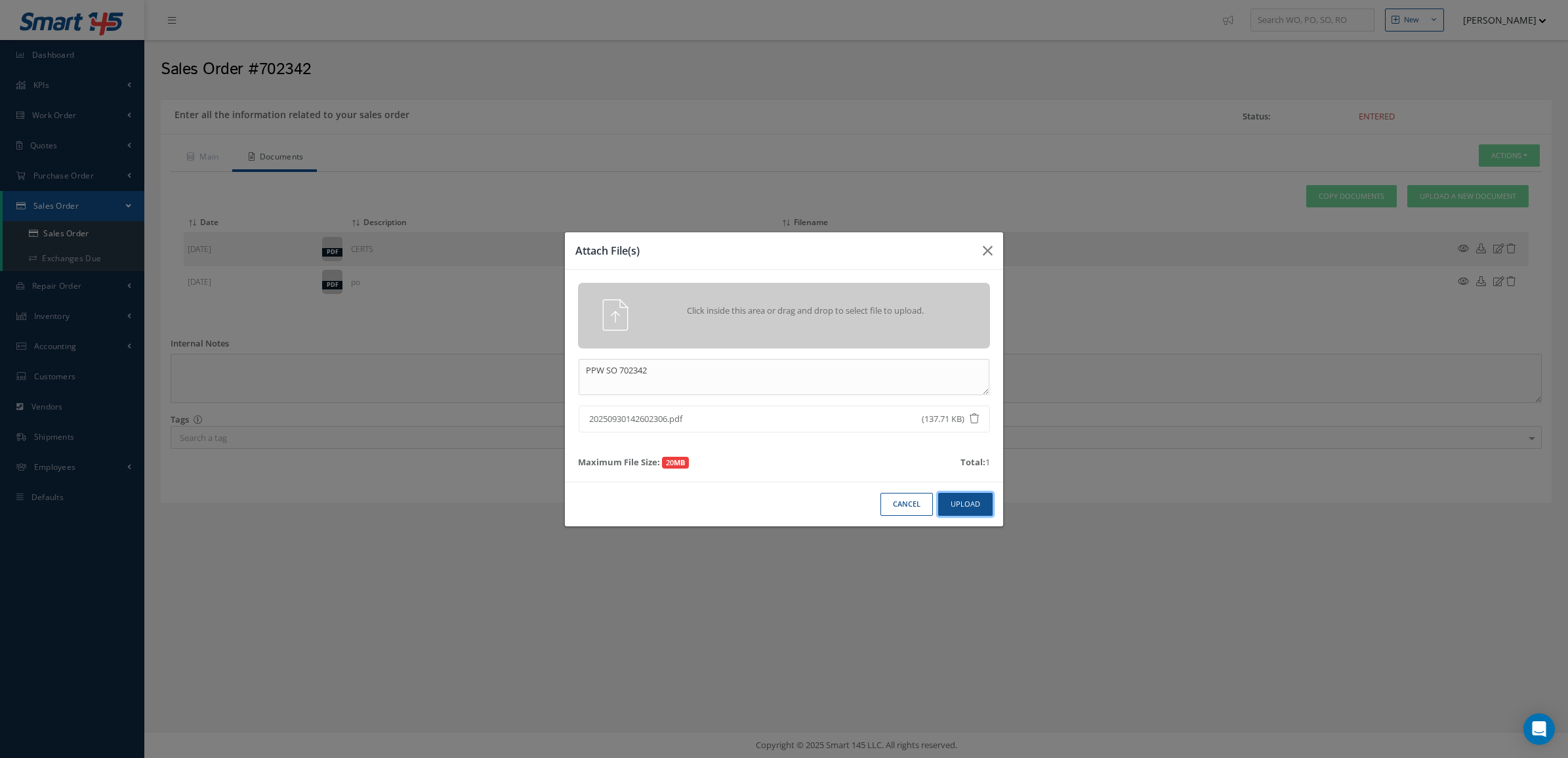
click at [946, 500] on button "Upload" at bounding box center [965, 504] width 55 height 23
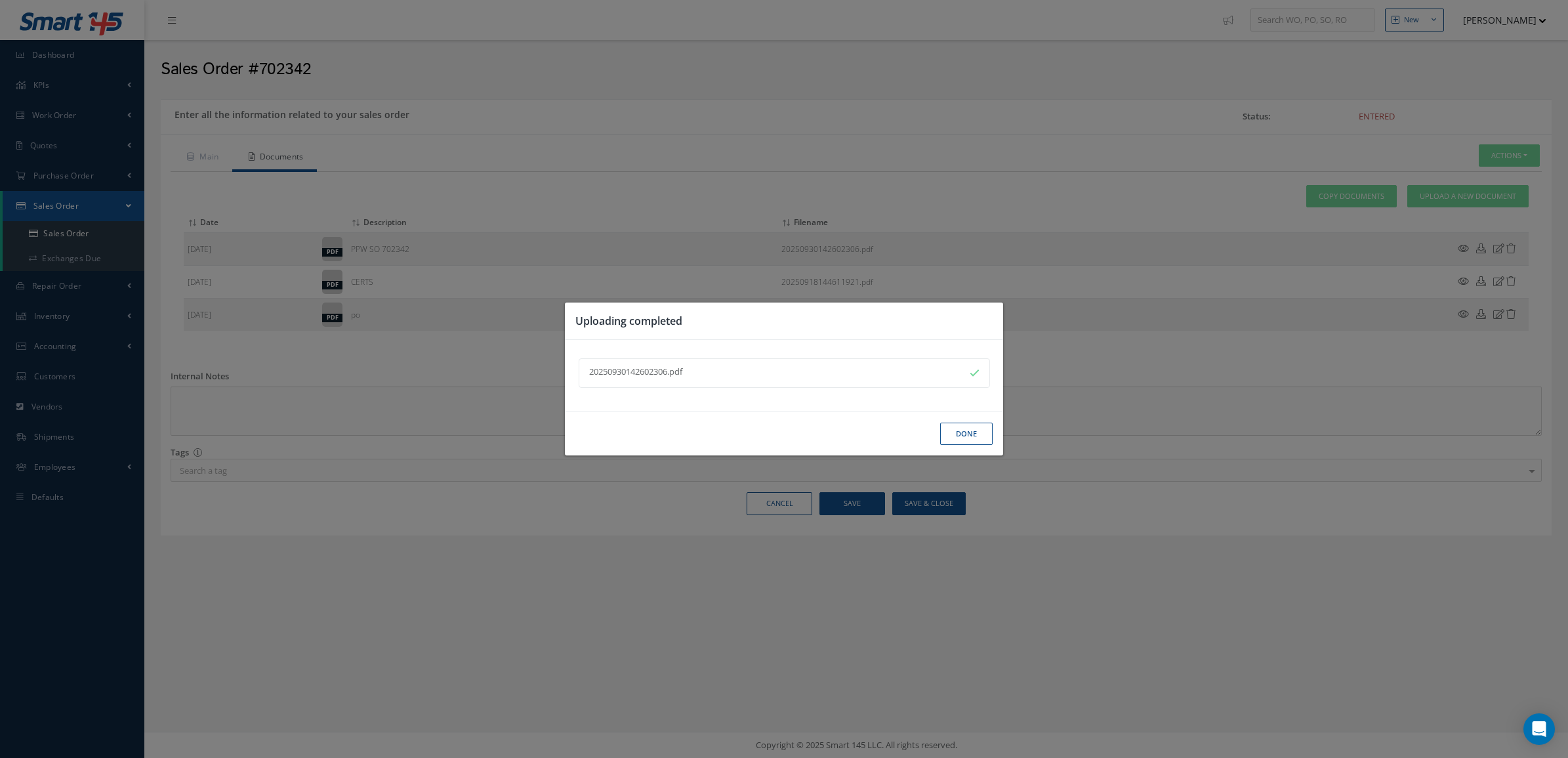
click at [952, 427] on button "Done" at bounding box center [966, 433] width 53 height 23
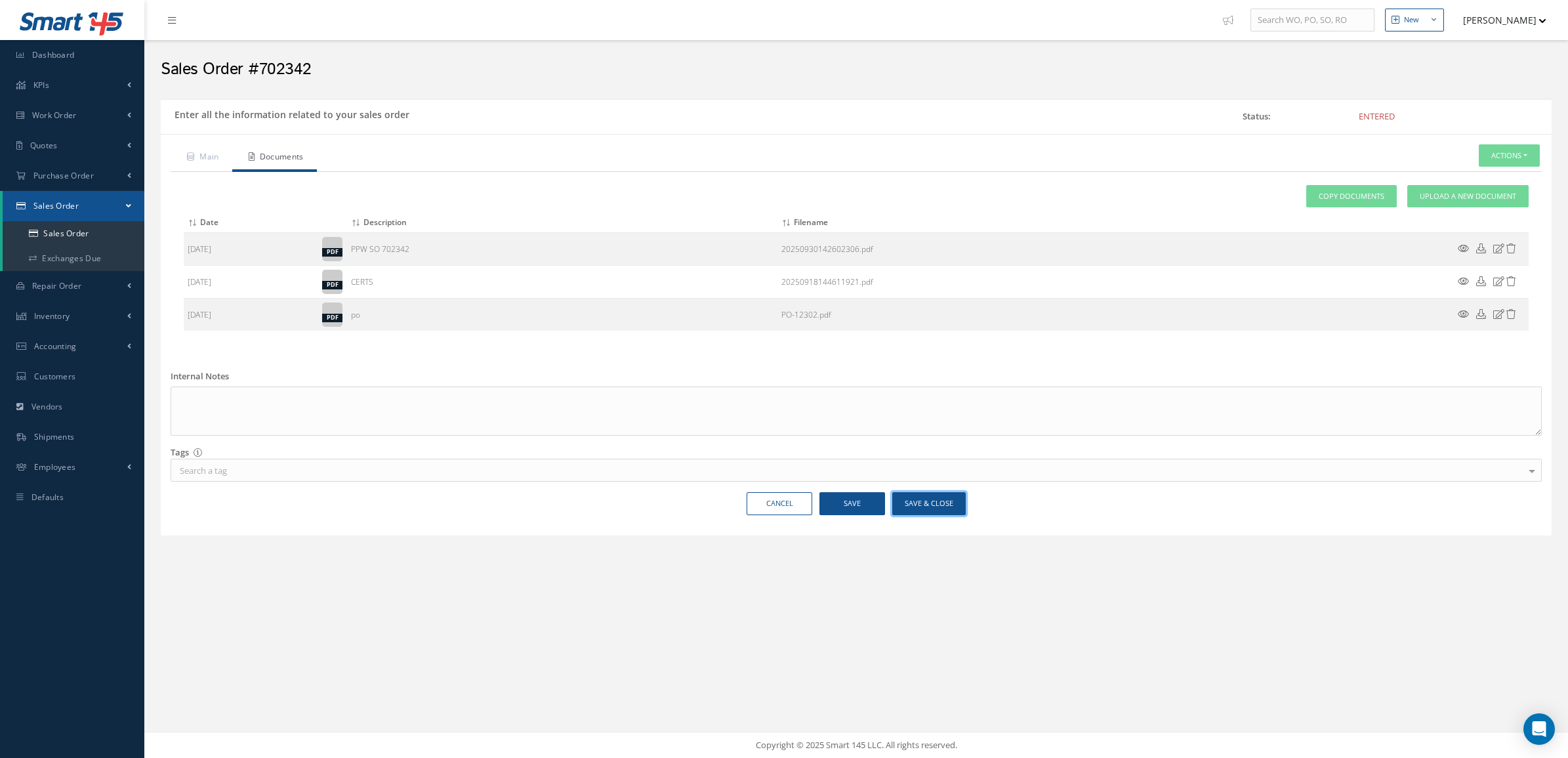
click at [938, 507] on button "Save & Close" at bounding box center [928, 503] width 74 height 23
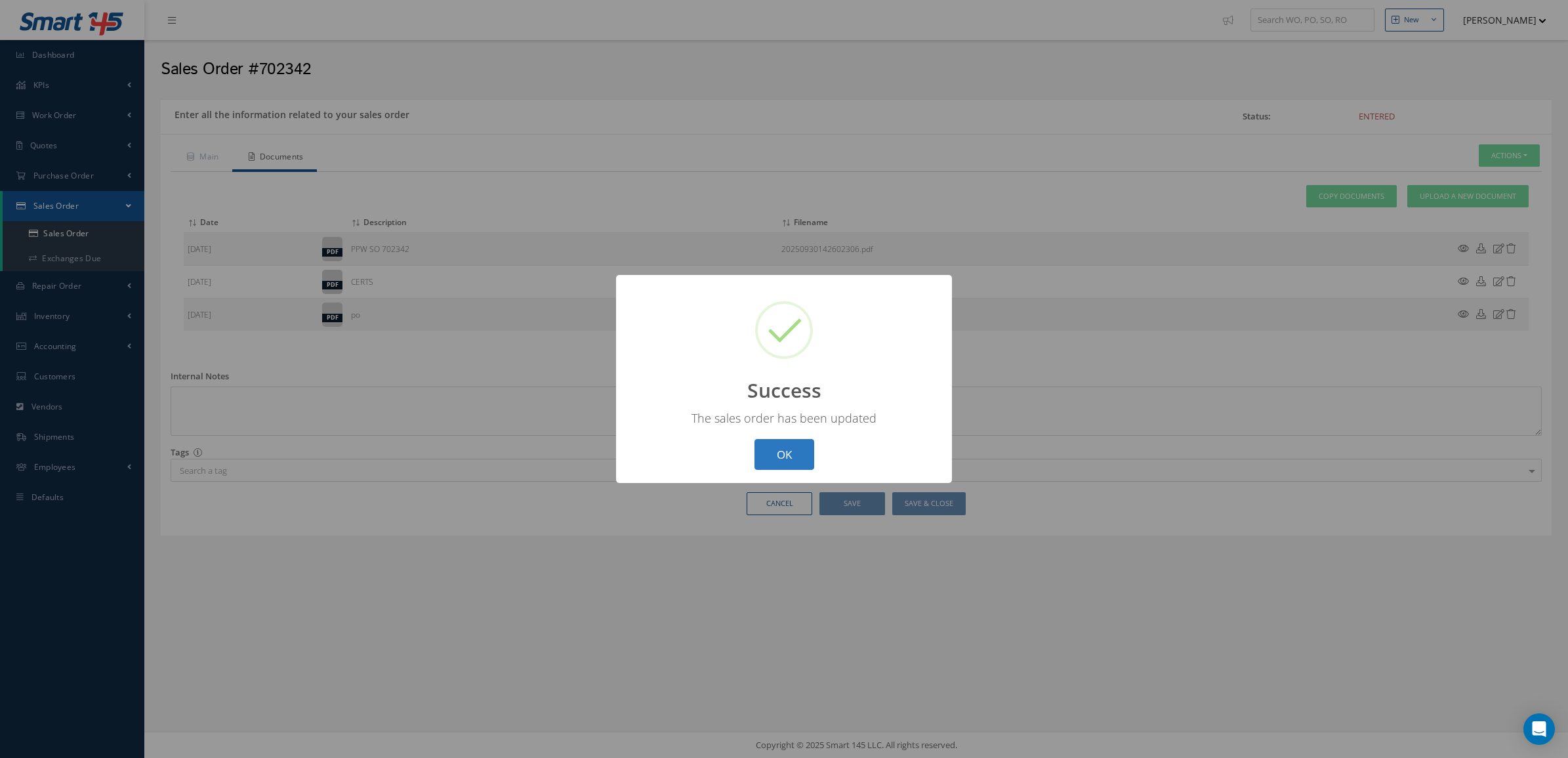
click at [793, 447] on button "OK" at bounding box center [784, 455] width 60 height 31
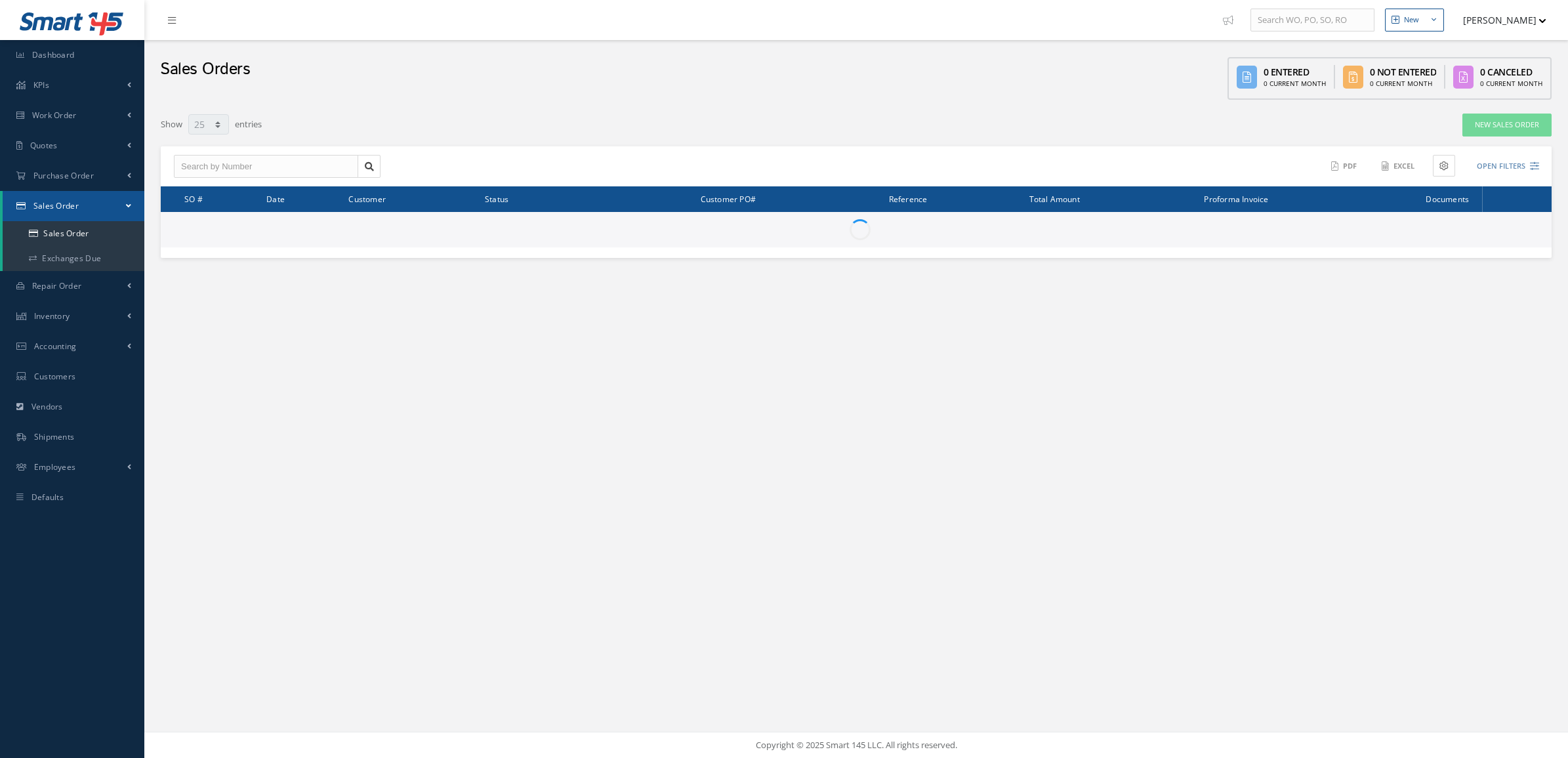
select select "25"
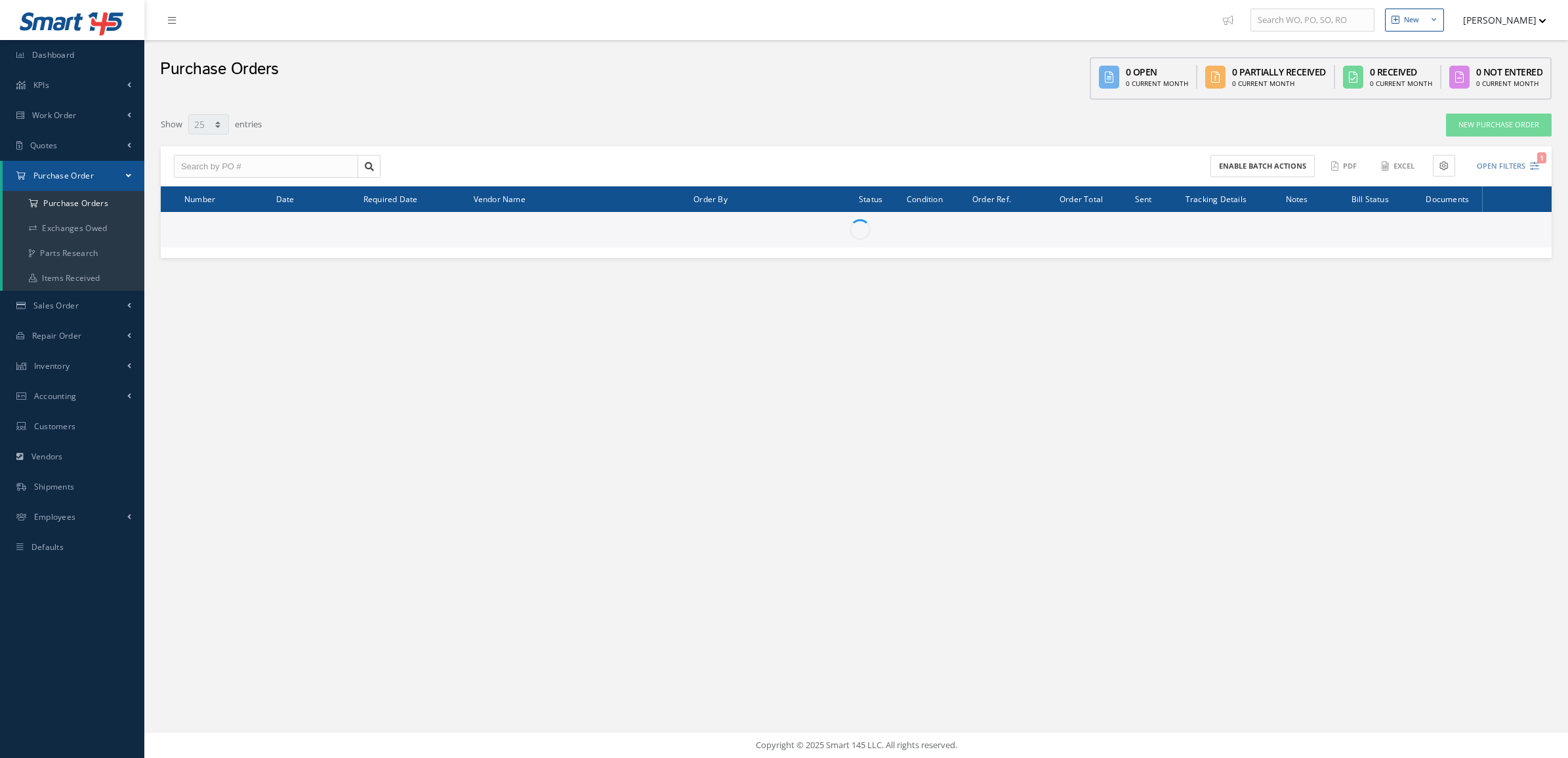
select select "25"
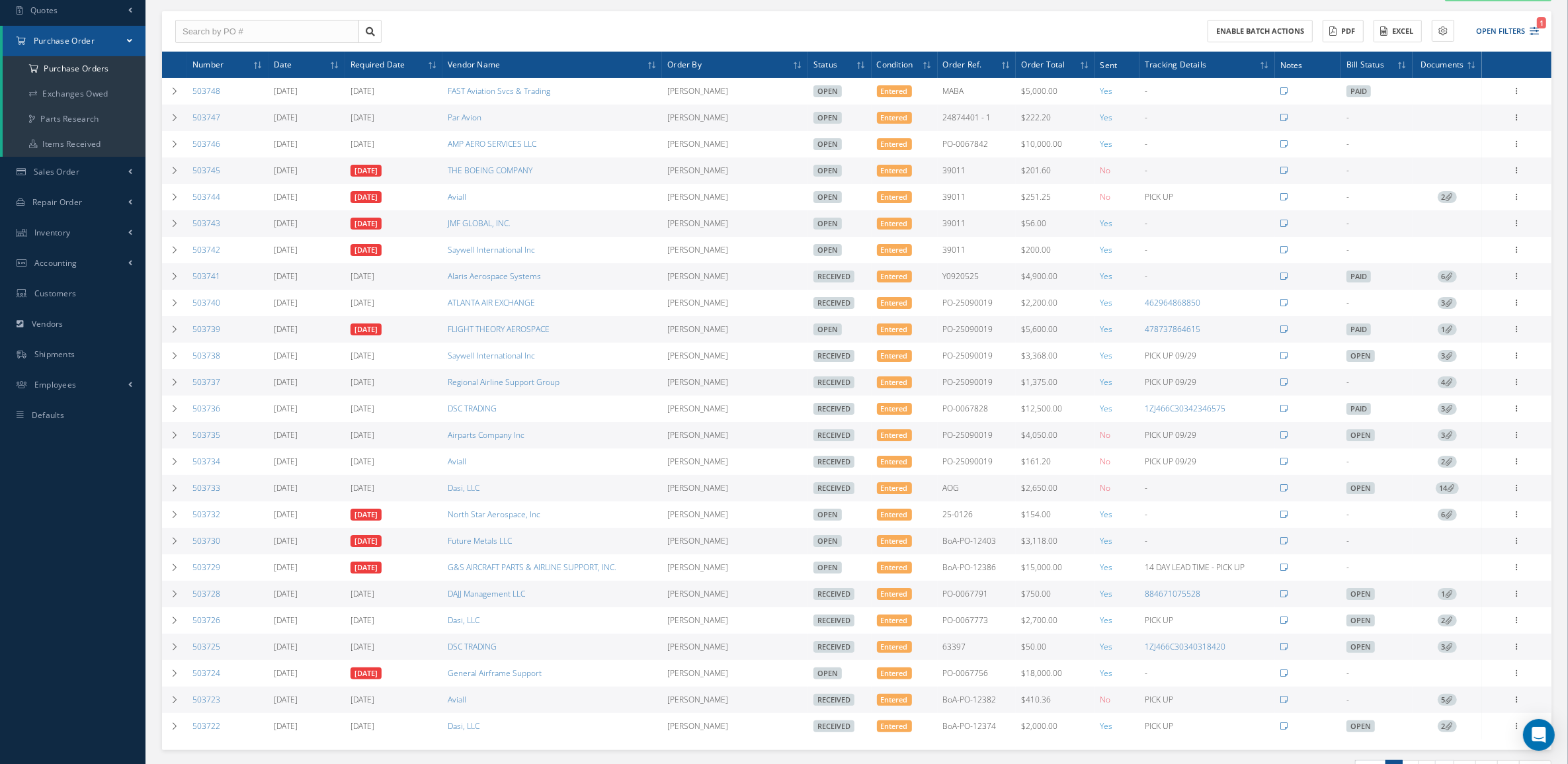
scroll to position [165, 0]
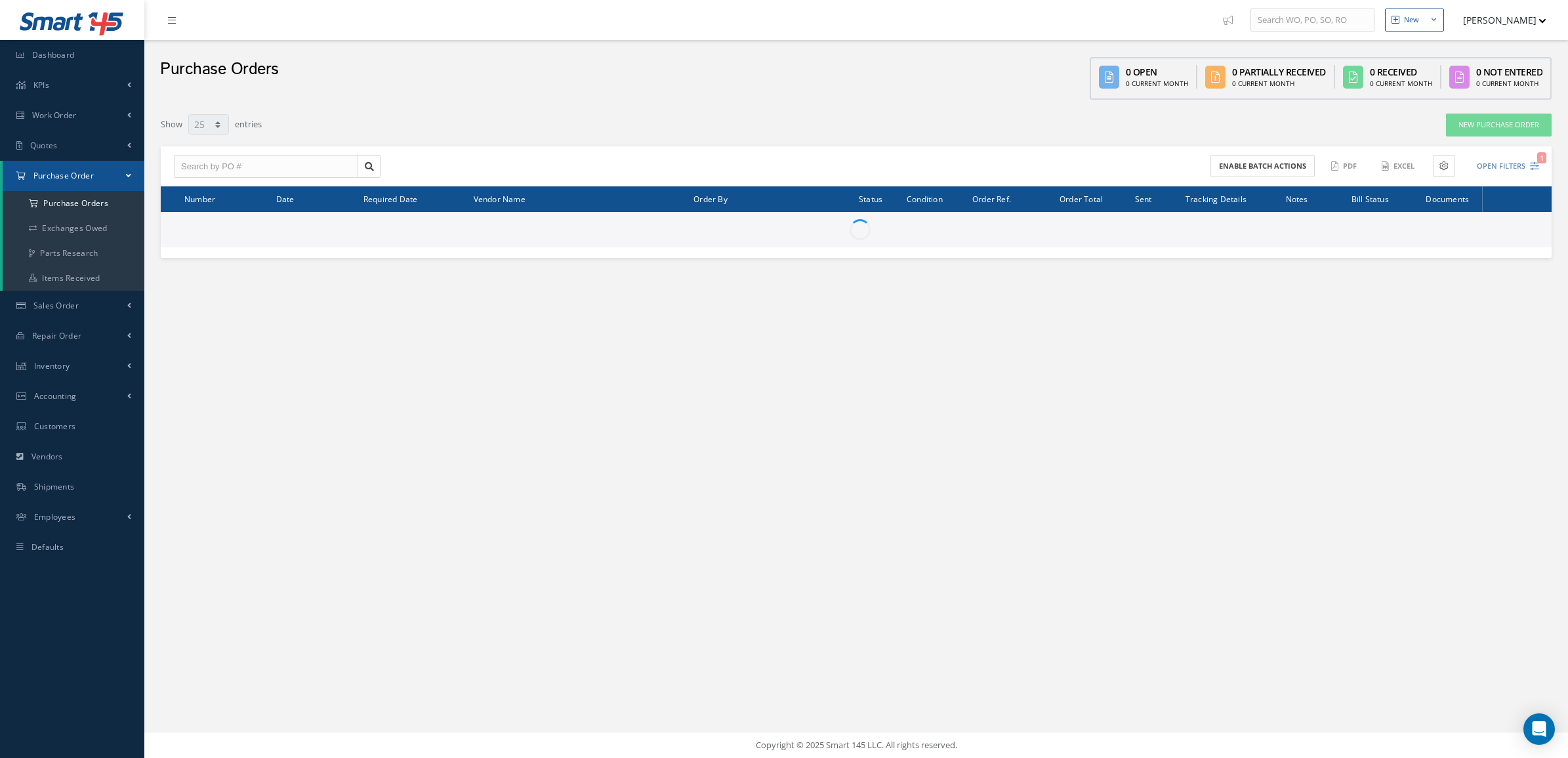
select select "25"
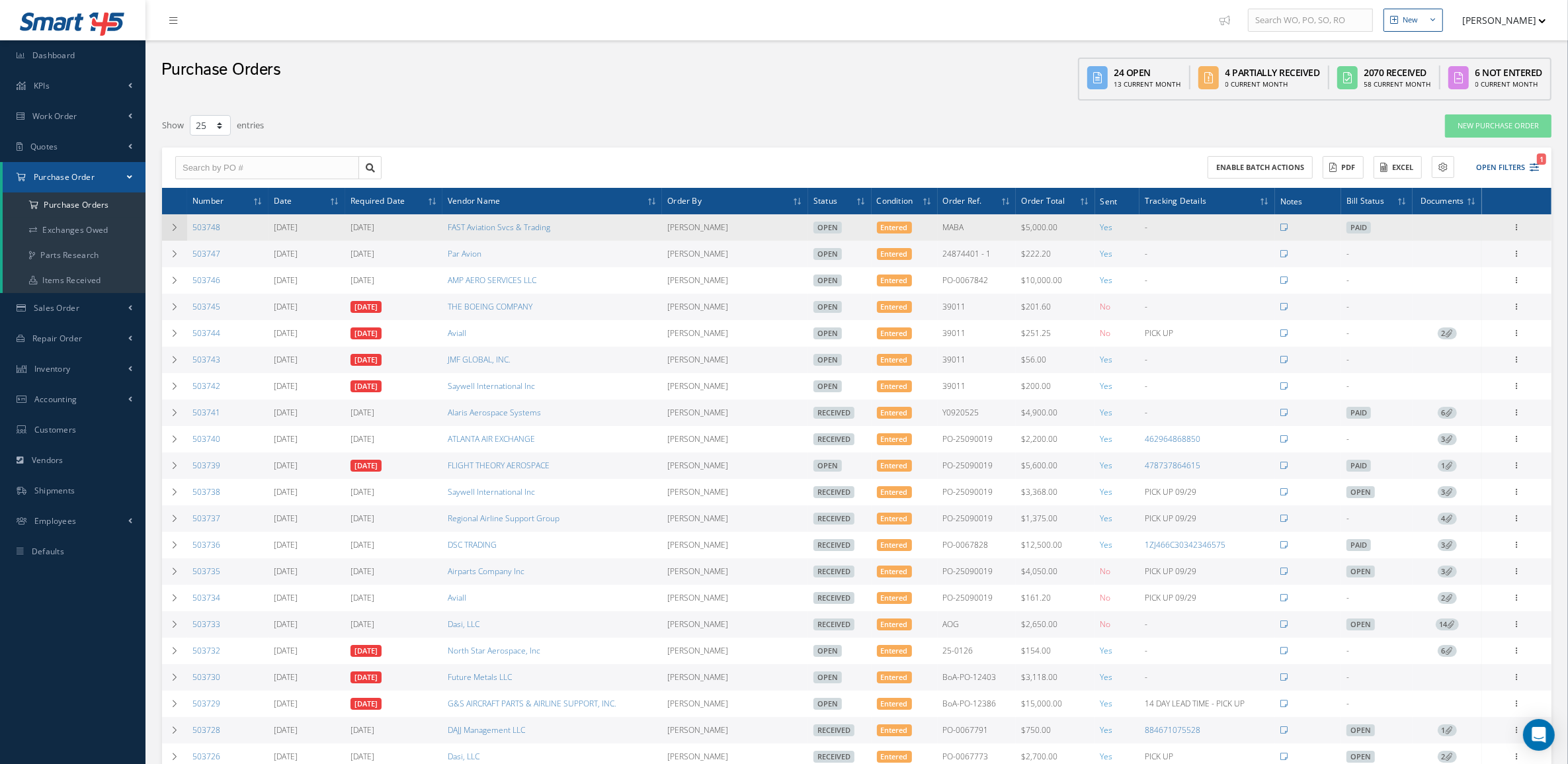
click at [179, 230] on icon at bounding box center [174, 227] width 10 height 8
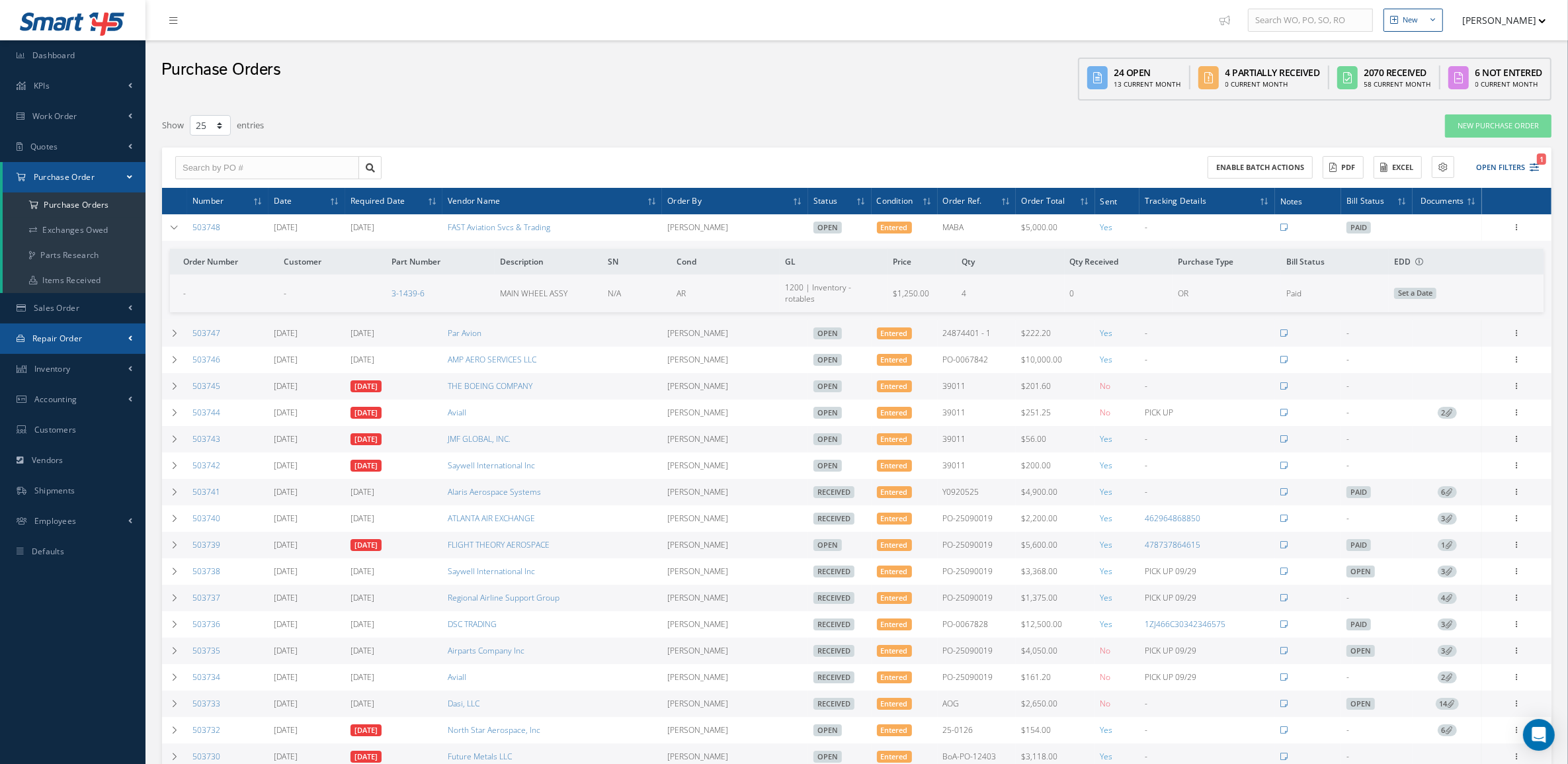
click at [51, 339] on span "Repair Order" at bounding box center [57, 338] width 50 height 11
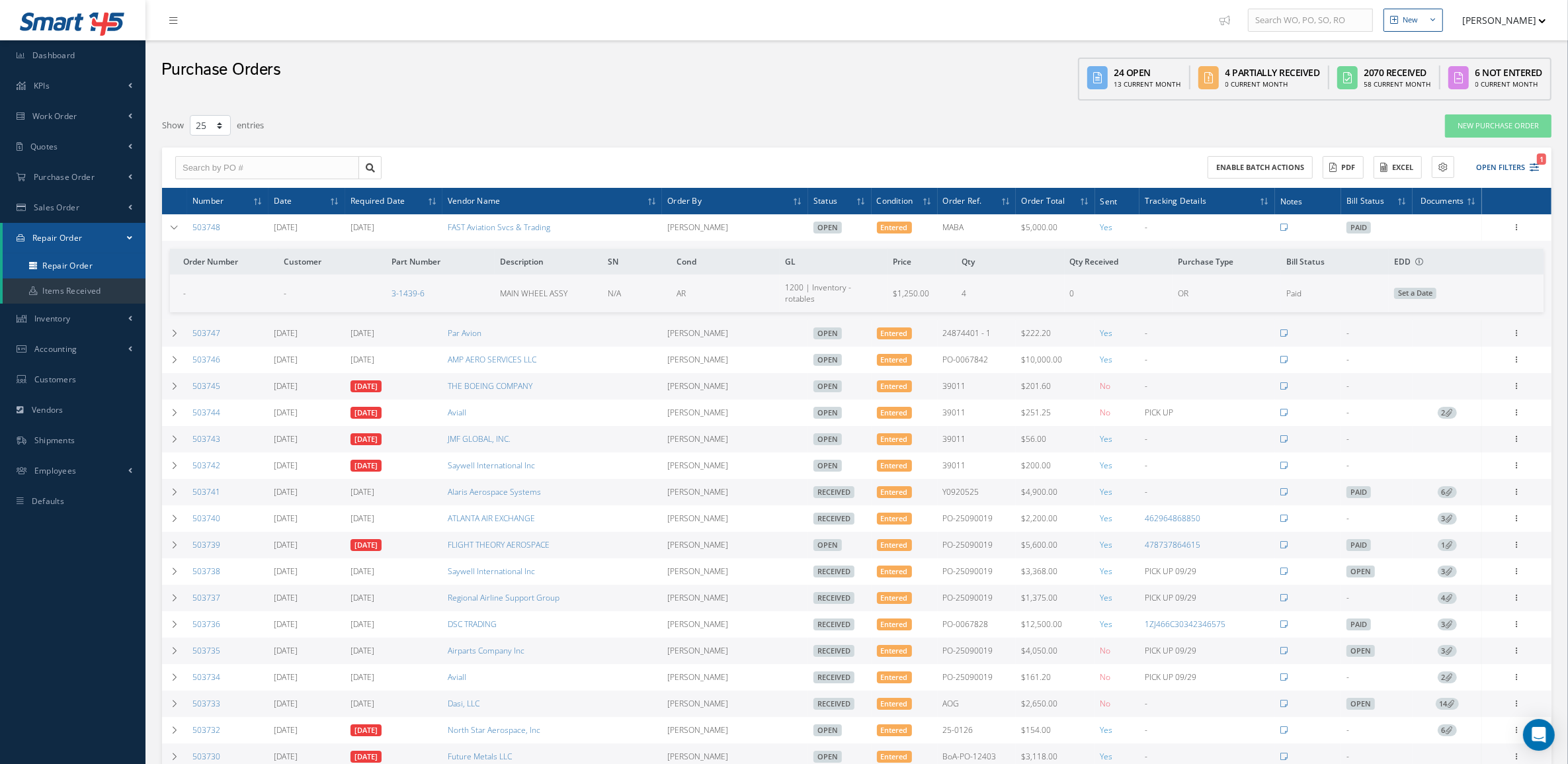
click at [75, 258] on link "Repair Order" at bounding box center [74, 266] width 143 height 25
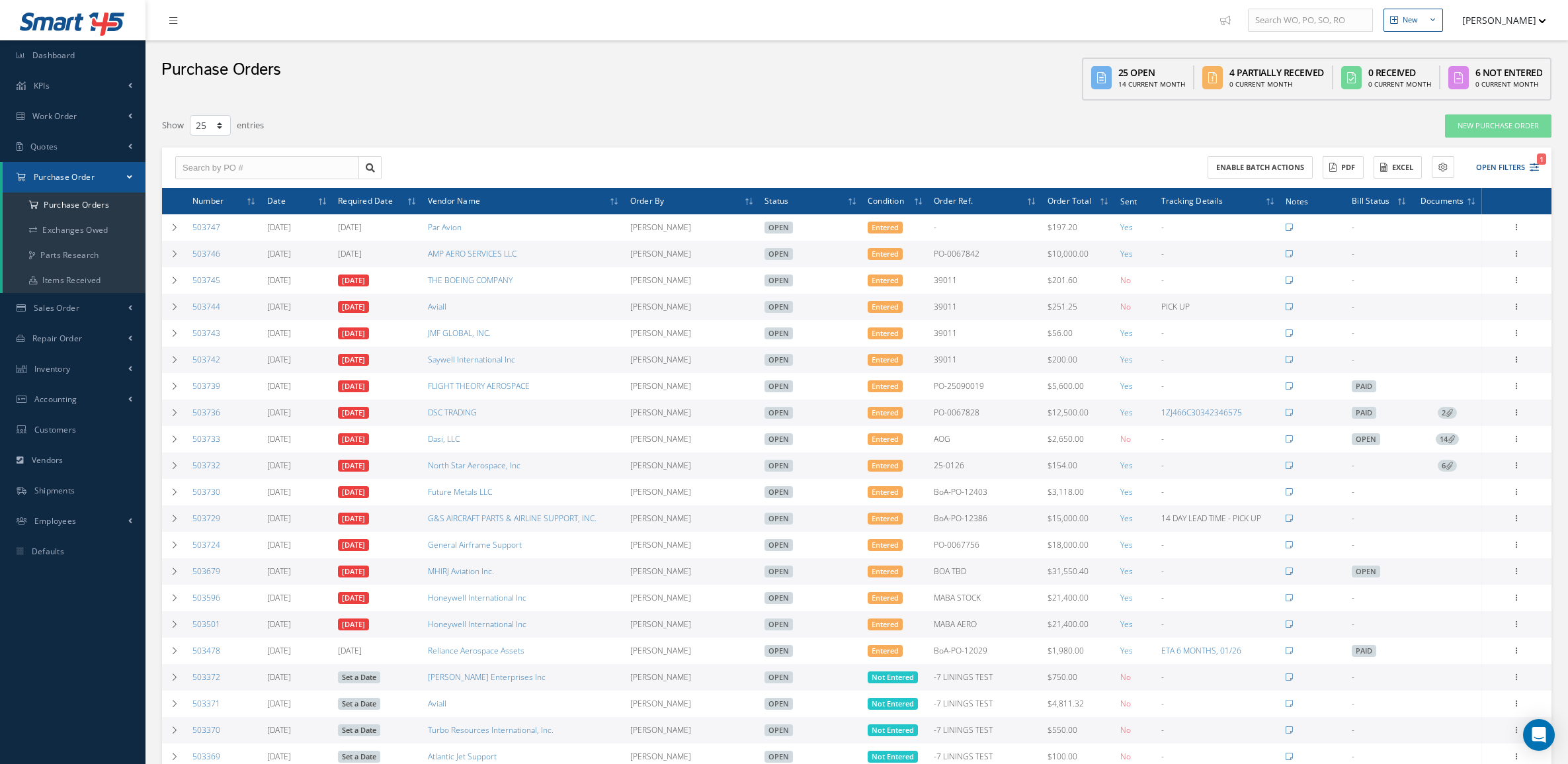
select select "25"
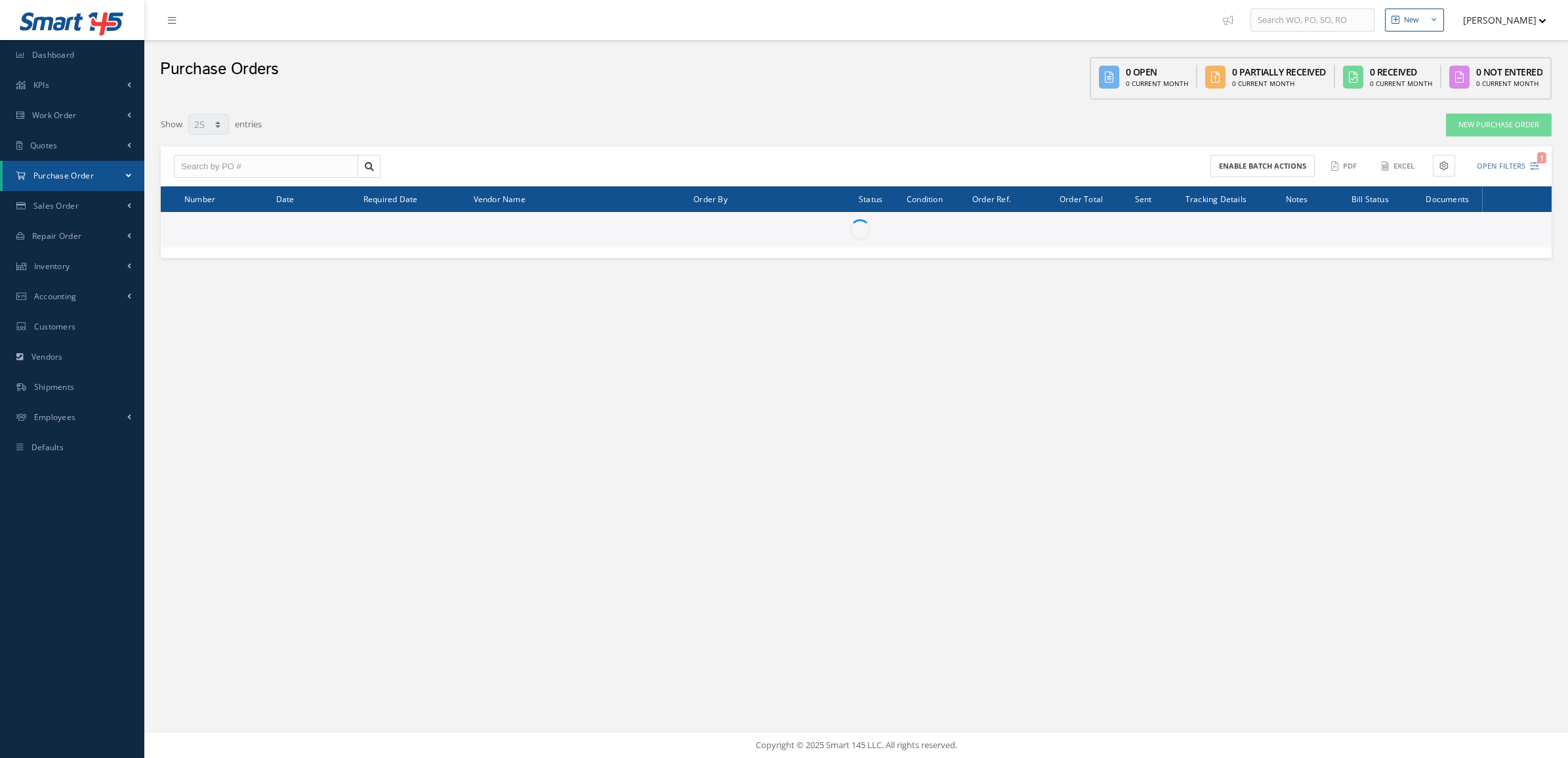
select select "25"
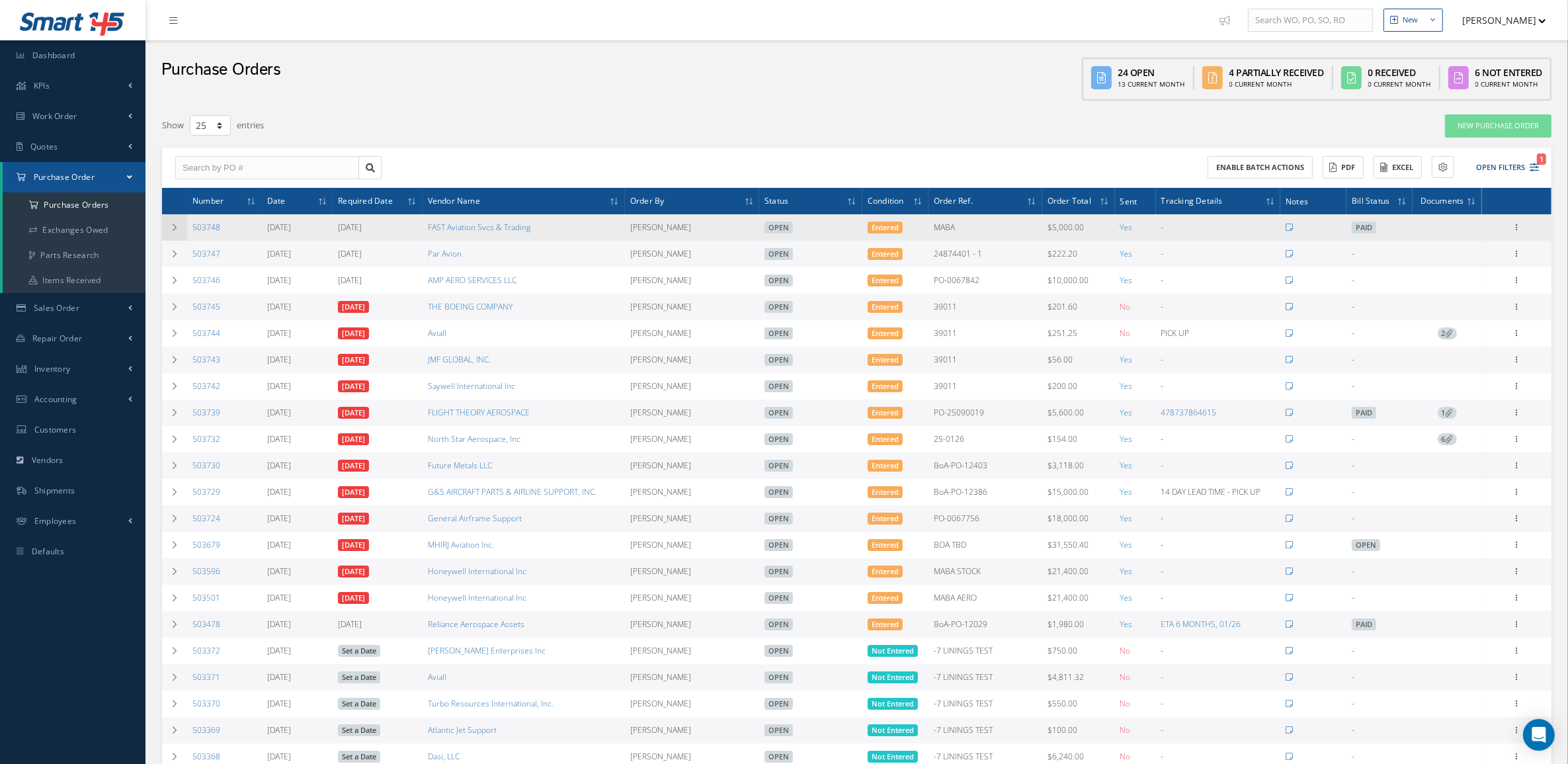
click at [180, 228] on td at bounding box center [174, 227] width 25 height 26
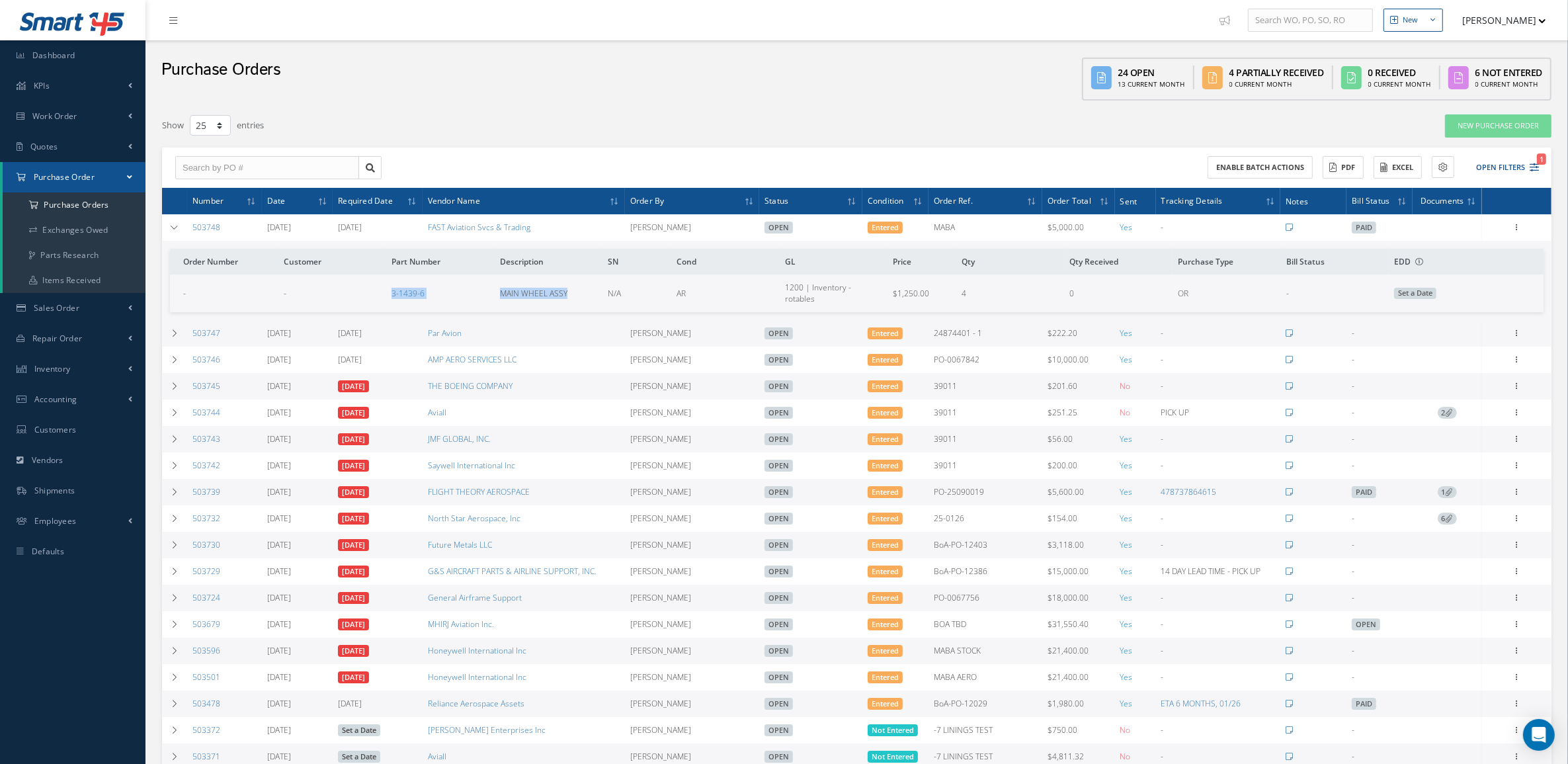
drag, startPoint x: 355, startPoint y: 294, endPoint x: 576, endPoint y: 299, distance: 221.1
click at [576, 299] on tr "- - 3-1439-6 MAIN WHEEL ASSY N/A AR 1200 | Inventory - rotables $1,250.00 4 0 O…" at bounding box center [856, 293] width 1373 height 37
copy tr "3-1439-6 MAIN WHEEL ASSY"
click at [91, 197] on a=1&status_id=2&status_id=3&status_id=5&collapsedFilters"] "Purchase Orders" at bounding box center [74, 205] width 143 height 25
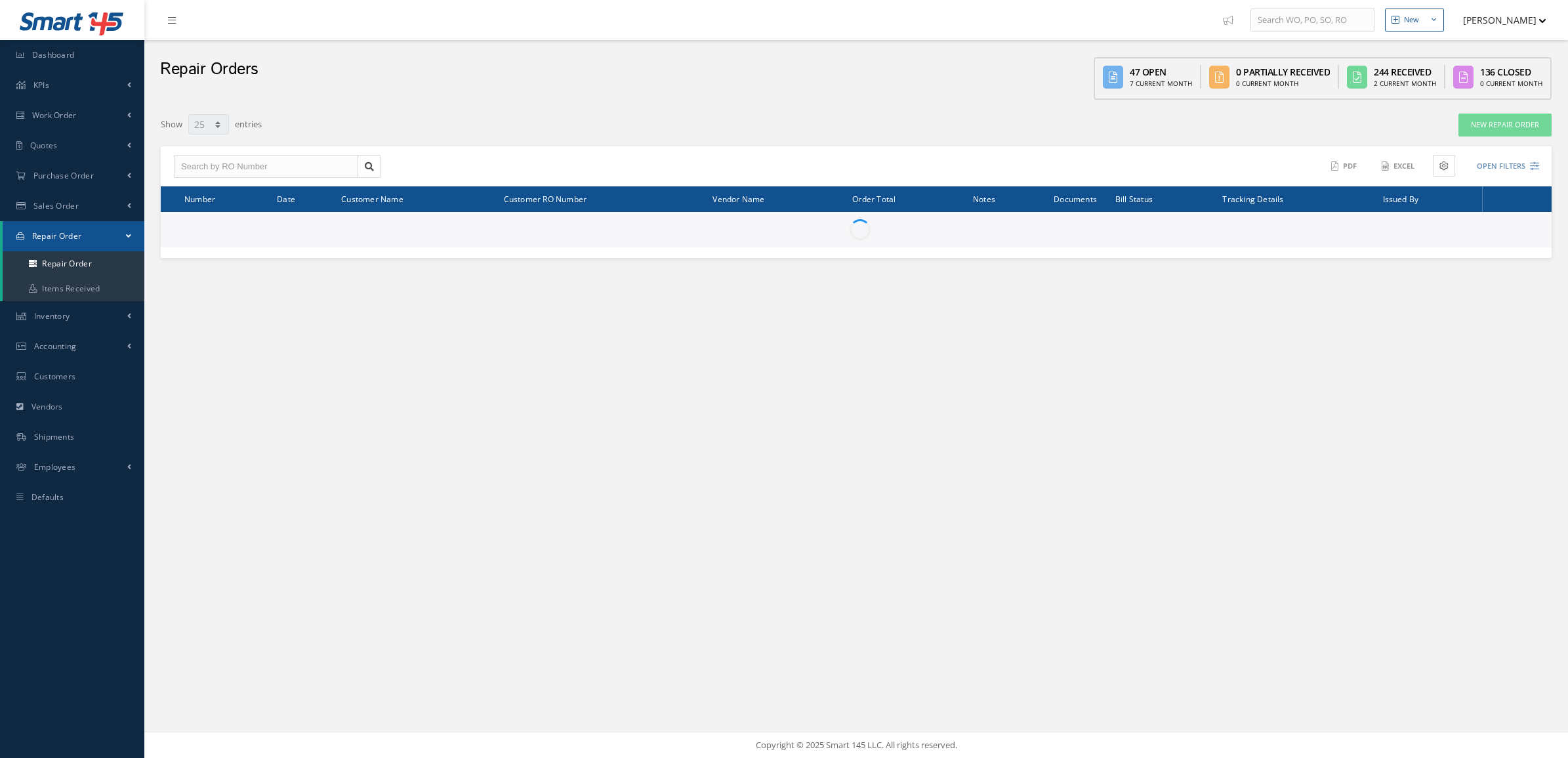
select select "25"
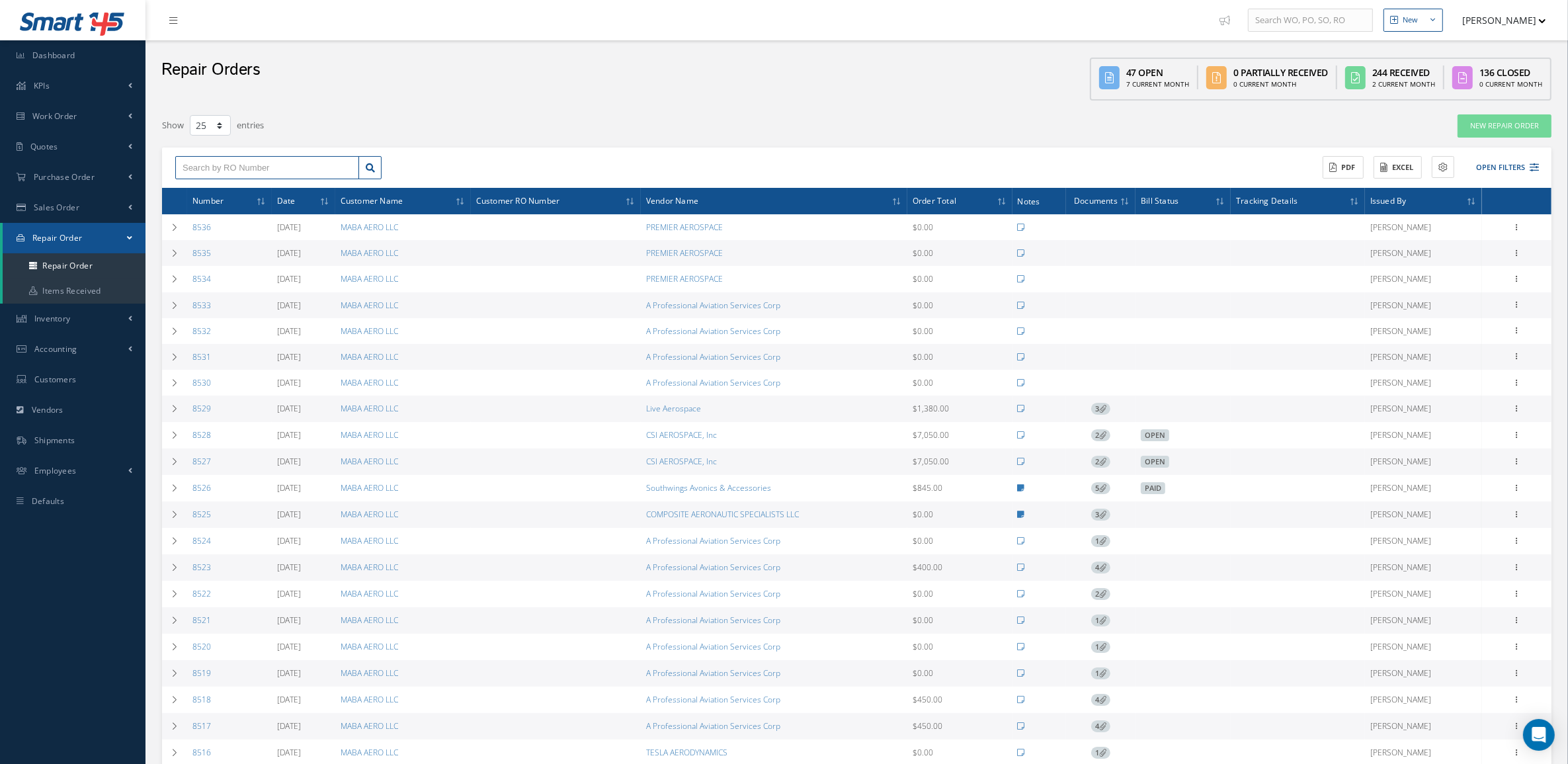
click at [246, 172] on input "text" at bounding box center [267, 168] width 184 height 24
type input "8512"
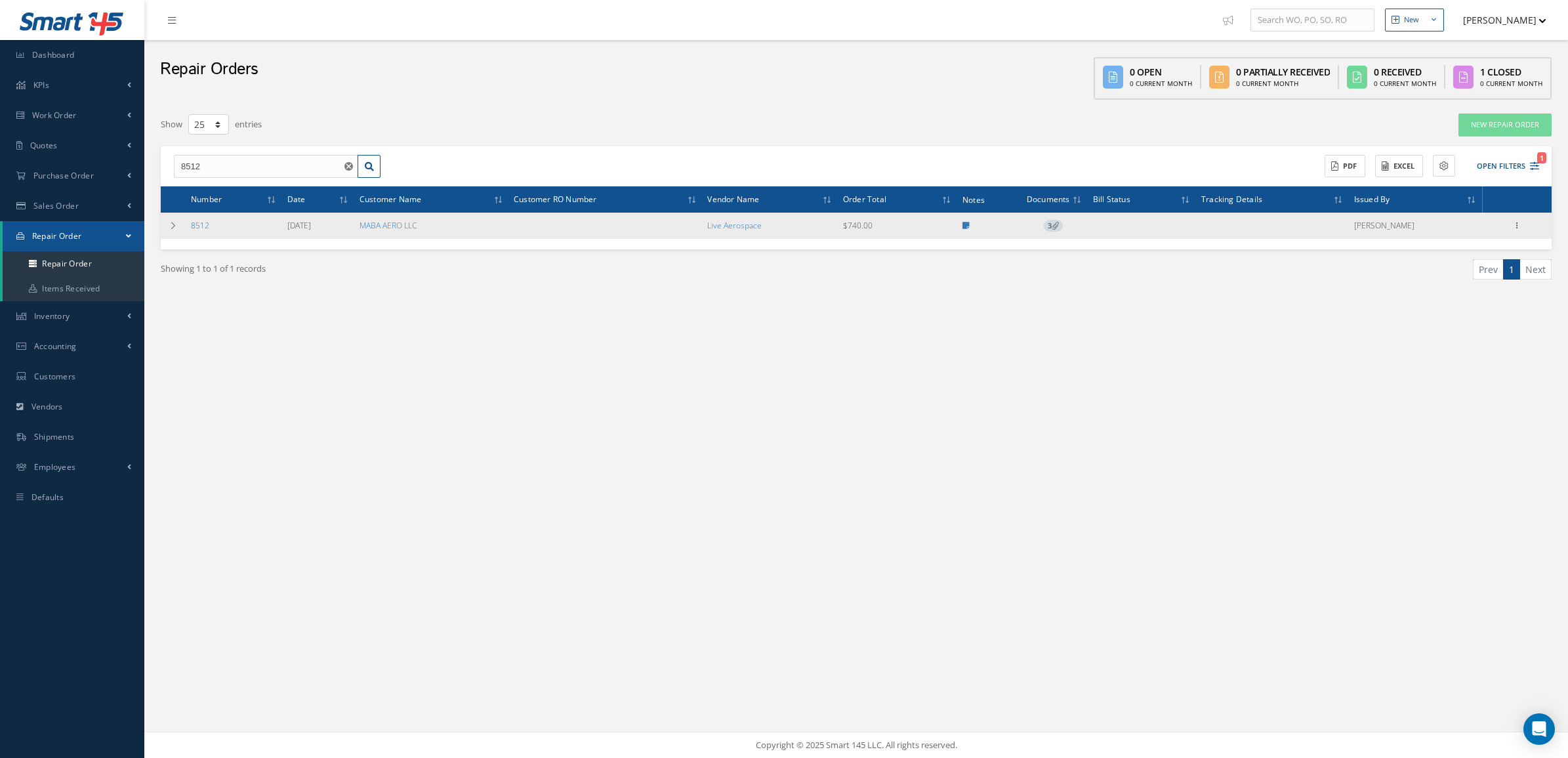
click at [1060, 226] on span "3" at bounding box center [1053, 225] width 19 height 12
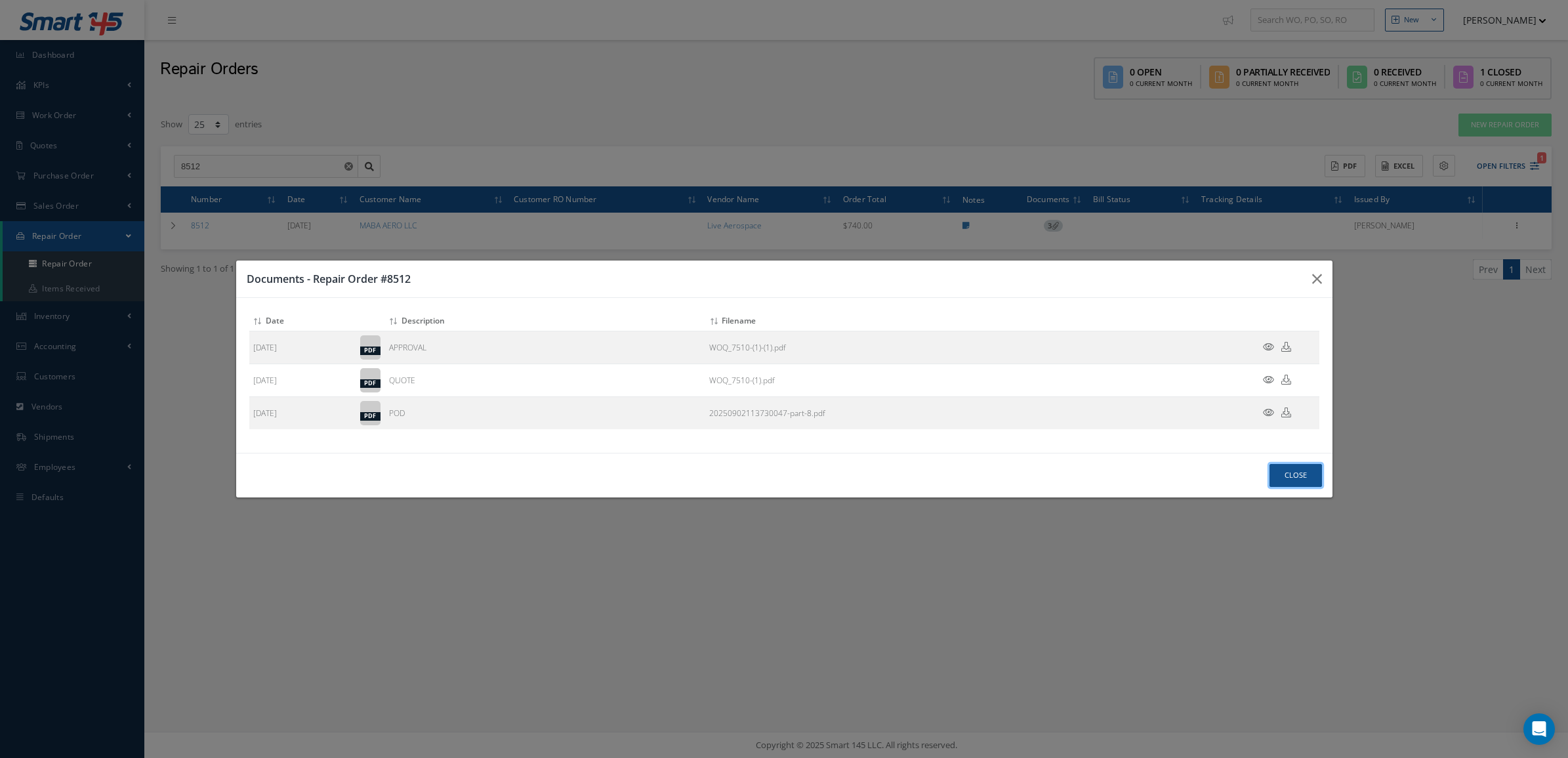
click at [1300, 478] on button "Close" at bounding box center [1296, 475] width 53 height 23
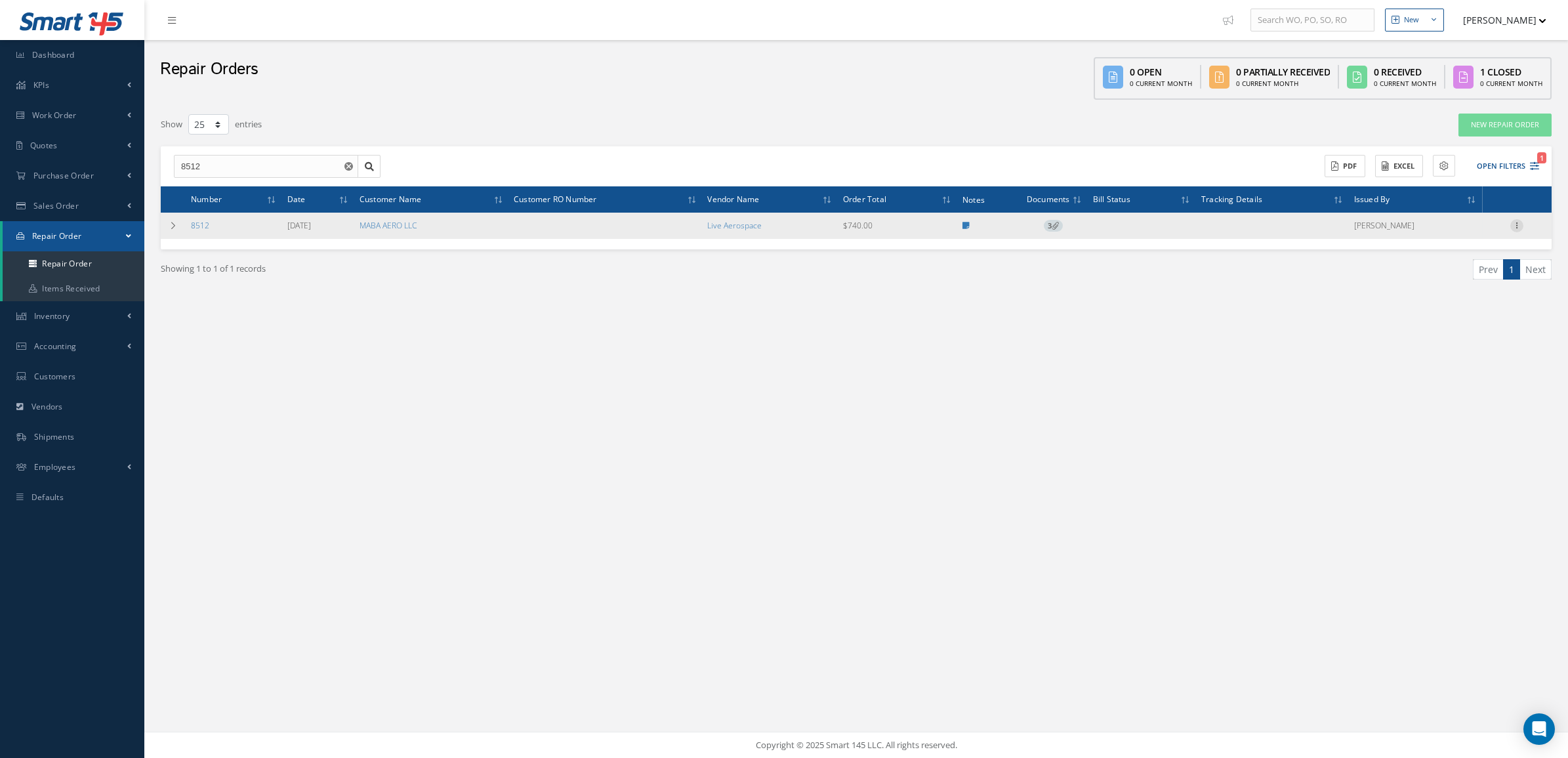
click at [1514, 231] on div at bounding box center [1517, 225] width 13 height 13
click at [1445, 284] on link "Documents" at bounding box center [1456, 285] width 104 height 17
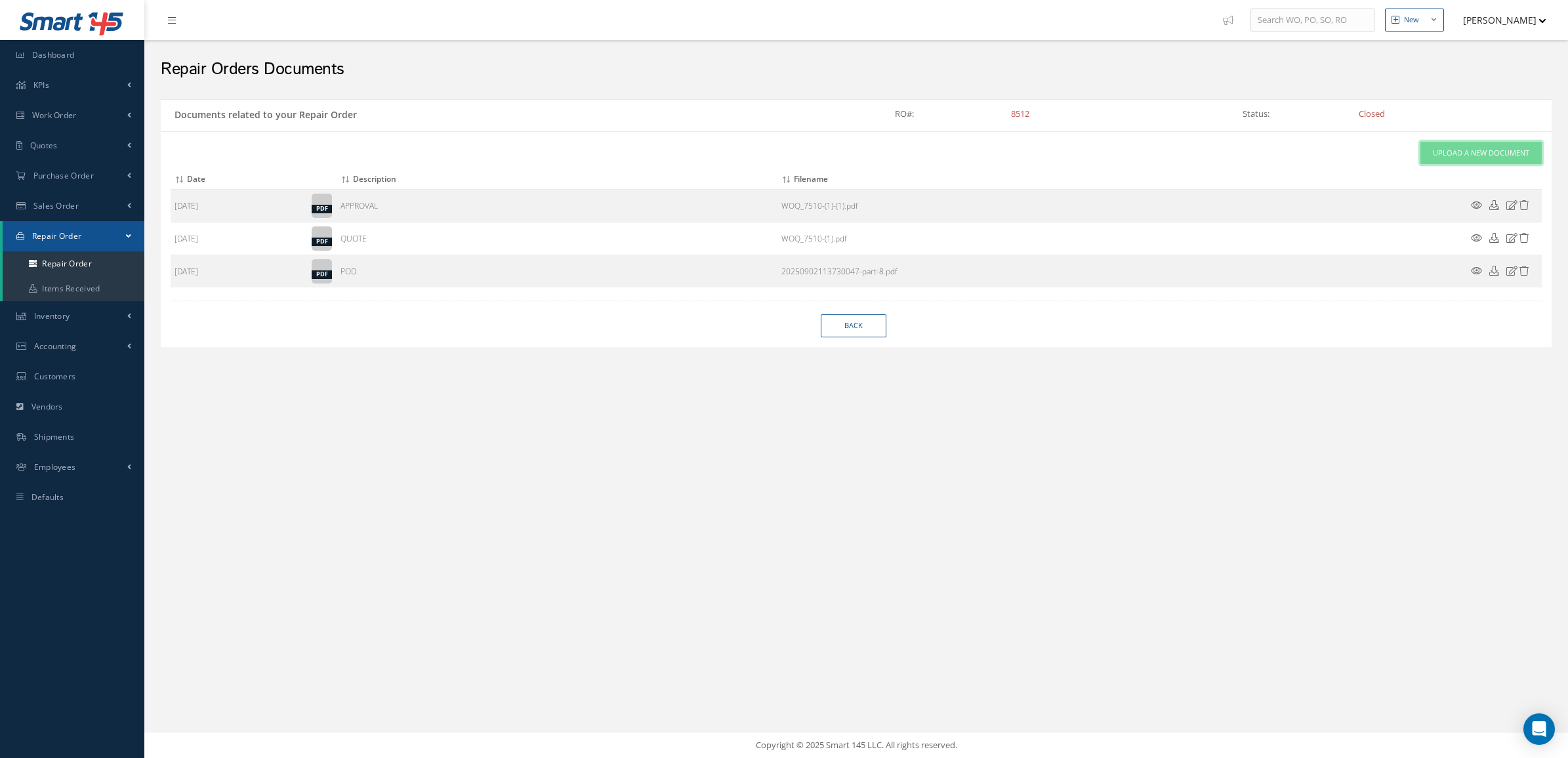
click at [1472, 154] on span "Upload a New Document" at bounding box center [1481, 152] width 96 height 11
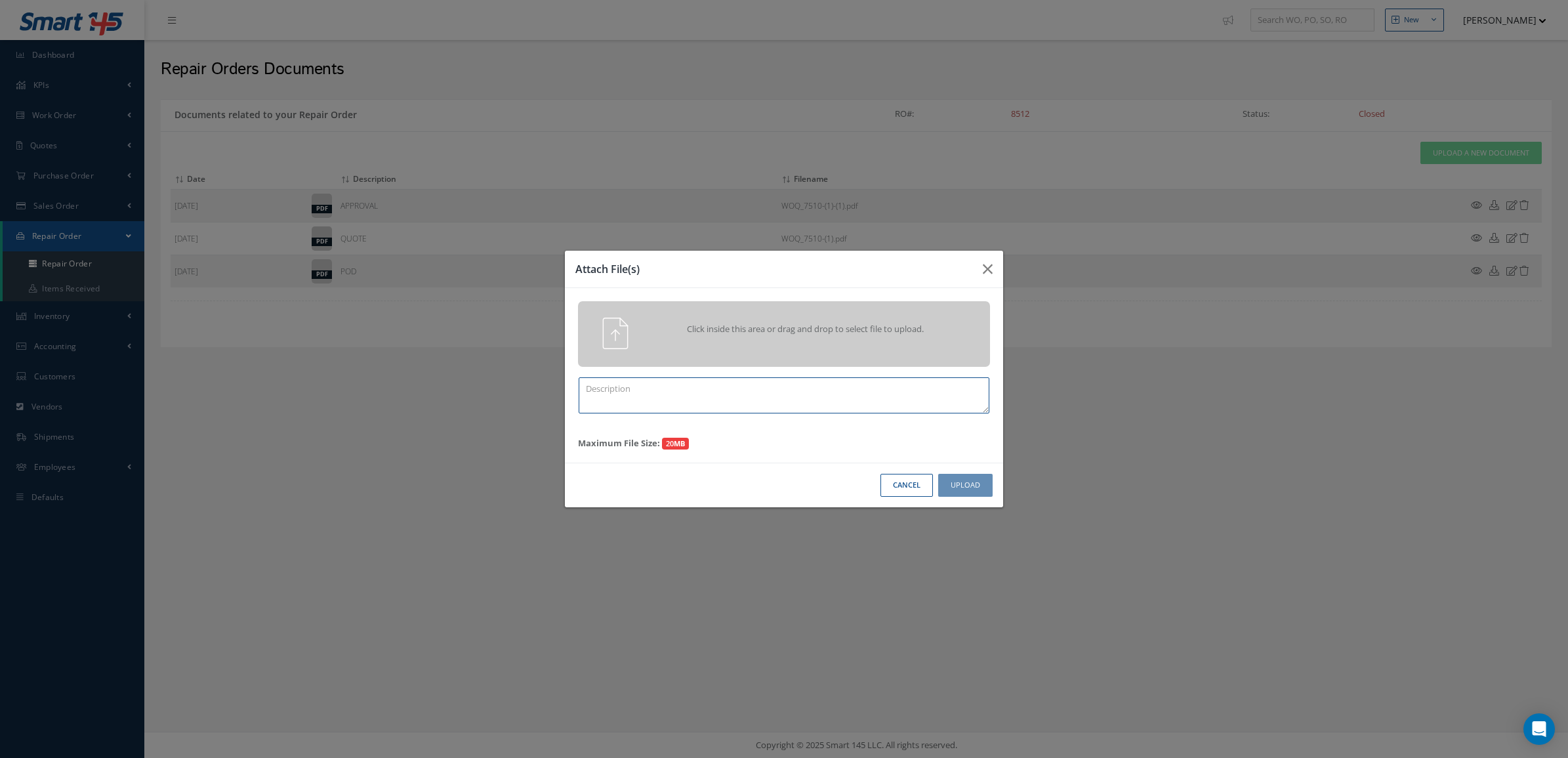
click at [609, 404] on textarea at bounding box center [783, 395] width 411 height 36
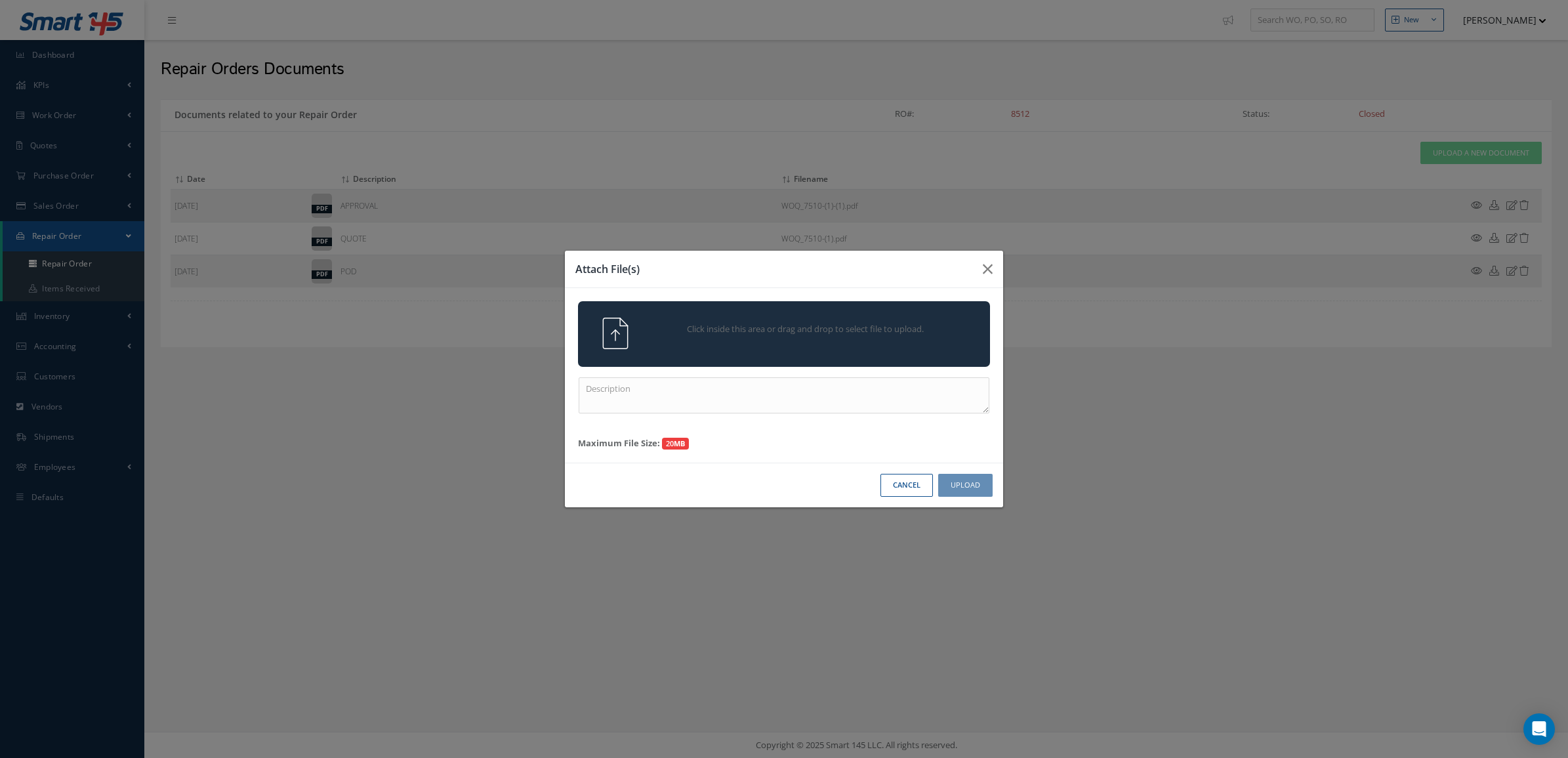
click at [604, 355] on div "Click inside this area or drag and drop to select file to upload." at bounding box center [783, 334] width 412 height 66
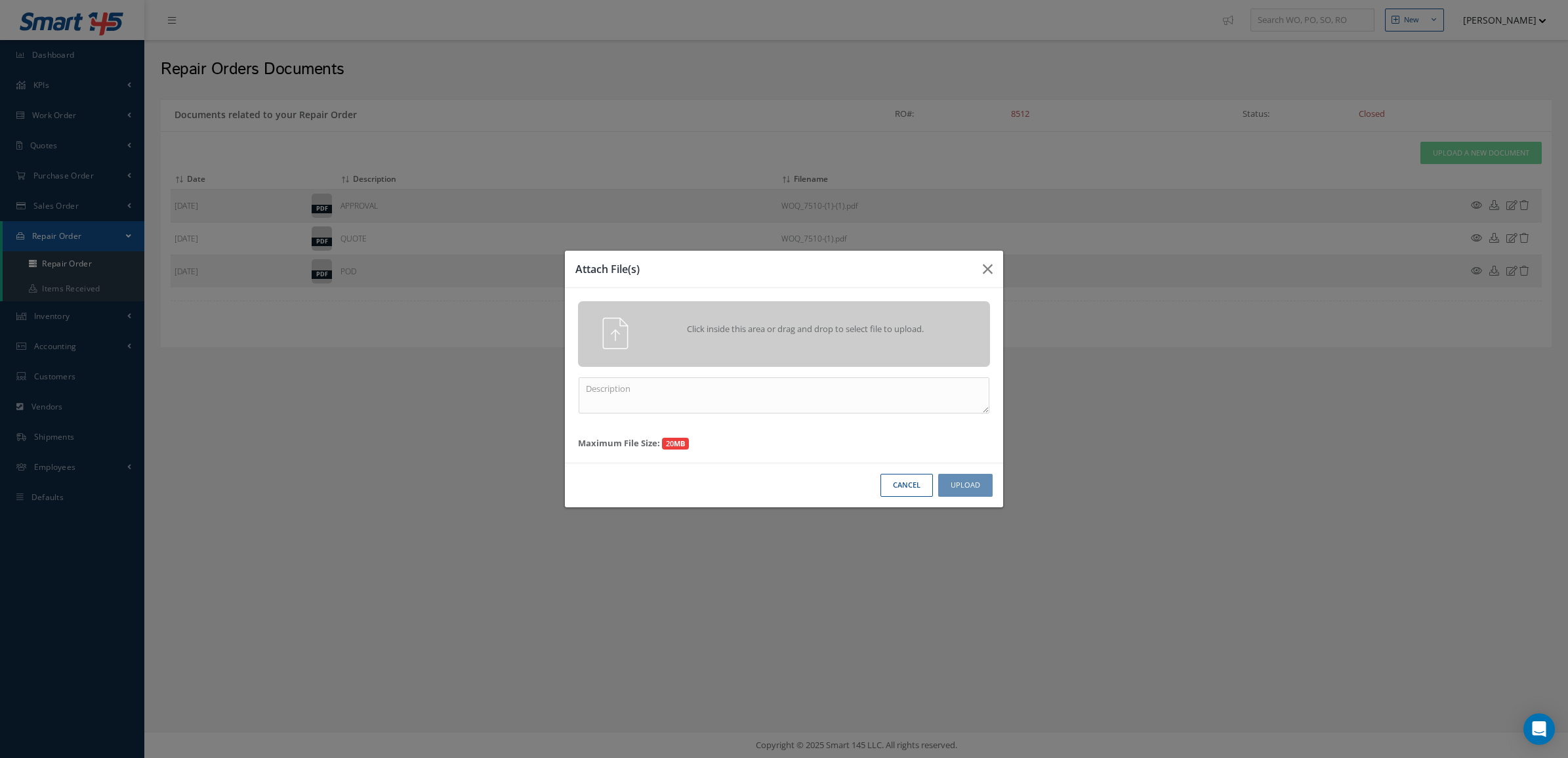
click at [834, 330] on span "Click inside this area or drag and drop to select file to upload." at bounding box center [805, 330] width 298 height 13
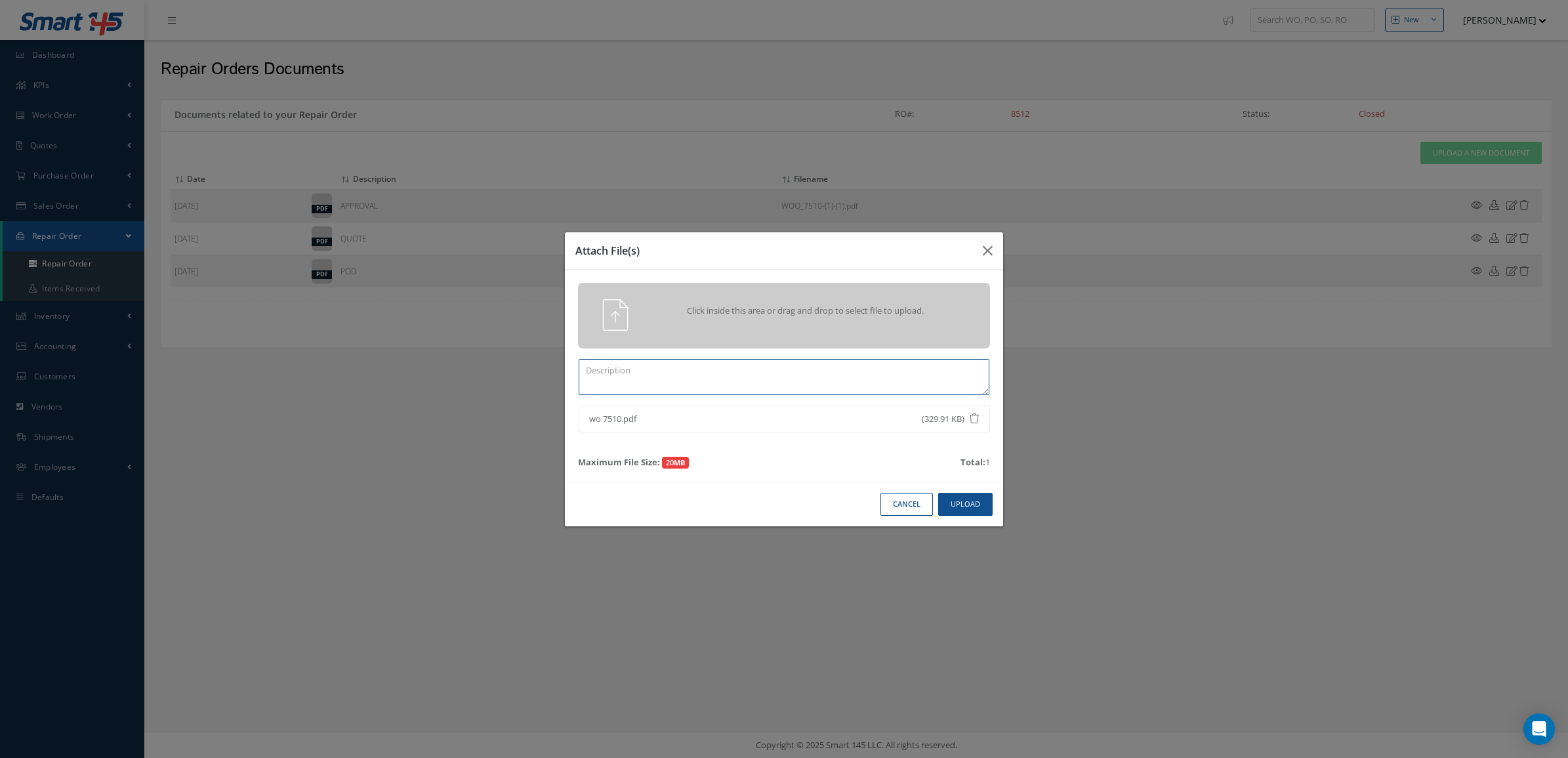
click at [868, 376] on textarea at bounding box center [783, 376] width 411 height 36
type textarea "CERTS"
click at [983, 498] on button "Upload" at bounding box center [965, 504] width 55 height 23
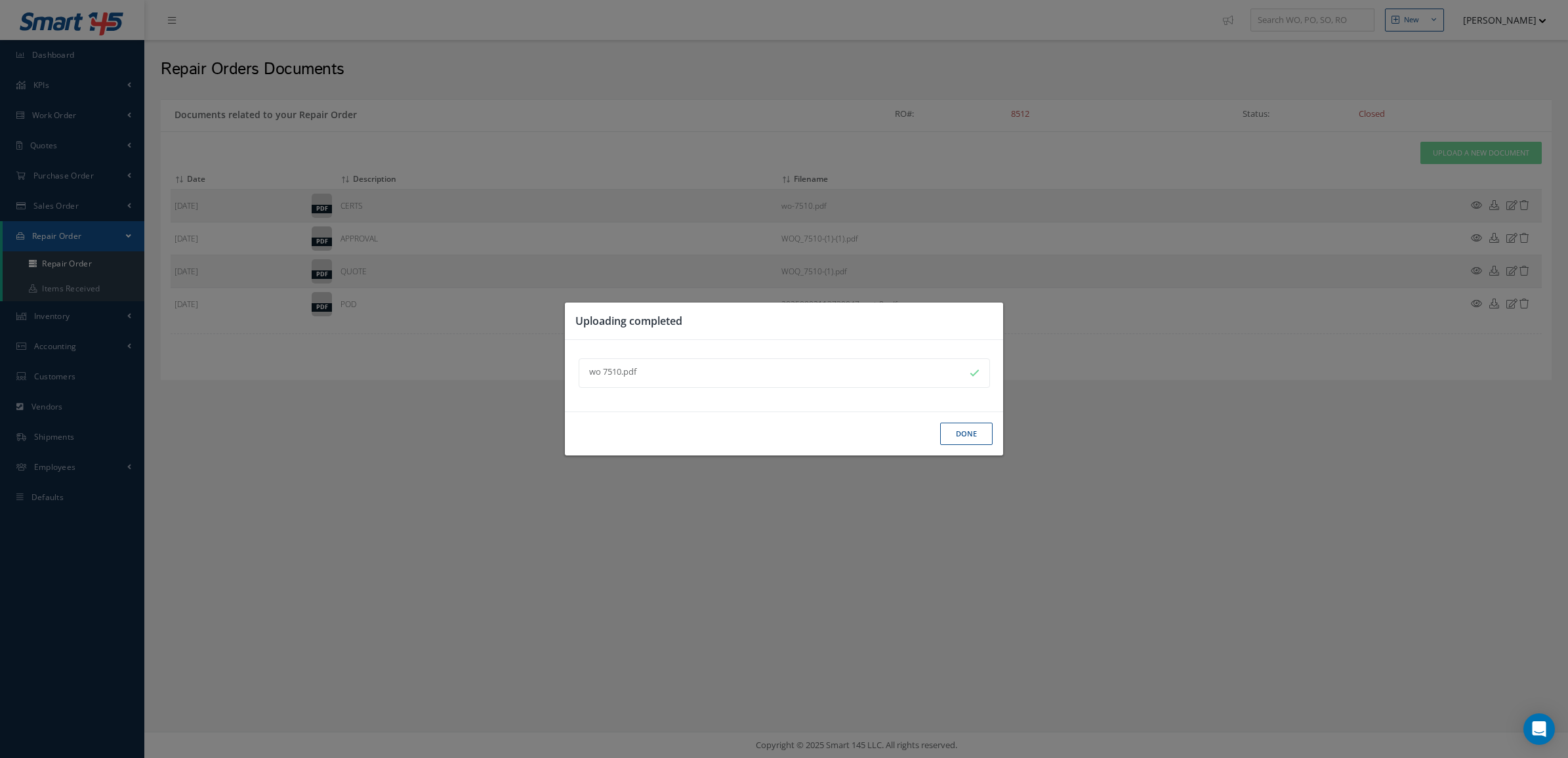
click at [966, 430] on button "Done" at bounding box center [966, 433] width 53 height 23
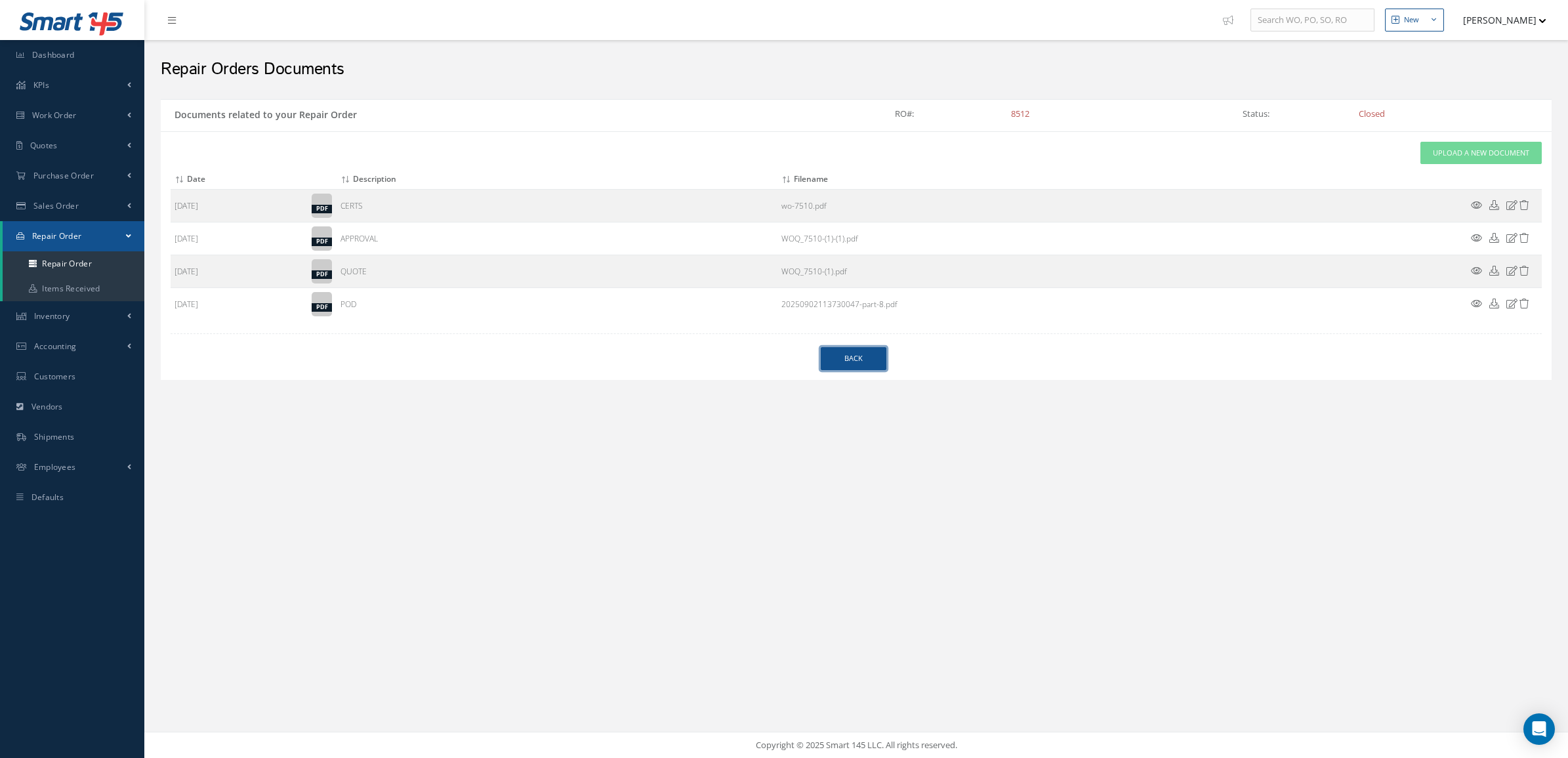
click at [860, 355] on link "Back" at bounding box center [853, 358] width 66 height 23
select select "25"
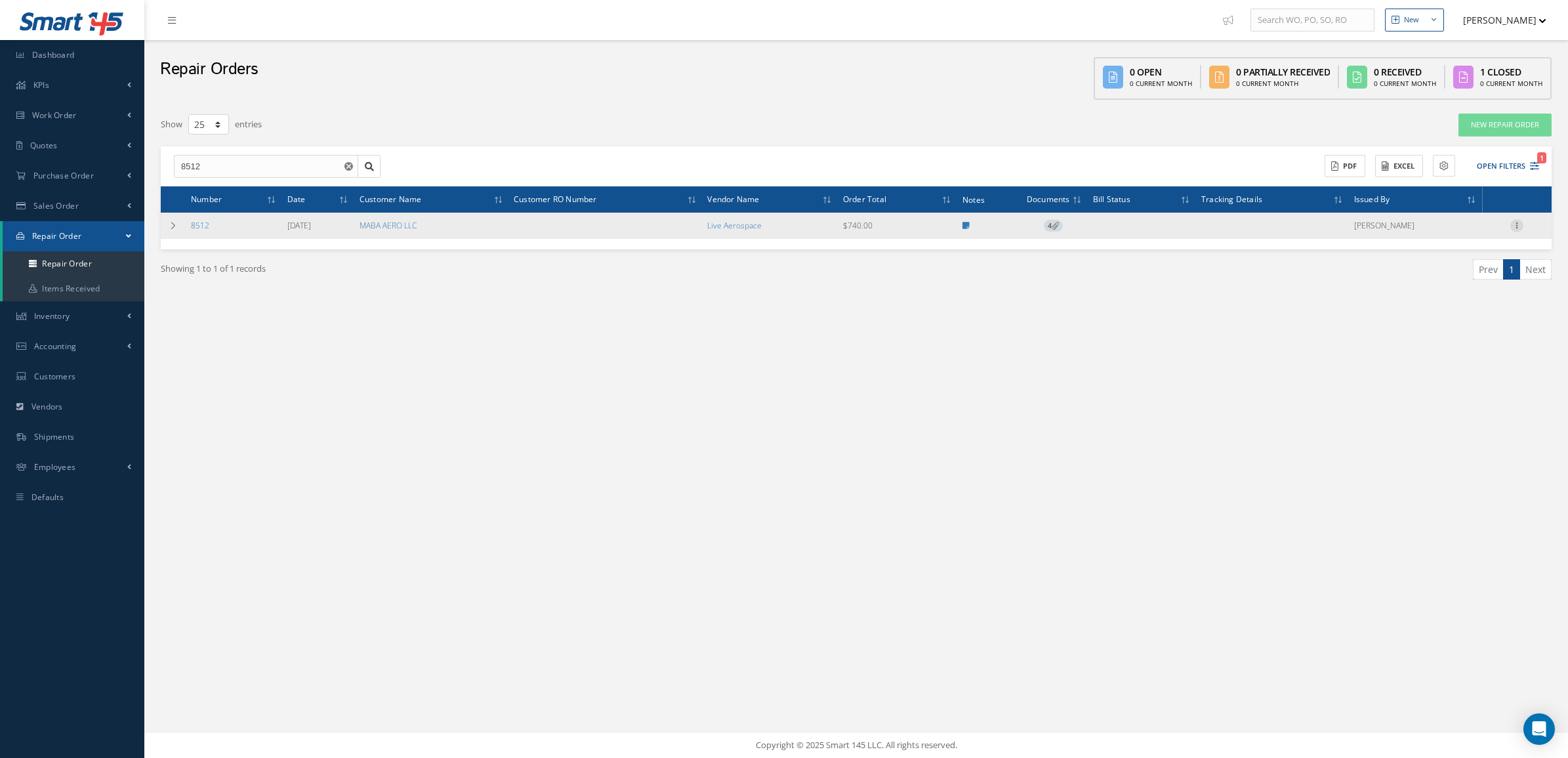
click at [1520, 225] on icon at bounding box center [1517, 224] width 13 height 10
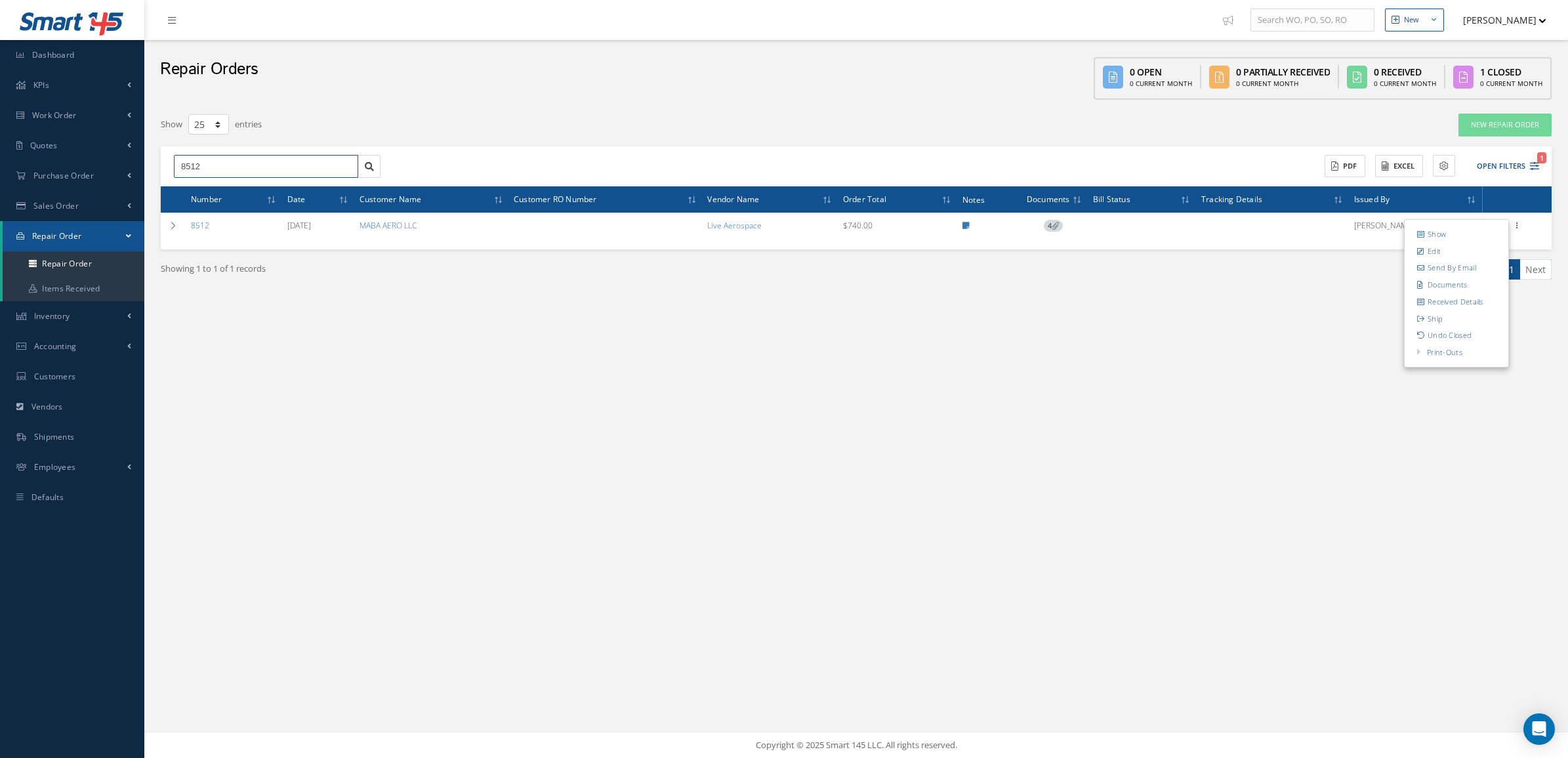
click at [205, 175] on input "8512" at bounding box center [265, 166] width 185 height 23
type input "8529"
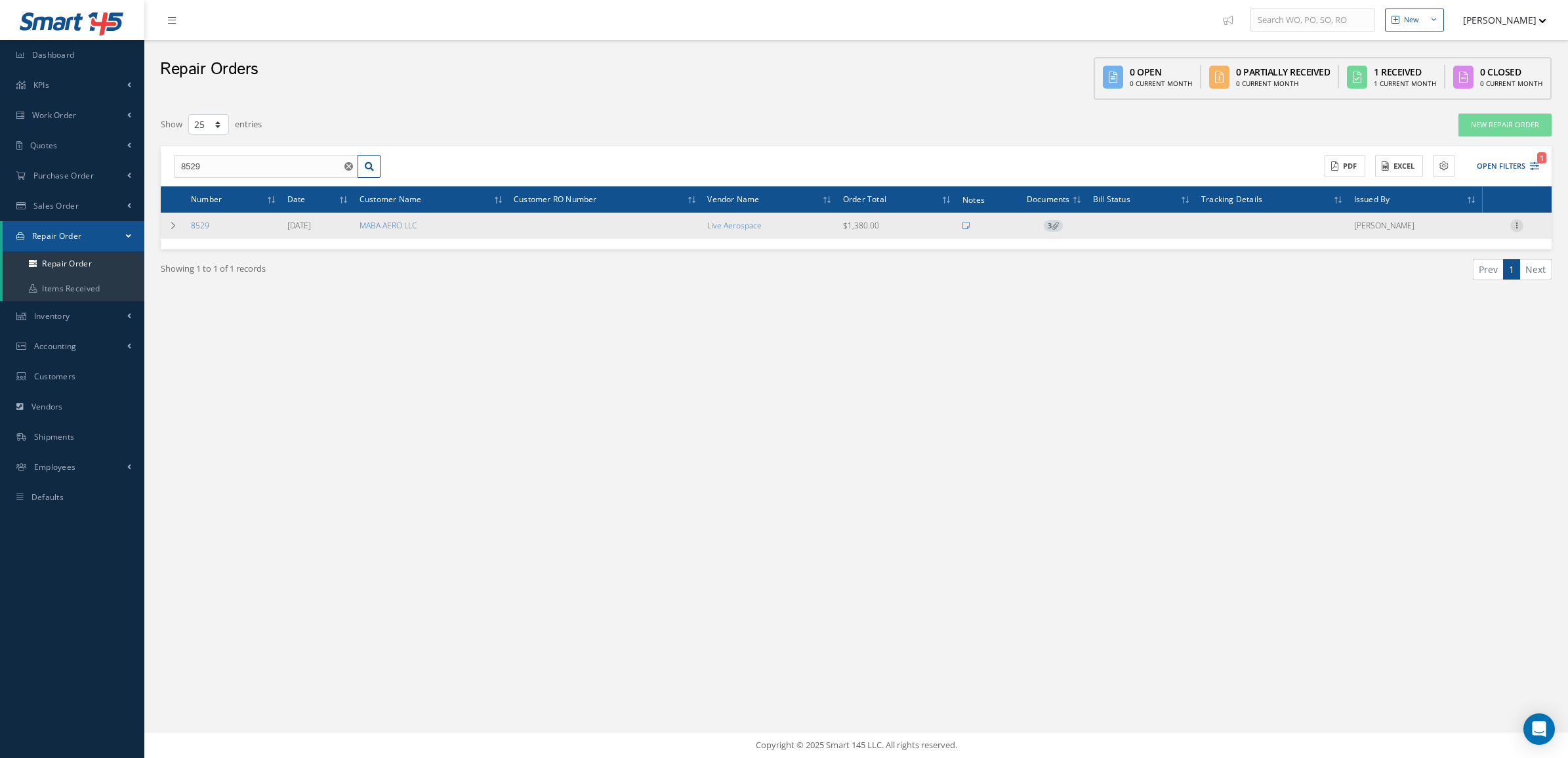
click at [1513, 225] on icon at bounding box center [1517, 224] width 13 height 10
click at [1470, 287] on link "Documents" at bounding box center [1456, 285] width 104 height 17
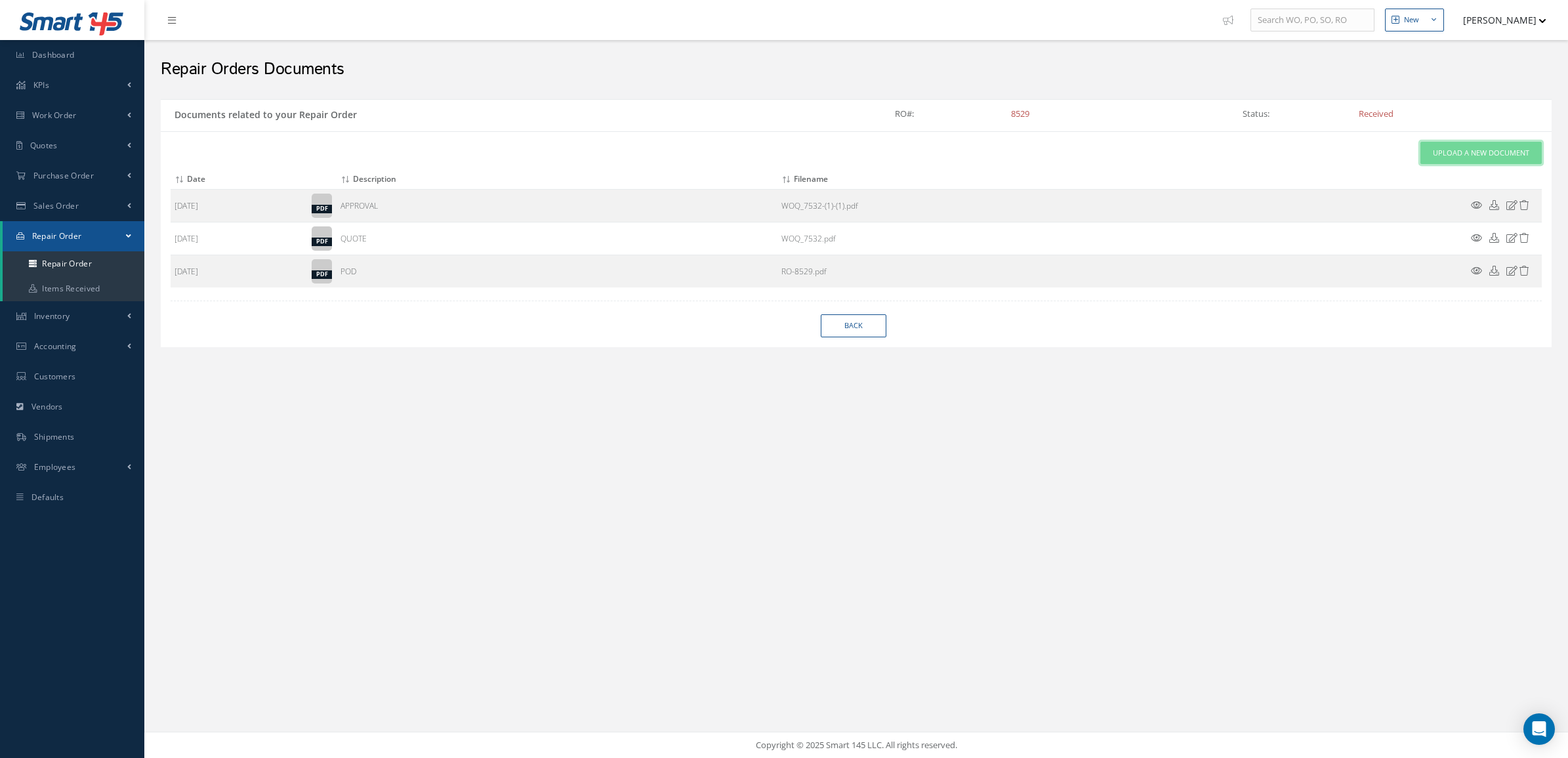
click at [1463, 154] on span "Upload a New Document" at bounding box center [1481, 152] width 96 height 11
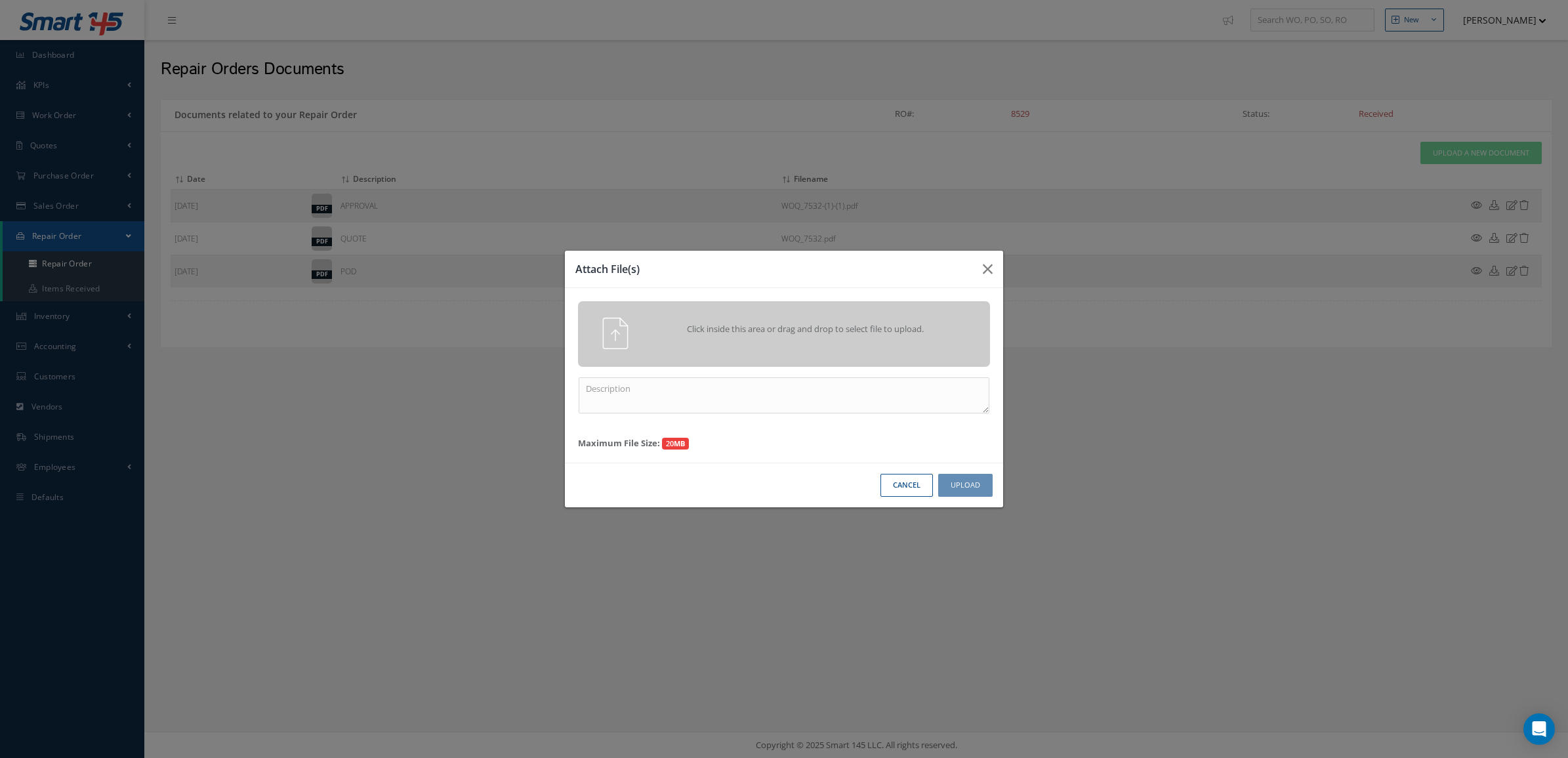
click at [604, 353] on div "Click inside this area or drag and drop to select file to upload." at bounding box center [783, 334] width 412 height 66
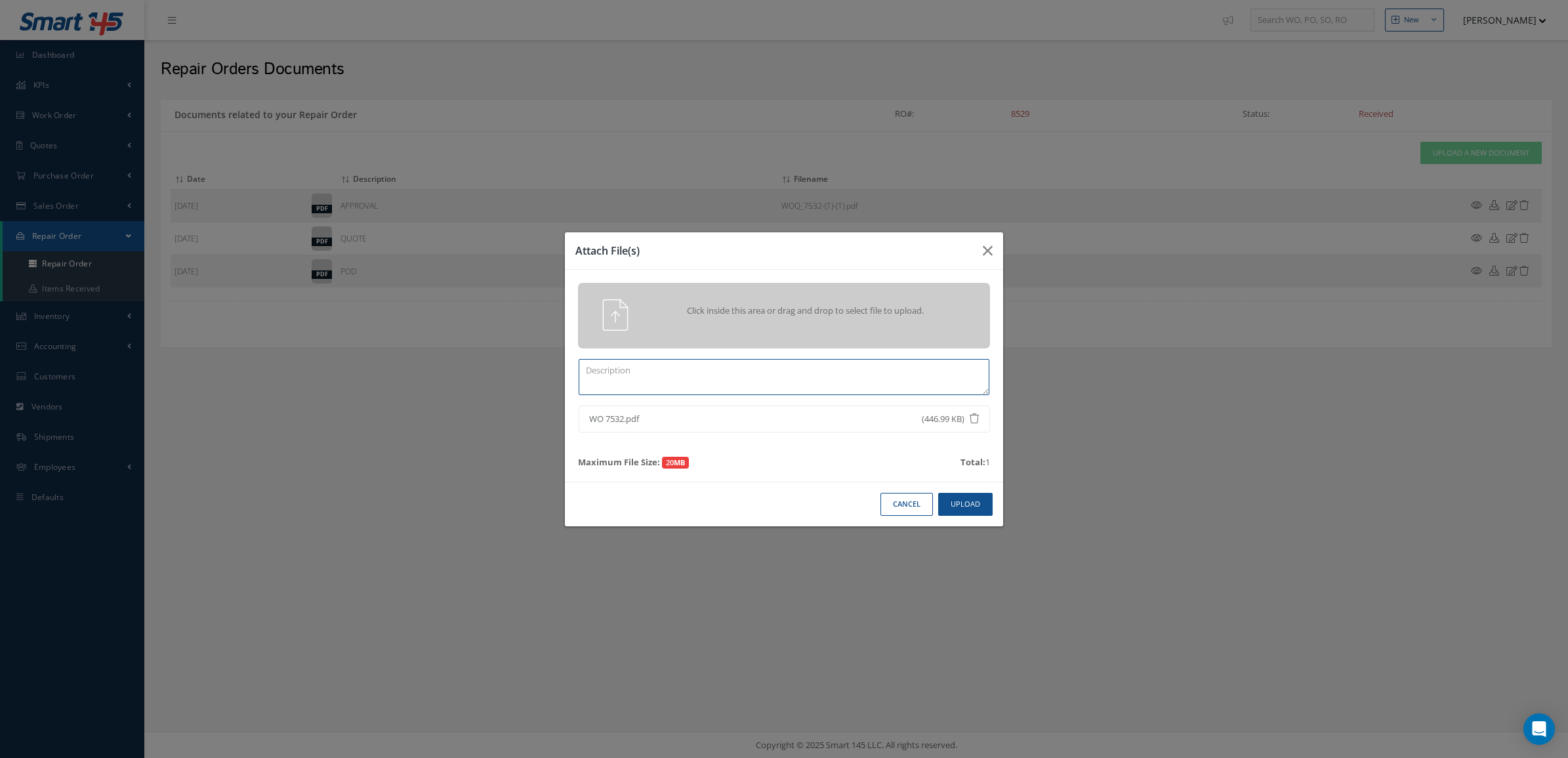
click at [661, 385] on textarea at bounding box center [783, 376] width 411 height 36
type textarea "CERTS"
click at [955, 499] on button "Upload" at bounding box center [965, 504] width 55 height 23
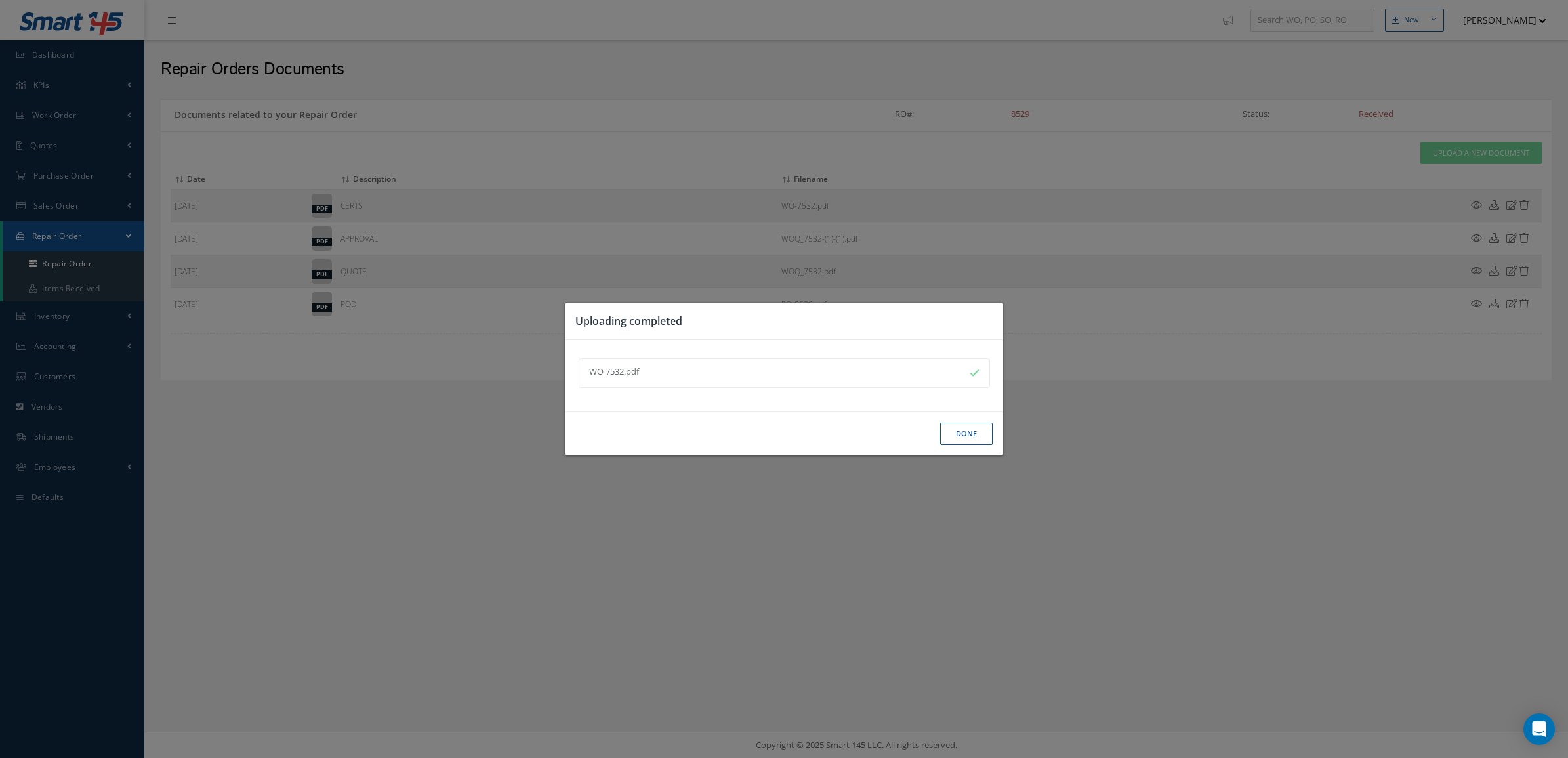
click at [945, 434] on button "Done" at bounding box center [966, 433] width 53 height 23
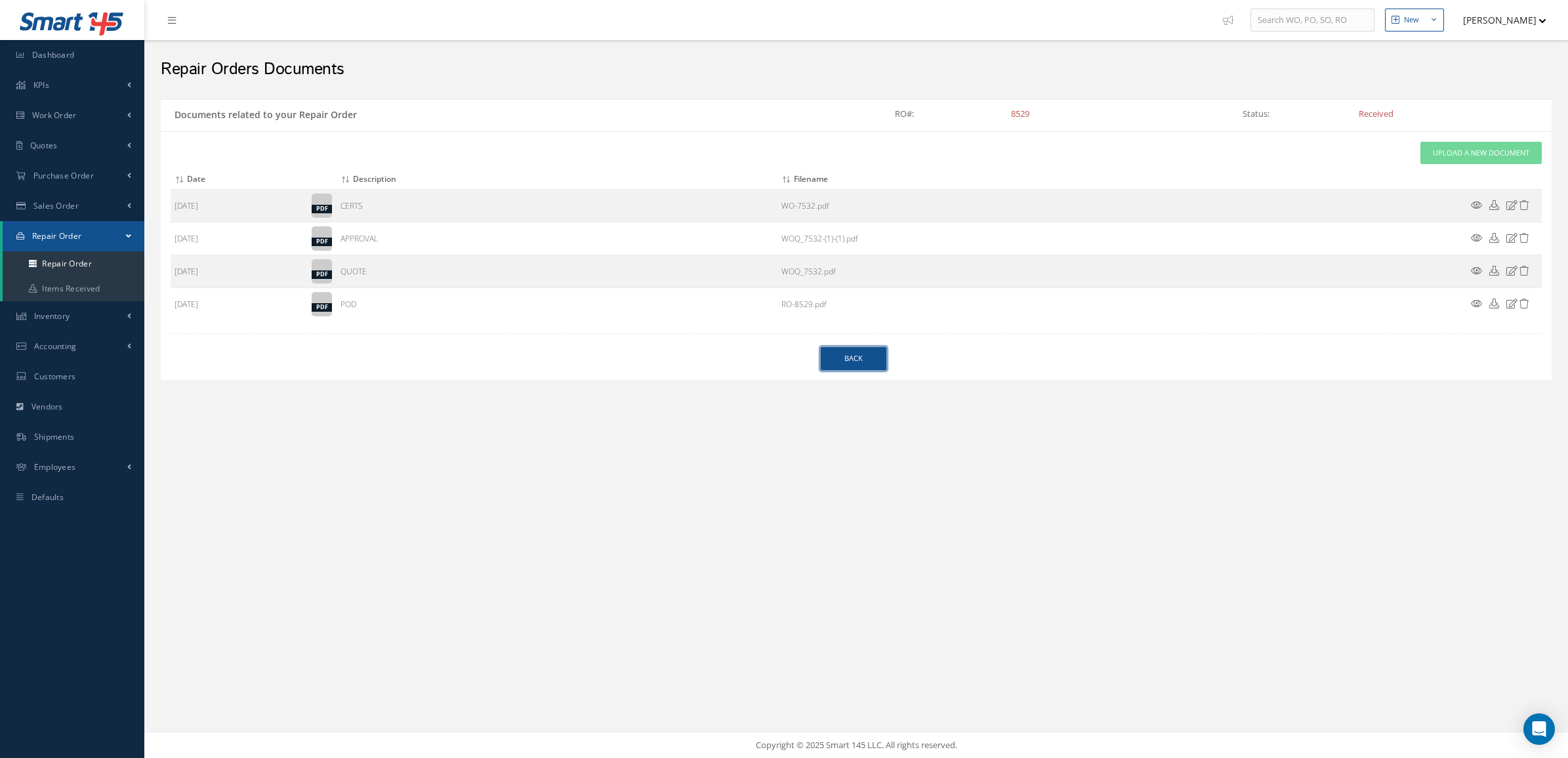
click at [838, 349] on link "Back" at bounding box center [853, 358] width 66 height 23
select select "25"
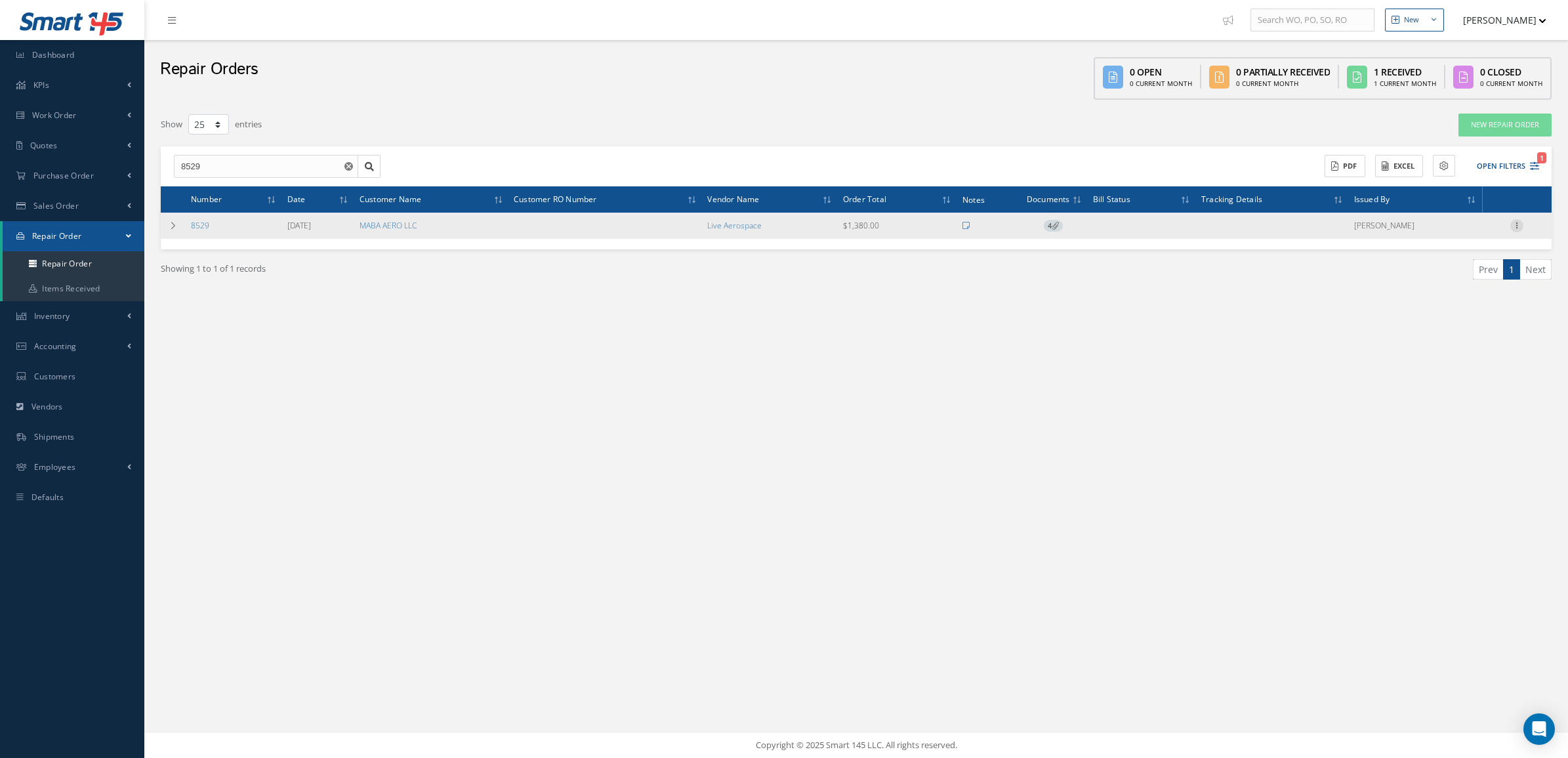
click at [1515, 224] on icon at bounding box center [1517, 224] width 13 height 10
click at [1464, 347] on link "Close" at bounding box center [1456, 352] width 104 height 17
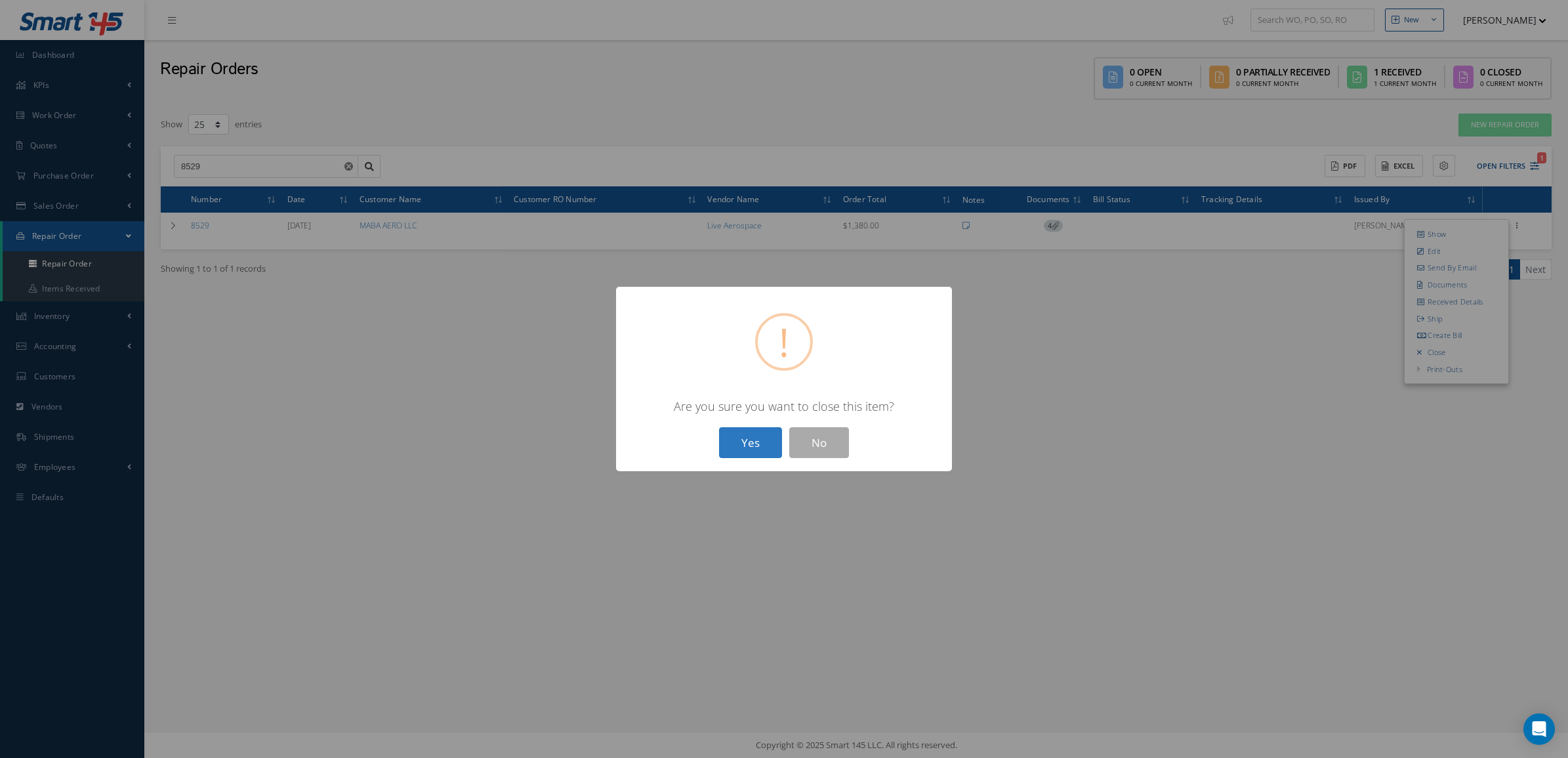
click at [734, 441] on button "Yes" at bounding box center [750, 443] width 63 height 31
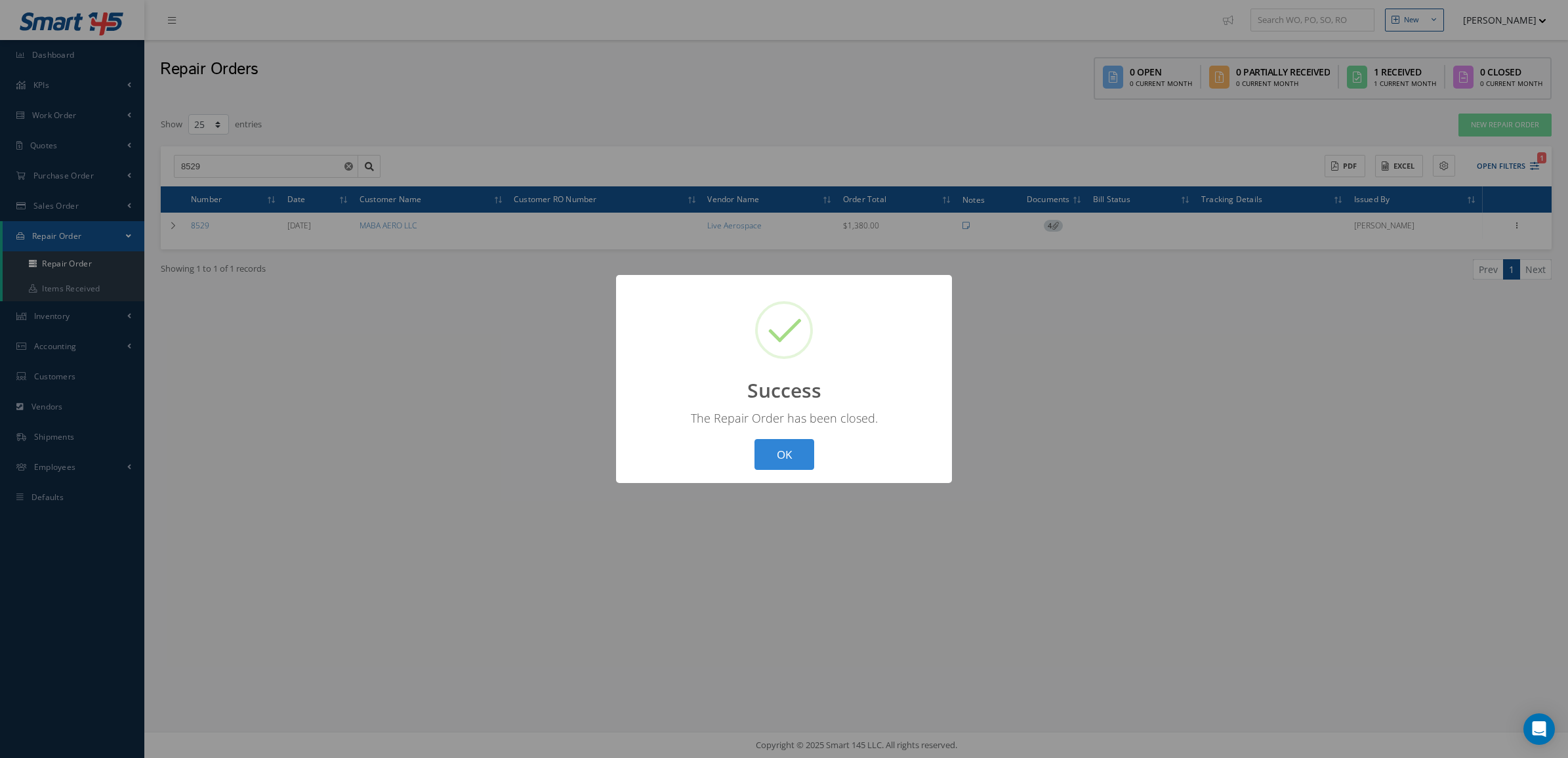
drag, startPoint x: 769, startPoint y: 441, endPoint x: 761, endPoint y: 427, distance: 16.1
click at [769, 443] on button "OK" at bounding box center [784, 455] width 60 height 31
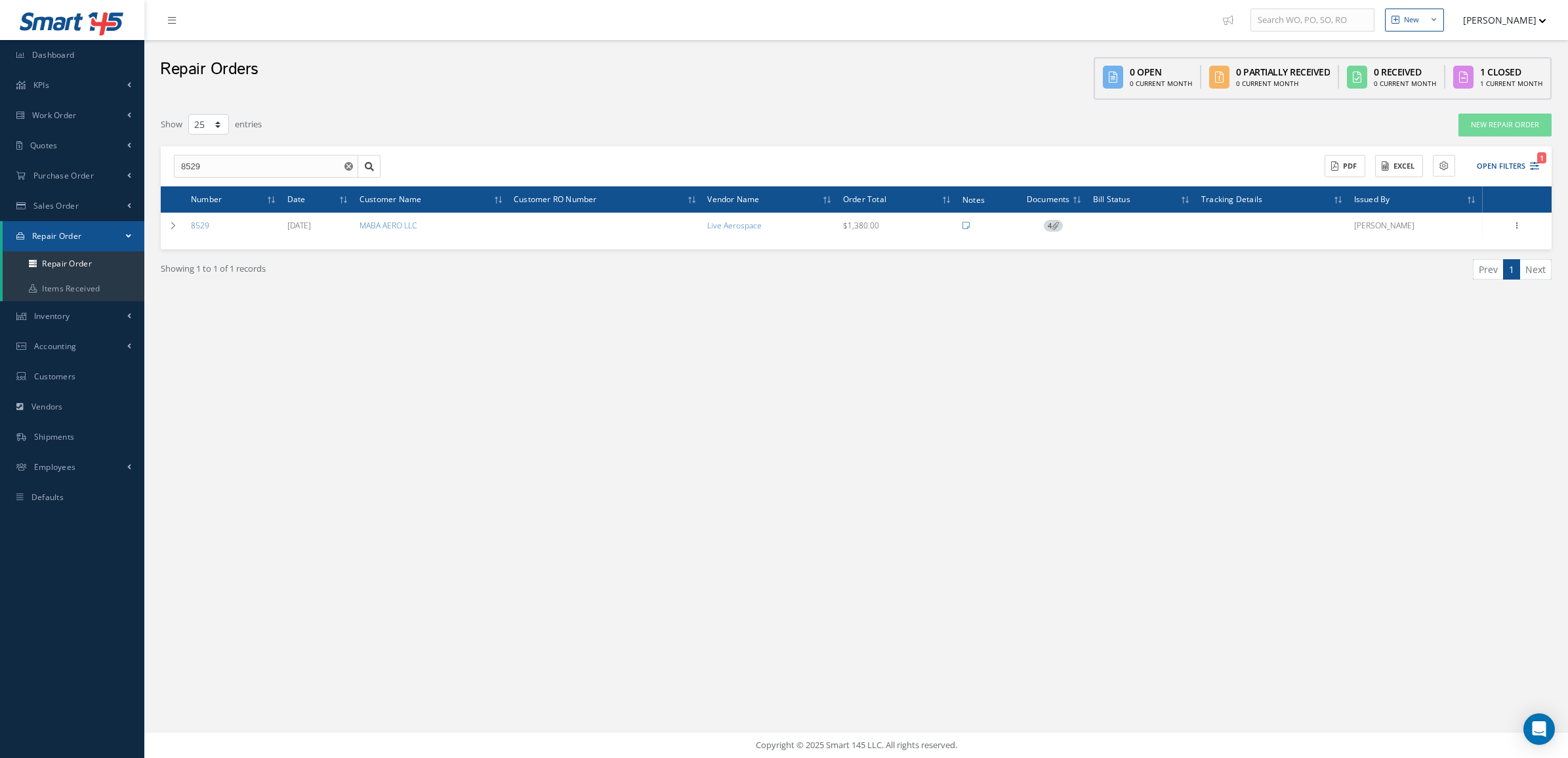
click at [228, 296] on div "Showing 1 to 1 of 1 records Prev 1 Next" at bounding box center [856, 281] width 1410 height 63
click at [70, 197] on link "Sales Order" at bounding box center [72, 206] width 144 height 30
click at [93, 225] on link "Sales Order" at bounding box center [74, 233] width 141 height 25
select select "25"
click at [58, 210] on span "Sales Order" at bounding box center [56, 205] width 45 height 11
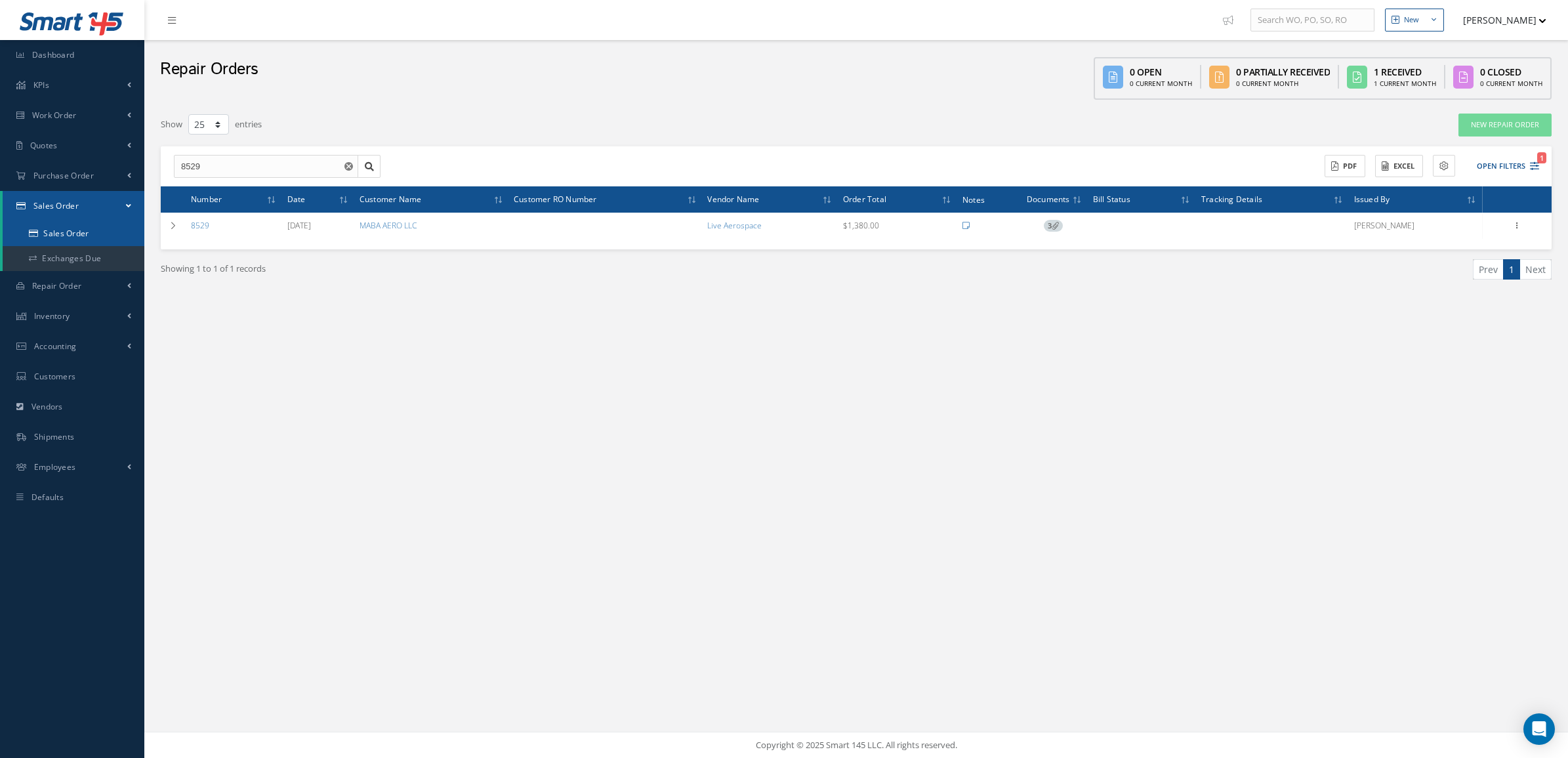
click at [67, 228] on link "Sales Order" at bounding box center [74, 233] width 141 height 25
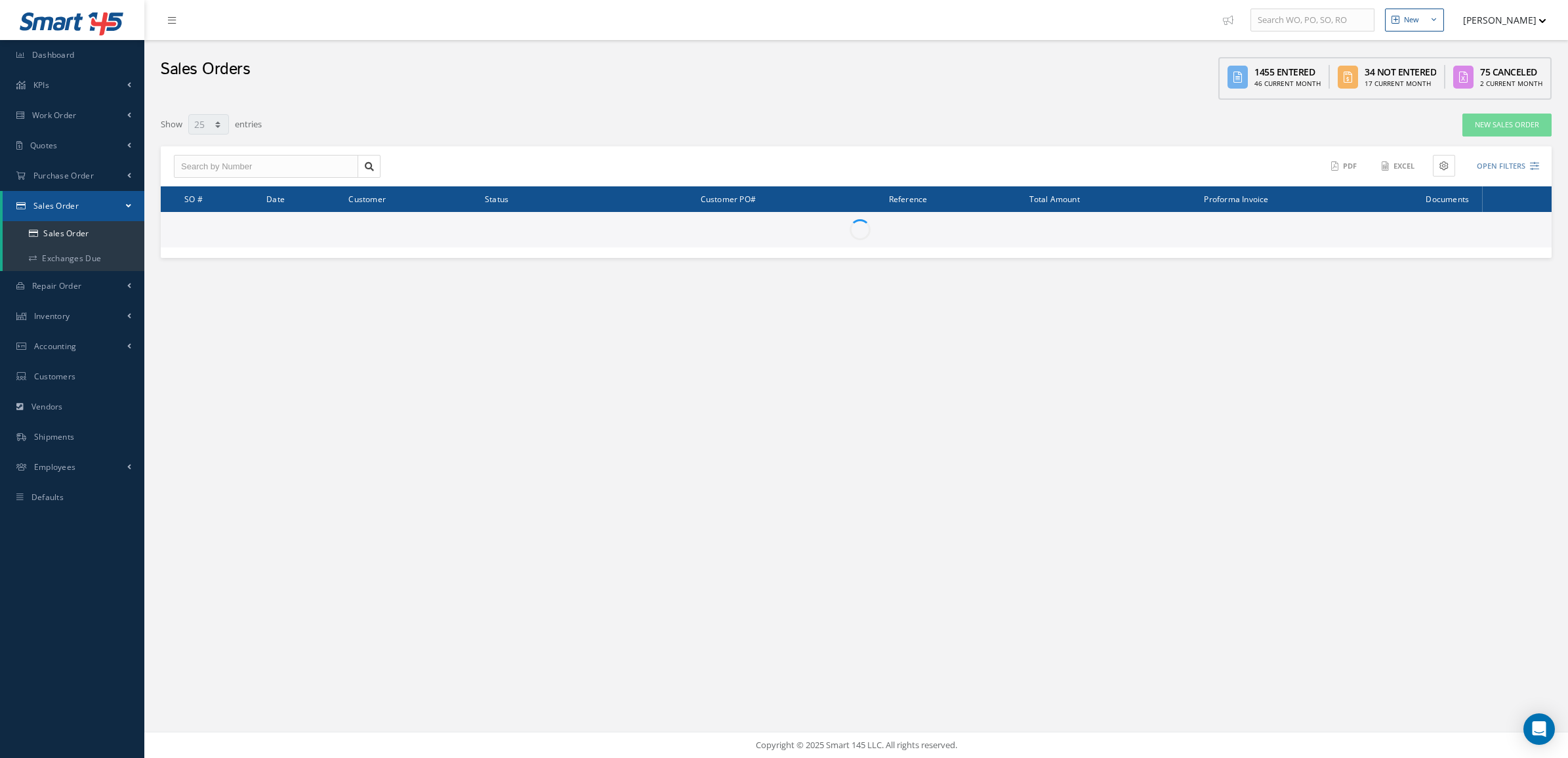
select select "25"
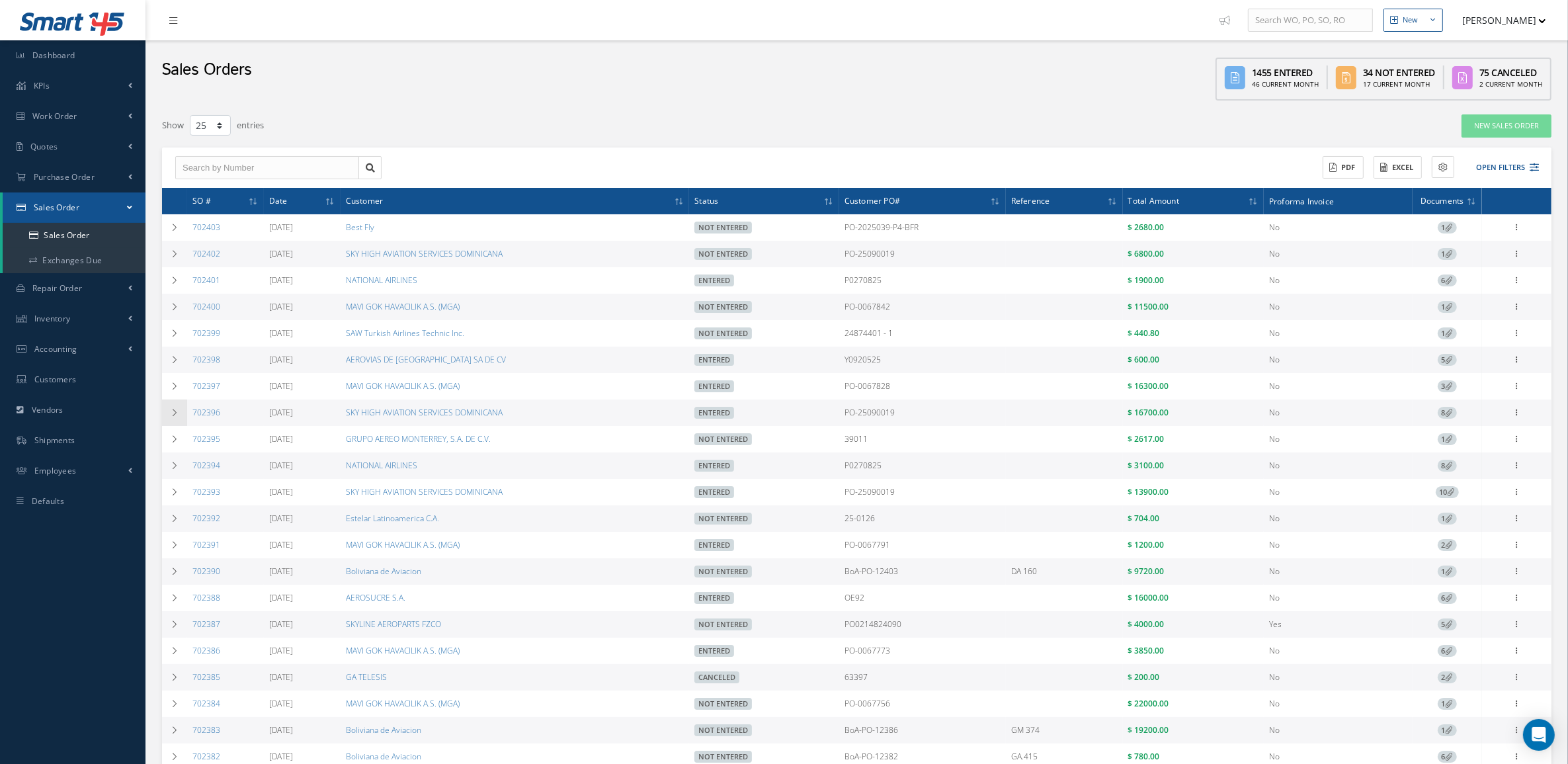
click at [173, 415] on icon at bounding box center [174, 413] width 10 height 8
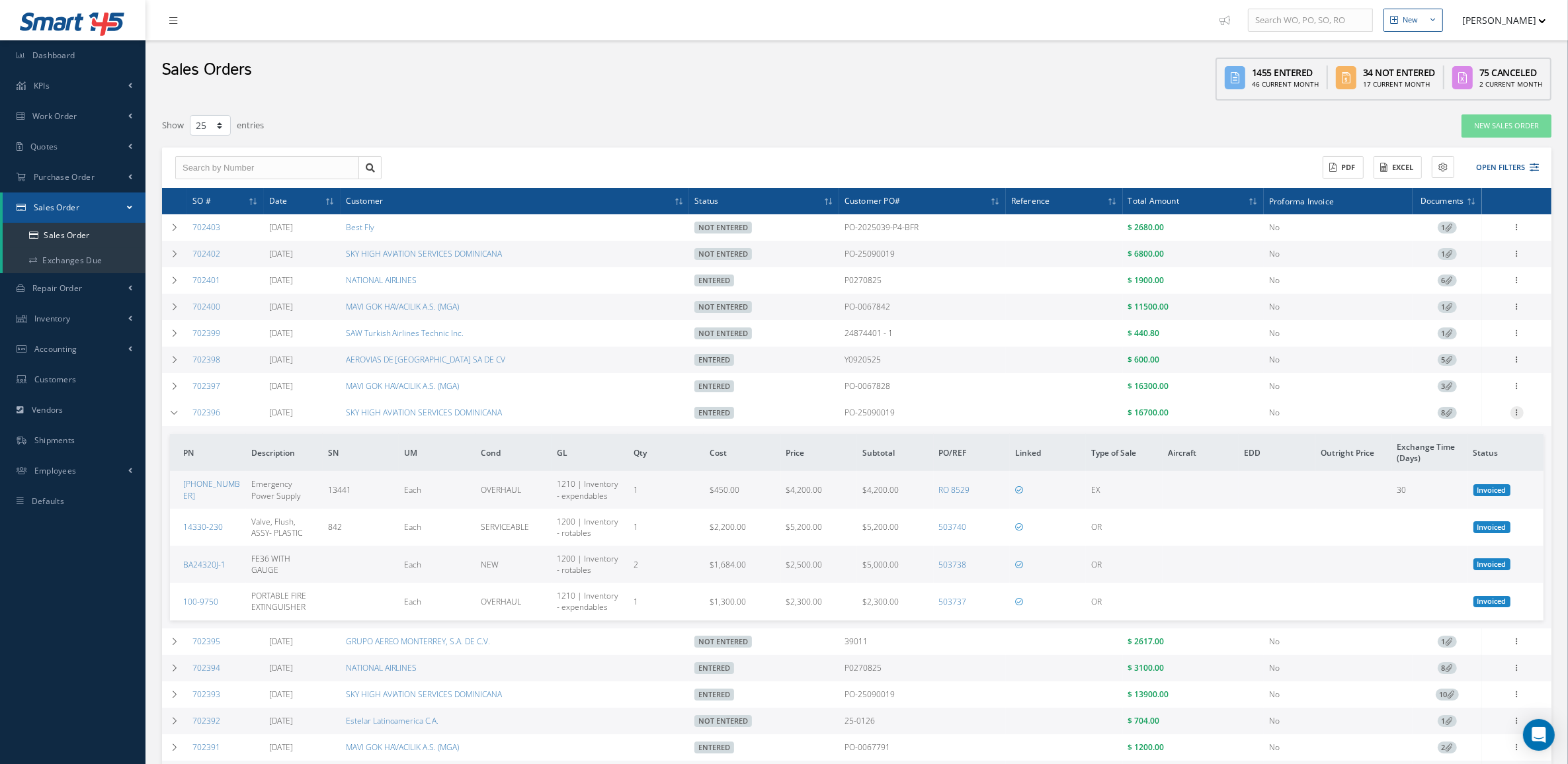
click at [1522, 415] on icon at bounding box center [1517, 411] width 13 height 10
click at [1478, 501] on link "Documents" at bounding box center [1456, 499] width 104 height 17
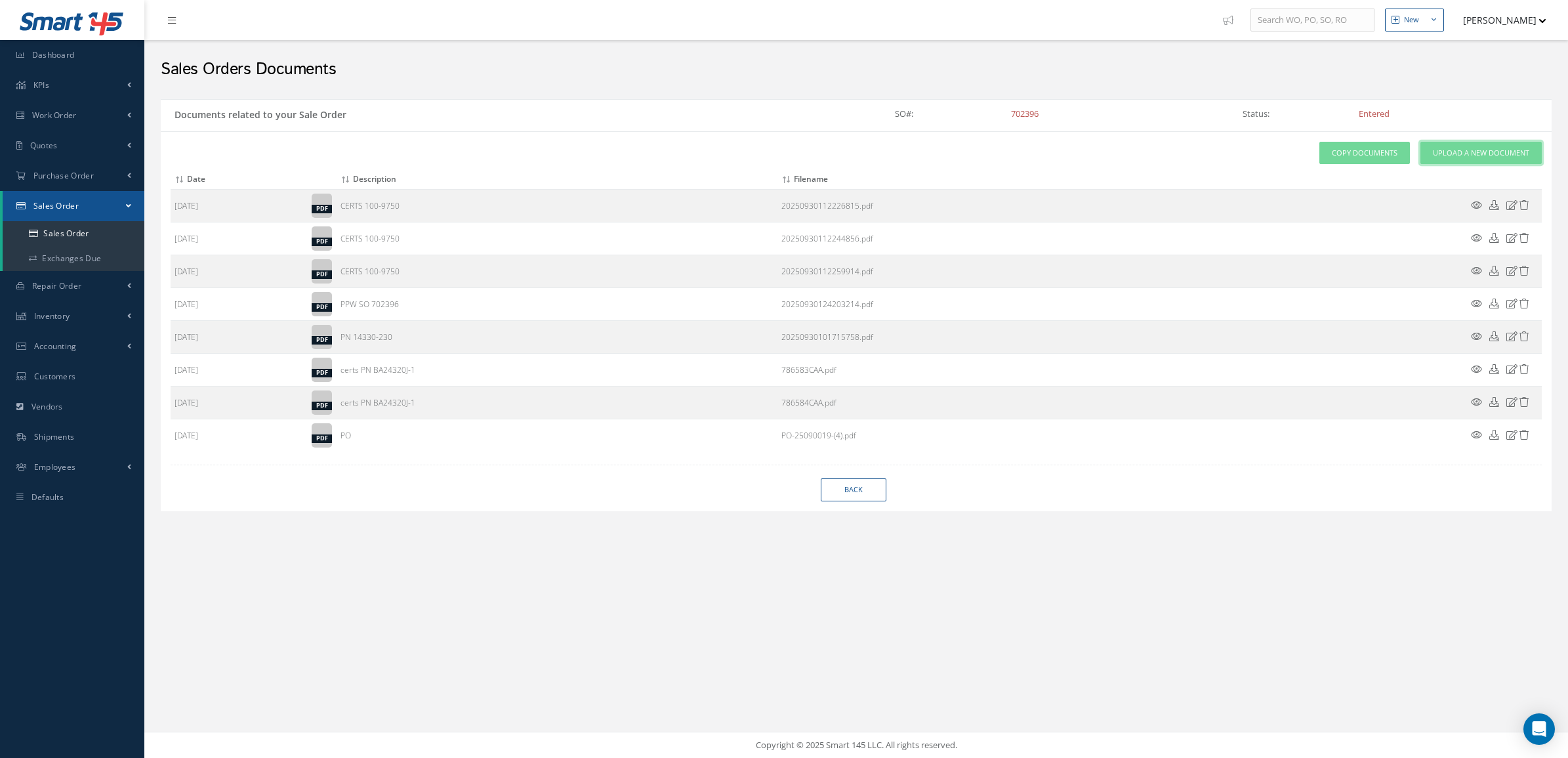
click at [1518, 163] on link "Upload a New Document" at bounding box center [1480, 152] width 121 height 23
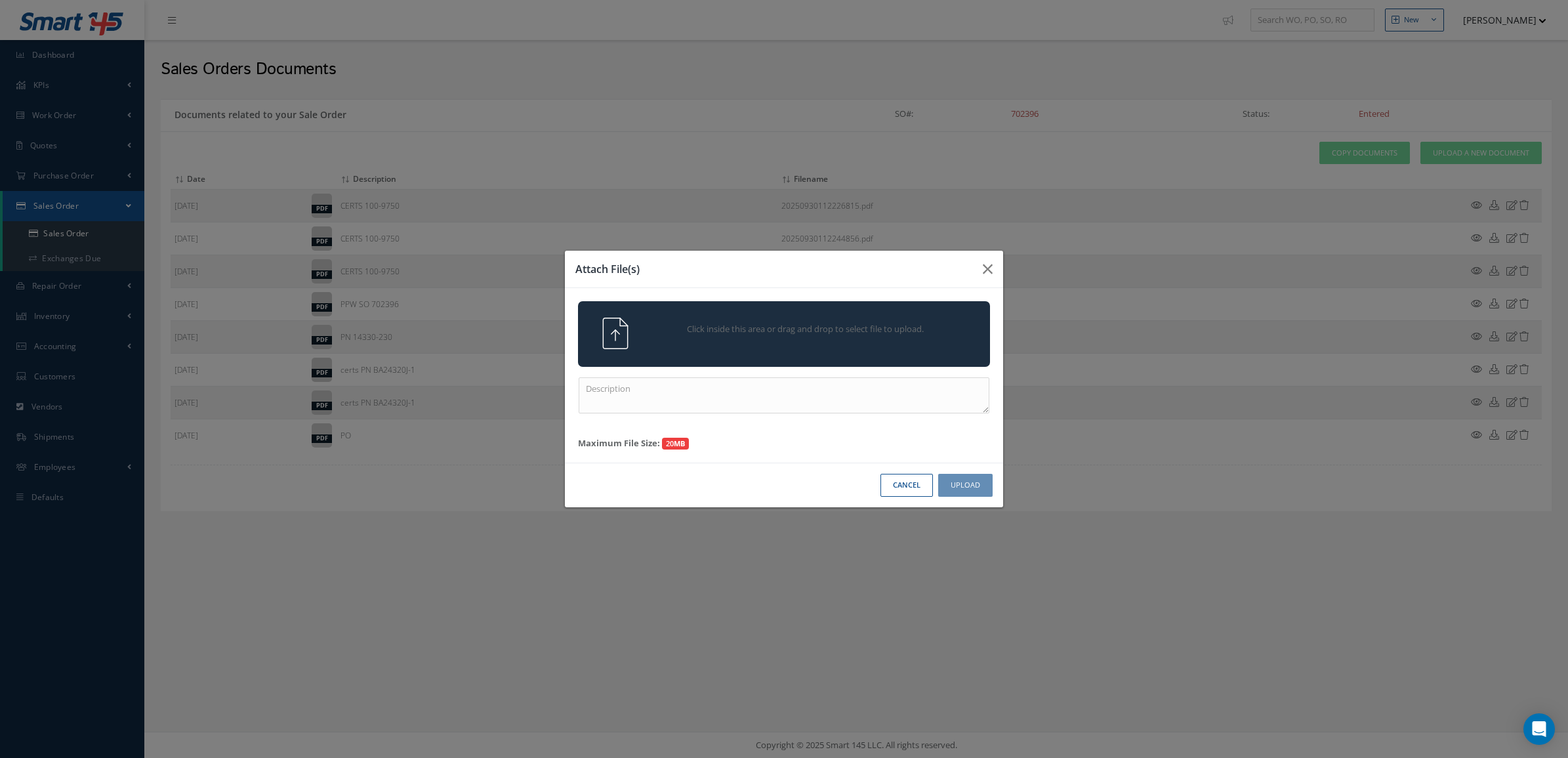
click at [791, 339] on div "Click inside this area or drag and drop to select file to upload." at bounding box center [802, 330] width 324 height 26
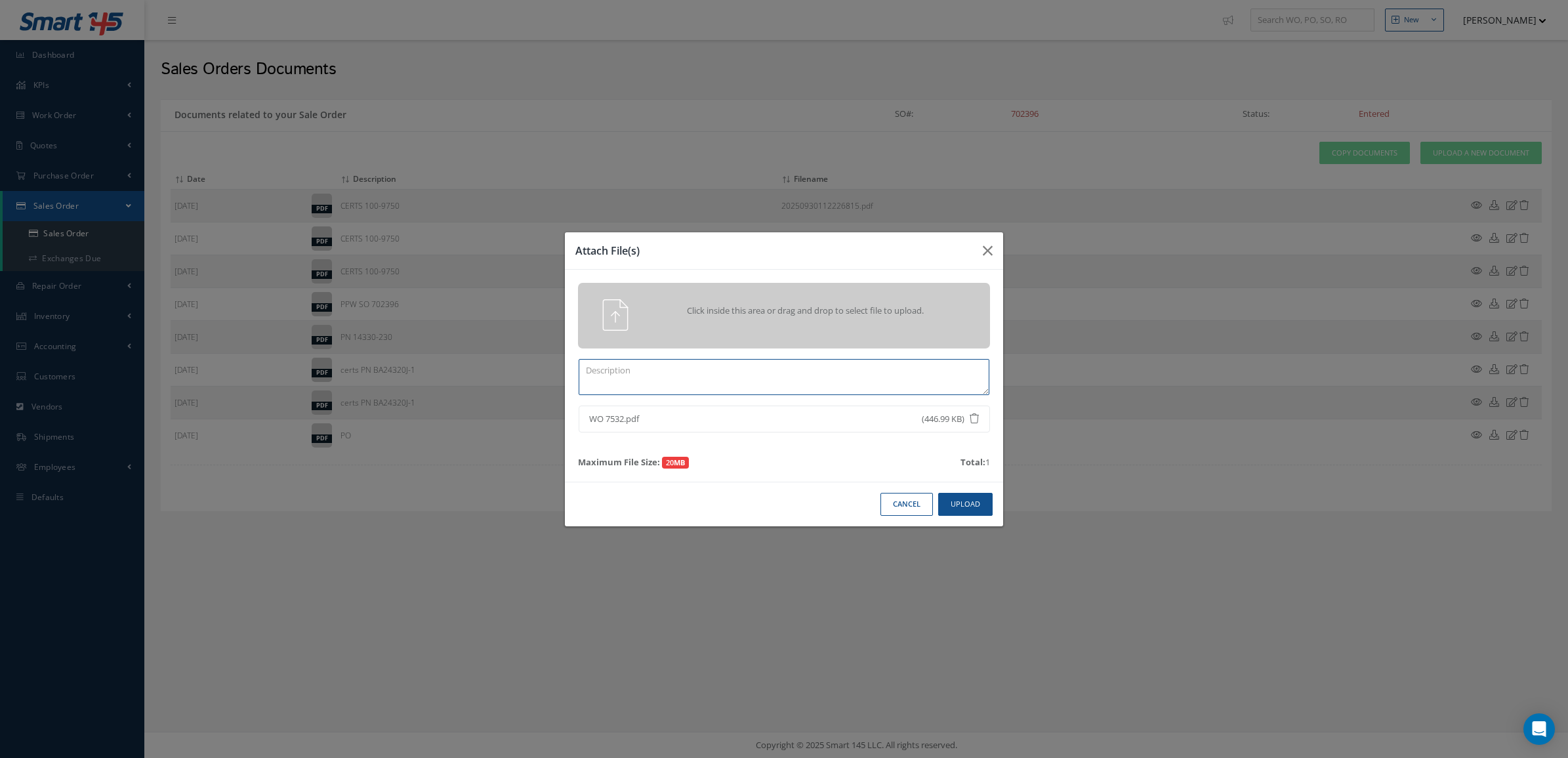
click at [867, 373] on textarea at bounding box center [783, 376] width 411 height 36
click at [715, 375] on textarea "CERTS" at bounding box center [783, 376] width 411 height 36
type textarea "CERTS [PHONE_NUMBER] SN 13441"
click at [963, 504] on button "Upload" at bounding box center [965, 504] width 55 height 23
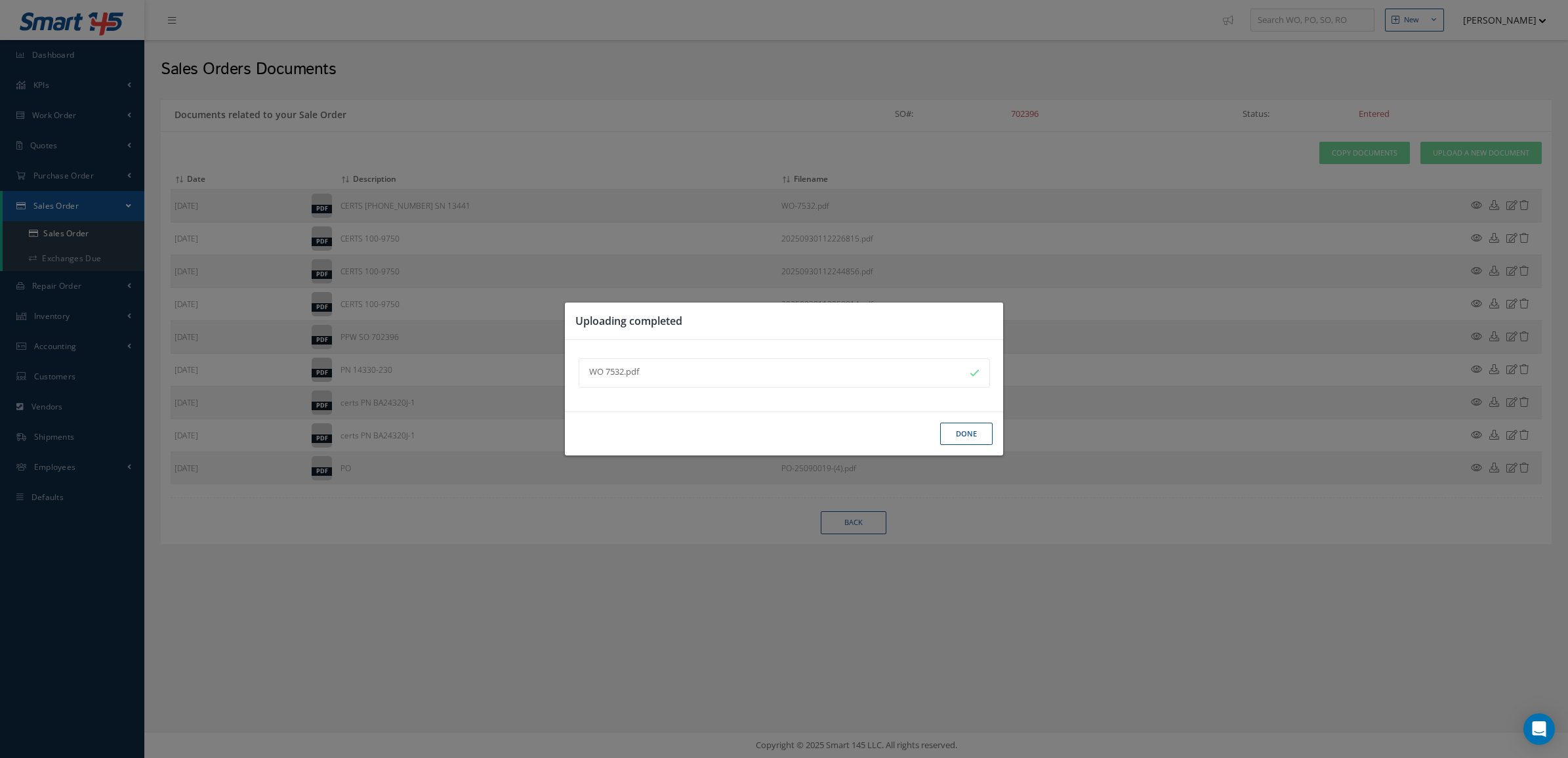
click at [958, 434] on button "Done" at bounding box center [966, 433] width 53 height 23
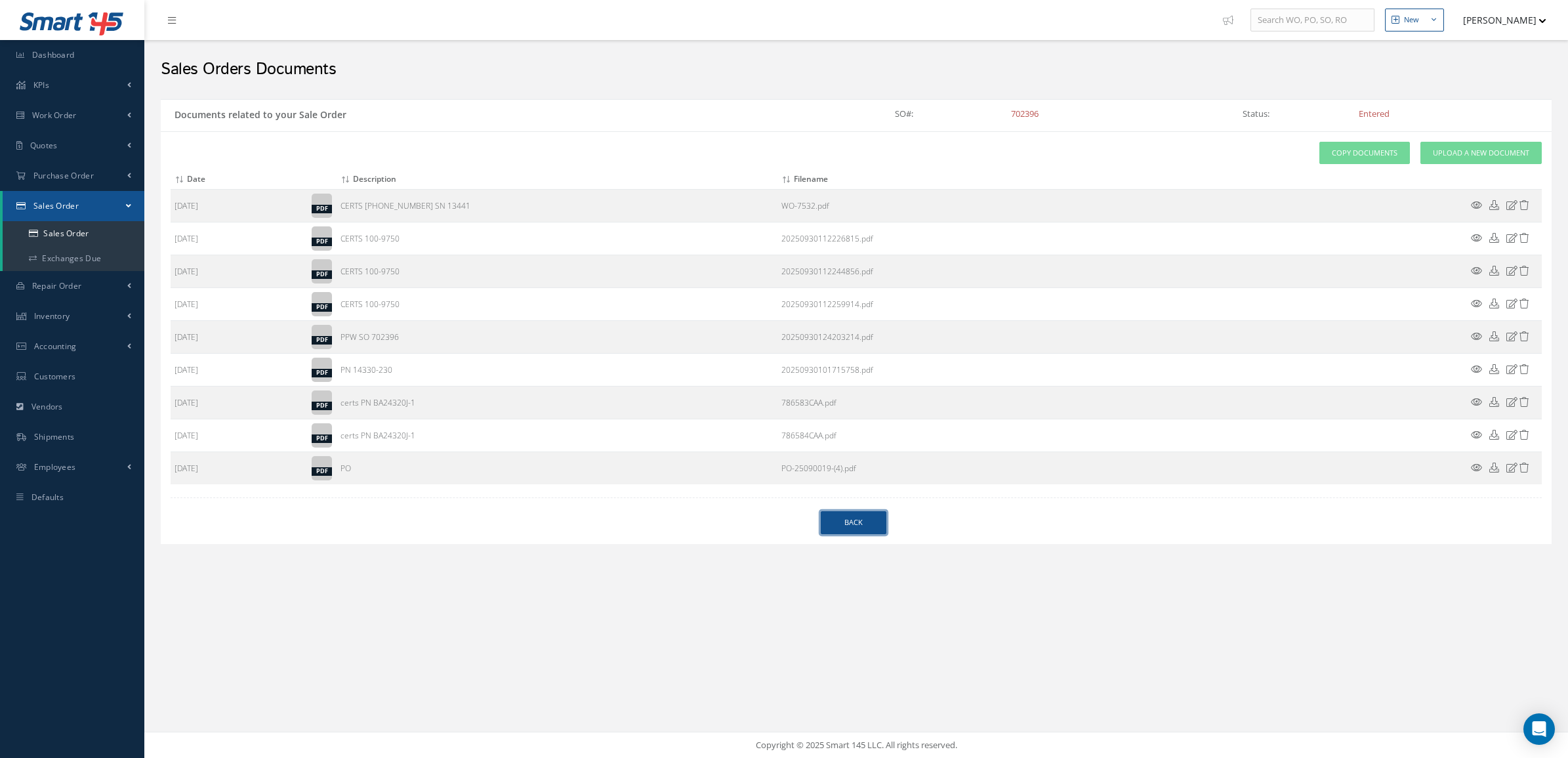
click at [846, 522] on link "Back" at bounding box center [853, 522] width 66 height 23
select select "25"
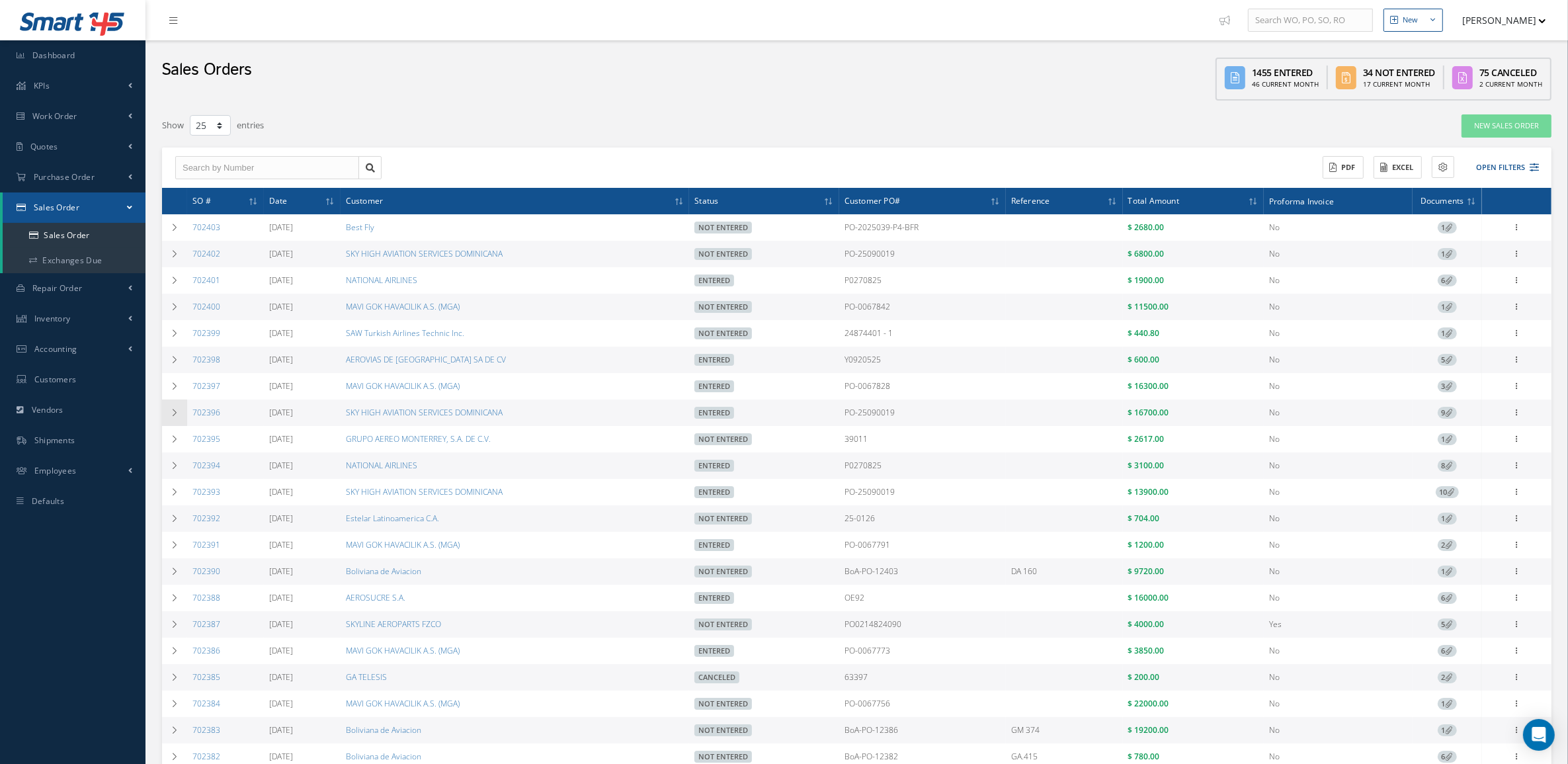
click at [162, 415] on td at bounding box center [174, 413] width 25 height 26
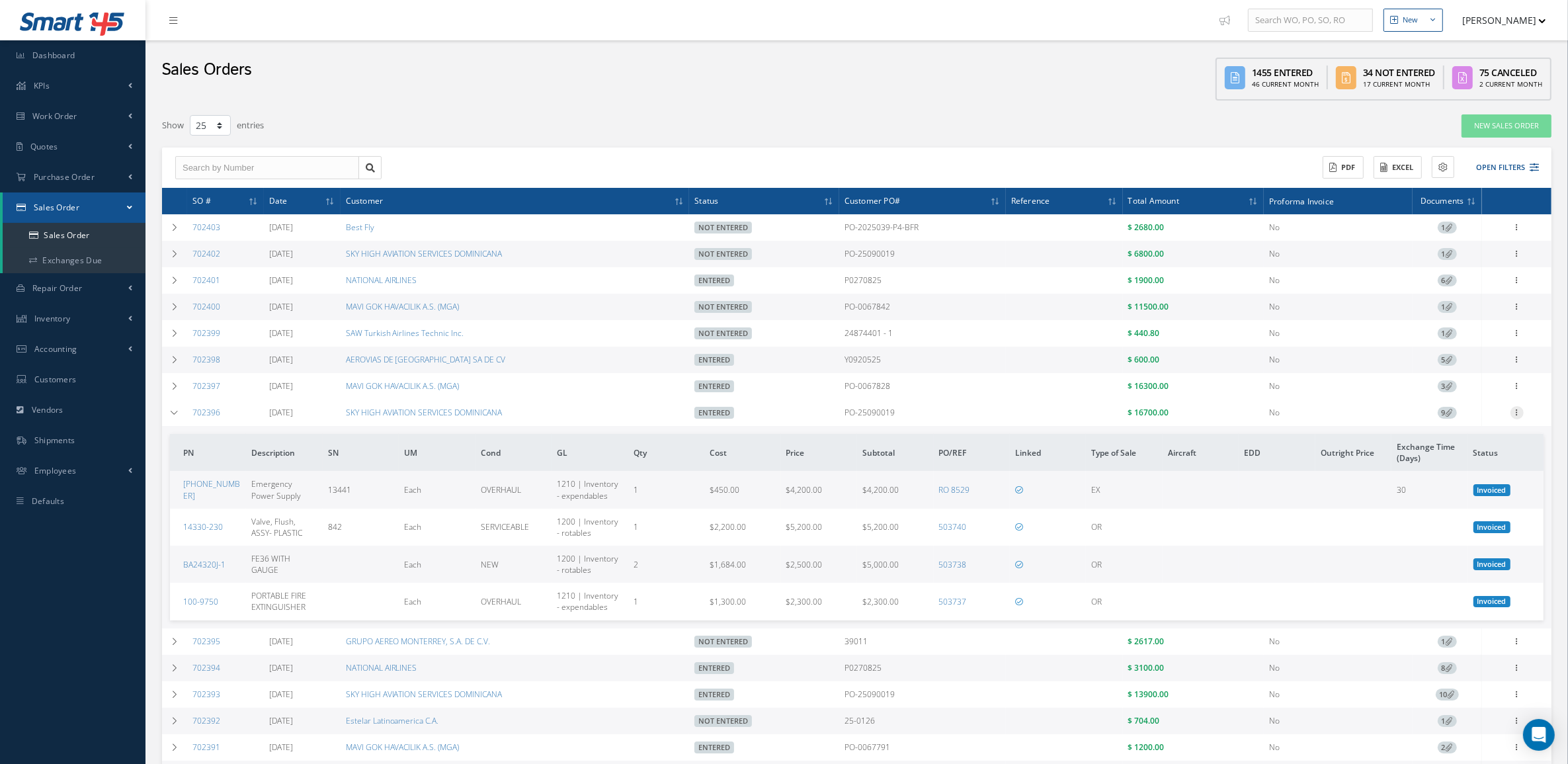
click at [1517, 417] on icon at bounding box center [1517, 411] width 13 height 10
click at [1490, 490] on link "Send By Email" at bounding box center [1456, 482] width 104 height 17
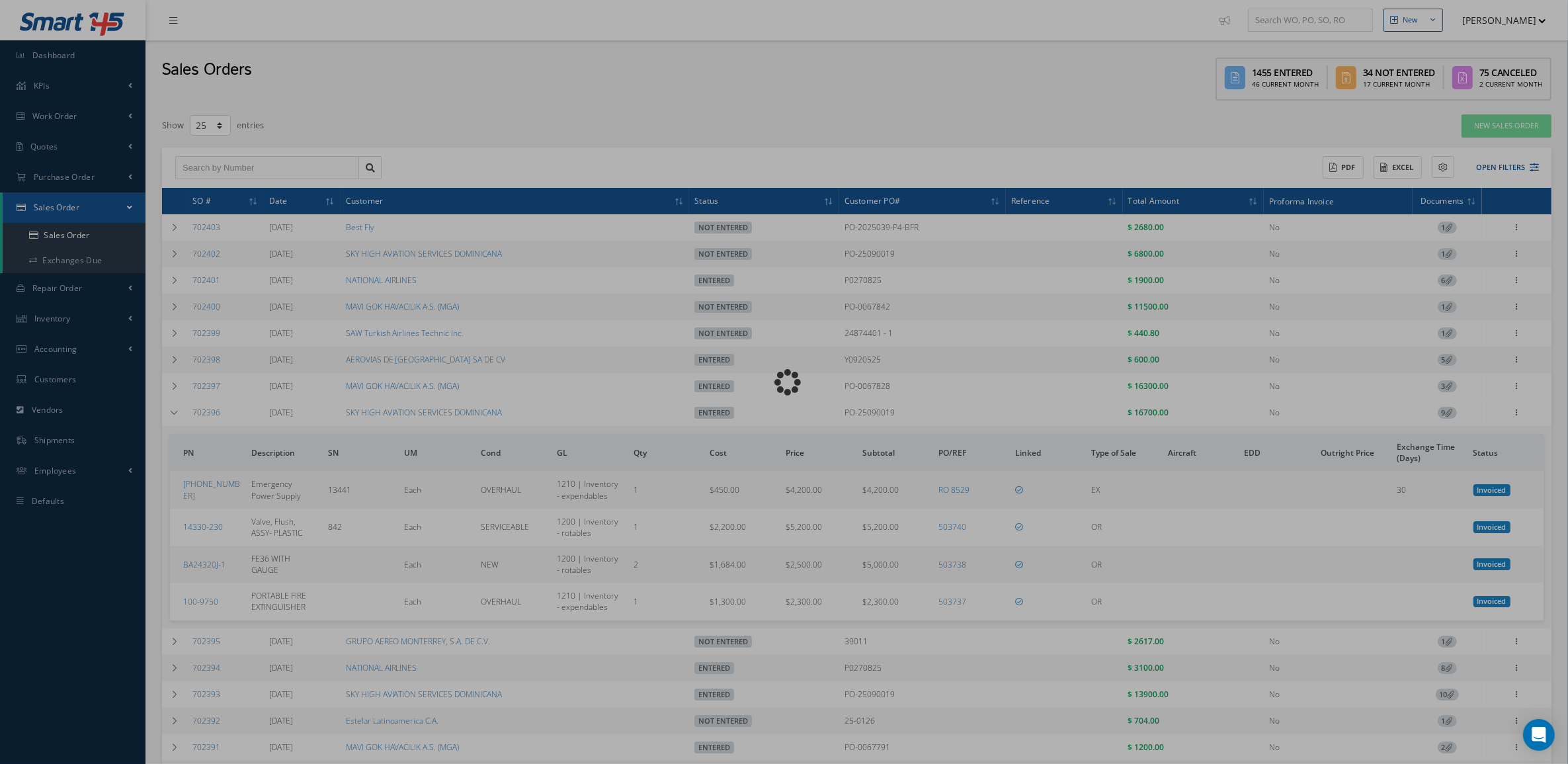
type input "Reports from Sales Order 702396"
type textarea "Dear, Please find attached your Sales Order 702396. Please feel free to contact…"
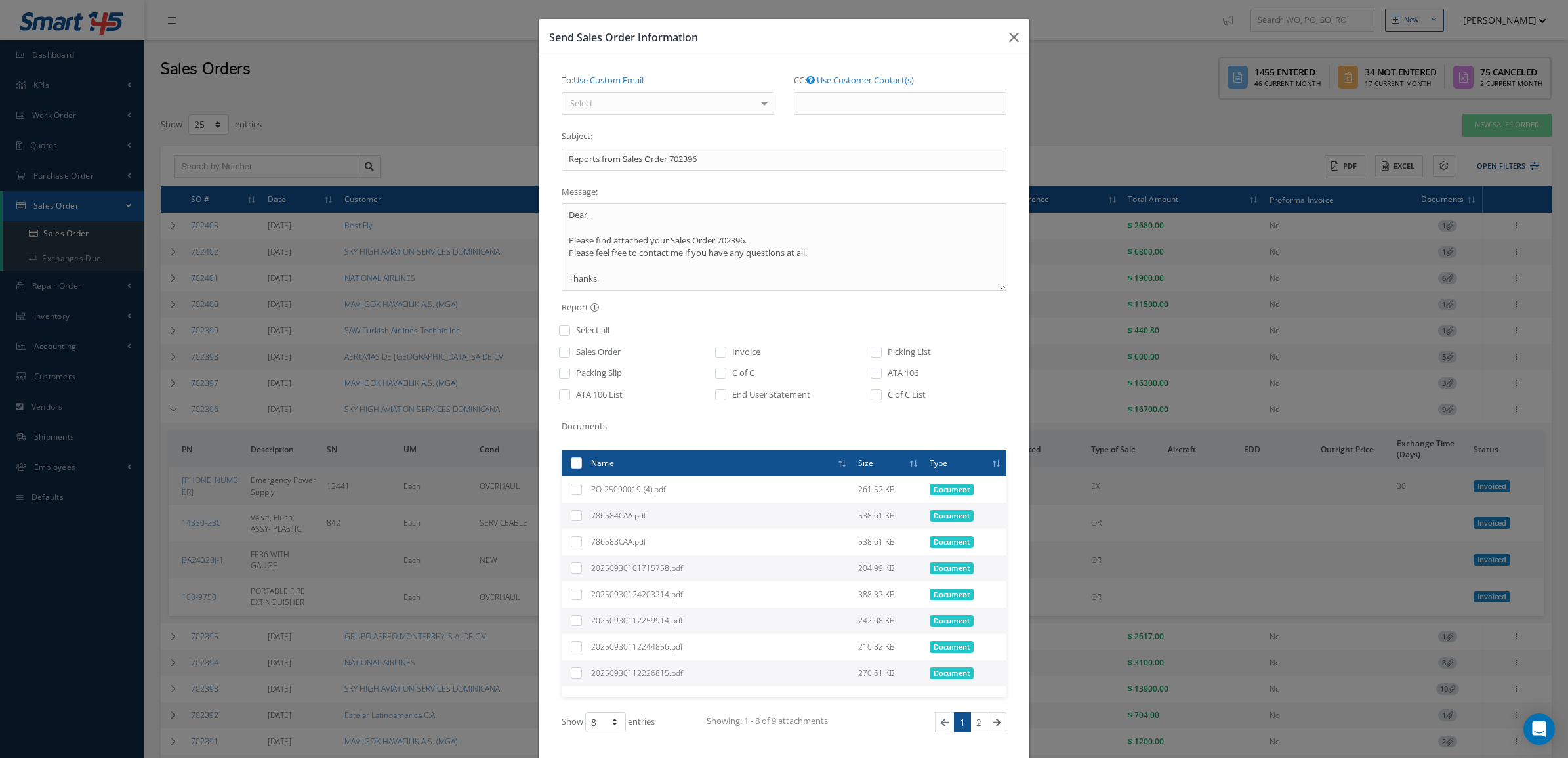
click at [581, 96] on div "Select" at bounding box center [667, 104] width 212 height 23
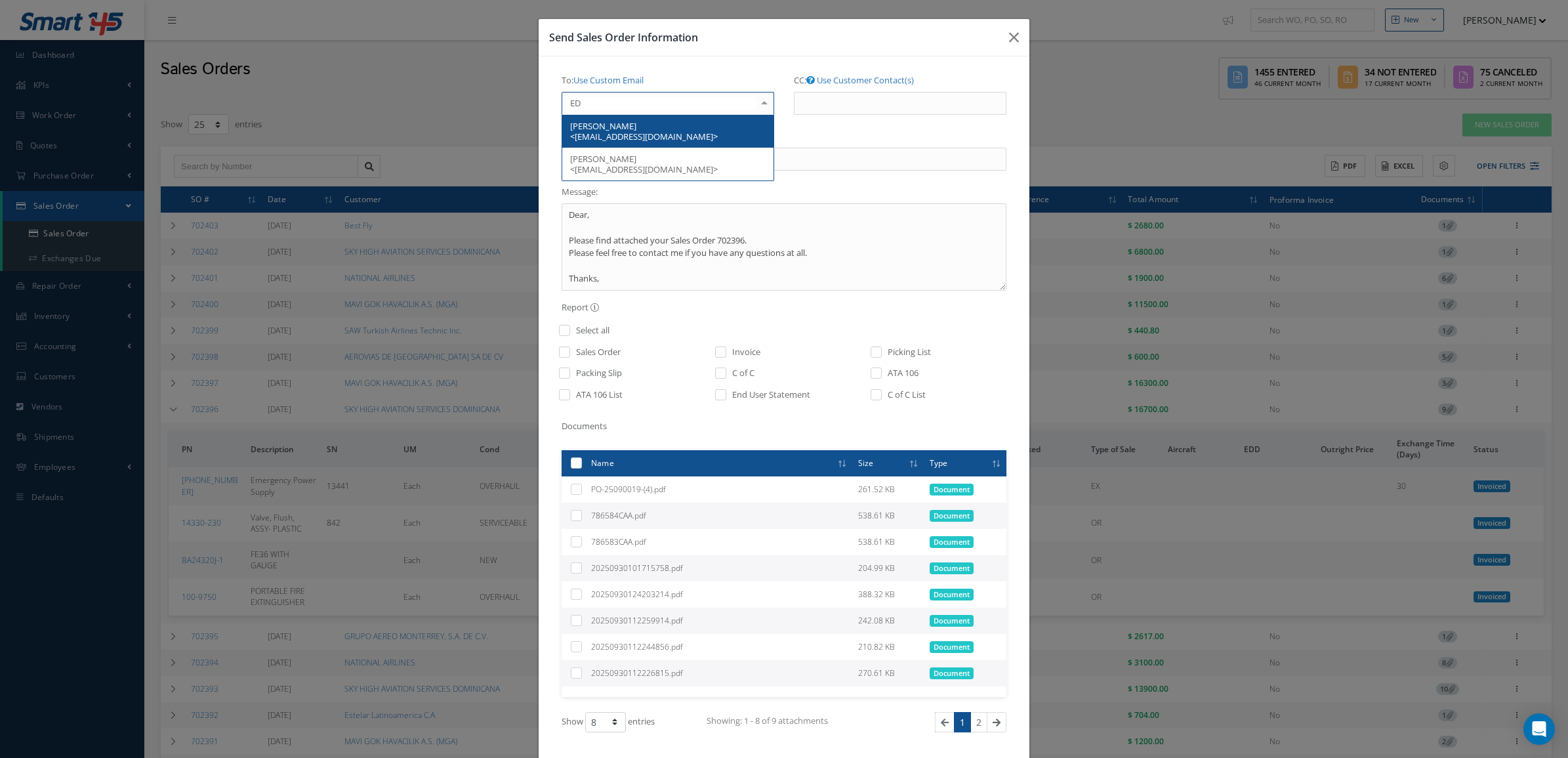
type input "E"
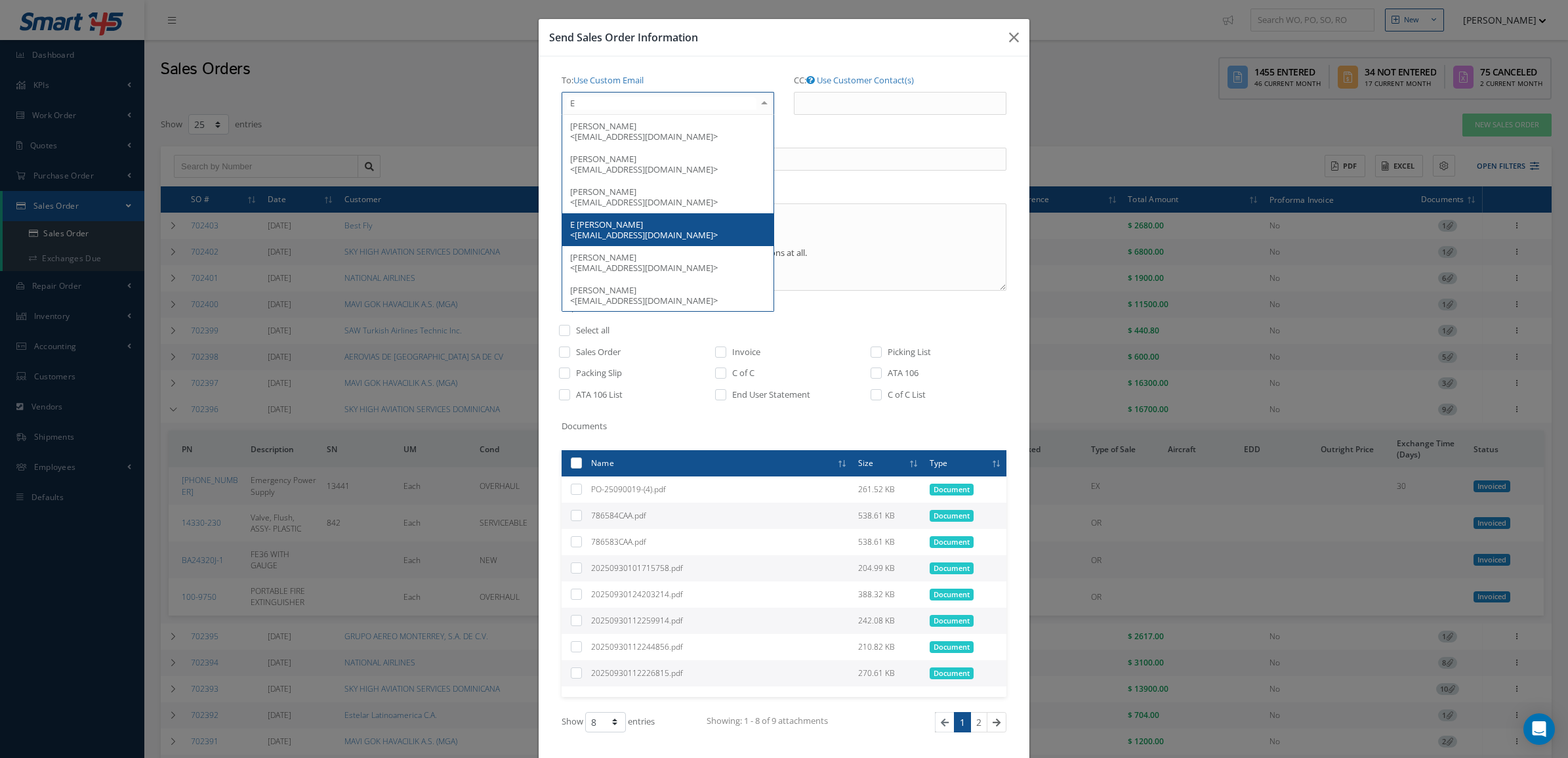
click at [620, 228] on span "E [PERSON_NAME] <[EMAIL_ADDRESS][DOMAIN_NAME]>" at bounding box center [668, 229] width 211 height 33
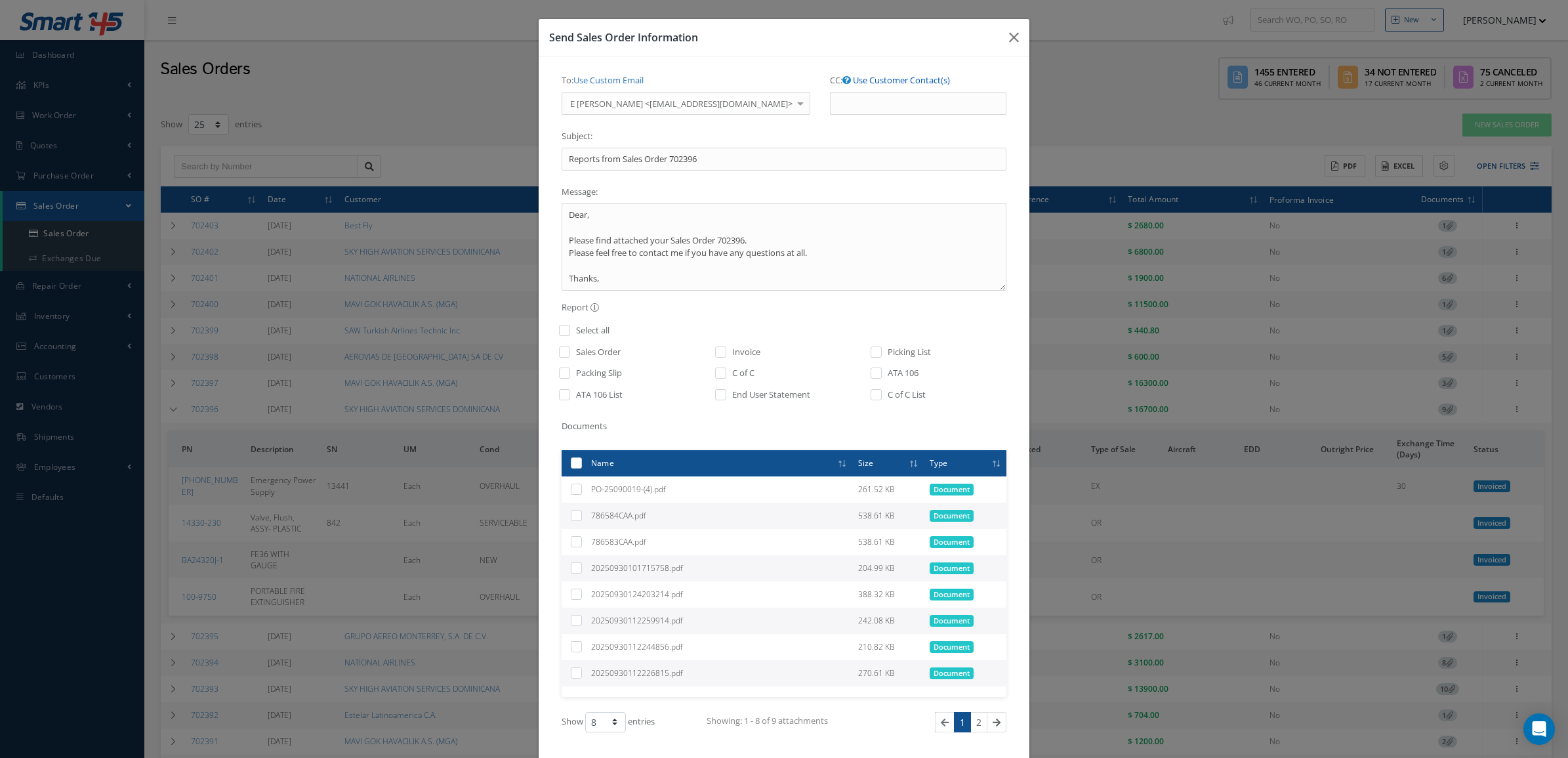
click at [853, 81] on link "Use Customer Contact(s)" at bounding box center [901, 80] width 97 height 12
click at [835, 120] on div "CC: Use Custom Email [PERSON_NAME] <[EMAIL_ADDRESS][DOMAIN_NAME]> [PERSON_NAME]…" at bounding box center [917, 97] width 196 height 55
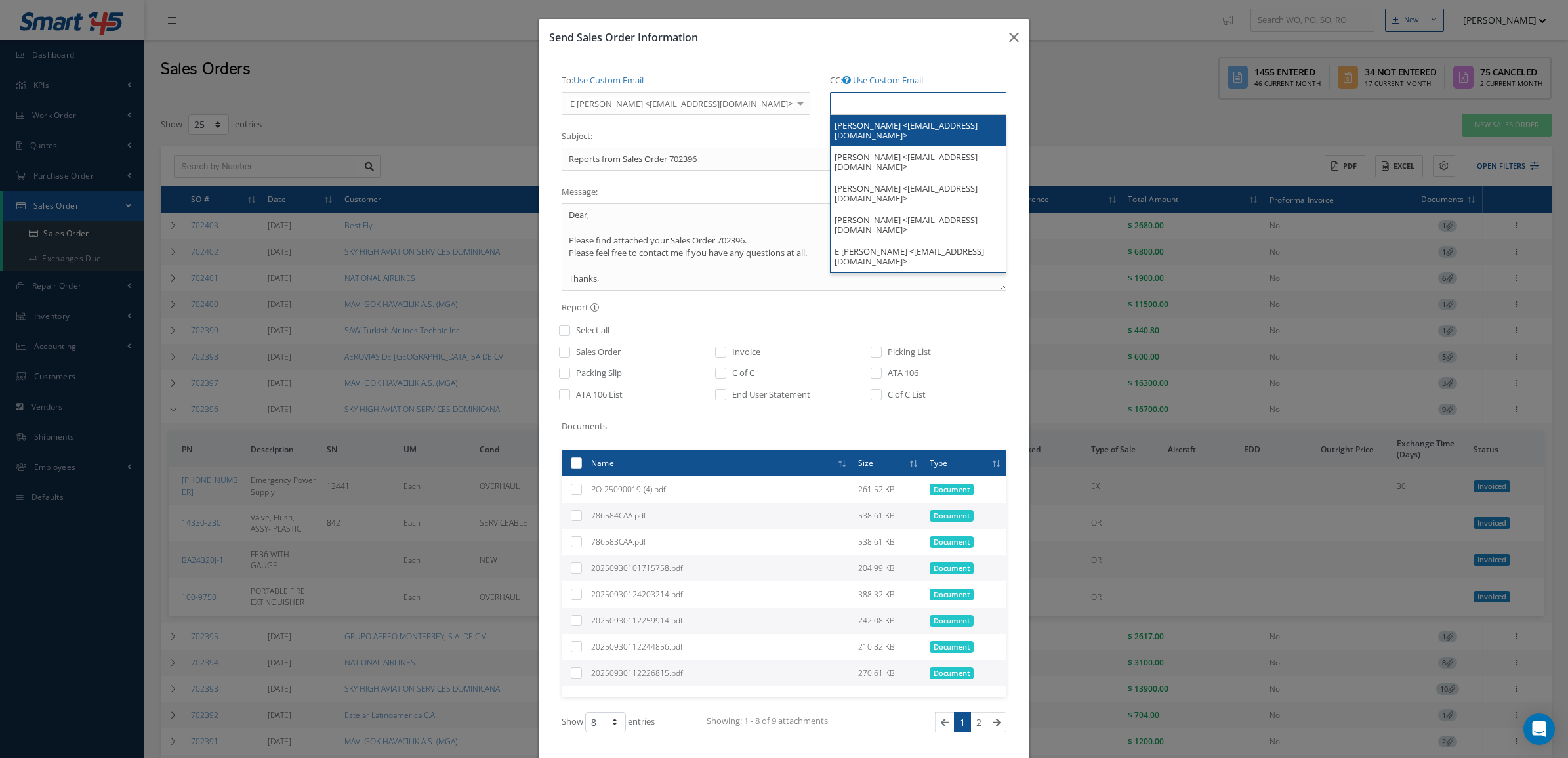
click at [837, 107] on input "text" at bounding box center [857, 103] width 40 height 16
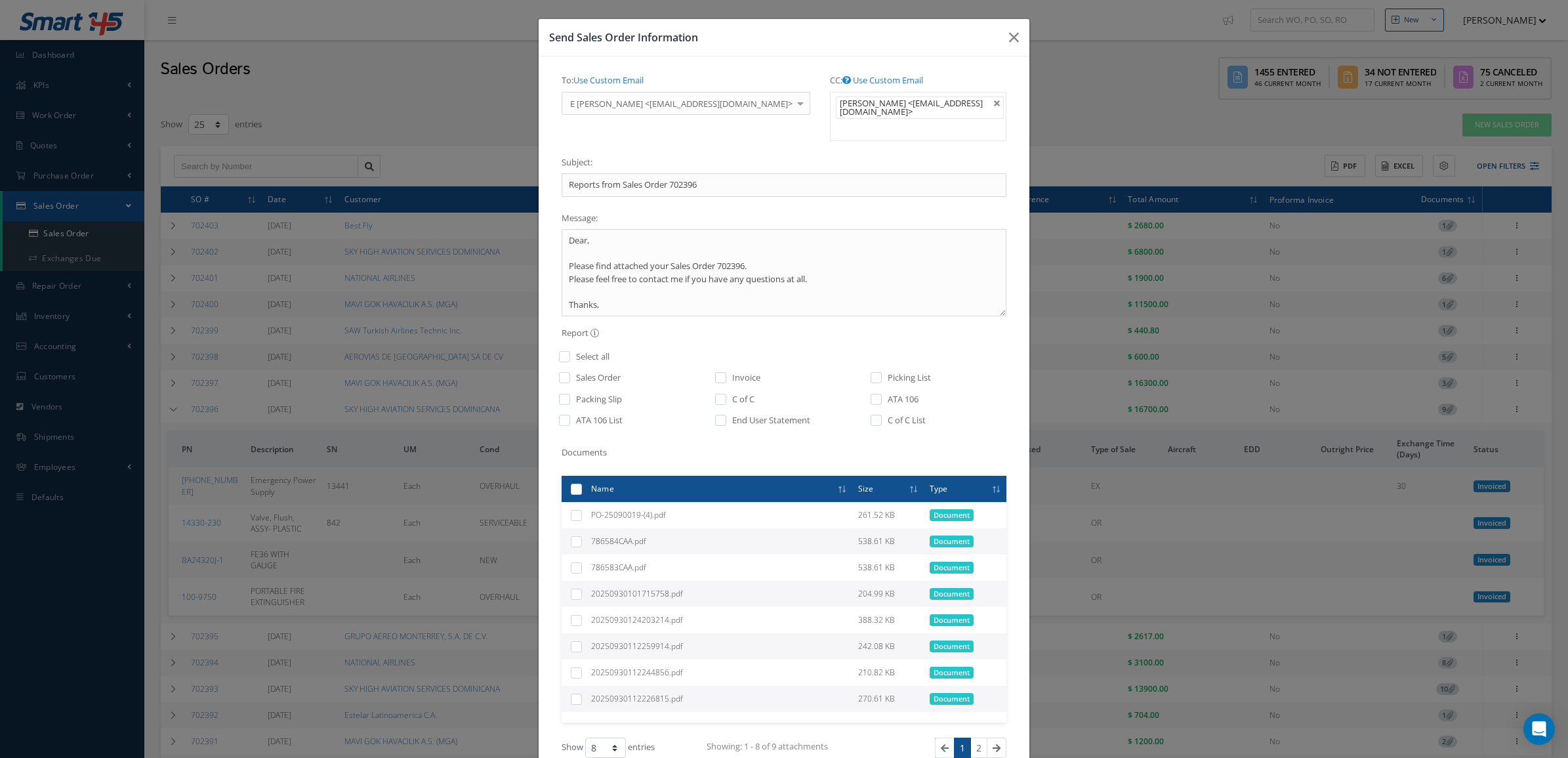
click at [845, 128] on ul "[PERSON_NAME] <[EMAIL_ADDRESS][DOMAIN_NAME]>" at bounding box center [918, 116] width 176 height 49
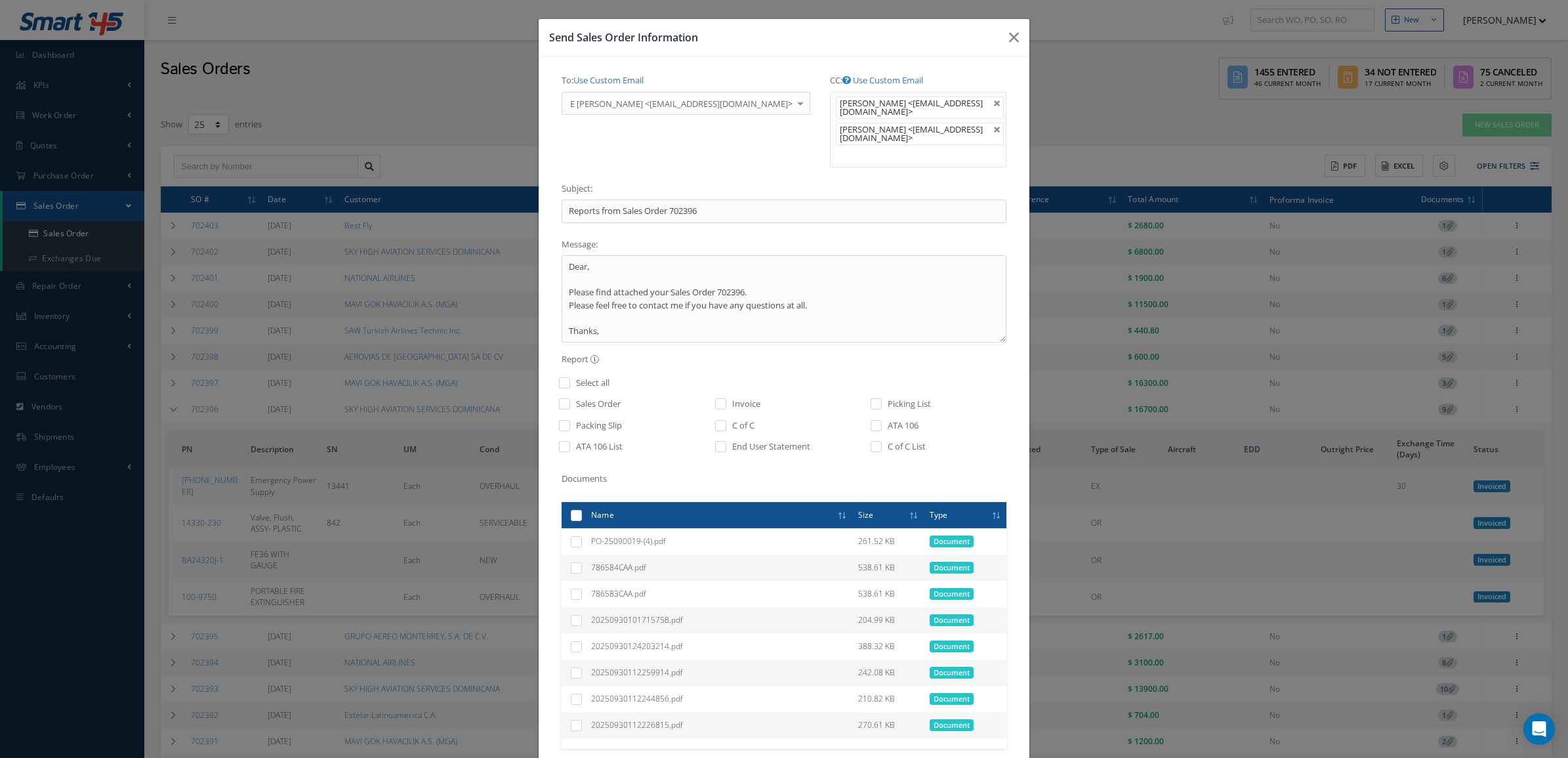
click at [830, 155] on ul "[PERSON_NAME] <[EMAIL_ADDRESS][DOMAIN_NAME]> [PERSON_NAME] <[EMAIL_ADDRESS][DOM…" at bounding box center [918, 129] width 176 height 75
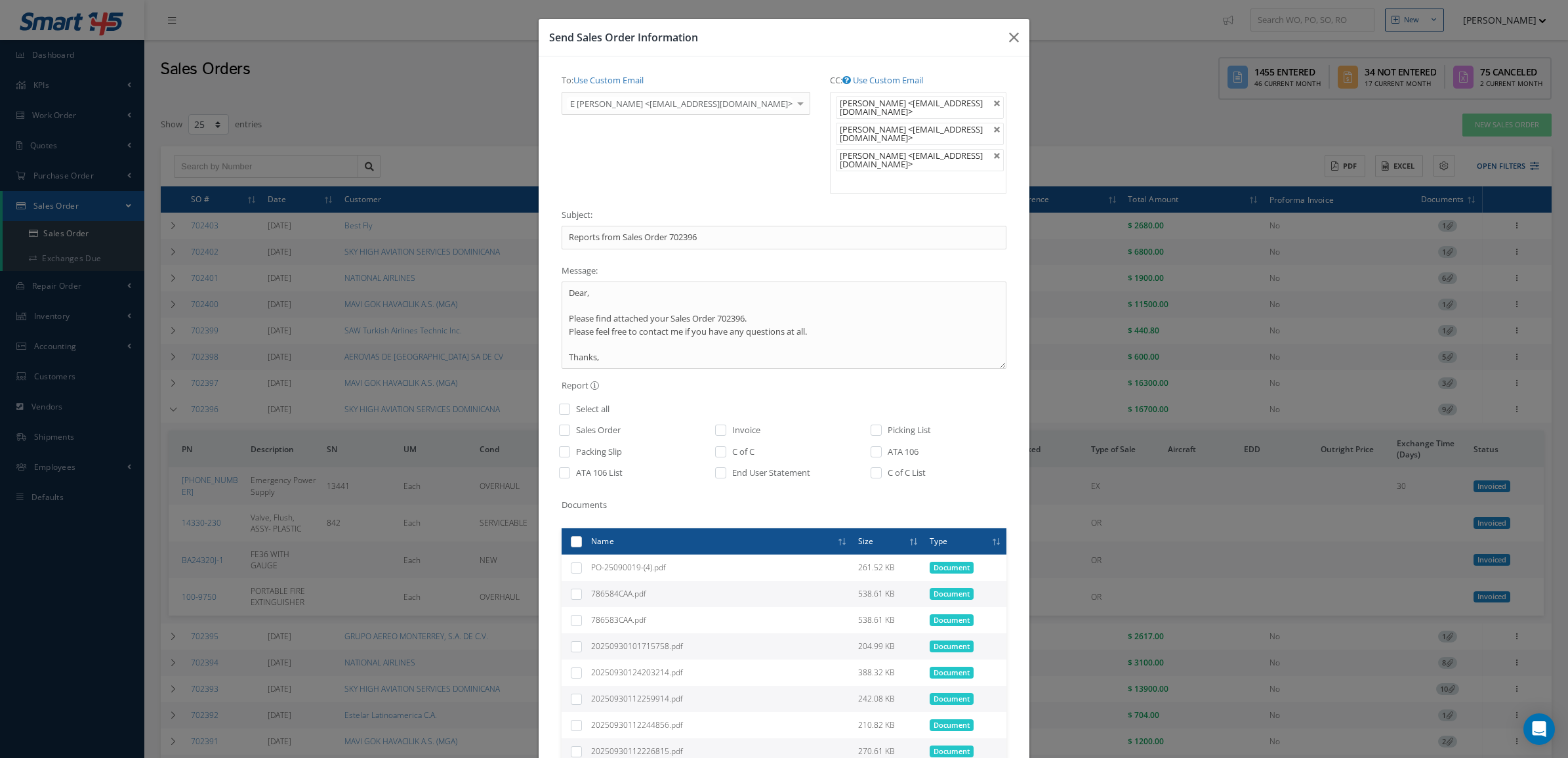
click at [831, 190] on ul "[PERSON_NAME] <[EMAIL_ADDRESS][DOMAIN_NAME]> [PERSON_NAME] <[EMAIL_ADDRESS][DOM…" at bounding box center [918, 142] width 176 height 101
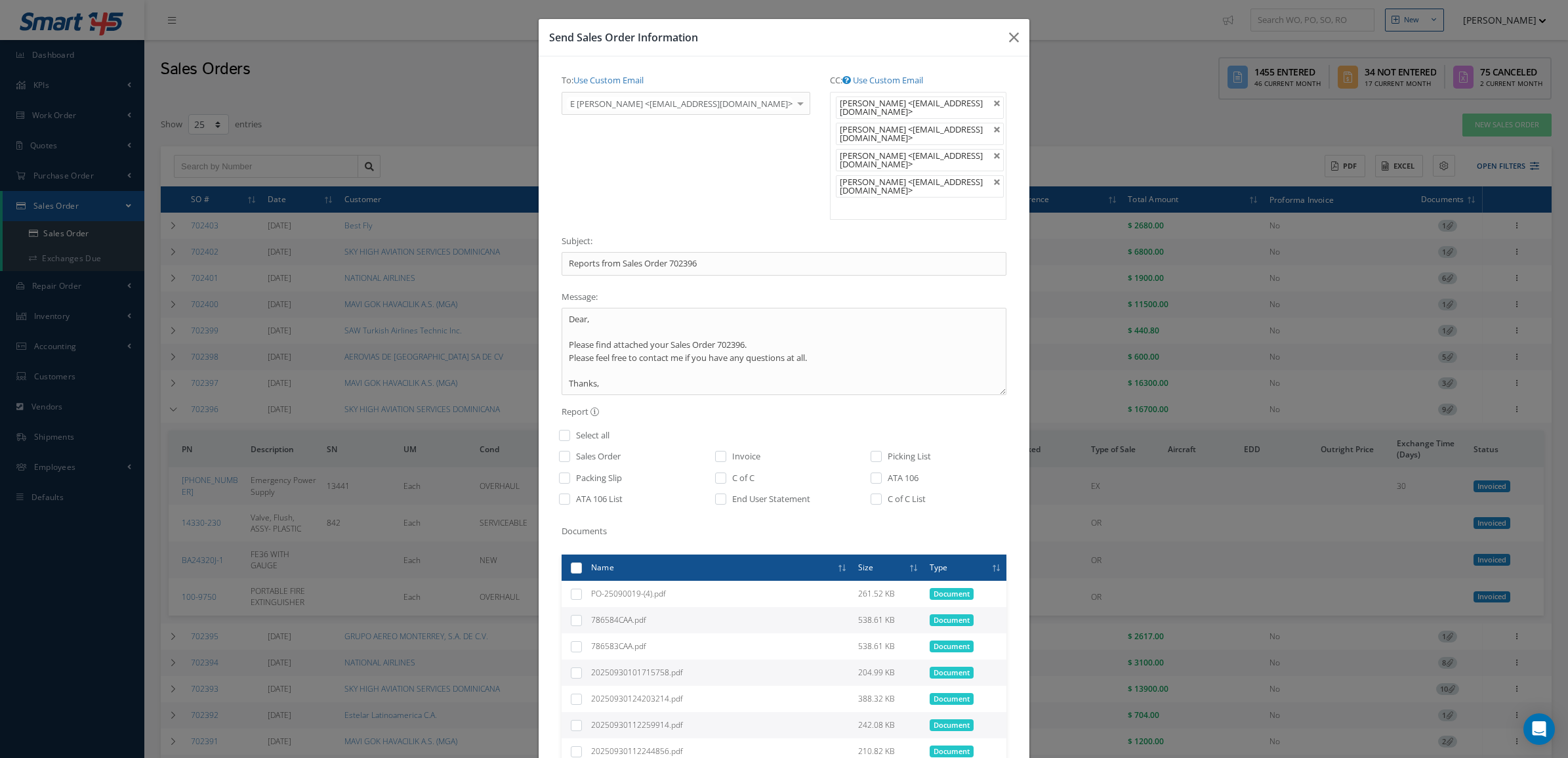
click at [837, 215] on ul "[PERSON_NAME] <[EMAIL_ADDRESS][DOMAIN_NAME]> [PERSON_NAME] <[EMAIL_ADDRESS][DOM…" at bounding box center [918, 155] width 176 height 128
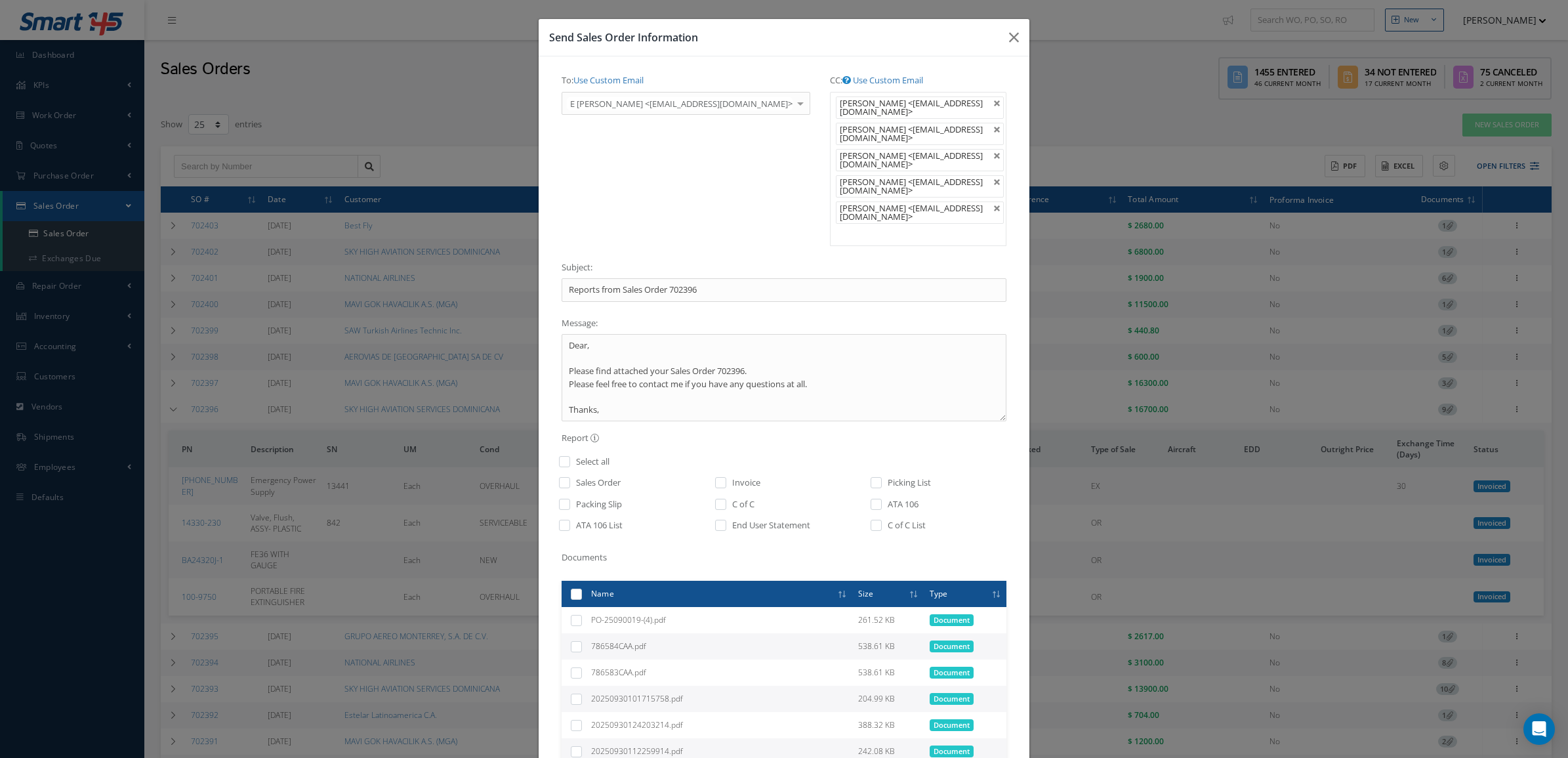
click at [830, 239] on ul "[PERSON_NAME] <[EMAIL_ADDRESS][DOMAIN_NAME]> [PERSON_NAME] <[EMAIL_ADDRESS][DOM…" at bounding box center [918, 169] width 176 height 154
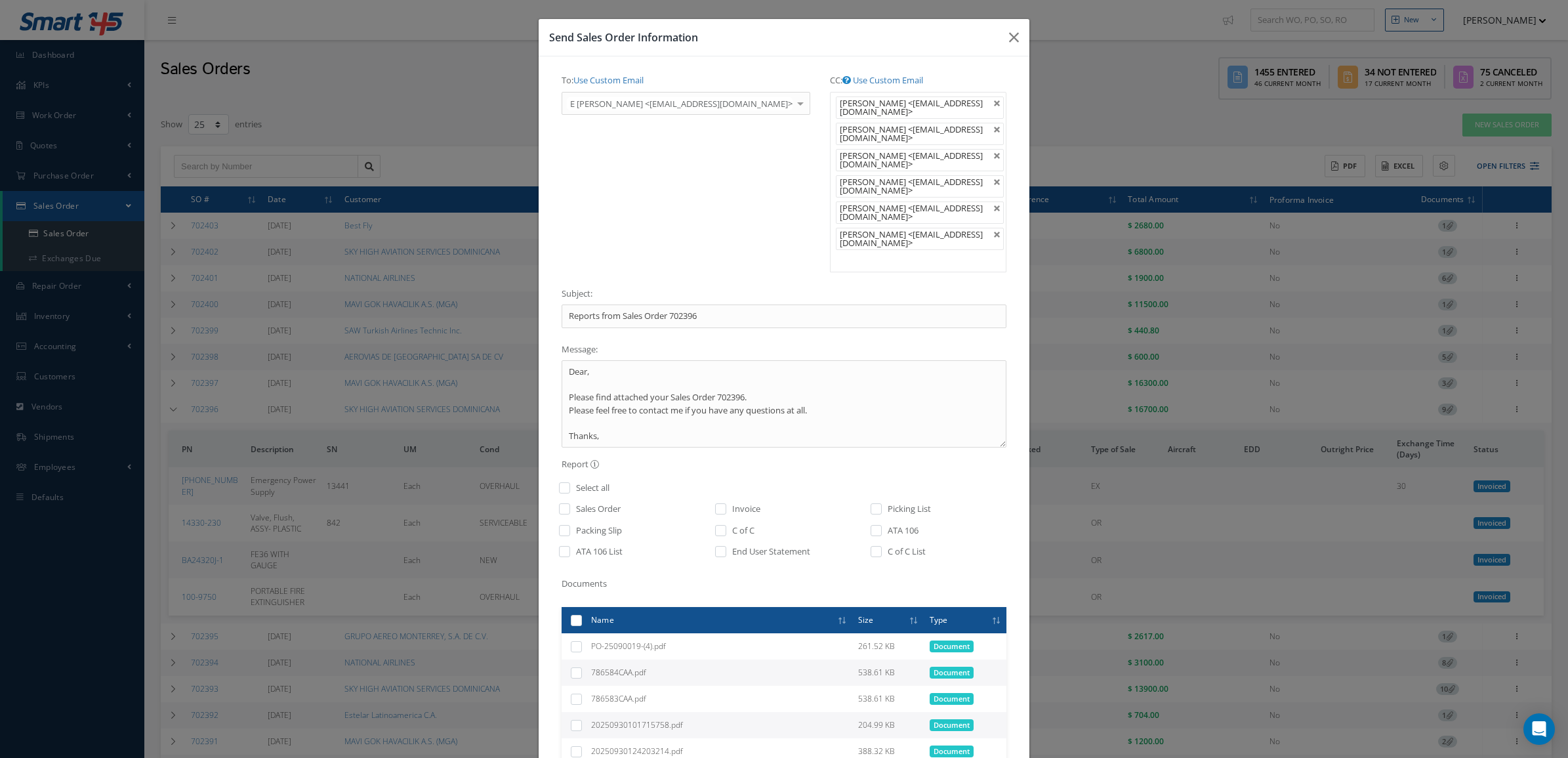
click at [839, 252] on ul "[PERSON_NAME] <[EMAIL_ADDRESS][DOMAIN_NAME]> [PERSON_NAME] <[EMAIL_ADDRESS][DOM…" at bounding box center [918, 182] width 176 height 180
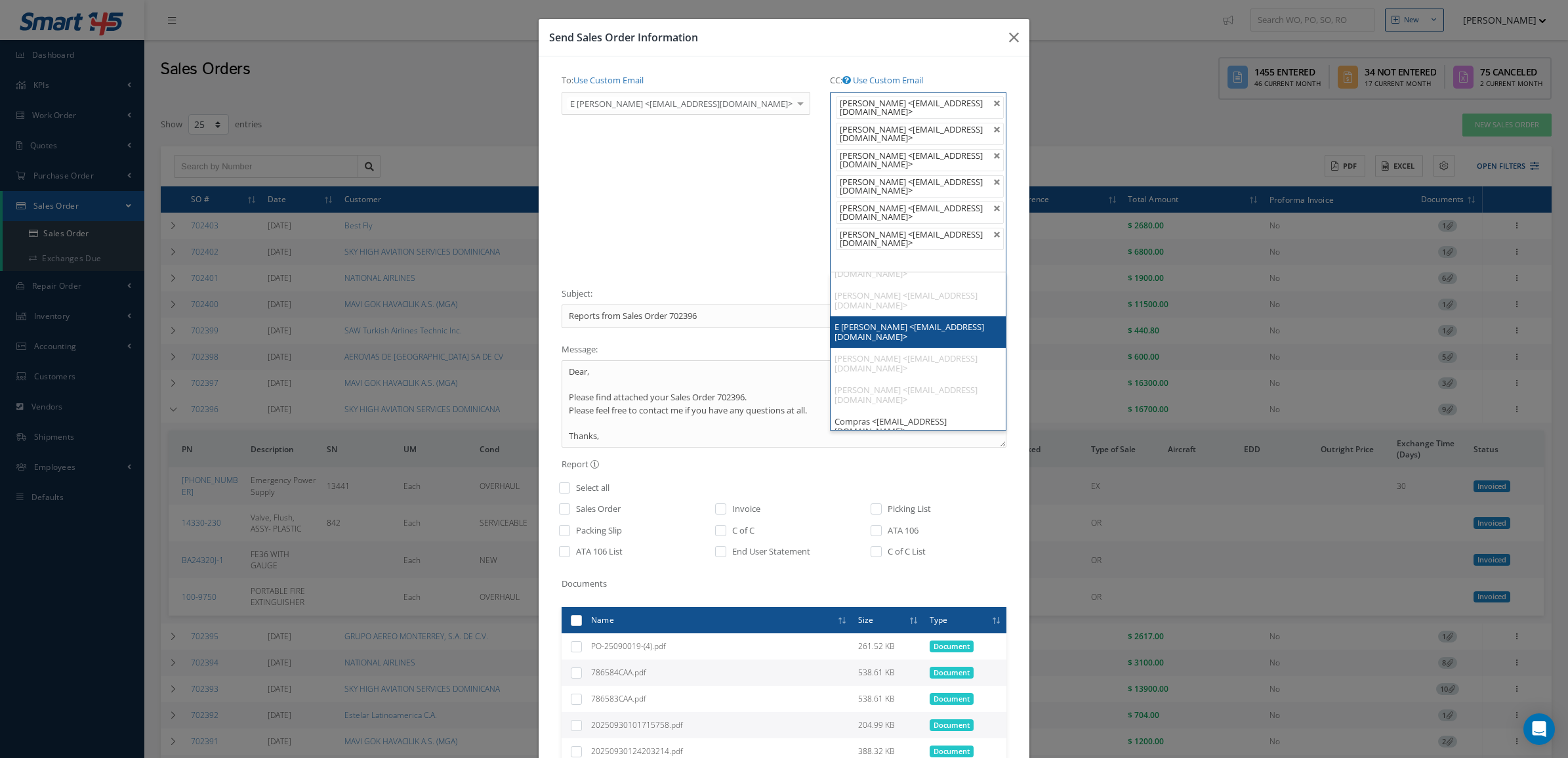
scroll to position [98, 0]
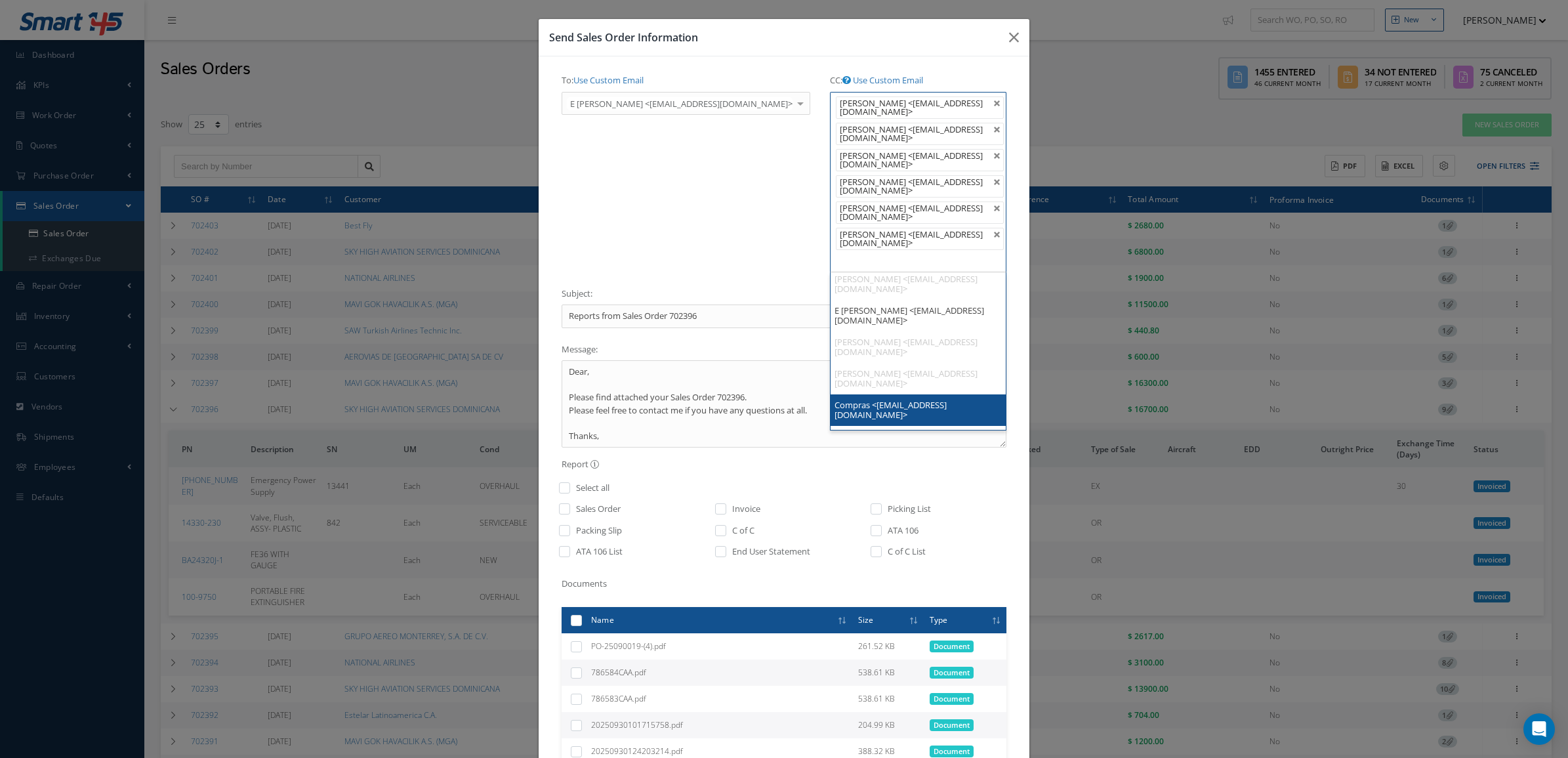
drag, startPoint x: 838, startPoint y: 372, endPoint x: 838, endPoint y: 353, distance: 19.0
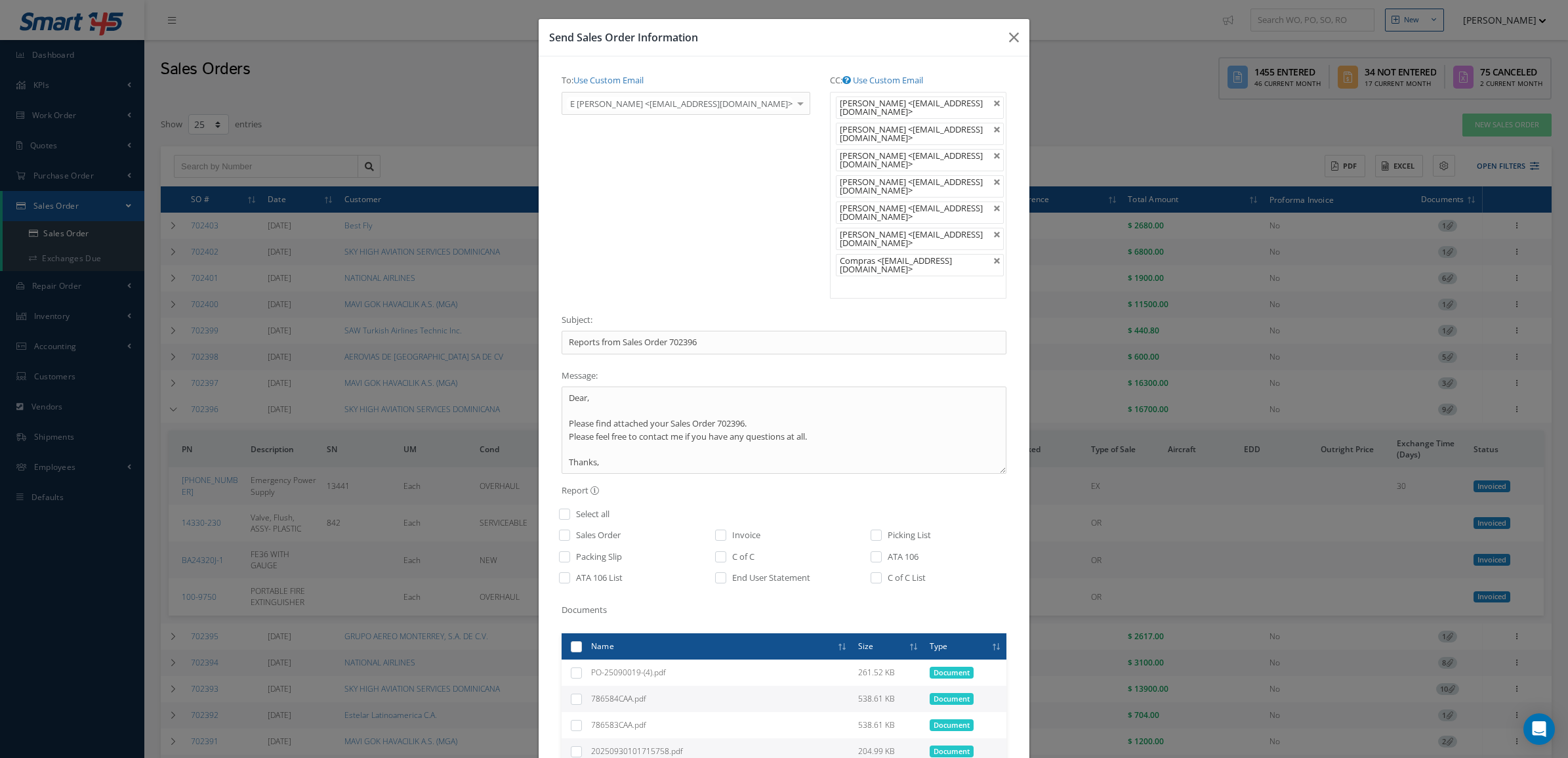
click at [843, 276] on ul "[PERSON_NAME] <[EMAIL_ADDRESS][DOMAIN_NAME]> [PERSON_NAME] <[EMAIL_ADDRESS][DOM…" at bounding box center [918, 195] width 176 height 206
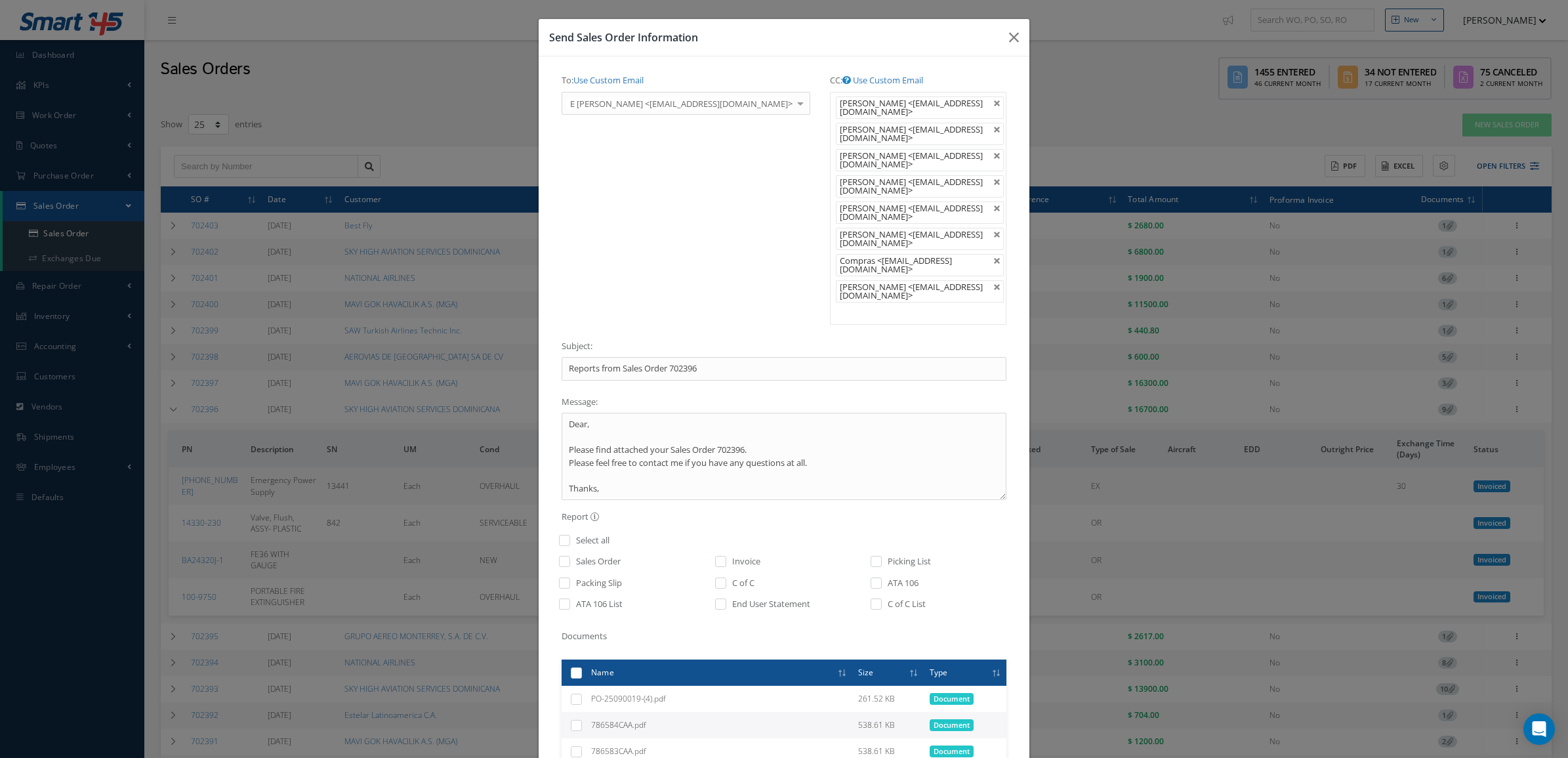
click at [840, 293] on ul "[PERSON_NAME] <[EMAIL_ADDRESS][DOMAIN_NAME]> [PERSON_NAME] <[EMAIL_ADDRESS][DOM…" at bounding box center [918, 208] width 176 height 233
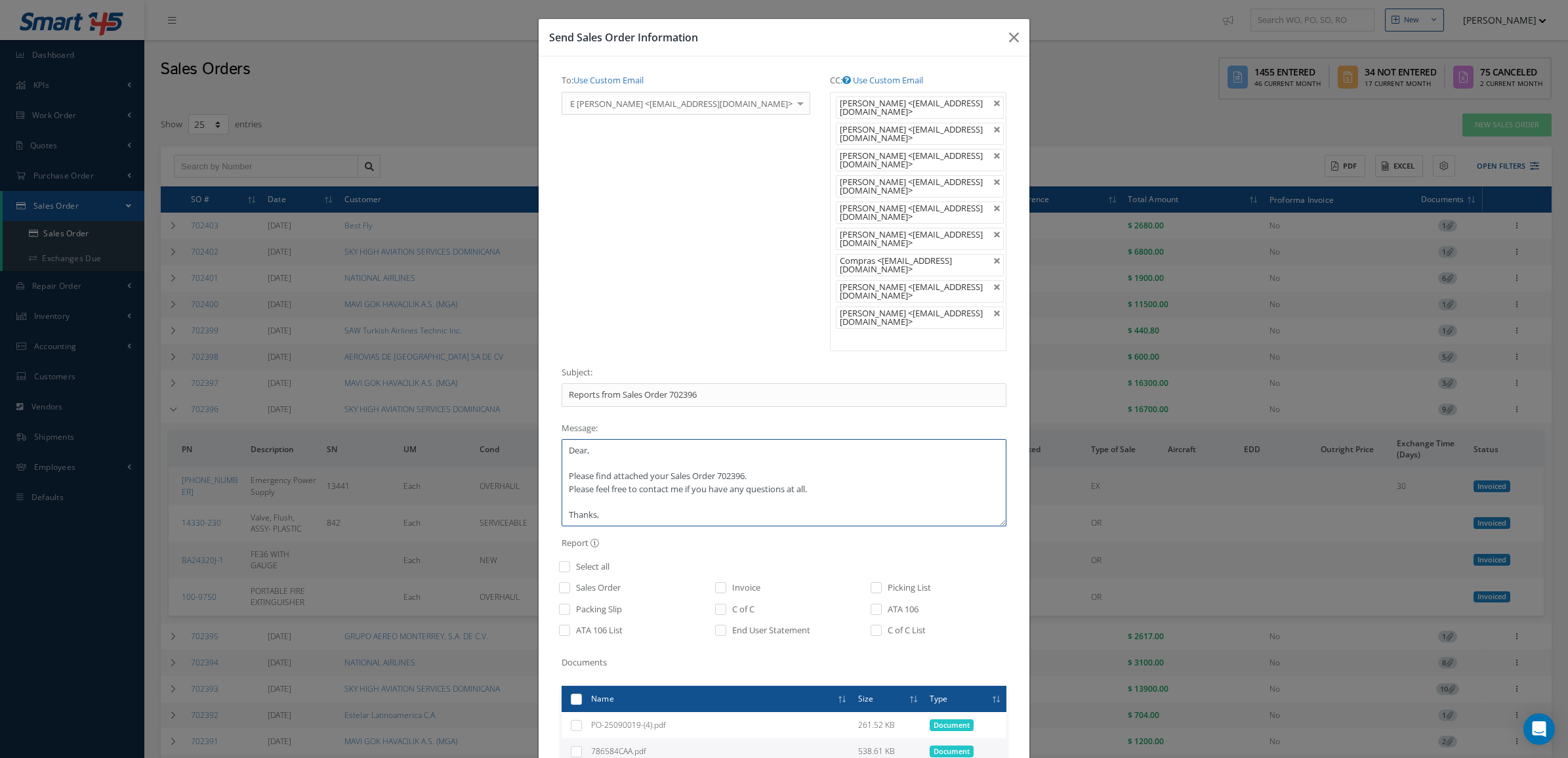
click at [626, 439] on textarea "Dear, Please find attached your Sales Order 702396. Please feel free to contact…" at bounding box center [784, 483] width 445 height 88
click at [640, 493] on textarea "Dear SKY HIGH, Please find attached your Sales Order 702396. Please feel free t…" at bounding box center [784, 483] width 445 height 88
click at [784, 448] on textarea "Dear SKY HIGH, Please find attached your Sales Order 702396. Please feel free t…" at bounding box center [784, 483] width 445 height 88
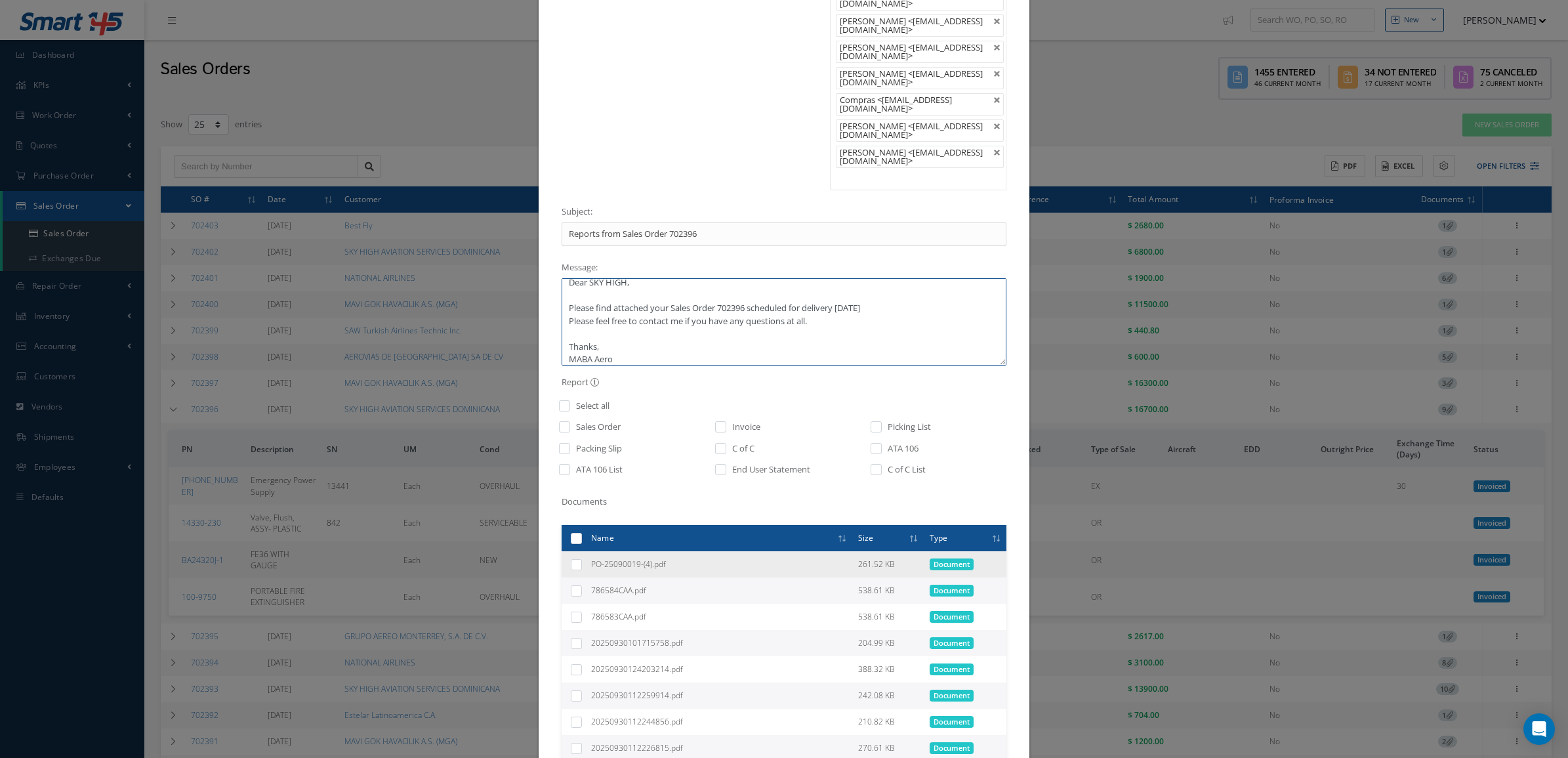
scroll to position [164, 0]
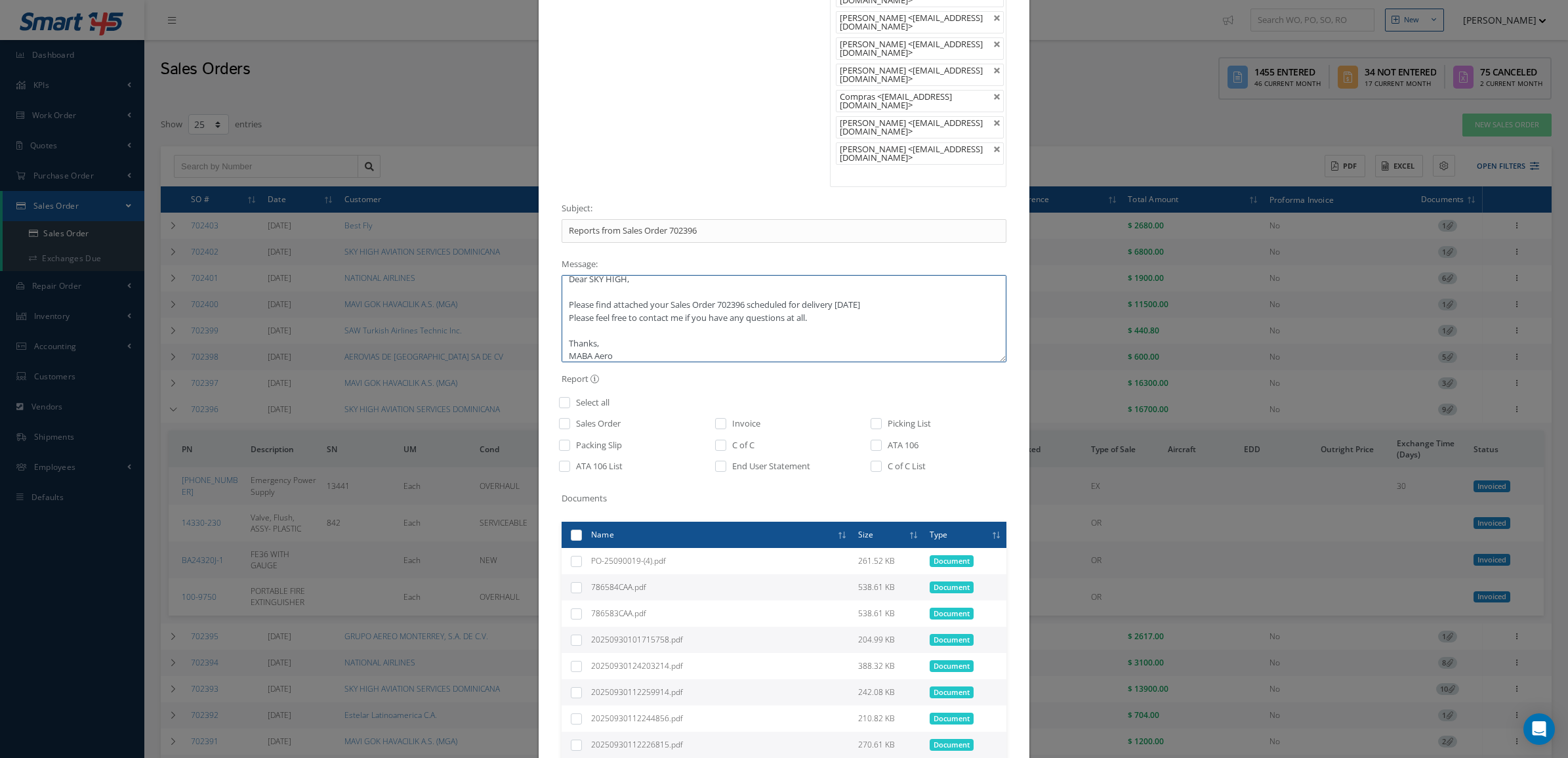
type textarea "Dear SKY HIGH, Please find attached your Sales Order 702396 scheduled for deliv…"
click at [717, 421] on input "checkbox" at bounding box center [721, 428] width 9 height 15
checkbox input "true"
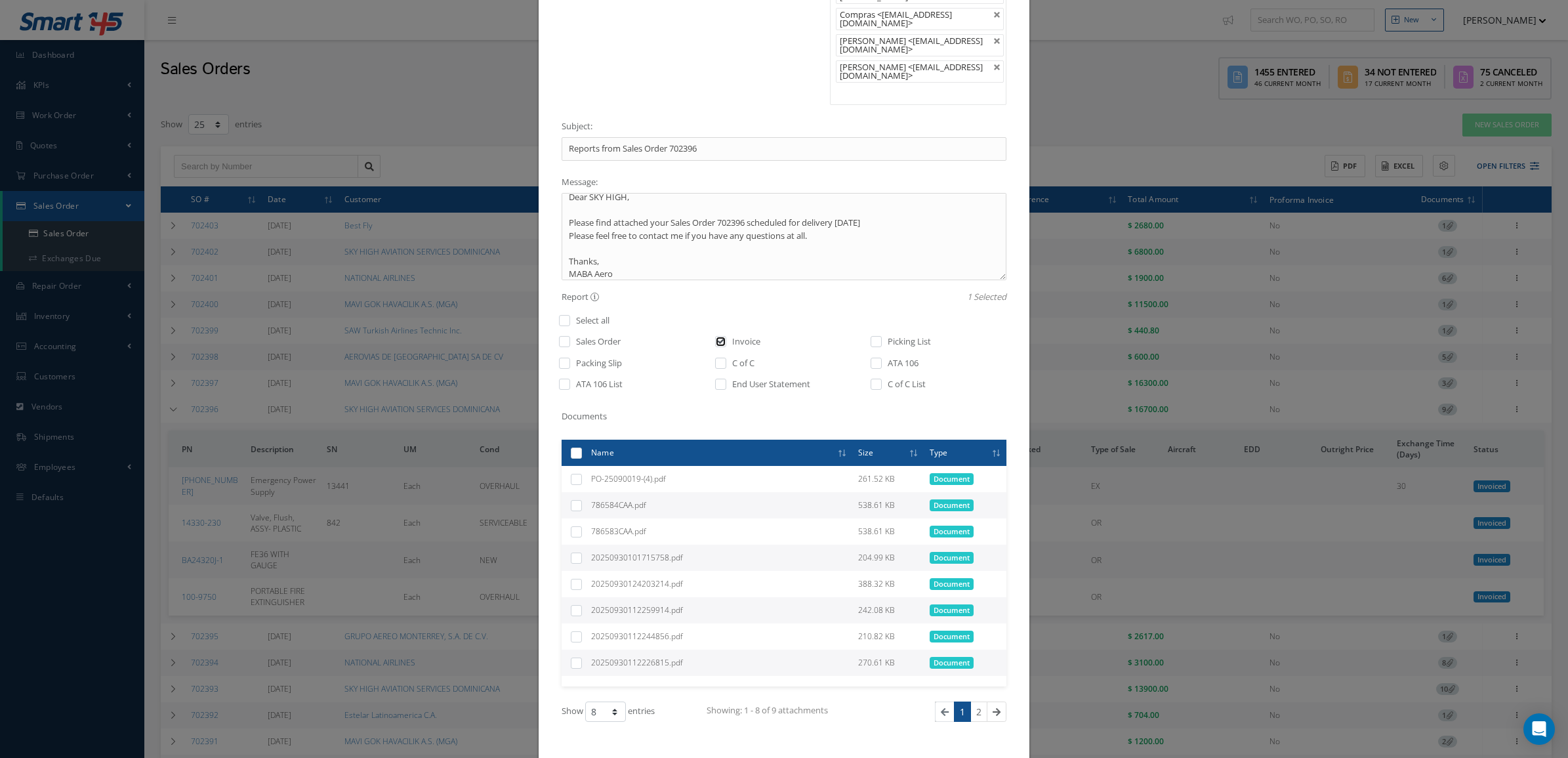
scroll to position [328, 0]
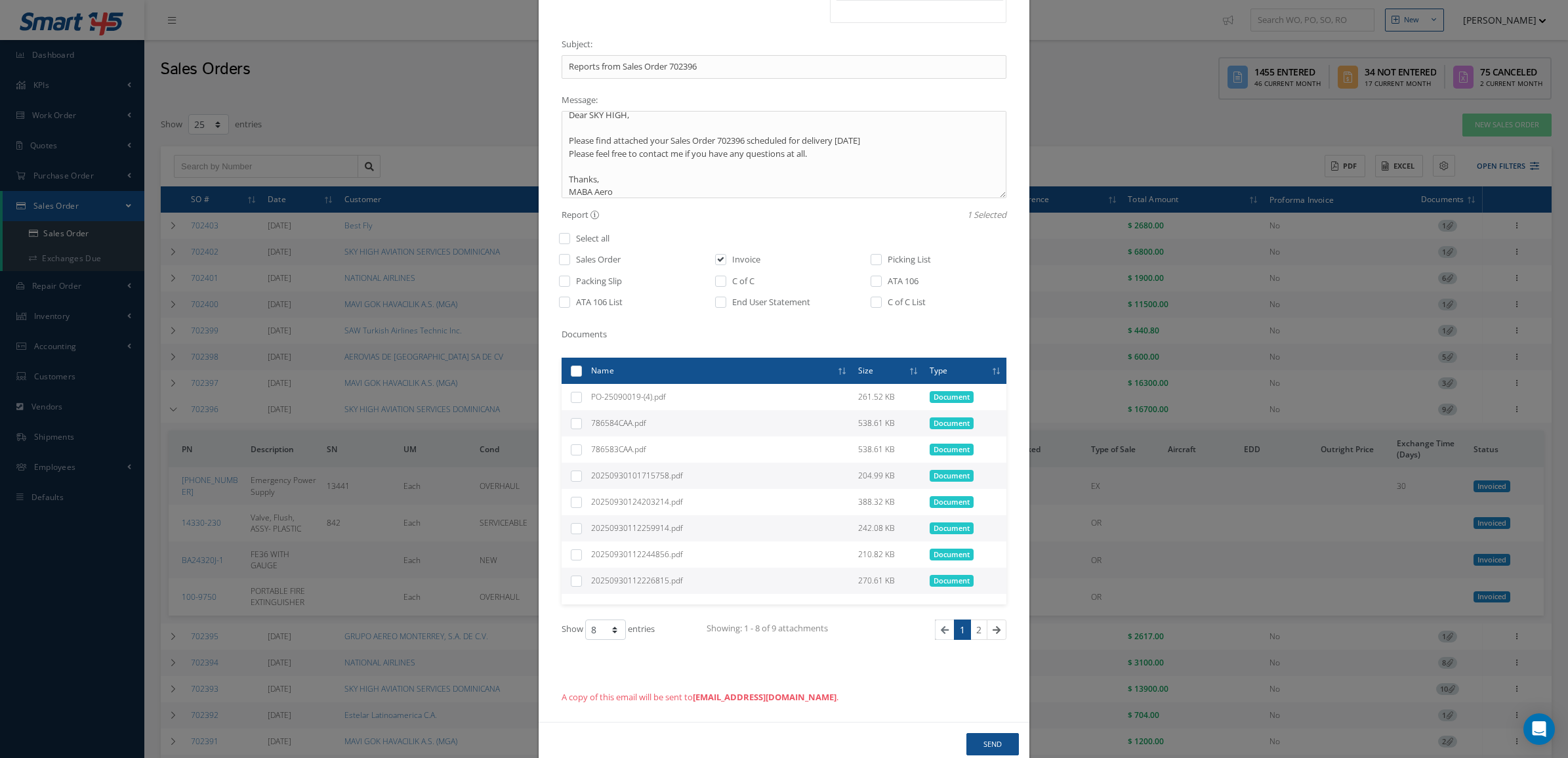
click at [581, 417] on label at bounding box center [581, 422] width 0 height 11
click at [573, 420] on input "checkbox" at bounding box center [577, 425] width 9 height 9
checkbox input "true"
click at [581, 444] on label at bounding box center [581, 449] width 0 height 11
click at [573, 446] on input "checkbox" at bounding box center [577, 451] width 9 height 9
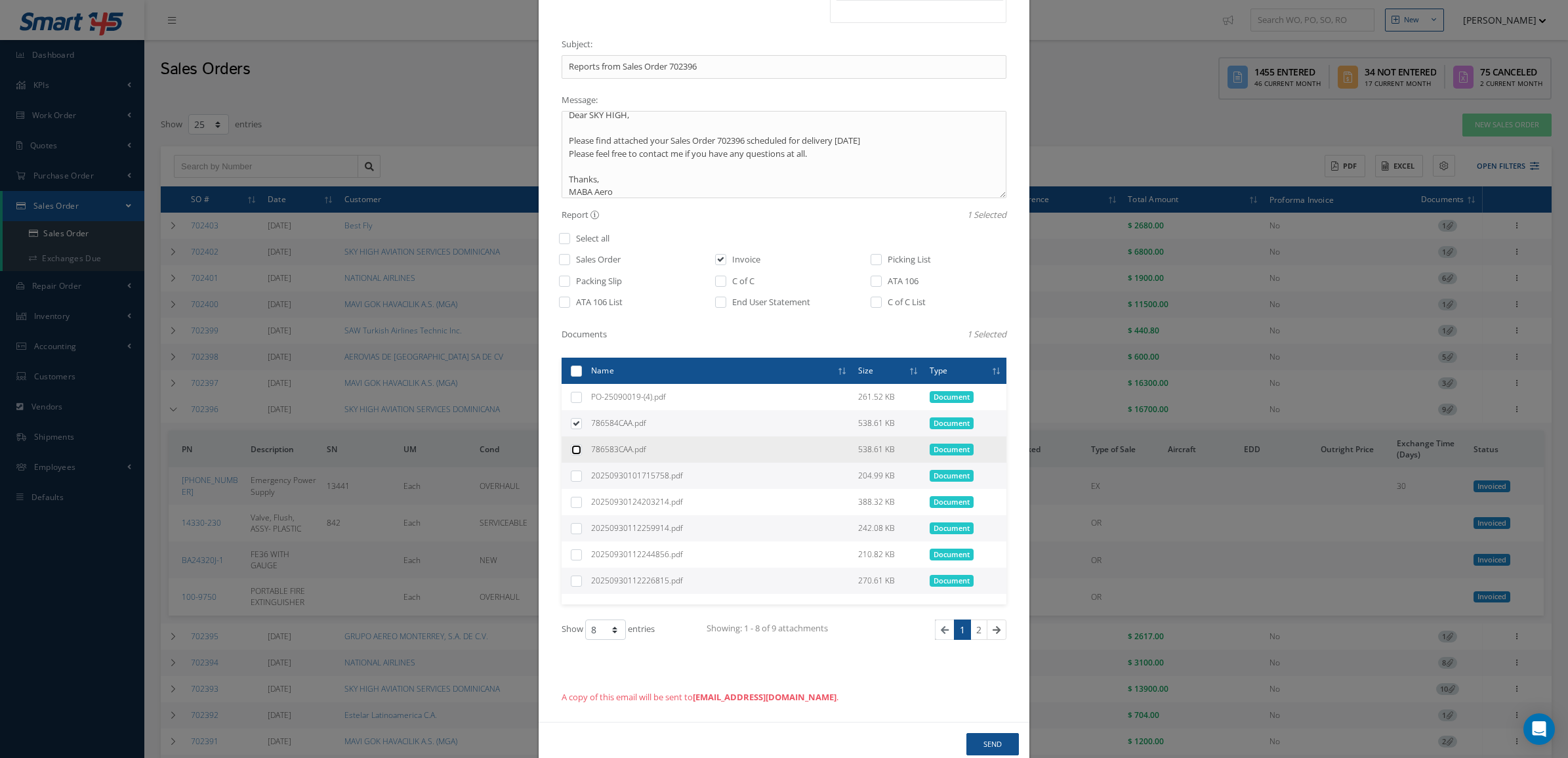
checkbox input "true"
click at [581, 470] on label at bounding box center [581, 475] width 0 height 11
click at [573, 473] on input "checkbox" at bounding box center [577, 477] width 9 height 9
checkbox input "true"
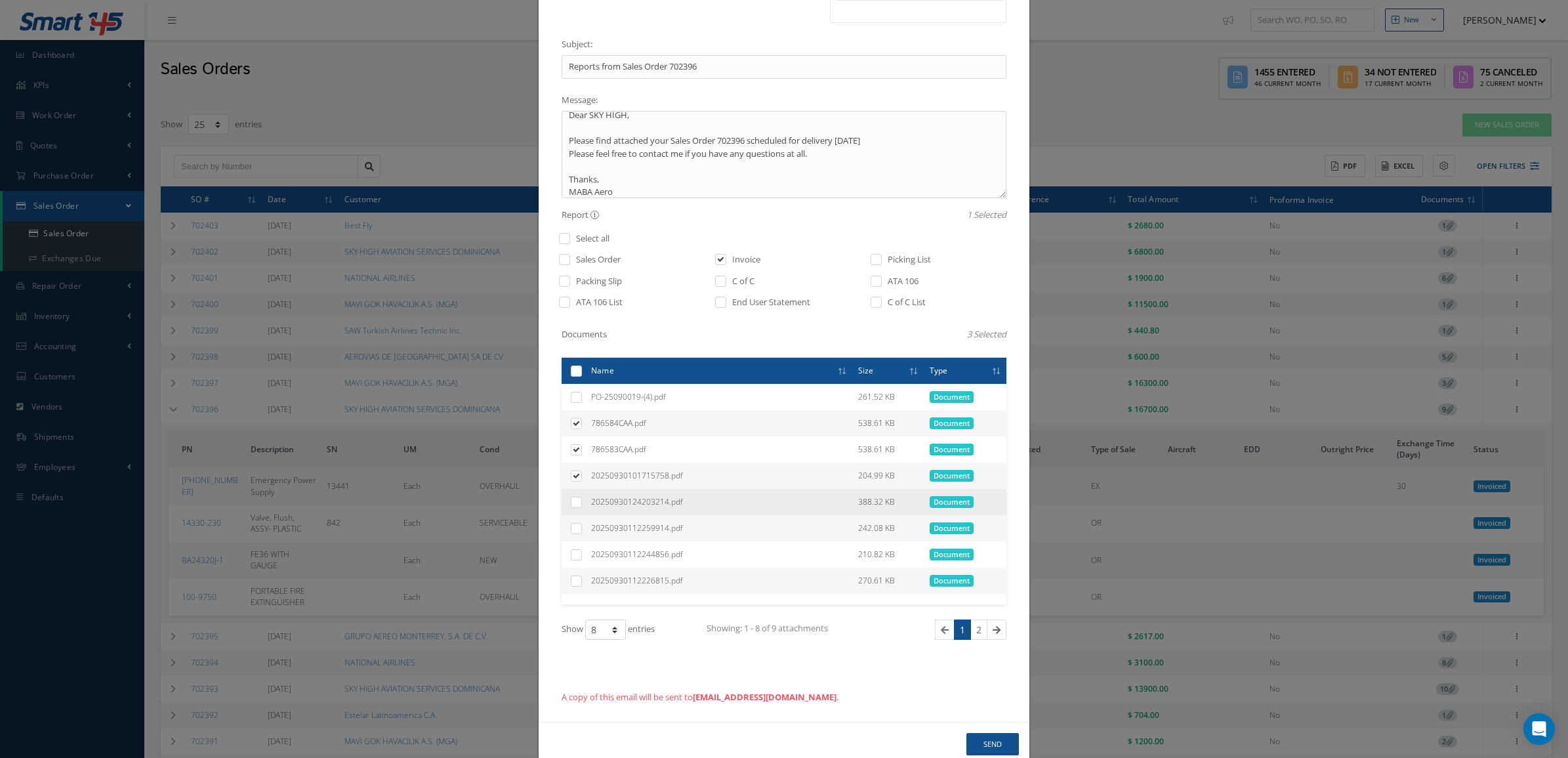
click at [581, 496] on label at bounding box center [581, 501] width 0 height 11
click at [573, 499] on input "checkbox" at bounding box center [577, 503] width 9 height 9
checkbox input "true"
click at [570, 515] on td at bounding box center [573, 528] width 24 height 26
click at [581, 522] on label at bounding box center [581, 527] width 0 height 11
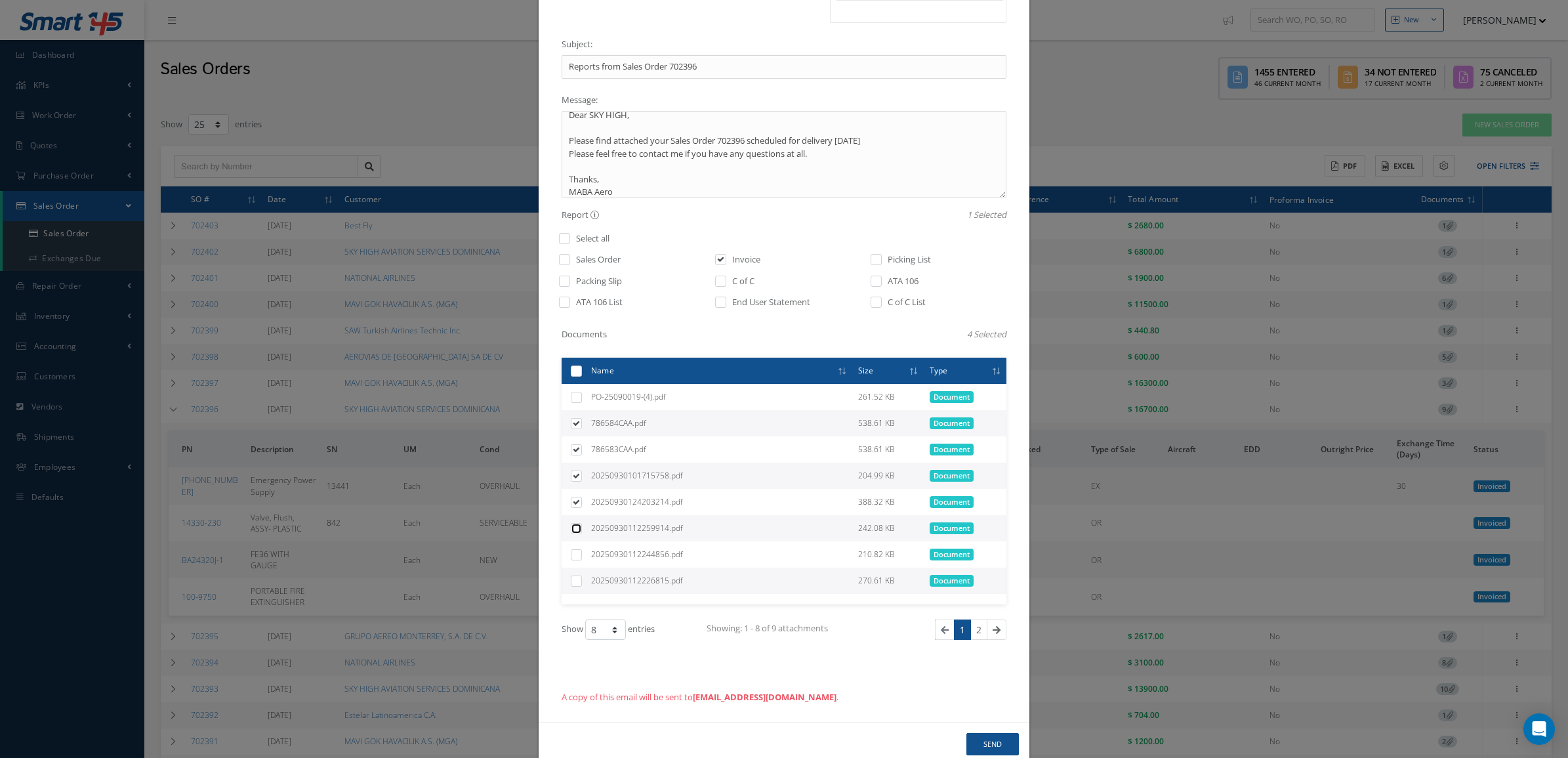
click at [573, 525] on input "checkbox" at bounding box center [577, 530] width 9 height 9
checkbox input "true"
click at [581, 549] on label at bounding box center [581, 554] width 0 height 11
click at [574, 552] on input "checkbox" at bounding box center [577, 556] width 9 height 9
checkbox input "true"
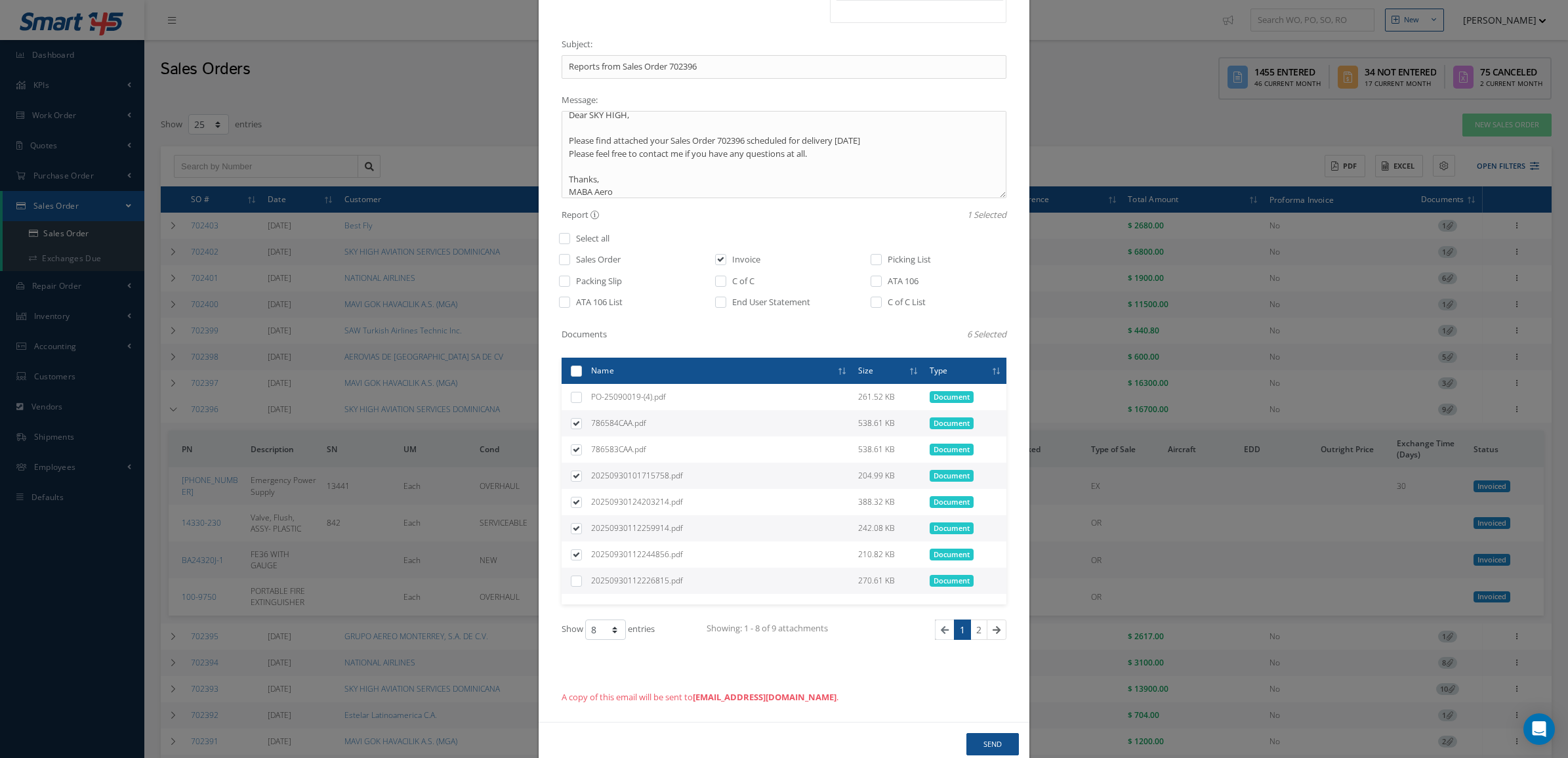
click at [581, 575] on label at bounding box center [581, 580] width 0 height 11
click at [574, 578] on input "checkbox" at bounding box center [577, 582] width 9 height 9
checkbox input "true"
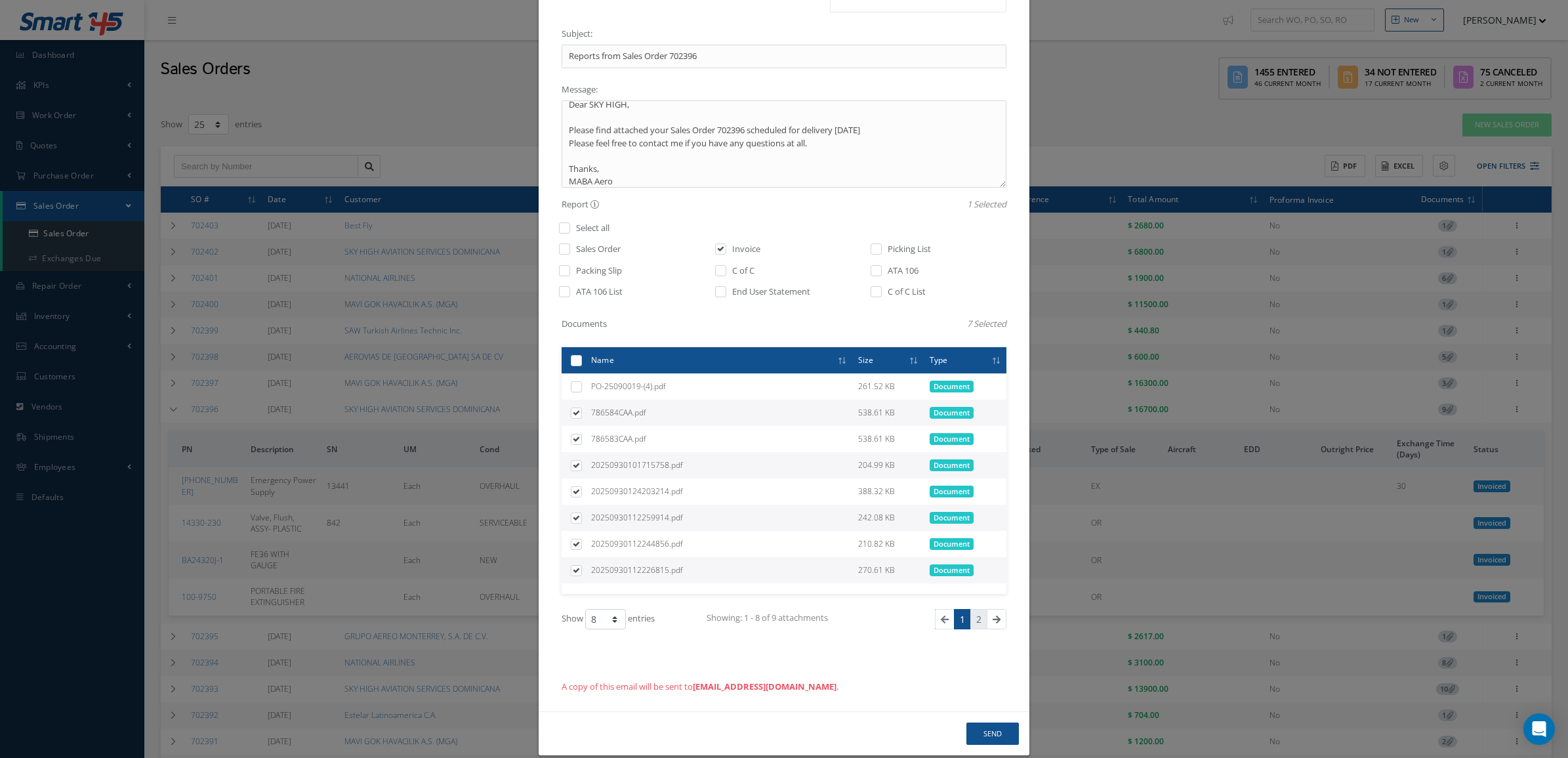
click at [970, 609] on link "2" at bounding box center [978, 619] width 17 height 20
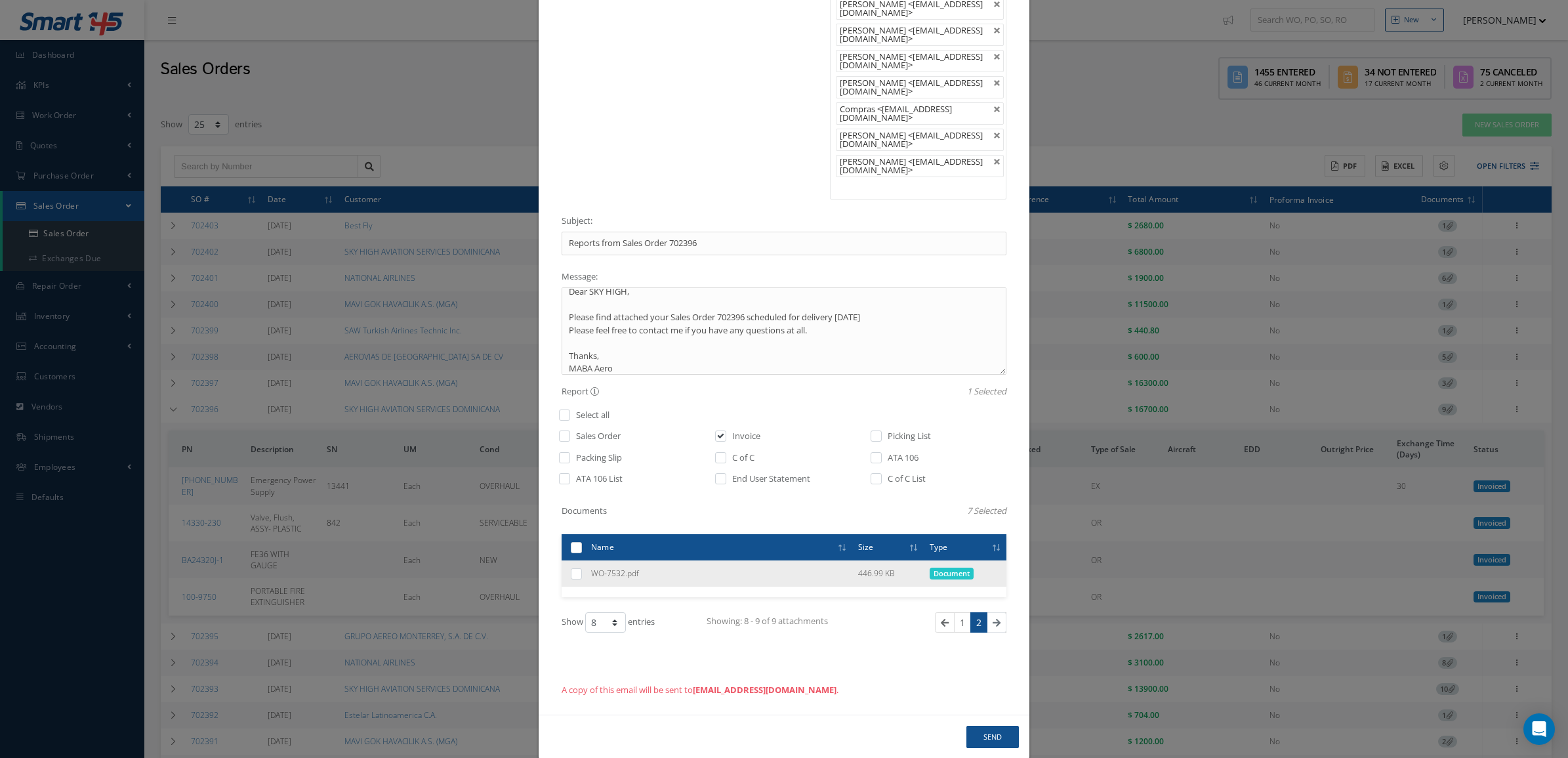
click at [581, 568] on label at bounding box center [581, 573] width 0 height 11
click at [573, 571] on input "checkbox" at bounding box center [577, 575] width 9 height 9
click at [955, 612] on link "1" at bounding box center [962, 622] width 17 height 20
checkbox input "false"
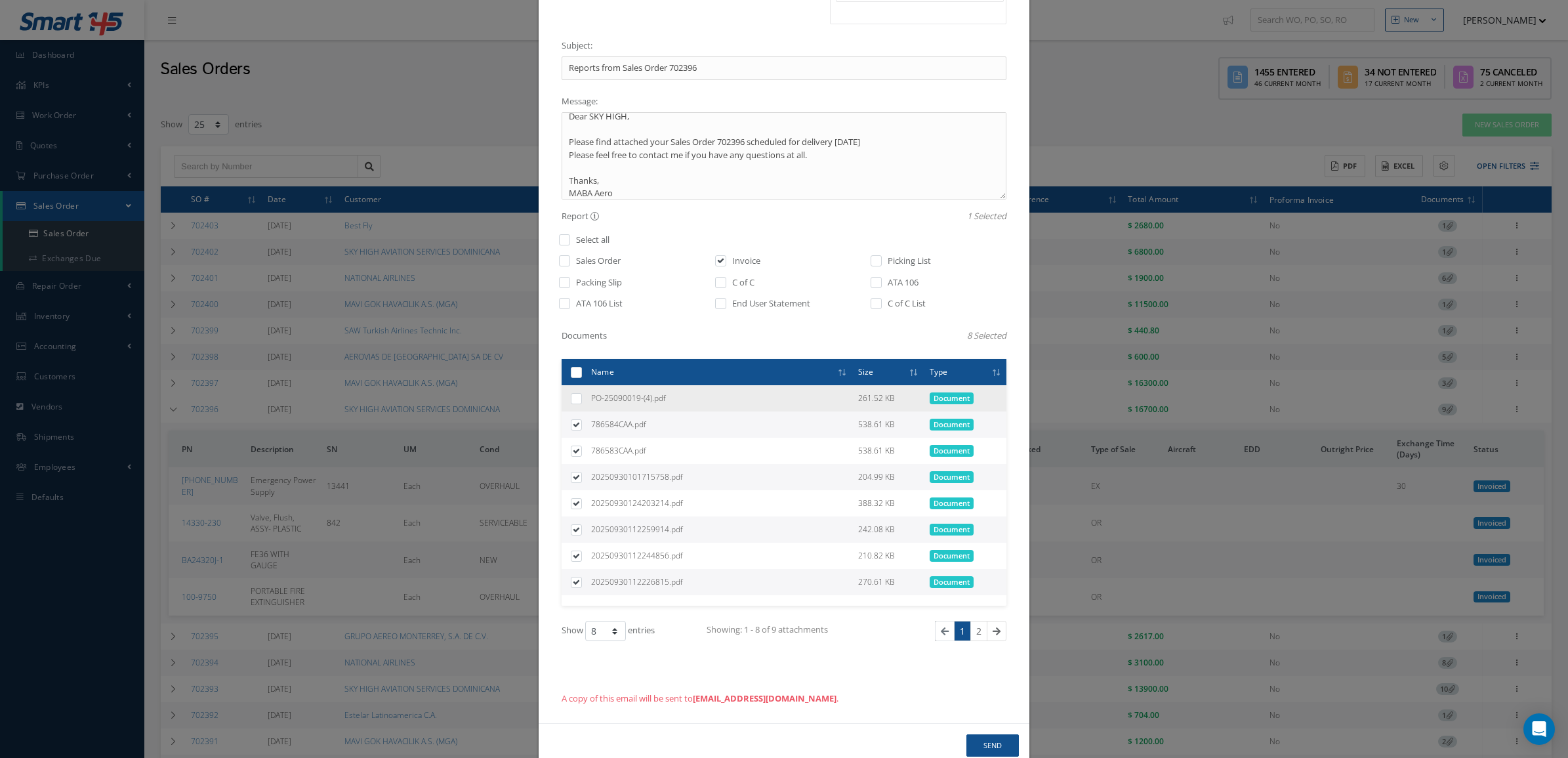
scroll to position [339, 0]
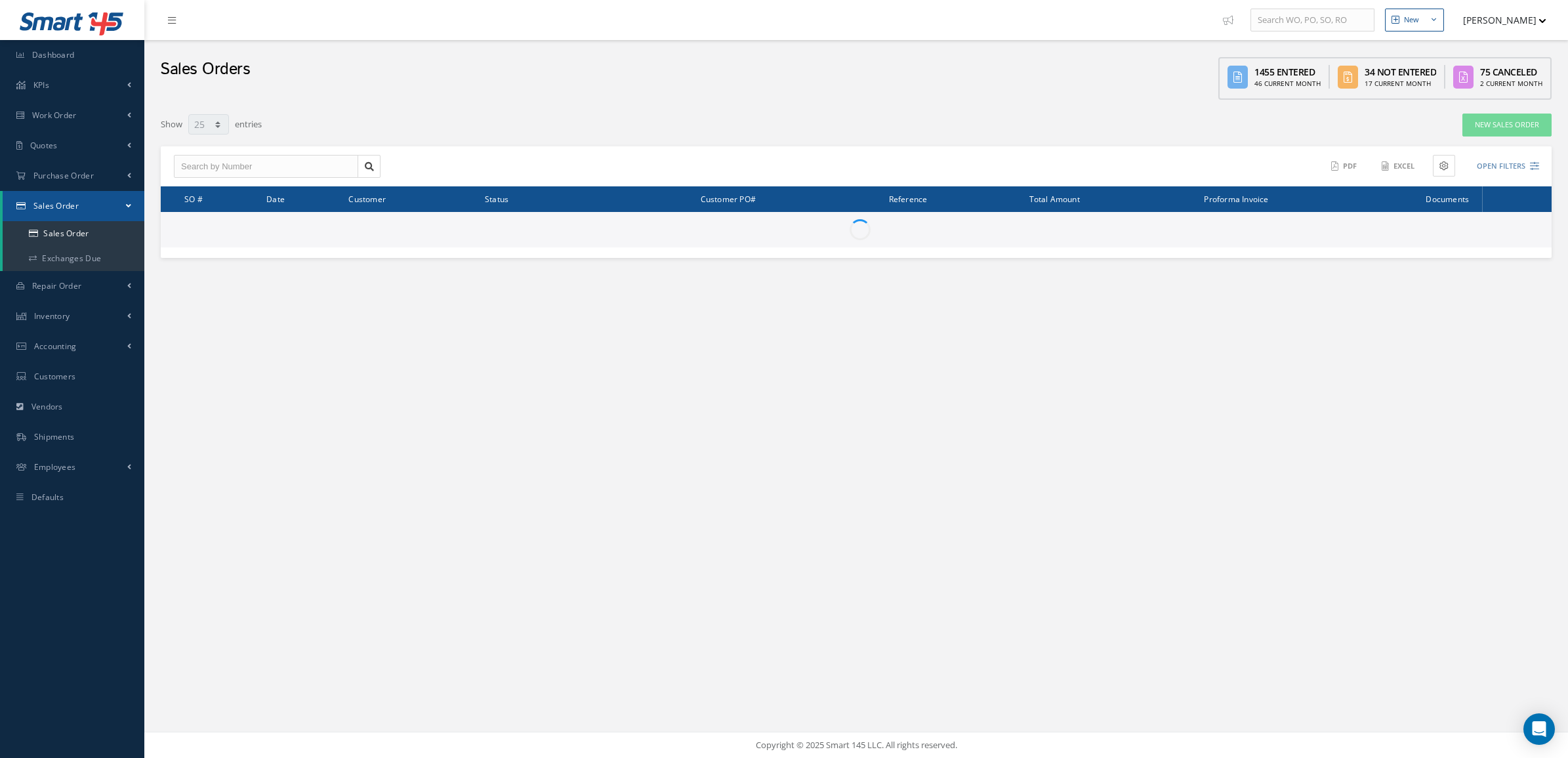
select select "25"
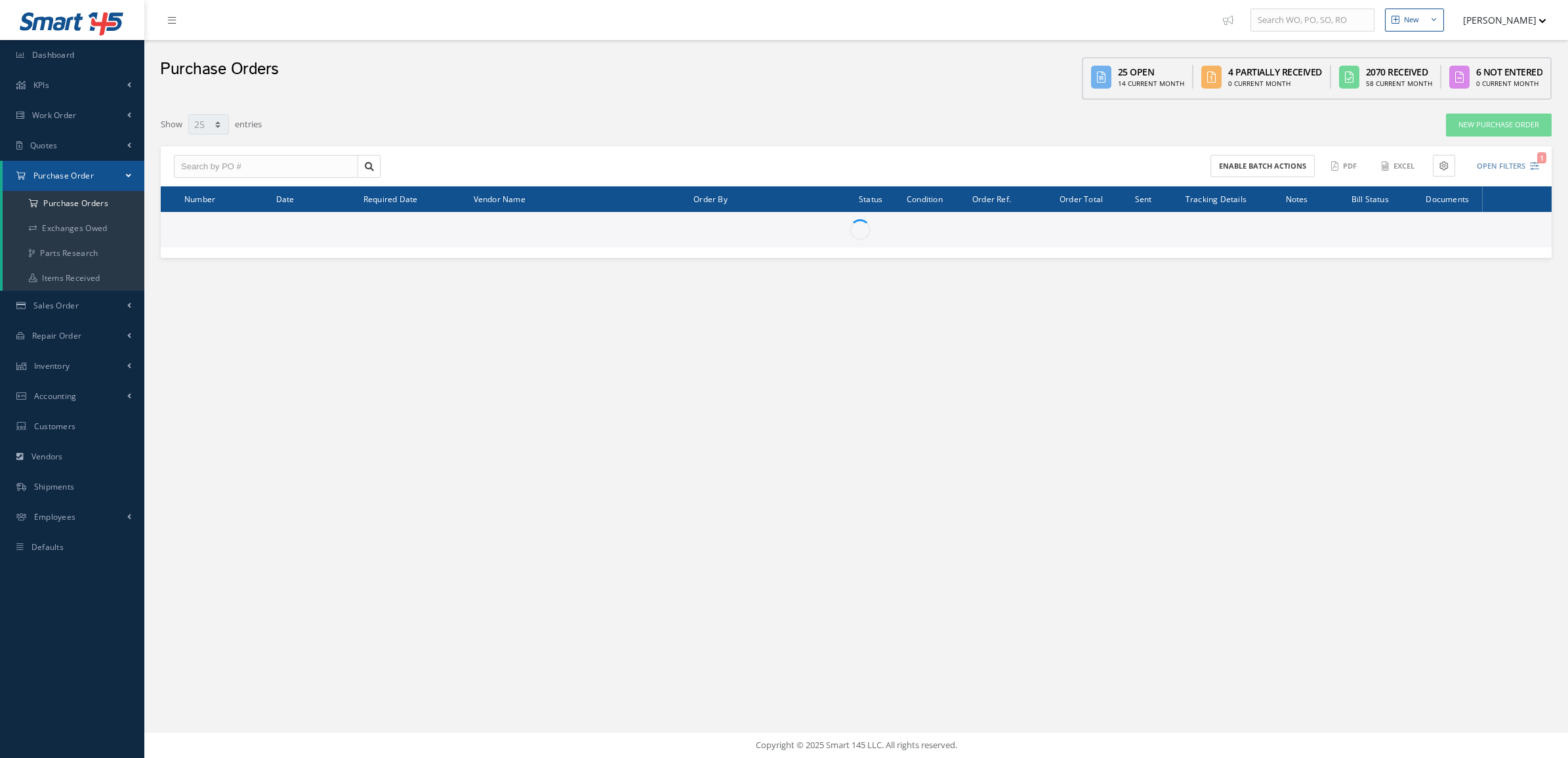
select select "25"
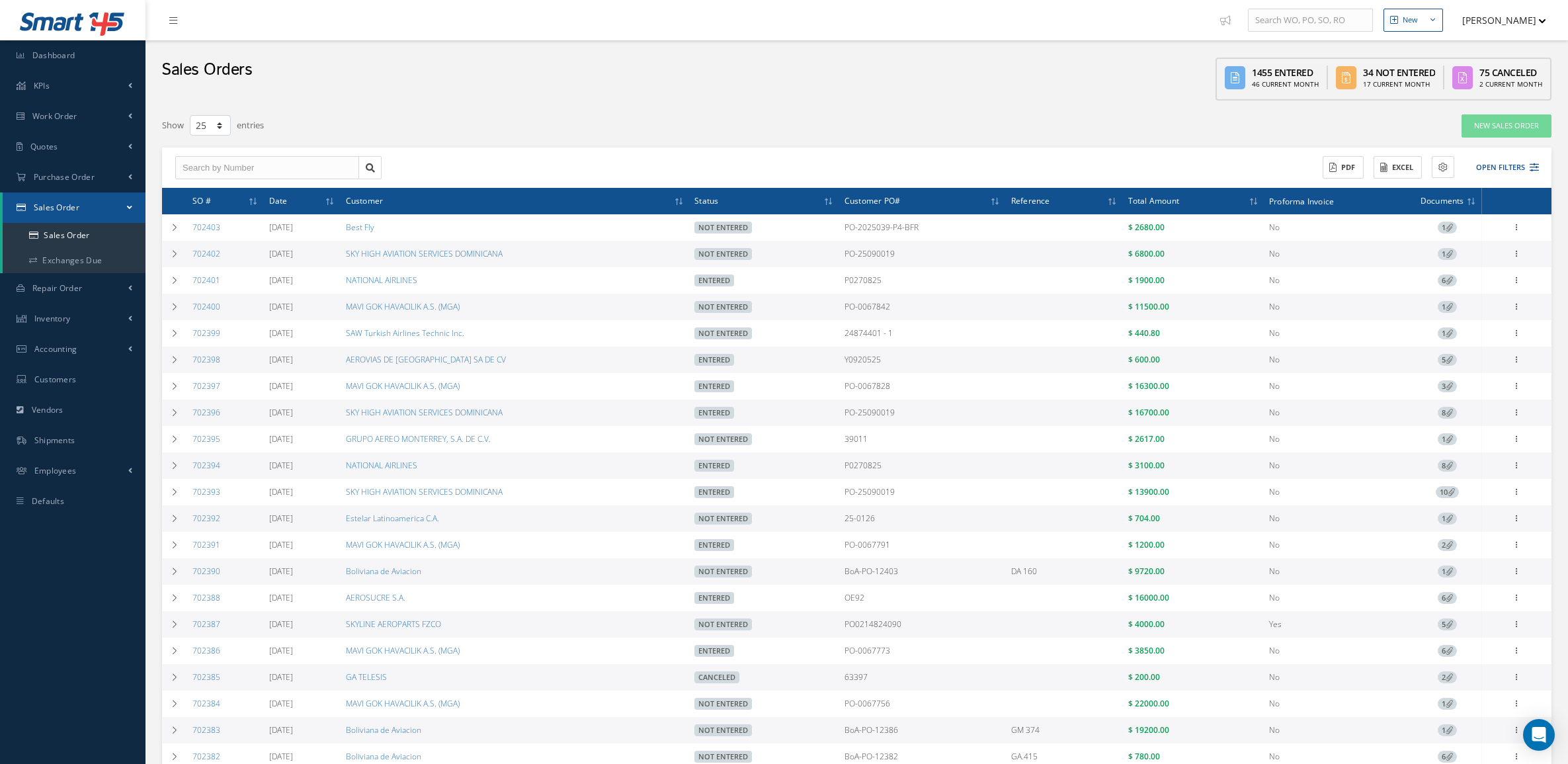
select select "25"
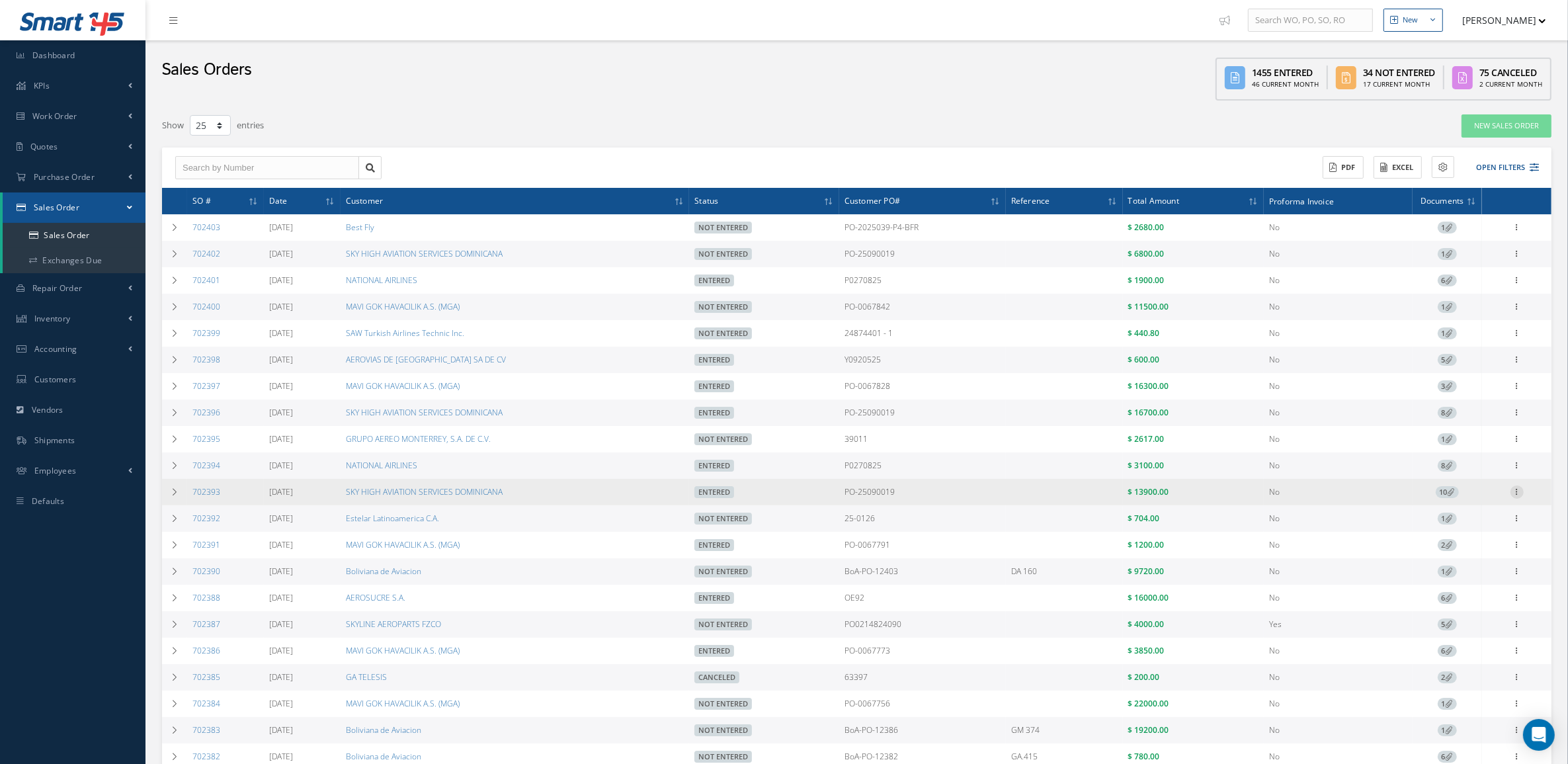
click at [1512, 496] on icon at bounding box center [1517, 490] width 13 height 10
click at [1370, 401] on link "Invoice" at bounding box center [1358, 393] width 99 height 21
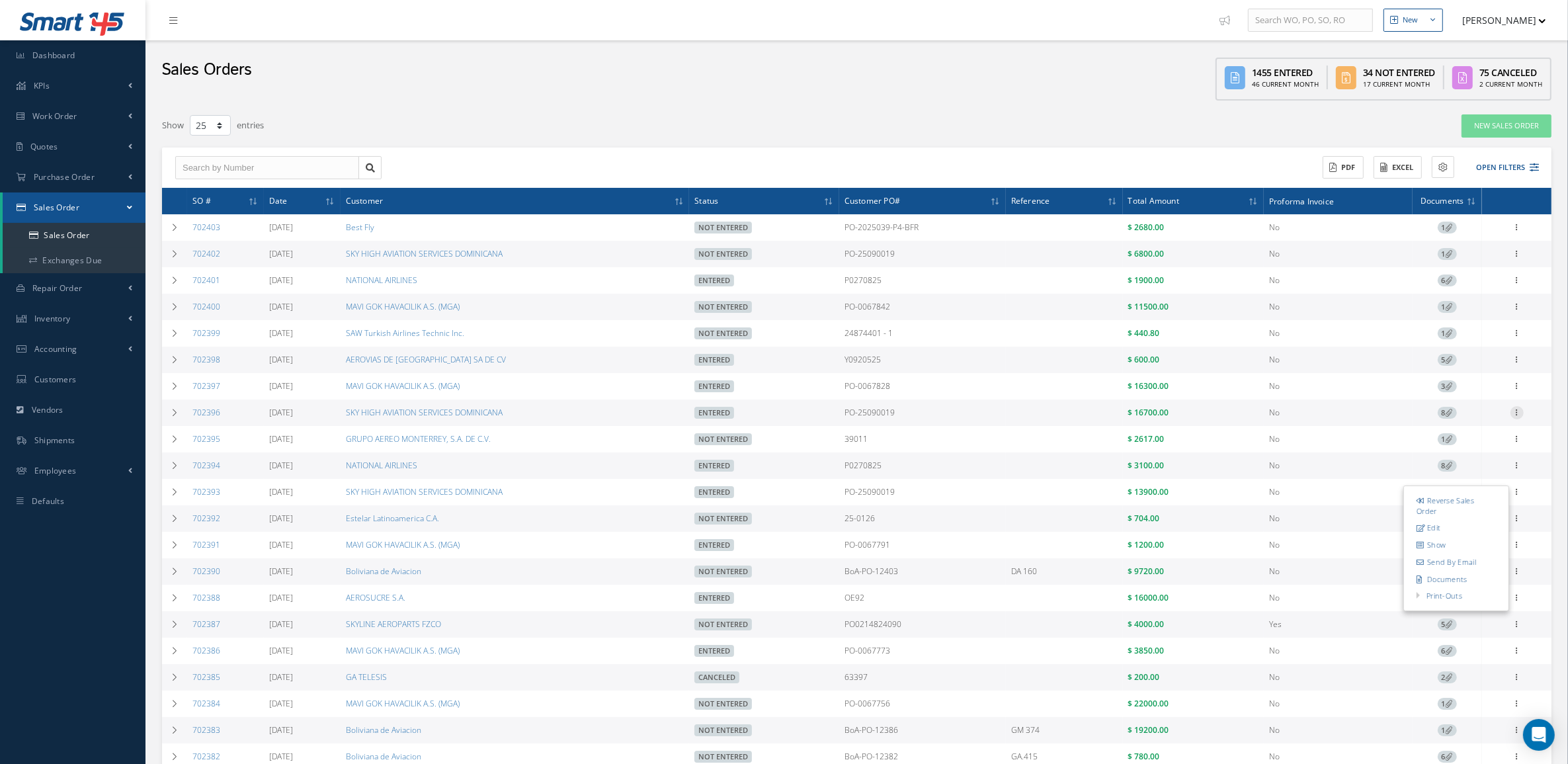
click at [1517, 417] on icon at bounding box center [1517, 411] width 13 height 10
click at [1349, 316] on link "Invoice" at bounding box center [1358, 313] width 99 height 21
click at [1514, 254] on icon at bounding box center [1517, 252] width 13 height 10
click at [1387, 399] on link "Sales Order" at bounding box center [1358, 402] width 99 height 21
